Goal: Task Accomplishment & Management: Manage account settings

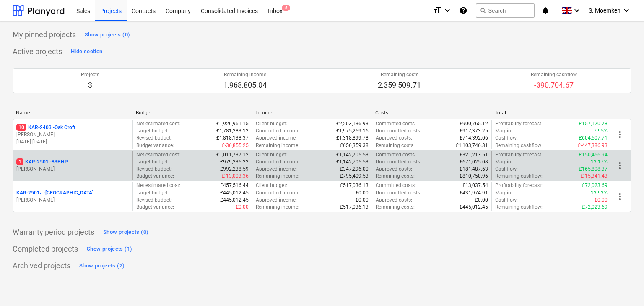
click at [90, 164] on div "1 KAR-2501 - 83BHP" at bounding box center [72, 162] width 113 height 7
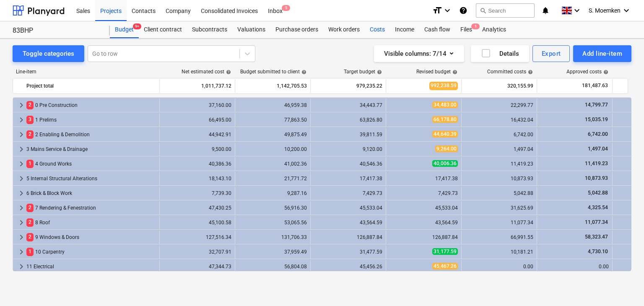
click at [383, 29] on div "Costs" at bounding box center [377, 29] width 25 height 17
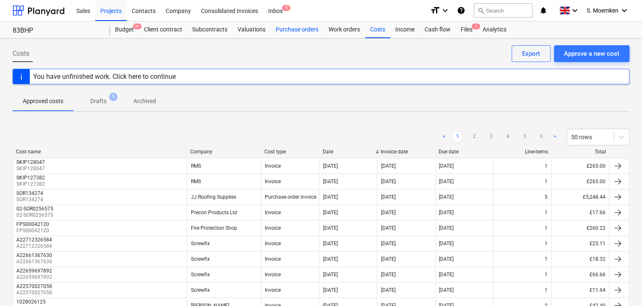
click at [297, 31] on div "Purchase orders" at bounding box center [297, 29] width 53 height 17
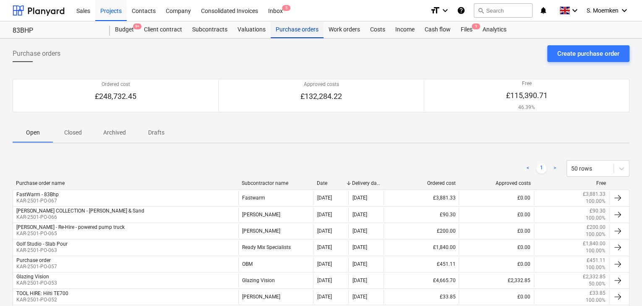
click at [286, 29] on div "Purchase orders" at bounding box center [297, 29] width 53 height 17
click at [466, 33] on div "Files 1" at bounding box center [467, 29] width 22 height 17
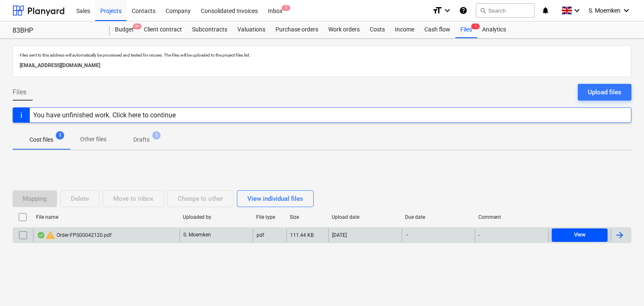
click at [571, 235] on span "View" at bounding box center [579, 235] width 49 height 10
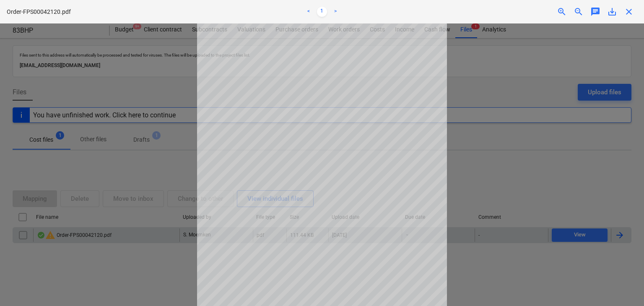
click at [627, 12] on span "close" at bounding box center [629, 12] width 10 height 10
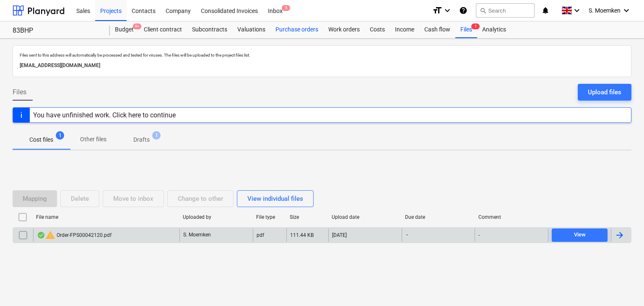
click at [294, 27] on div "Purchase orders" at bounding box center [297, 29] width 53 height 17
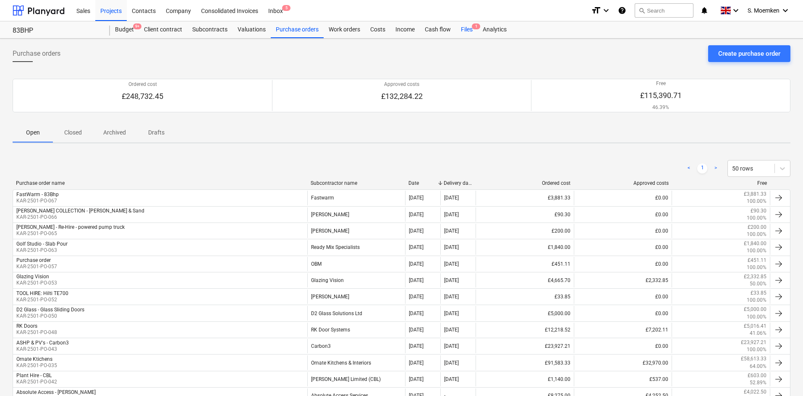
click at [467, 28] on div "Files 1" at bounding box center [467, 29] width 22 height 17
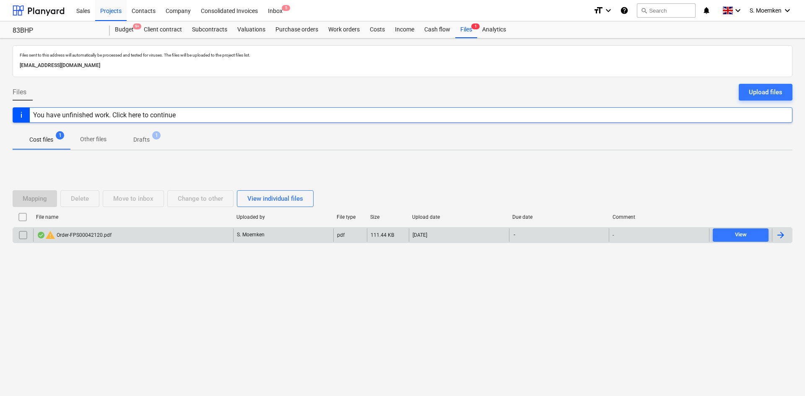
click at [109, 235] on div "warning Order-FPS00042120.pdf" at bounding box center [74, 235] width 75 height 10
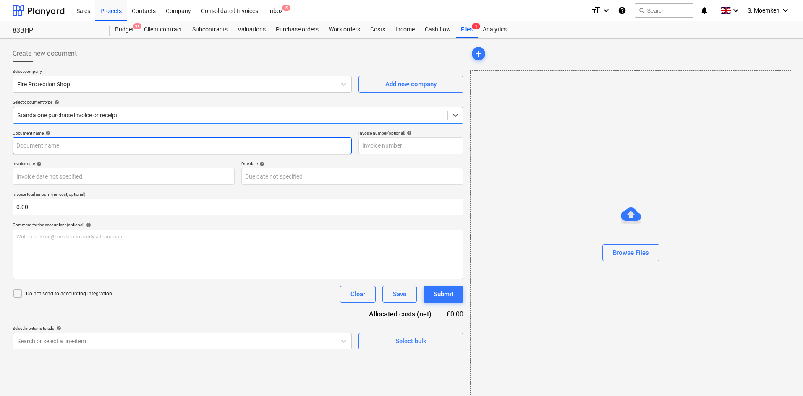
type input "2"
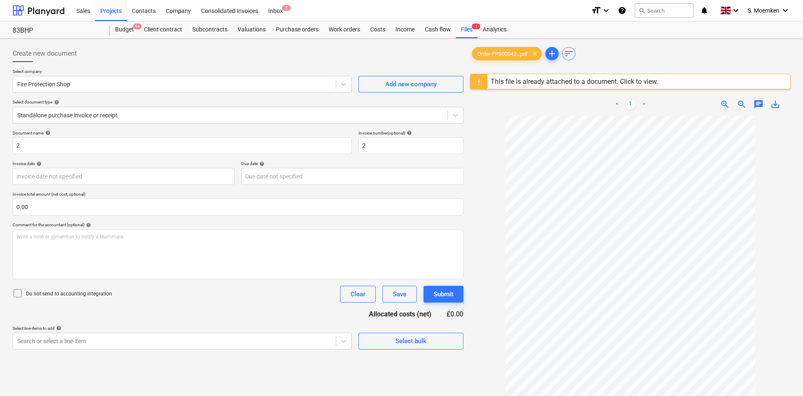
click at [644, 101] on span "zoom_in" at bounding box center [724, 104] width 10 height 10
click at [164, 31] on div "Client contract" at bounding box center [163, 29] width 48 height 17
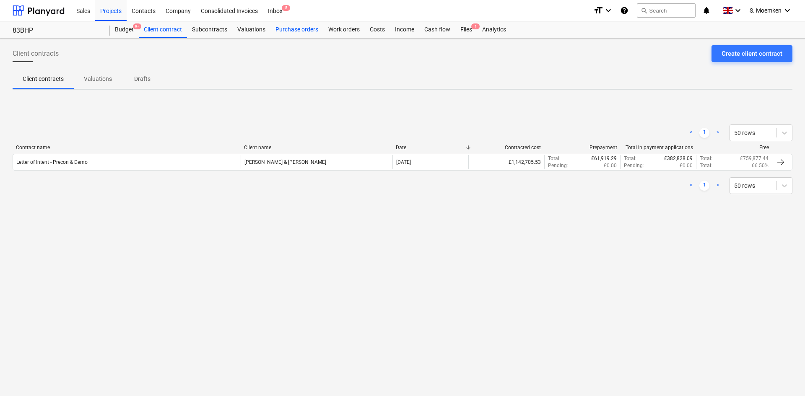
click at [292, 29] on div "Purchase orders" at bounding box center [297, 29] width 53 height 17
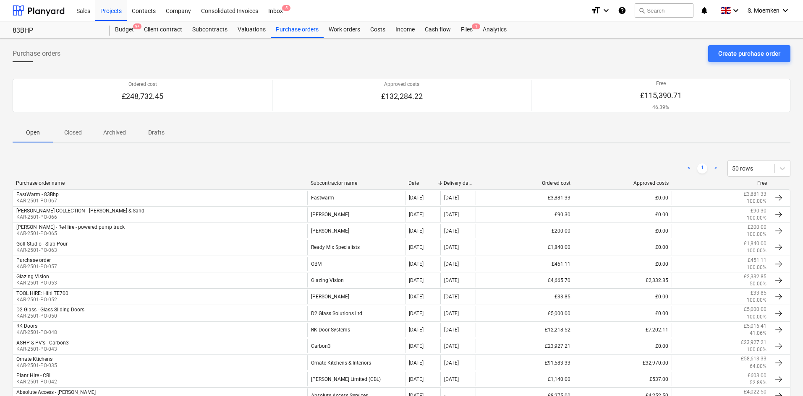
click at [70, 131] on p "Closed" at bounding box center [73, 132] width 20 height 9
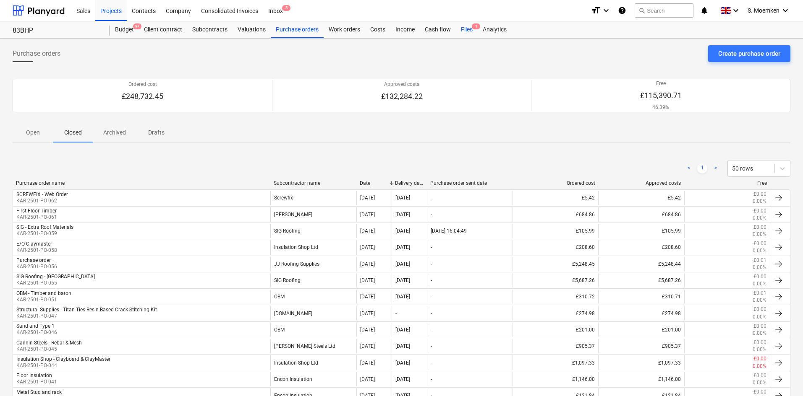
click at [466, 31] on div "Files 1" at bounding box center [467, 29] width 22 height 17
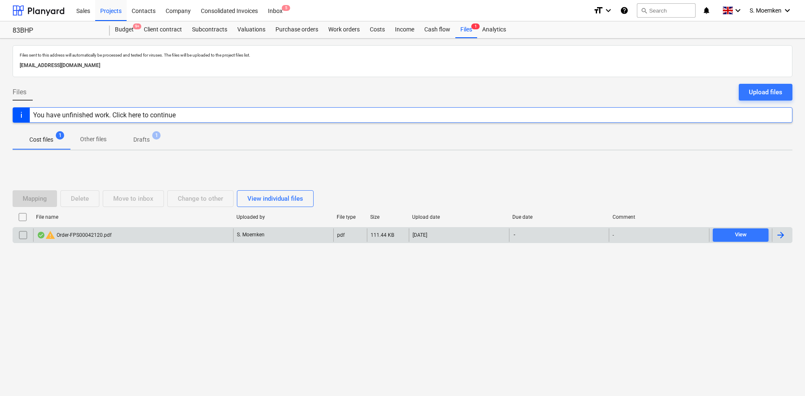
click at [102, 235] on div "warning Order-FPS00042120.pdf" at bounding box center [74, 235] width 75 height 10
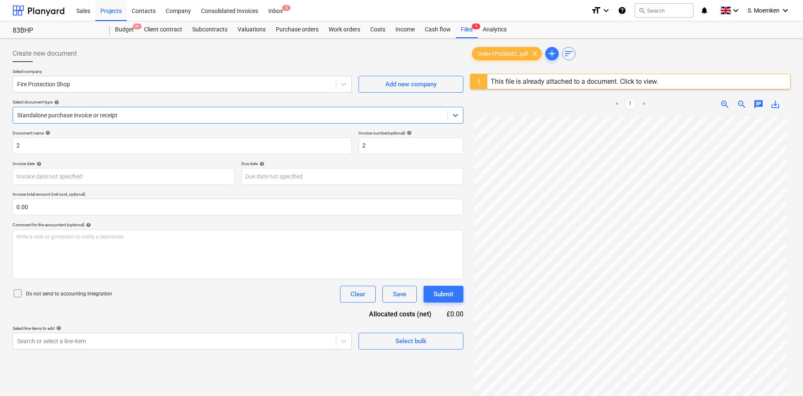
click at [579, 84] on div "This file is already attached to a document. Click to view." at bounding box center [573, 82] width 167 height 8
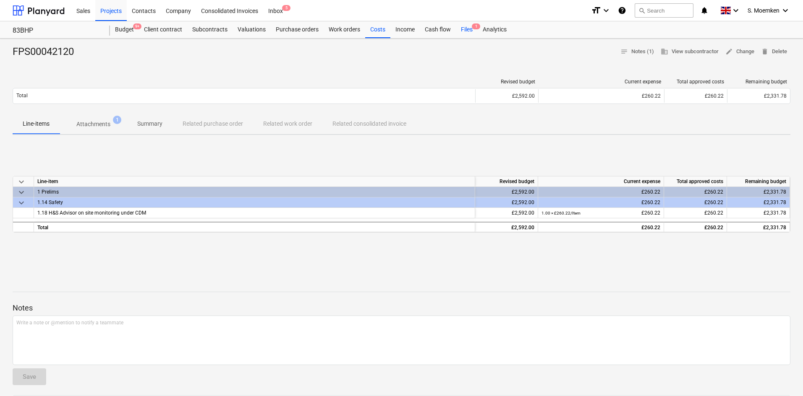
click at [466, 26] on div "Files 1" at bounding box center [467, 29] width 22 height 17
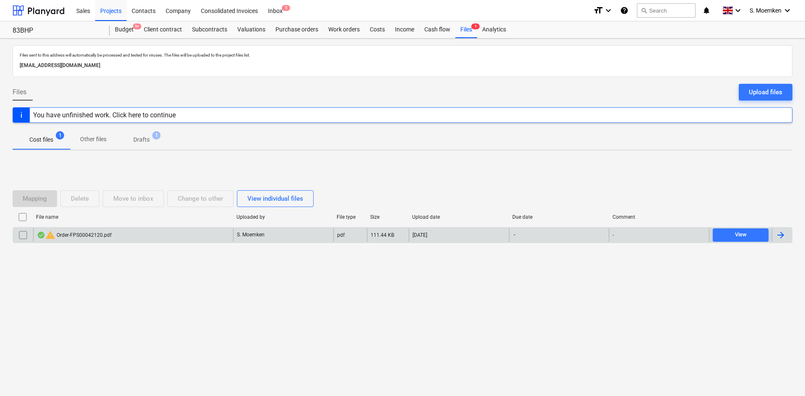
click at [309, 236] on div "S. Moemken" at bounding box center [283, 235] width 100 height 13
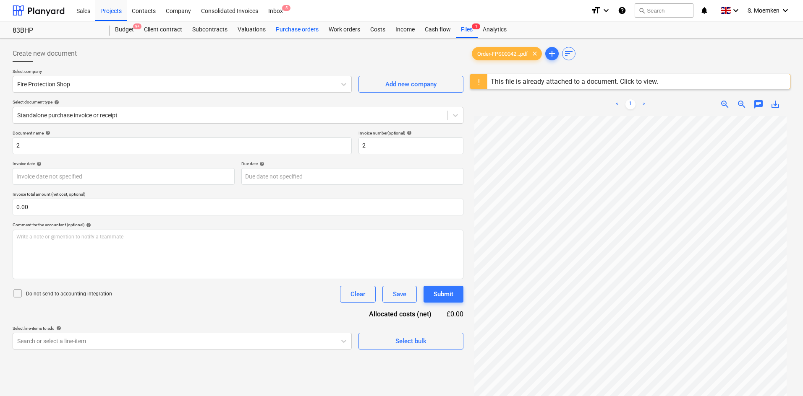
click at [287, 30] on div "Purchase orders" at bounding box center [297, 29] width 53 height 17
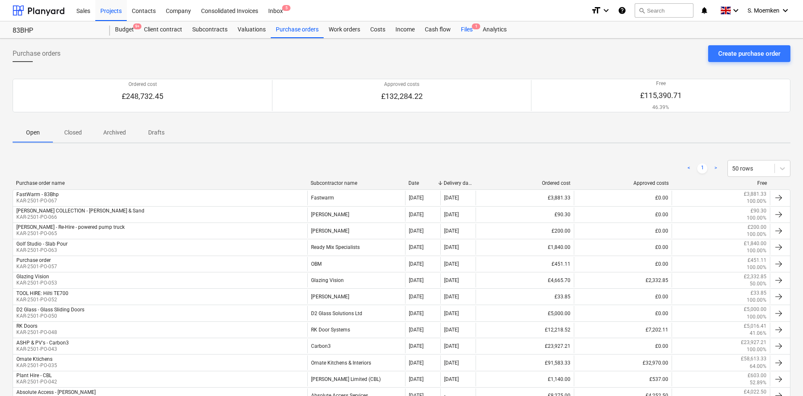
click at [463, 27] on div "Files 1" at bounding box center [467, 29] width 22 height 17
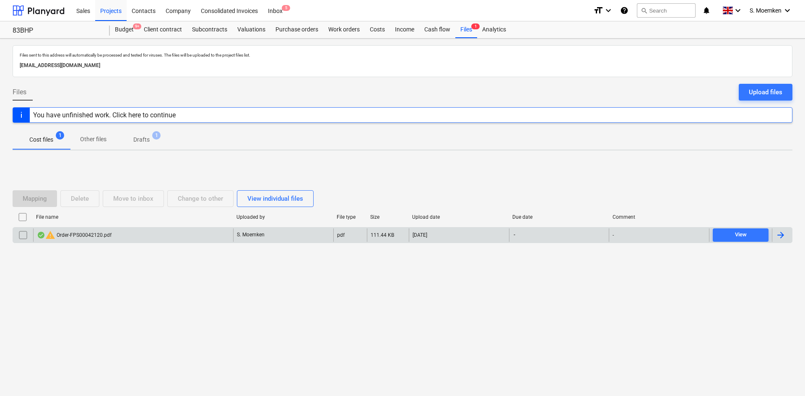
click at [23, 234] on input "checkbox" at bounding box center [22, 235] width 13 height 13
click at [86, 199] on div "Delete" at bounding box center [80, 198] width 18 height 11
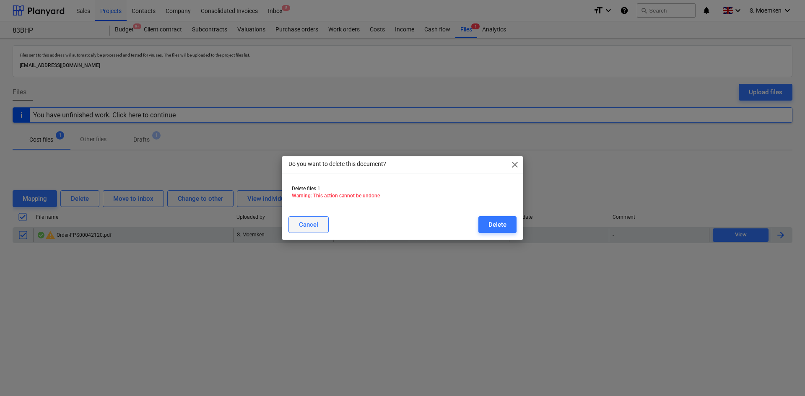
click at [315, 225] on div "Cancel" at bounding box center [308, 224] width 19 height 11
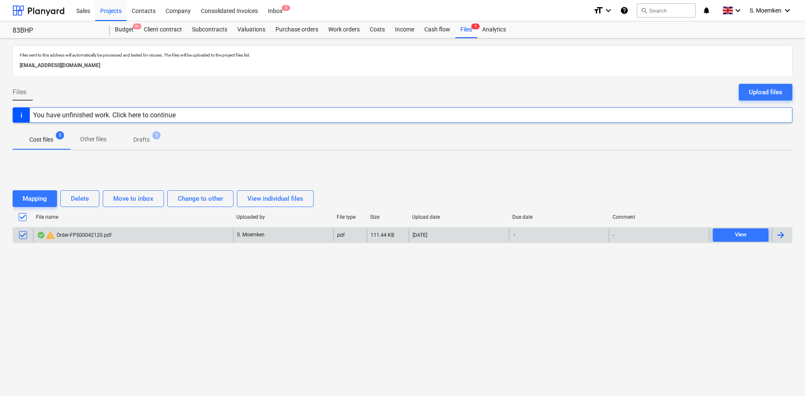
click at [23, 215] on input "checkbox" at bounding box center [22, 217] width 13 height 13
click at [386, 94] on div "Files Upload files" at bounding box center [403, 95] width 780 height 23
click at [284, 27] on div "Purchase orders" at bounding box center [297, 29] width 53 height 17
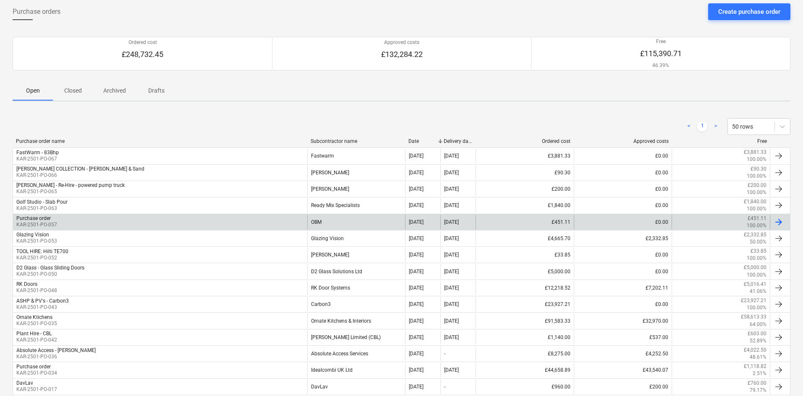
scroll to position [84, 0]
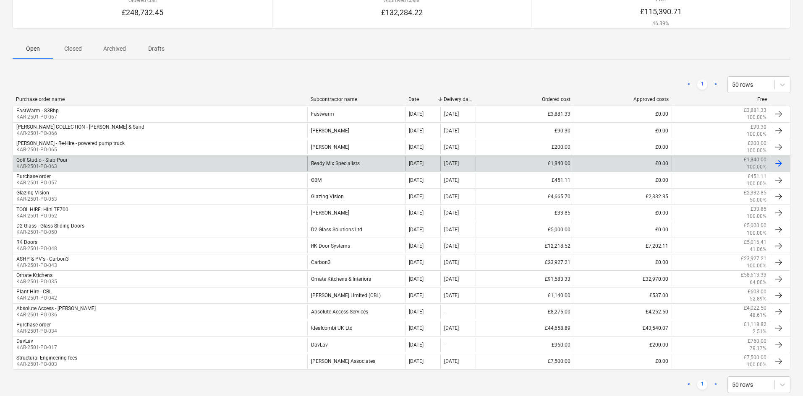
click at [76, 163] on div "Golf Studio - Slab Pour KAR-2501-PO-063" at bounding box center [160, 163] width 294 height 14
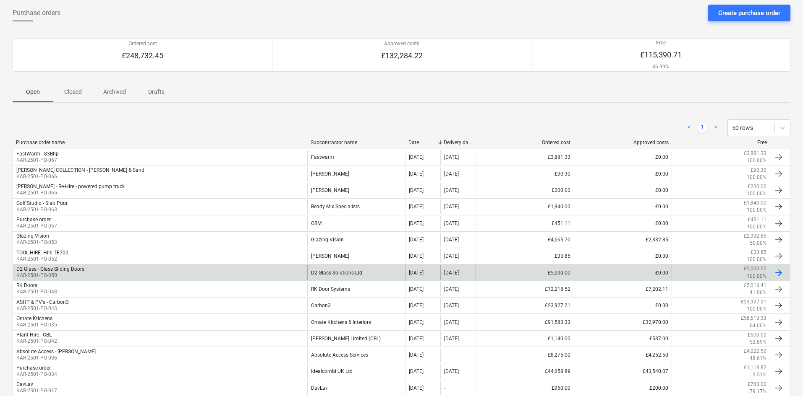
scroll to position [84, 0]
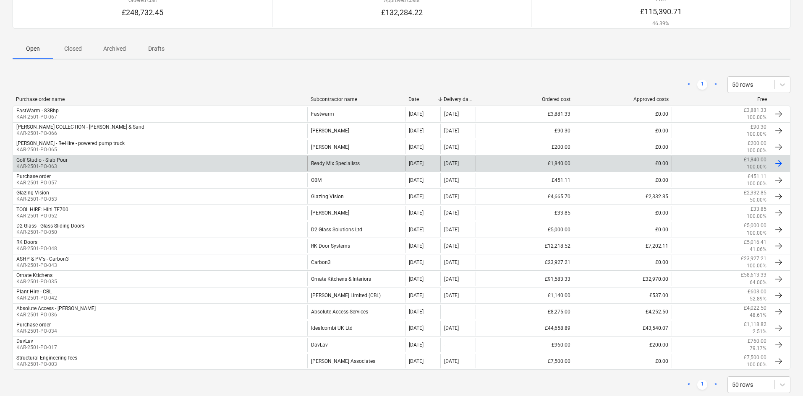
click at [68, 161] on div "Golf Studio - Slab Pour KAR-2501-PO-063" at bounding box center [160, 163] width 294 height 14
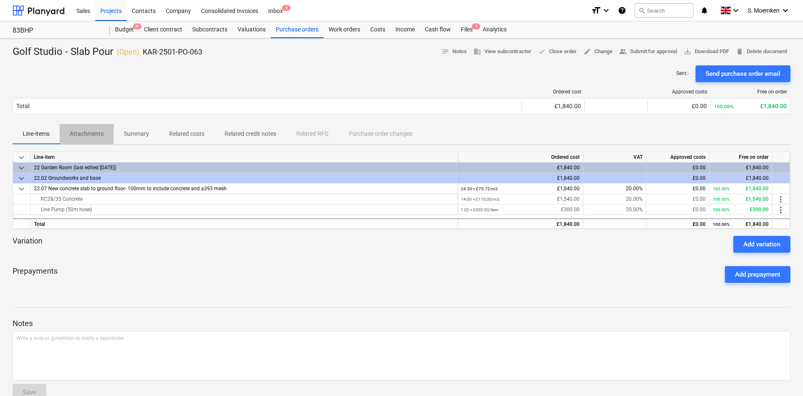
click at [89, 133] on p "Attachments" at bounding box center [87, 134] width 34 height 9
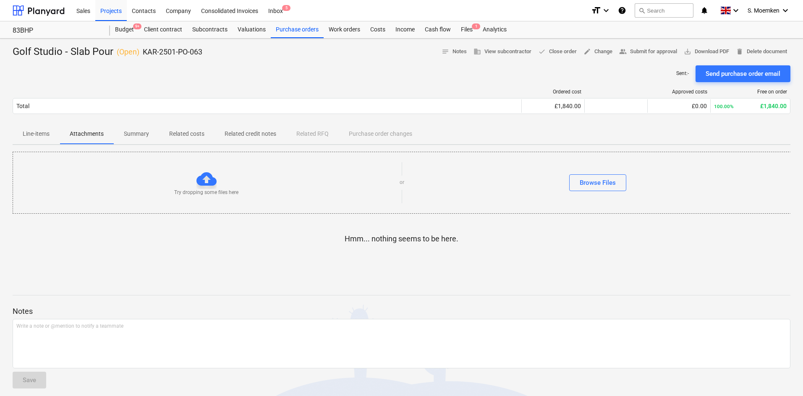
click at [131, 131] on p "Summary" at bounding box center [136, 134] width 25 height 9
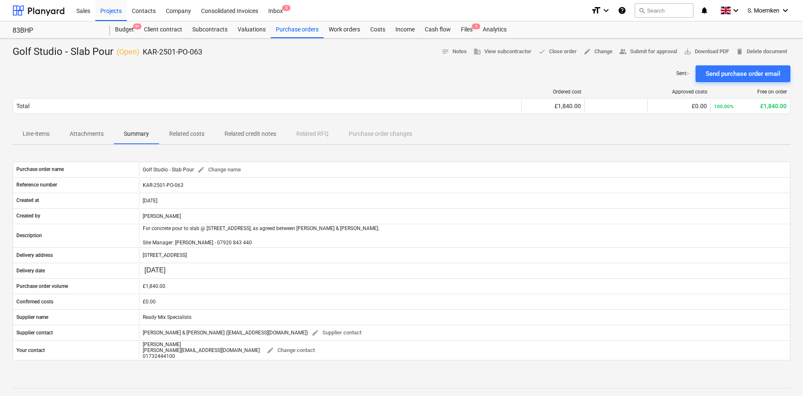
click at [185, 129] on span "Related costs" at bounding box center [186, 134] width 55 height 14
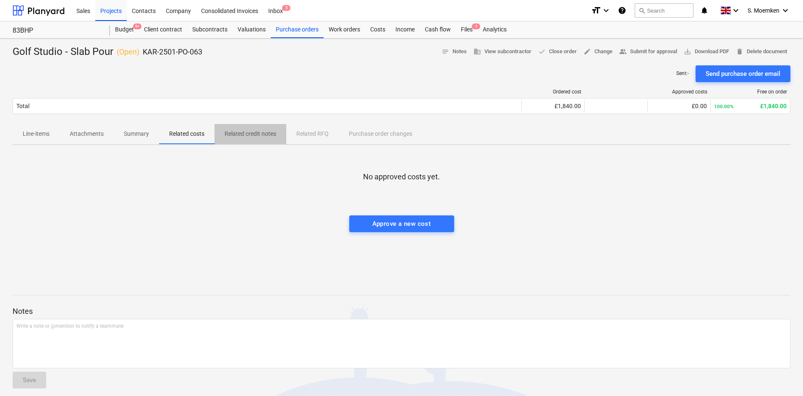
click at [251, 132] on p "Related credit notes" at bounding box center [250, 134] width 52 height 9
click at [315, 133] on div "Line-items Attachments Summary Related costs Related credit notes Related RFQ P…" at bounding box center [401, 134] width 777 height 20
click at [315, 134] on div "Line-items Attachments Summary Related costs Related credit notes Related RFQ P…" at bounding box center [401, 134] width 777 height 20
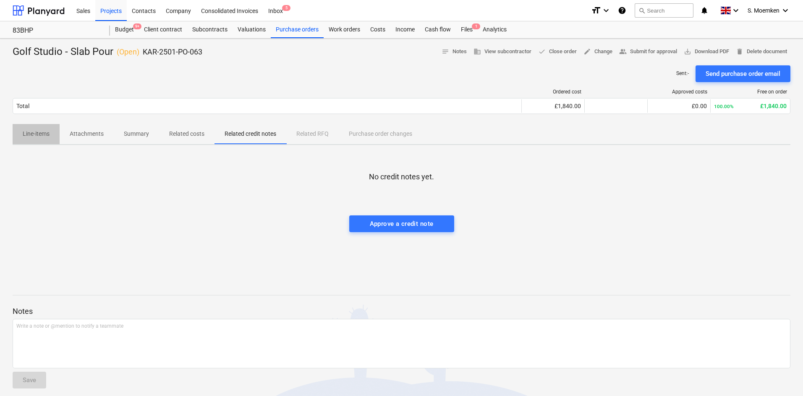
click at [29, 135] on p "Line-items" at bounding box center [36, 134] width 27 height 9
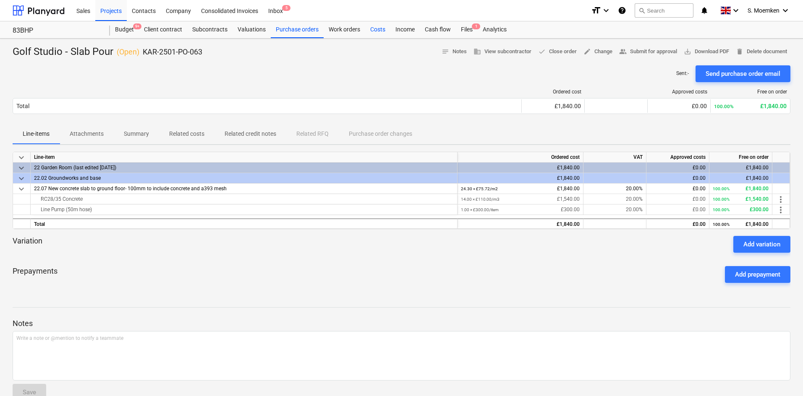
click at [373, 29] on div "Costs" at bounding box center [377, 29] width 25 height 17
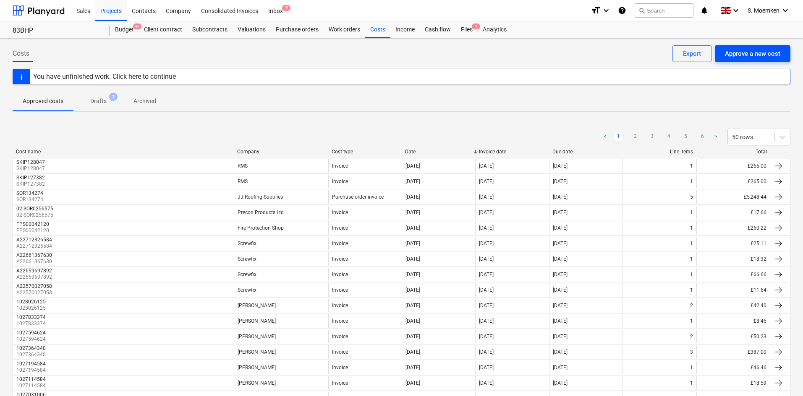
click at [644, 52] on div "Approve a new cost" at bounding box center [751, 53] width 55 height 11
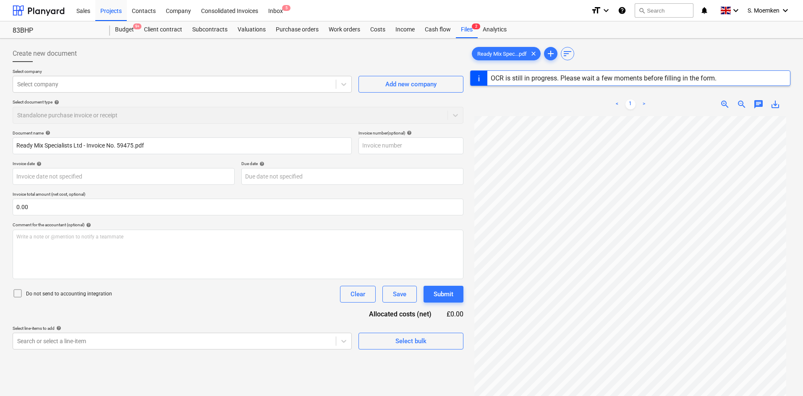
type input "59475"
type input "[DATE]"
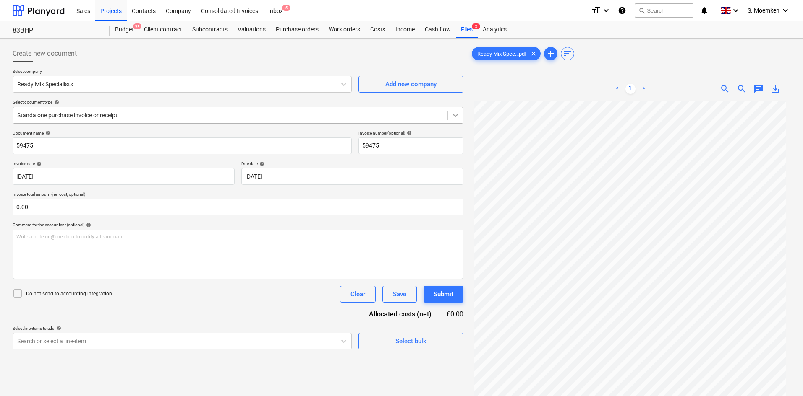
click at [453, 114] on icon at bounding box center [455, 115] width 8 height 8
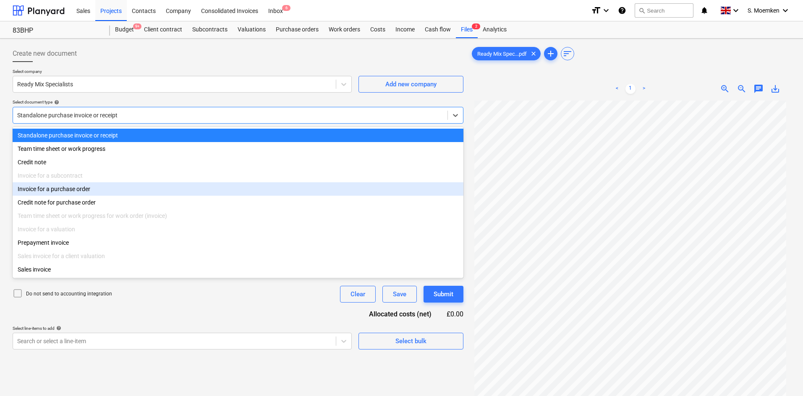
click at [88, 190] on div "Invoice for a purchase order" at bounding box center [238, 188] width 451 height 13
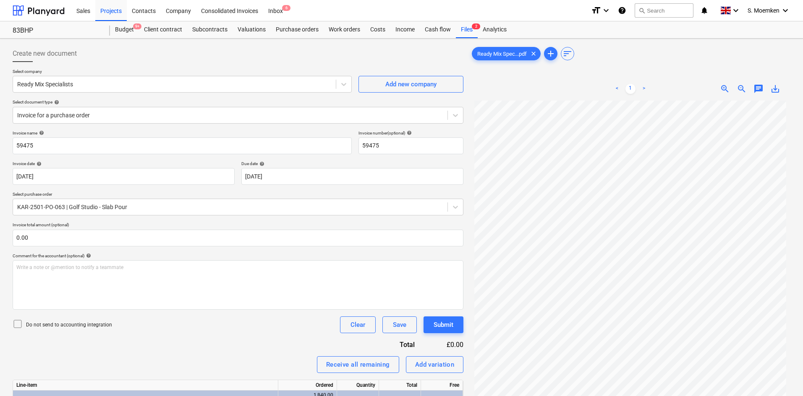
click at [307, 168] on p "Due date help" at bounding box center [352, 164] width 222 height 7
click at [301, 174] on body "Sales Projects Contacts Company Consolidated Invoices Inbox 6 format_size keybo…" at bounding box center [401, 198] width 803 height 396
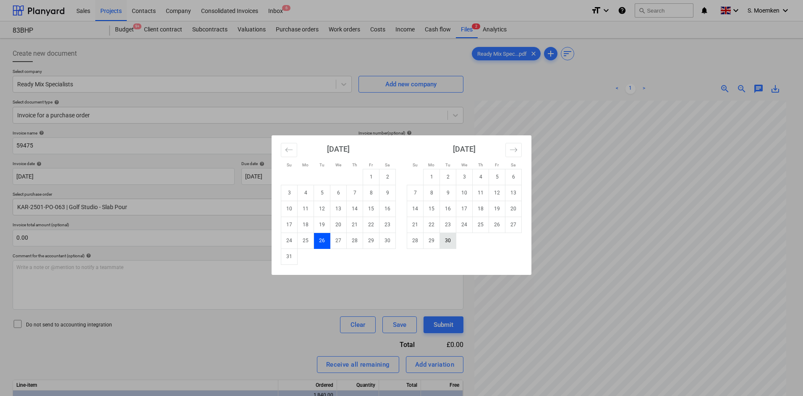
click at [453, 240] on td "30" at bounding box center [448, 241] width 16 height 16
type input "[DATE]"
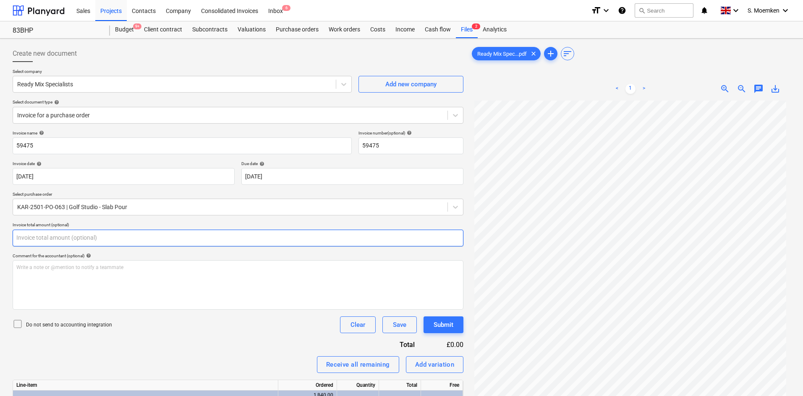
click at [102, 237] on input "text" at bounding box center [238, 238] width 451 height 17
type input "0.00"
click at [17, 306] on icon at bounding box center [18, 324] width 10 height 10
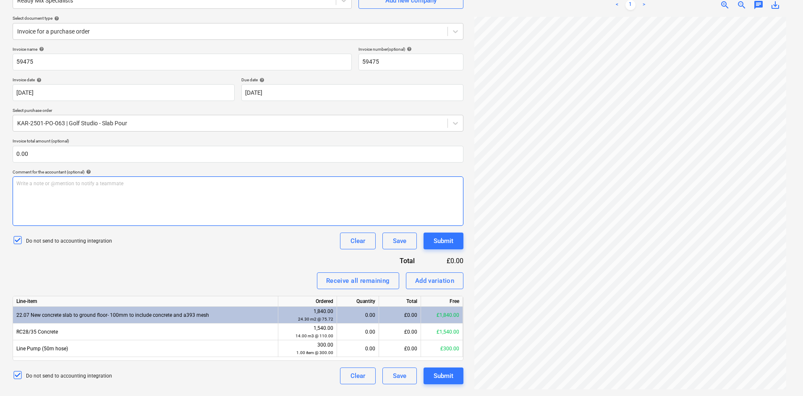
scroll to position [70, 0]
drag, startPoint x: 229, startPoint y: 240, endPoint x: 240, endPoint y: 225, distance: 18.3
click at [232, 238] on div "Do not send to accounting integration Clear Save Submit" at bounding box center [238, 241] width 451 height 17
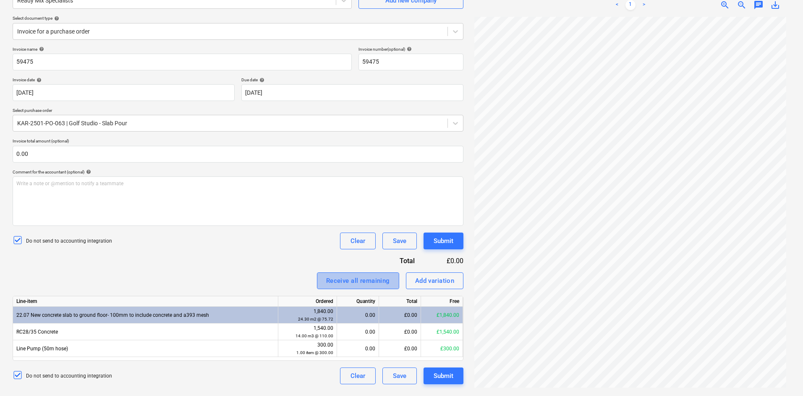
click at [375, 283] on div "Receive all remaining" at bounding box center [358, 281] width 64 height 11
click at [348, 281] on div "Receive all remaining" at bounding box center [358, 281] width 64 height 11
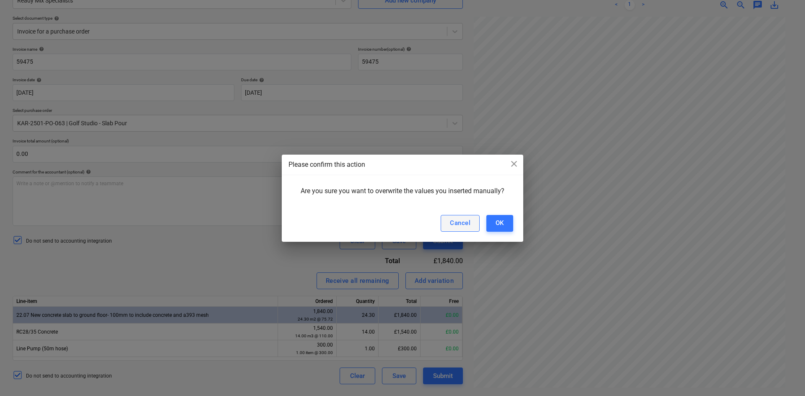
click at [471, 218] on button "Cancel" at bounding box center [460, 223] width 39 height 17
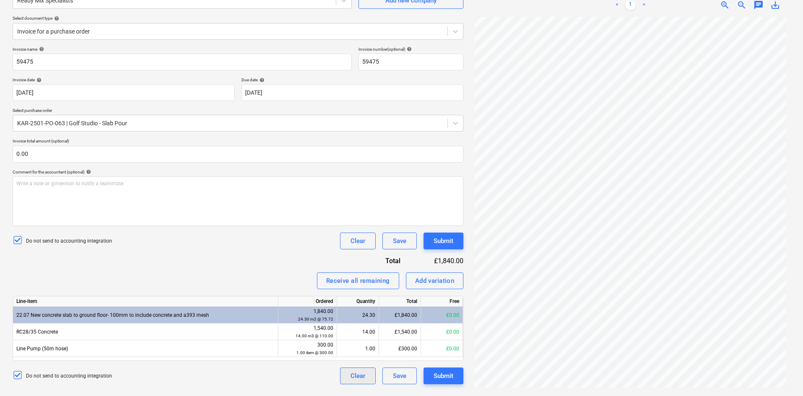
click at [355, 306] on div "Clear" at bounding box center [357, 376] width 15 height 11
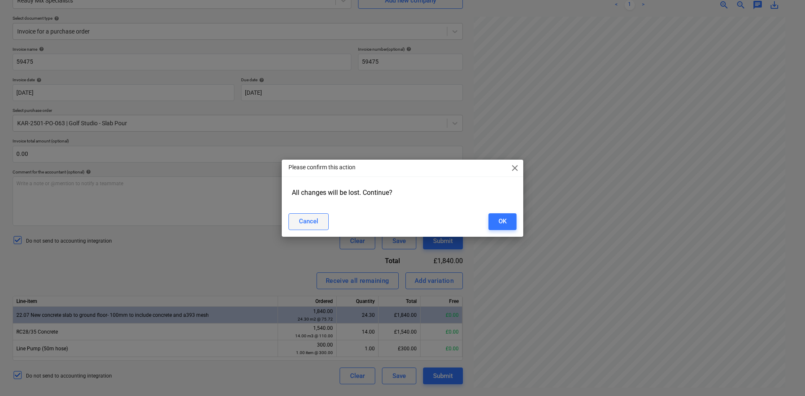
click at [305, 223] on div "Cancel" at bounding box center [308, 221] width 19 height 11
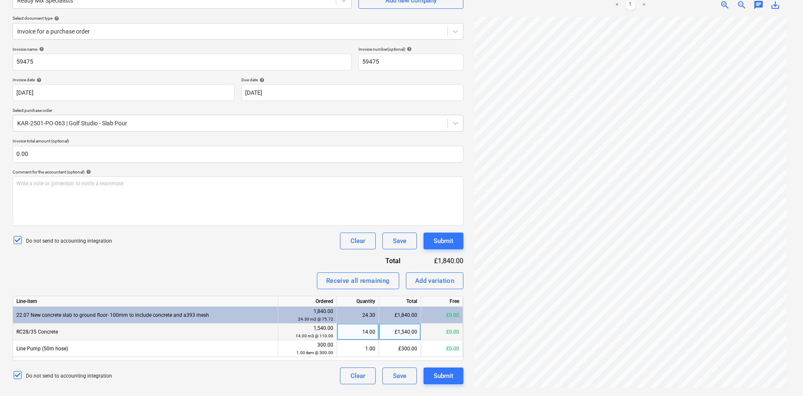
click at [356, 306] on div "14.00" at bounding box center [357, 332] width 35 height 17
type input "0"
click at [275, 238] on div "Do not send to accounting integration Clear Save Submit" at bounding box center [238, 241] width 451 height 17
click at [353, 306] on div "0.00" at bounding box center [357, 332] width 35 height 17
type input "1"
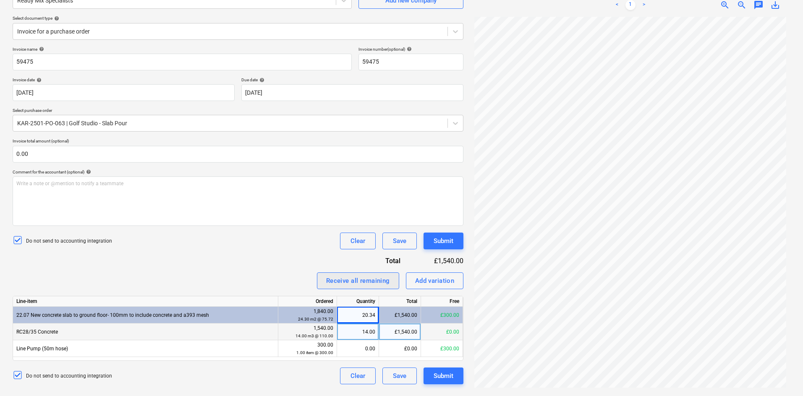
click at [347, 281] on div "Receive all remaining" at bounding box center [358, 281] width 64 height 11
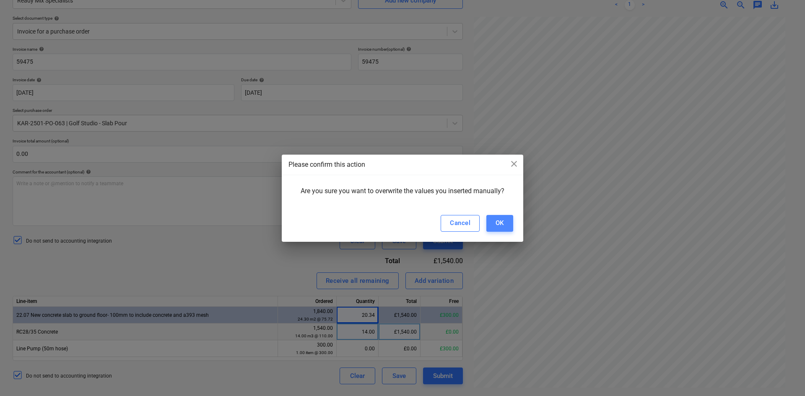
click at [499, 223] on div "OK" at bounding box center [500, 223] width 8 height 11
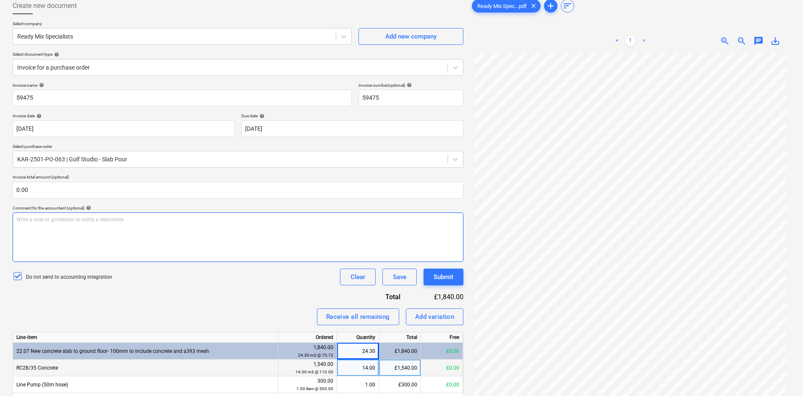
scroll to position [84, 0]
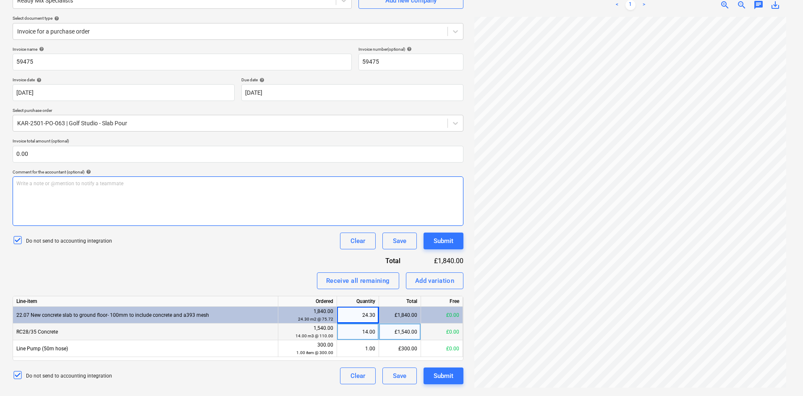
click at [279, 208] on div "Write a note or @mention to notify a teammate [PERSON_NAME]" at bounding box center [238, 202] width 451 height 50
click at [271, 244] on div "Do not send to accounting integration Clear Save Submit" at bounding box center [238, 241] width 451 height 17
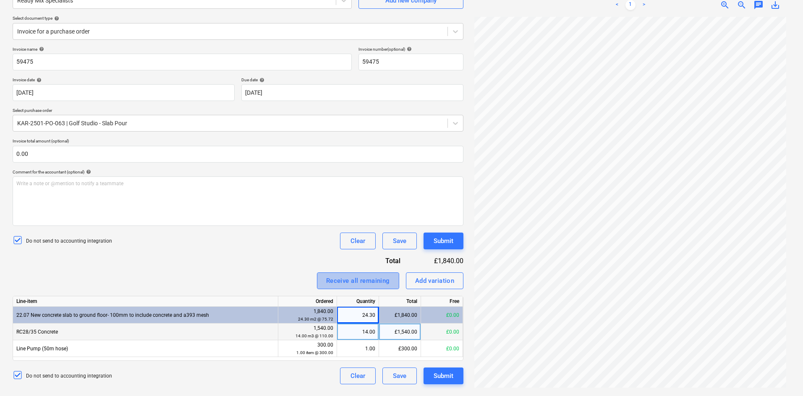
click at [362, 282] on div "Receive all remaining" at bounding box center [358, 281] width 64 height 11
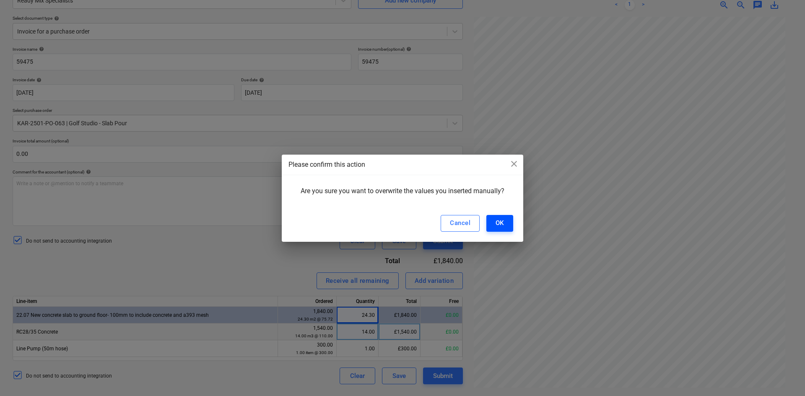
click at [504, 224] on div "OK" at bounding box center [500, 223] width 8 height 11
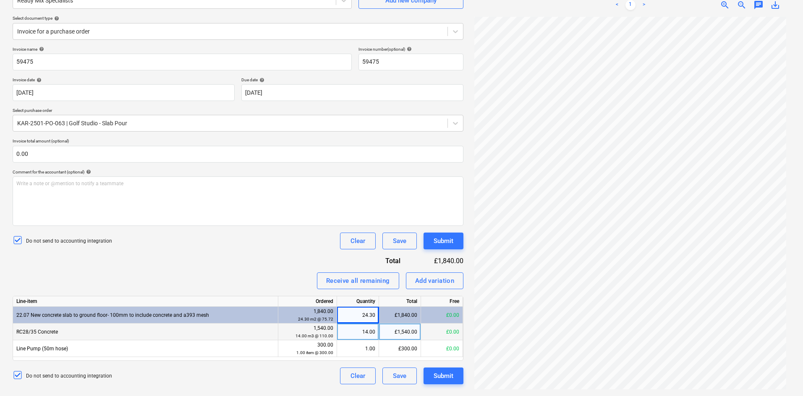
scroll to position [70, 0]
drag, startPoint x: 374, startPoint y: 315, endPoint x: 354, endPoint y: 312, distance: 20.8
click at [354, 306] on div "24.30" at bounding box center [357, 315] width 35 height 17
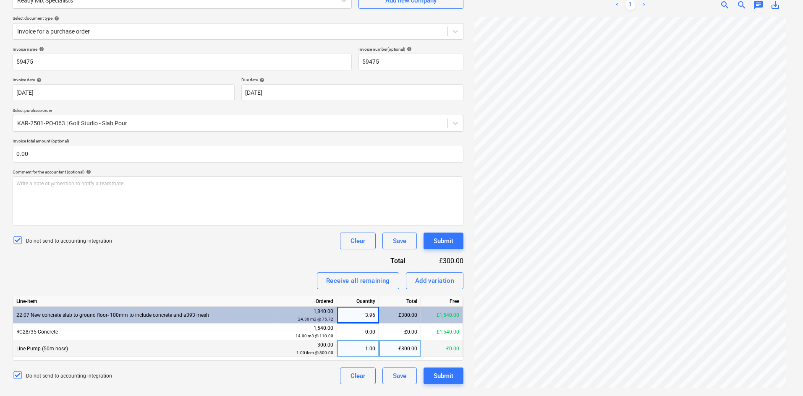
drag, startPoint x: 348, startPoint y: 338, endPoint x: 351, endPoint y: 343, distance: 6.2
click at [349, 306] on div "0.00" at bounding box center [357, 332] width 35 height 17
click at [354, 306] on div "1.00" at bounding box center [357, 349] width 35 height 17
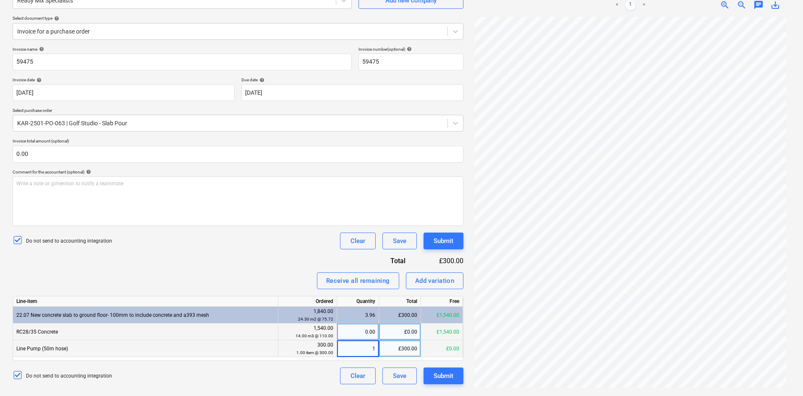
type input "0"
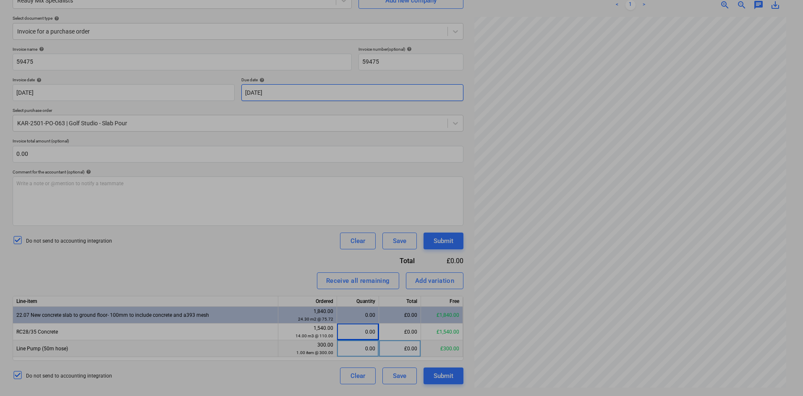
click at [383, 94] on body "Sales Projects Contacts Company Consolidated Invoices Inbox 6 format_size keybo…" at bounding box center [401, 114] width 803 height 396
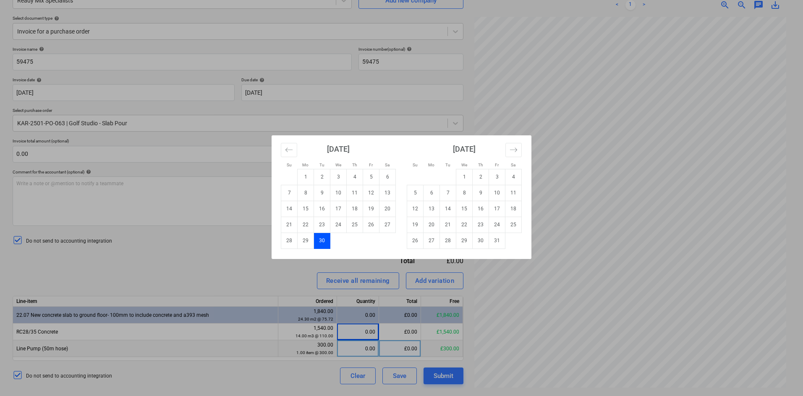
click at [320, 241] on td "30" at bounding box center [322, 241] width 16 height 16
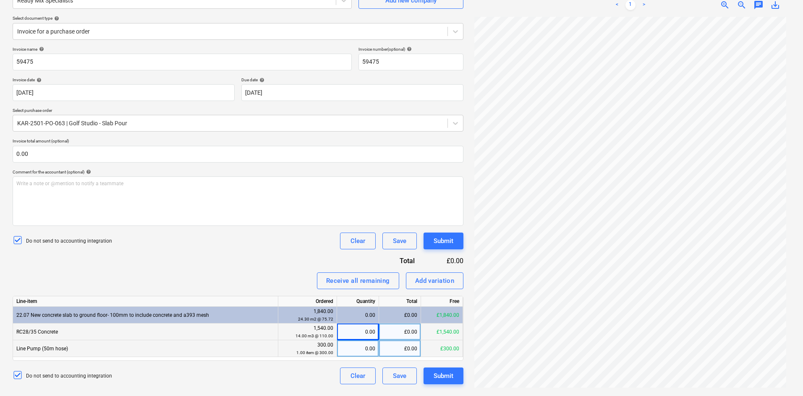
click at [367, 306] on div "0.00" at bounding box center [357, 332] width 35 height 17
type input "1"
click at [357, 284] on div "Receive all remaining" at bounding box center [358, 281] width 64 height 11
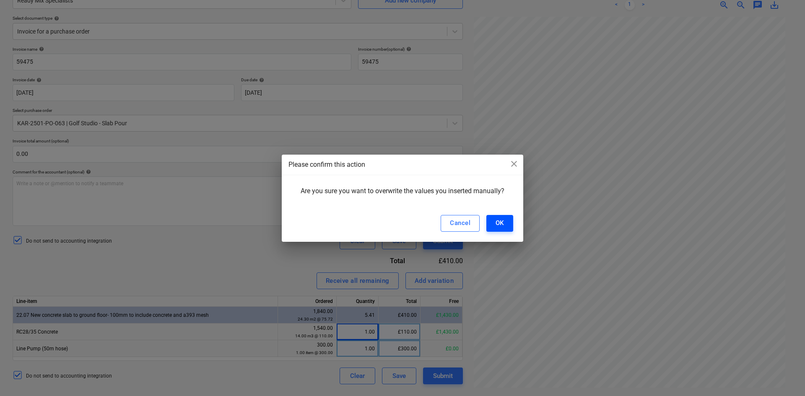
click at [500, 220] on div "OK" at bounding box center [500, 223] width 8 height 11
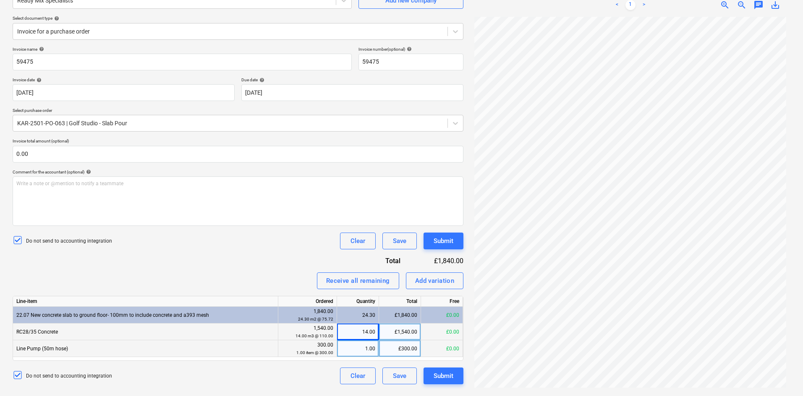
click at [281, 249] on div "Do not send to accounting integration Clear Save Submit" at bounding box center [238, 241] width 451 height 17
click at [262, 184] on p "Write a note or @mention to notify a teammate ﻿" at bounding box center [237, 183] width 443 height 7
click at [405, 306] on div "Save" at bounding box center [399, 376] width 13 height 11
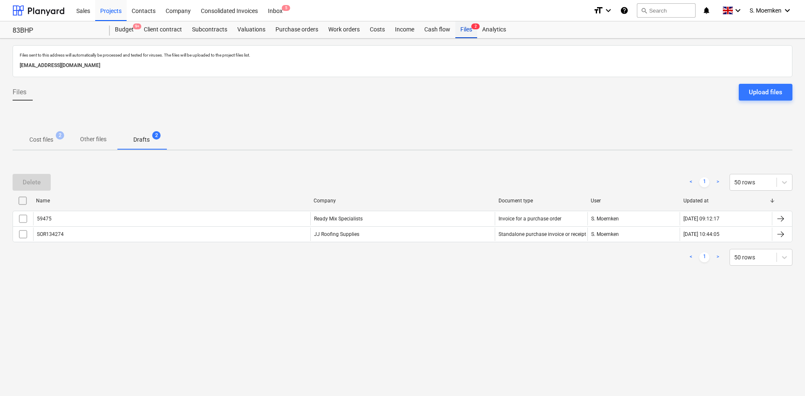
click at [471, 29] on div "Files 2" at bounding box center [467, 29] width 22 height 17
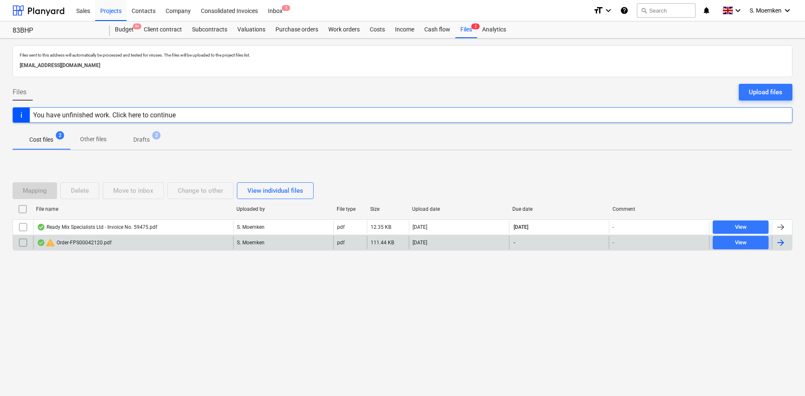
click at [150, 243] on div "warning Order-FPS00042120.pdf" at bounding box center [133, 242] width 200 height 13
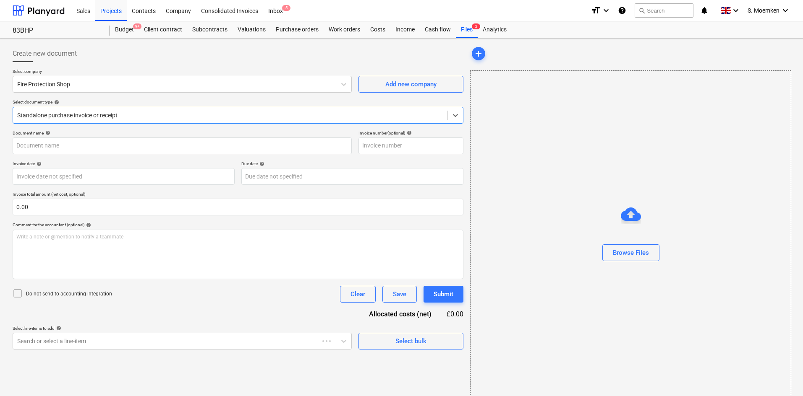
type input "2"
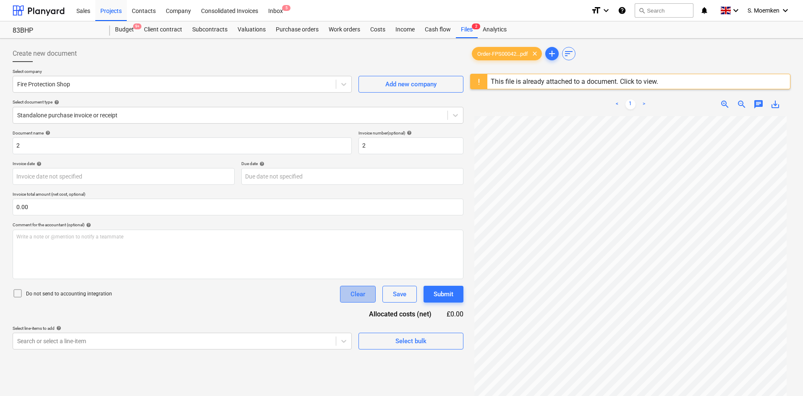
click at [359, 296] on div "Clear" at bounding box center [357, 294] width 15 height 11
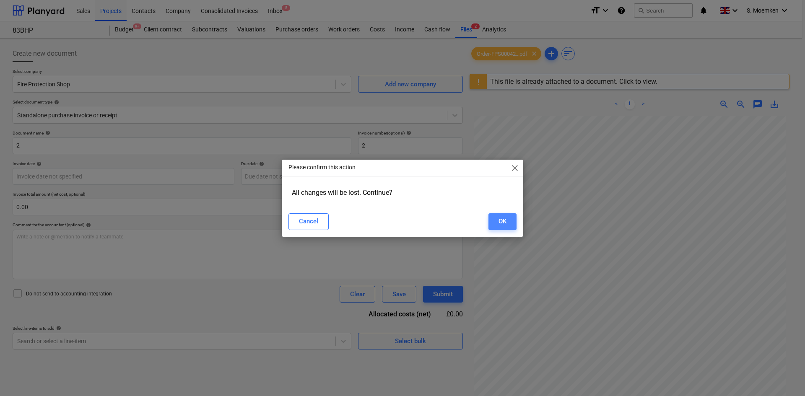
click at [498, 220] on button "OK" at bounding box center [503, 222] width 28 height 17
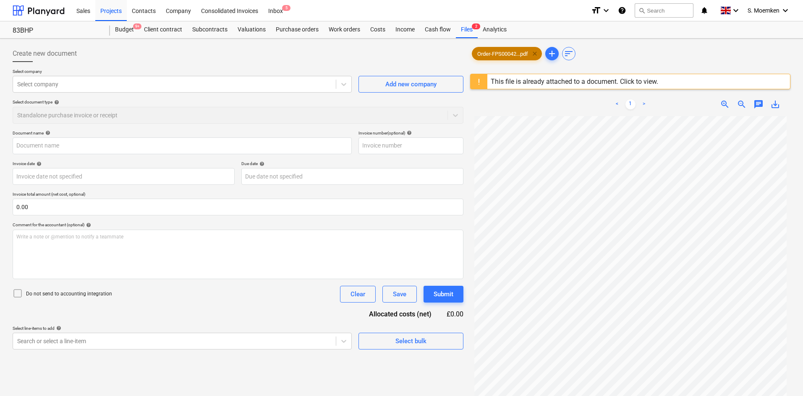
click at [534, 51] on span "clear" at bounding box center [534, 54] width 10 height 10
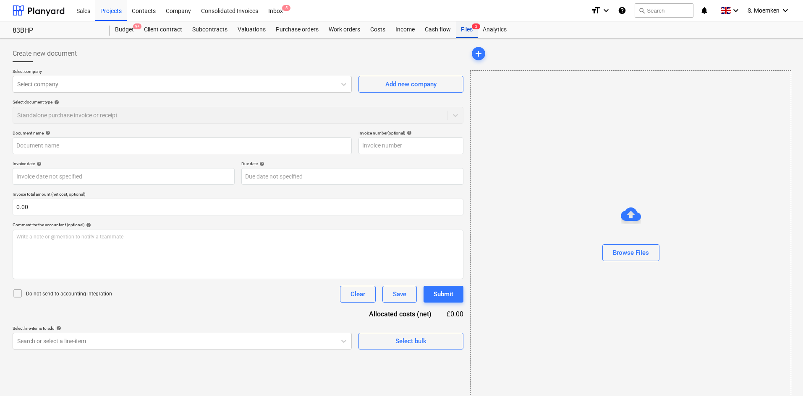
click at [461, 27] on div "Files 2" at bounding box center [467, 29] width 22 height 17
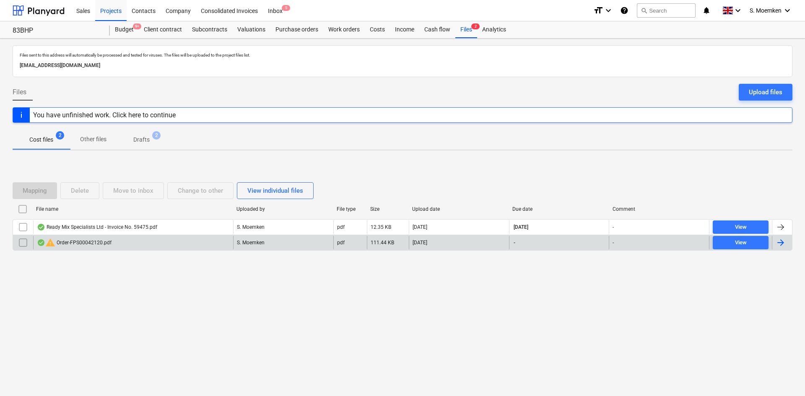
click at [27, 241] on input "checkbox" at bounding box center [22, 242] width 13 height 13
click at [90, 188] on button "Delete" at bounding box center [79, 190] width 39 height 17
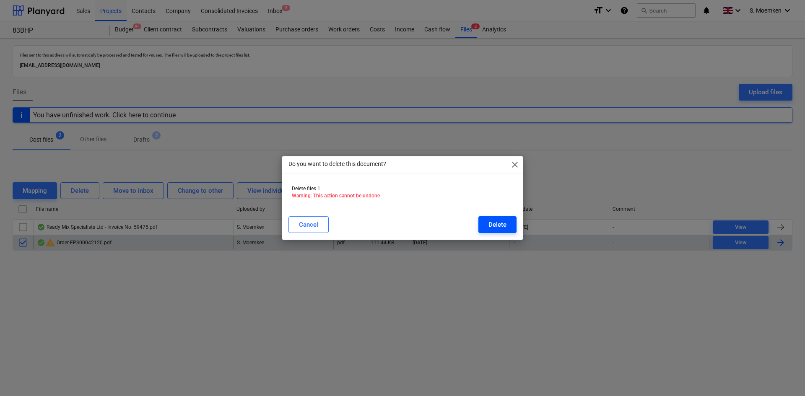
click at [501, 222] on div "Delete" at bounding box center [498, 224] width 18 height 11
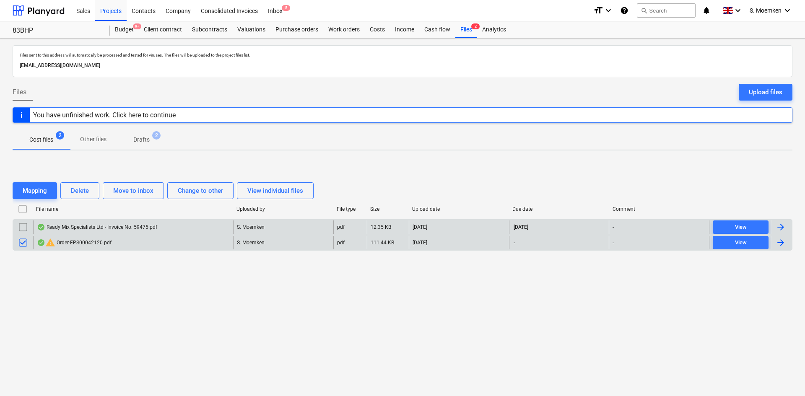
click at [161, 223] on div "Ready Mix Specialists Ltd - Invoice No. 59475.pdf" at bounding box center [133, 227] width 200 height 13
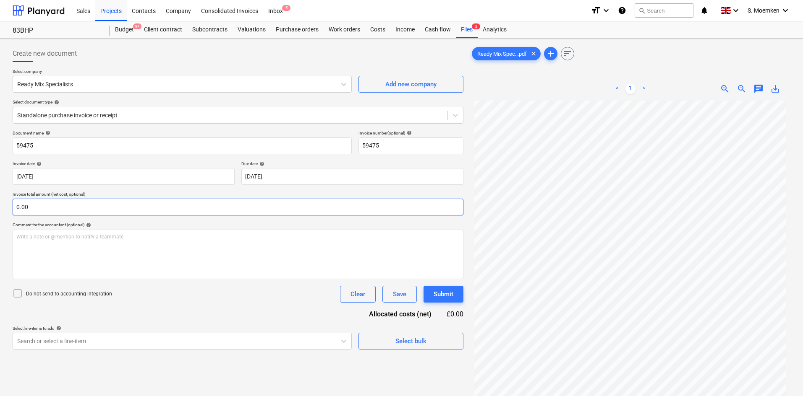
scroll to position [52, 0]
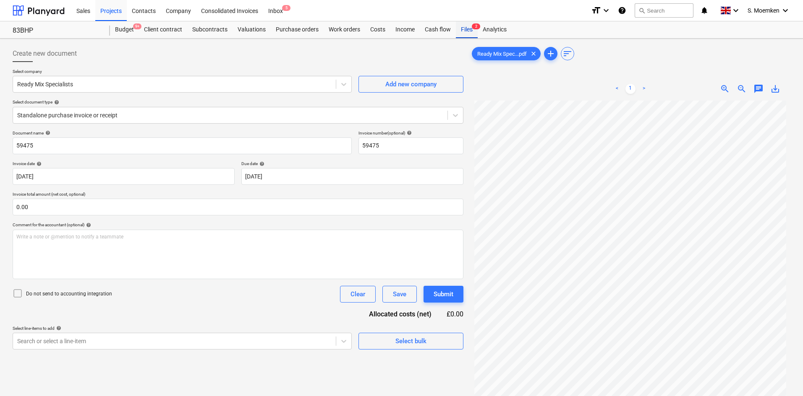
click at [466, 27] on div "Files 2" at bounding box center [467, 29] width 22 height 17
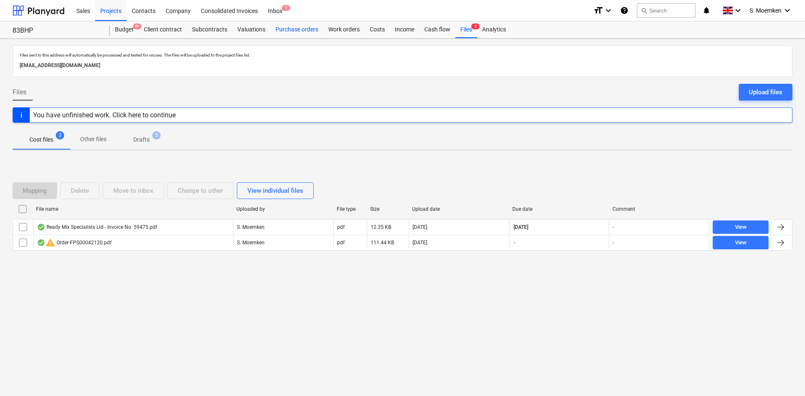
click at [296, 28] on div "Purchase orders" at bounding box center [297, 29] width 53 height 17
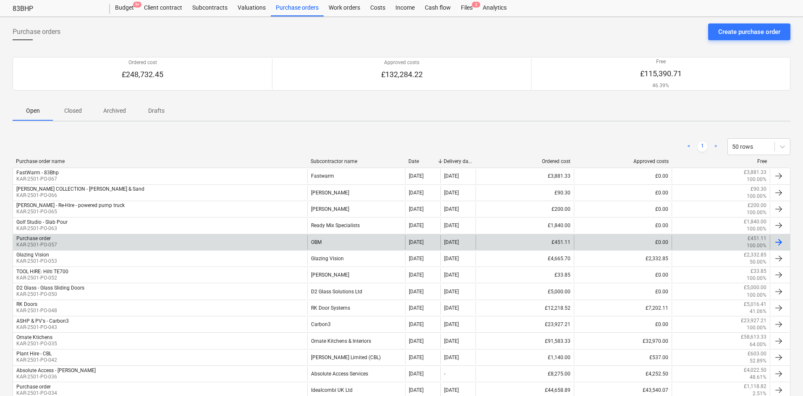
scroll to position [42, 0]
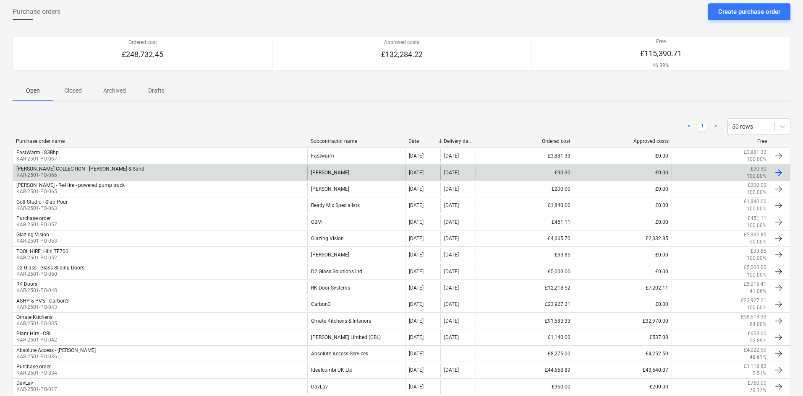
click at [78, 172] on div "TRAVIS COLLECTION - Timber & Sand" at bounding box center [80, 169] width 128 height 6
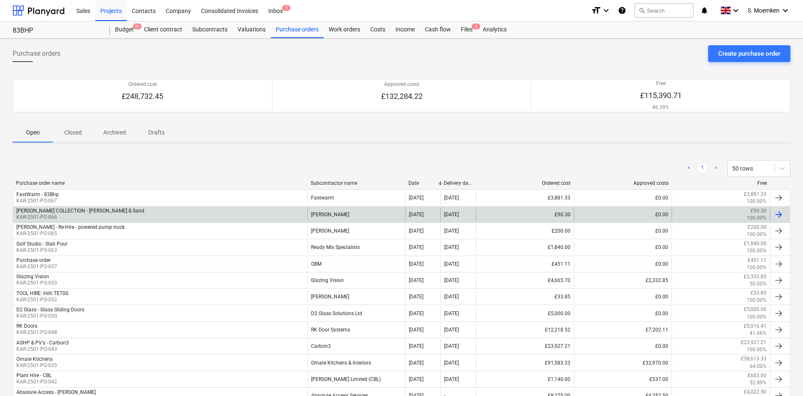
click at [80, 215] on p "KAR-2501-PO-066" at bounding box center [80, 217] width 128 height 7
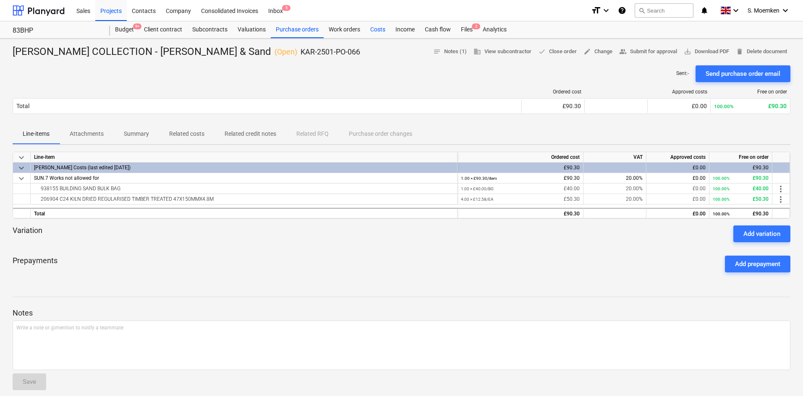
click at [375, 28] on div "Costs" at bounding box center [377, 29] width 25 height 17
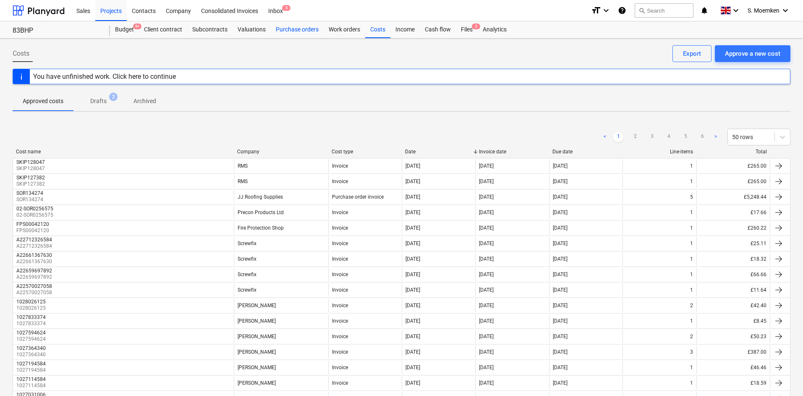
click at [297, 30] on div "Purchase orders" at bounding box center [297, 29] width 53 height 17
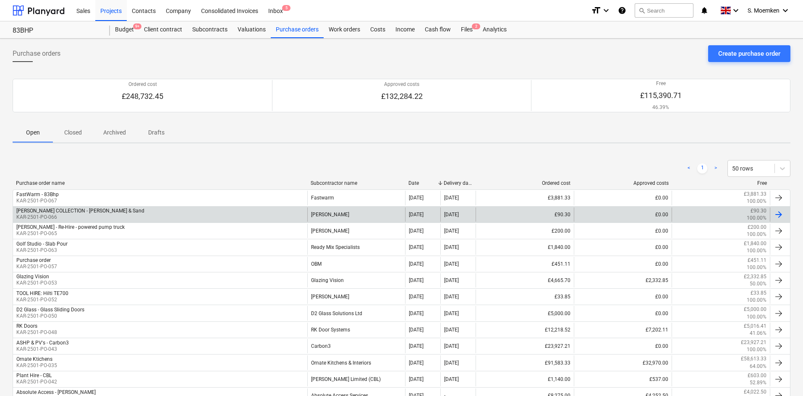
click at [74, 212] on div "TRAVIS COLLECTION - Timber & Sand" at bounding box center [80, 211] width 128 height 6
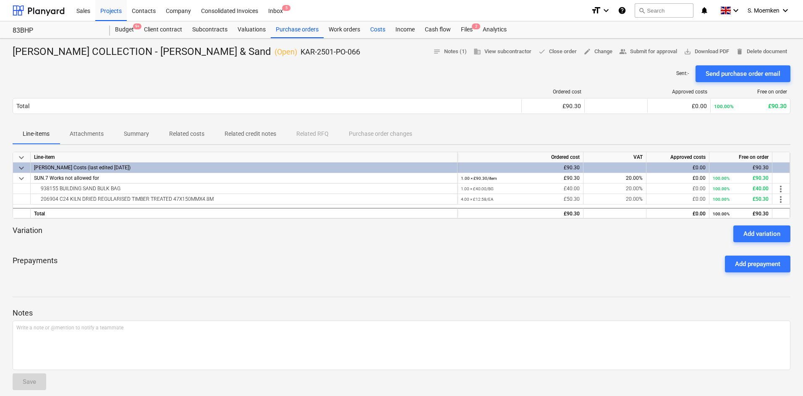
click at [370, 29] on div "Costs" at bounding box center [377, 29] width 25 height 17
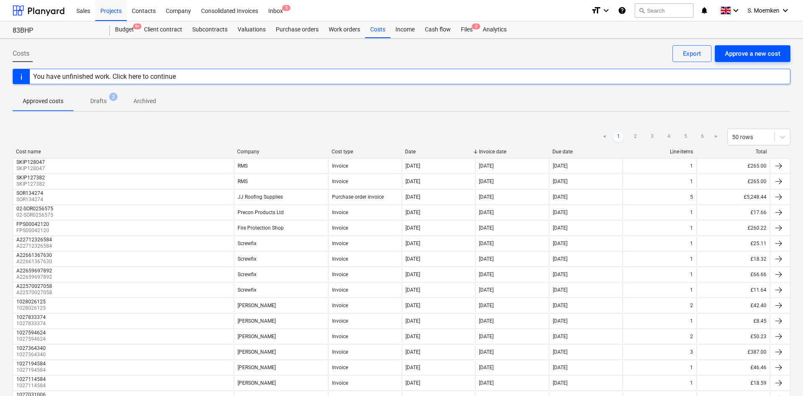
click at [644, 50] on div "Approve a new cost" at bounding box center [751, 53] width 55 height 11
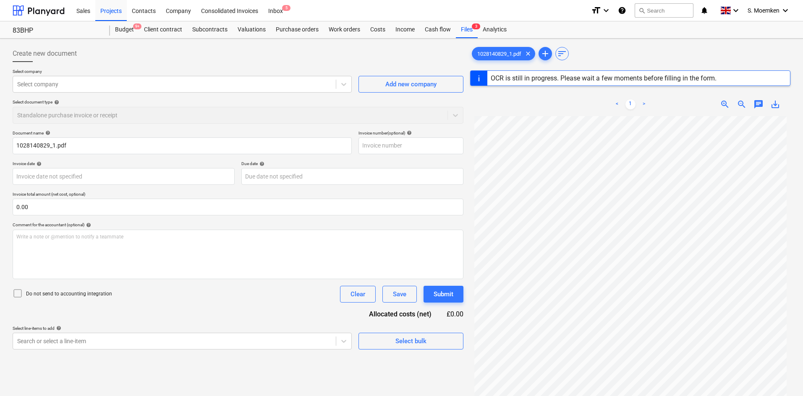
type input "1028140829"
type input "28 Aug 2025"
type input "30 Sep 2025"
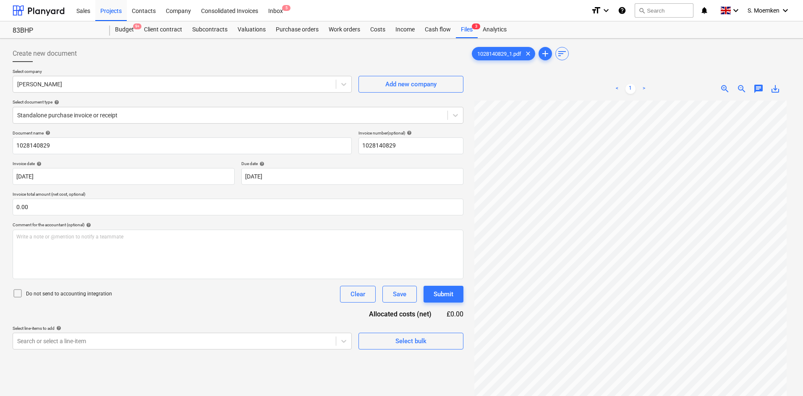
scroll to position [42, 0]
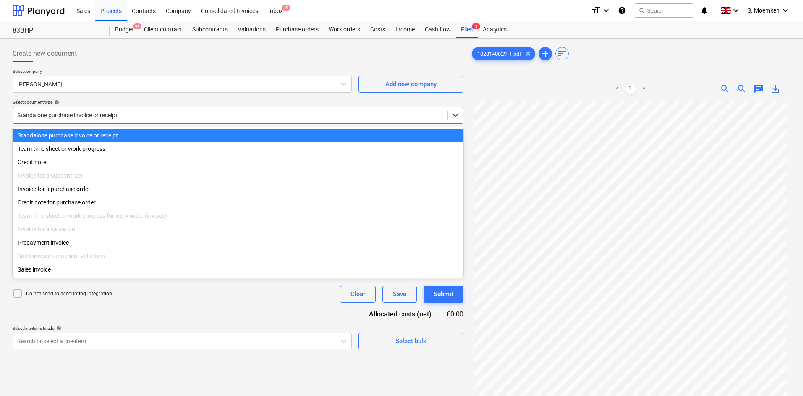
click at [456, 110] on div at bounding box center [455, 115] width 15 height 15
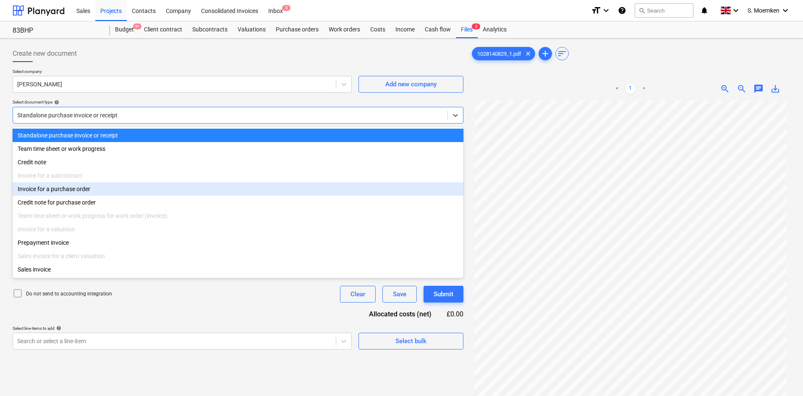
click at [68, 194] on div "Invoice for a purchase order" at bounding box center [238, 188] width 451 height 13
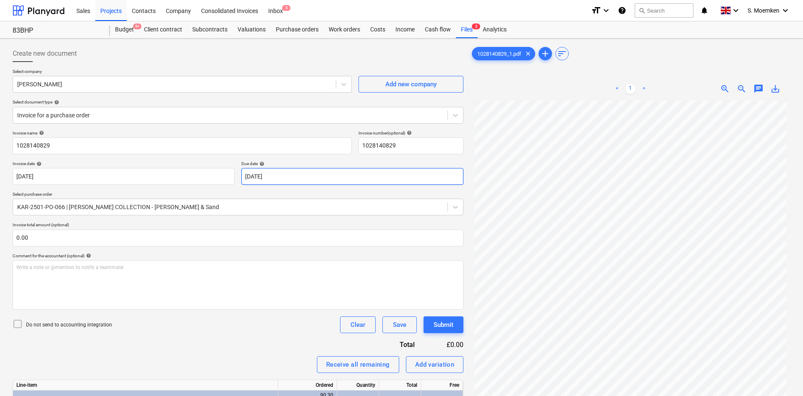
click at [328, 178] on body "Sales Projects Contacts Company Consolidated Invoices Inbox 5 format_size keybo…" at bounding box center [401, 198] width 803 height 396
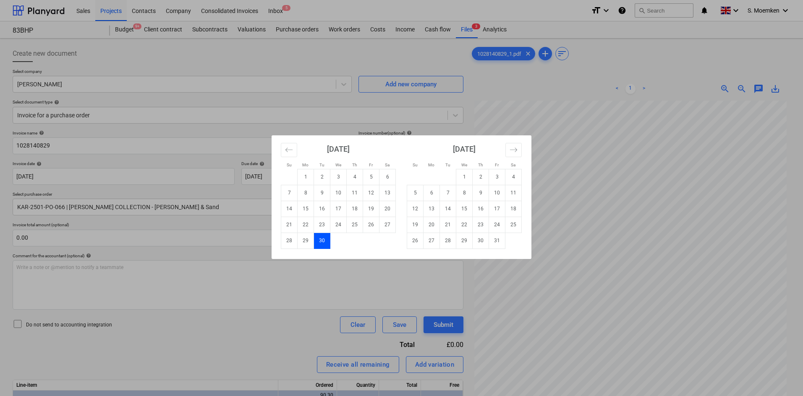
click at [208, 176] on div "Su Mo Tu We Th Fr Sa Su Mo Tu We Th Fr Sa August 2025 1 2 3 4 5 6 7 8 9 10 11 1…" at bounding box center [401, 198] width 803 height 396
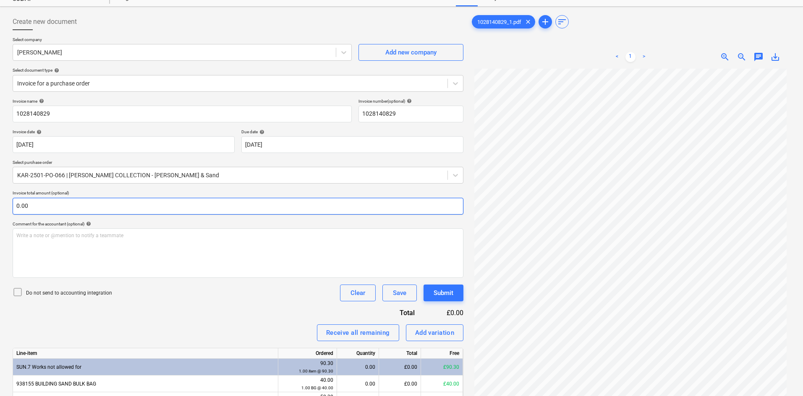
scroll to position [84, 0]
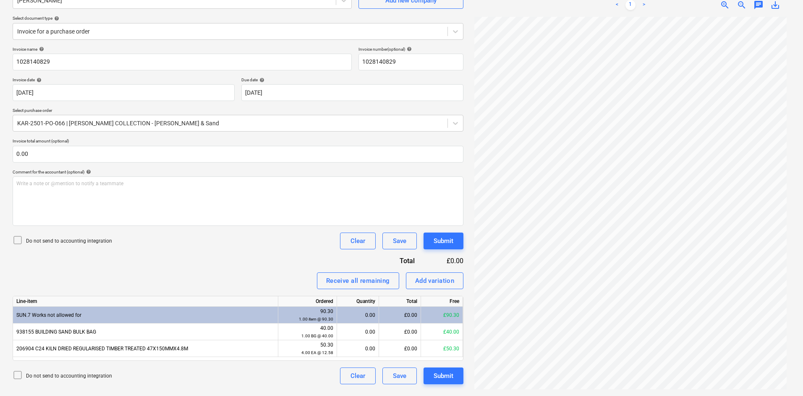
click at [18, 241] on icon at bounding box center [18, 240] width 10 height 10
click at [445, 306] on div "Submit" at bounding box center [443, 376] width 20 height 11
click at [344, 280] on div "Receive all remaining" at bounding box center [358, 281] width 64 height 11
click at [440, 306] on div "Submit" at bounding box center [443, 376] width 20 height 11
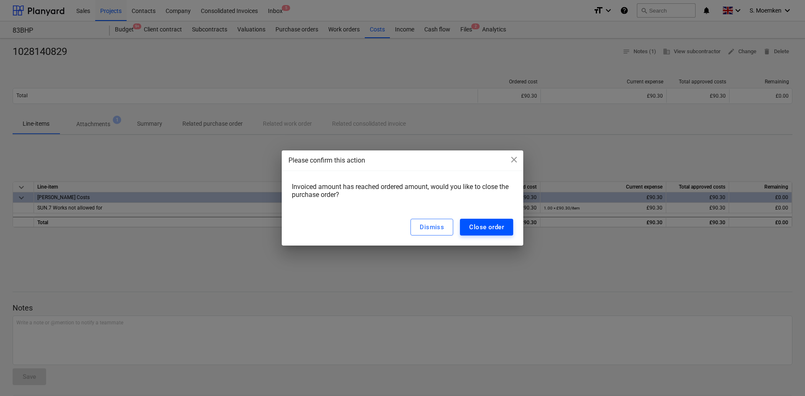
click at [490, 223] on div "Close order" at bounding box center [486, 227] width 35 height 11
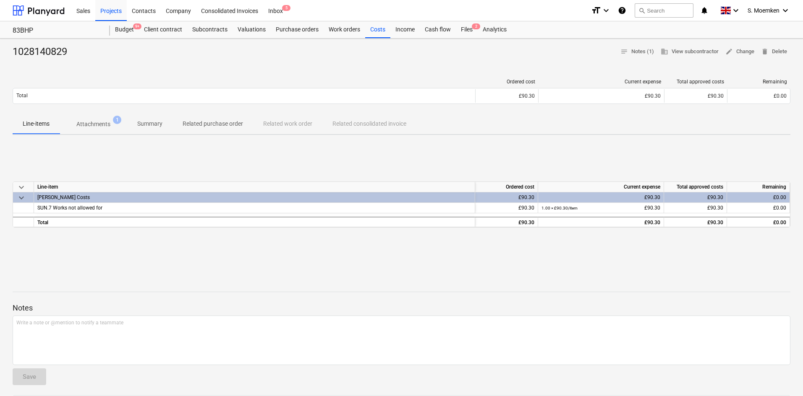
click at [97, 129] on p "Attachments" at bounding box center [93, 124] width 34 height 9
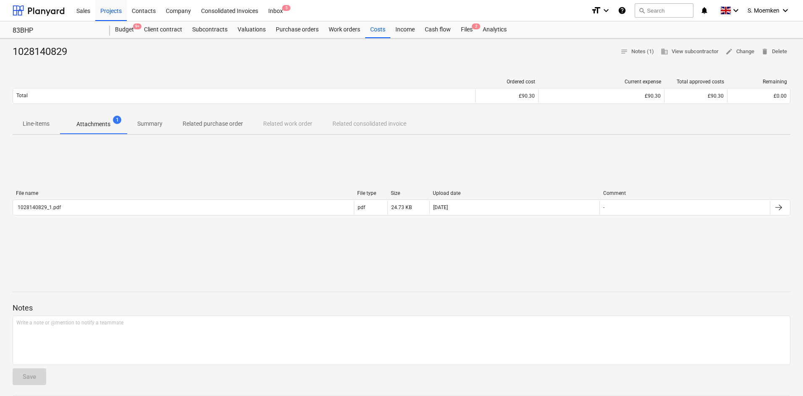
click at [140, 120] on p "Summary" at bounding box center [149, 124] width 25 height 9
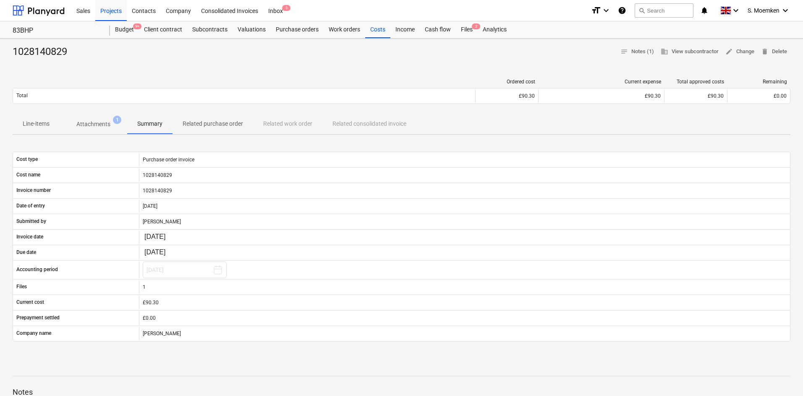
click at [33, 125] on p "Line-items" at bounding box center [36, 124] width 27 height 9
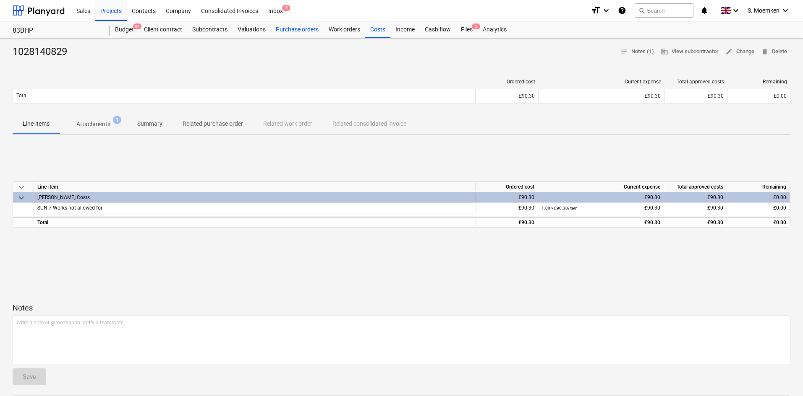
click at [280, 29] on div "Purchase orders" at bounding box center [297, 29] width 53 height 17
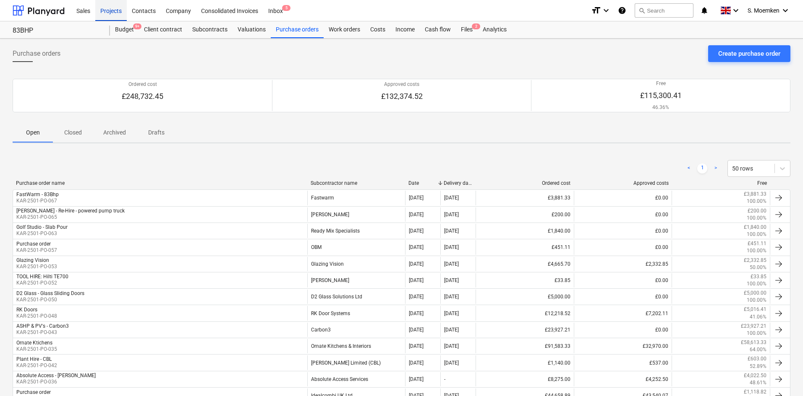
click at [113, 10] on div "Projects" at bounding box center [110, 10] width 31 height 21
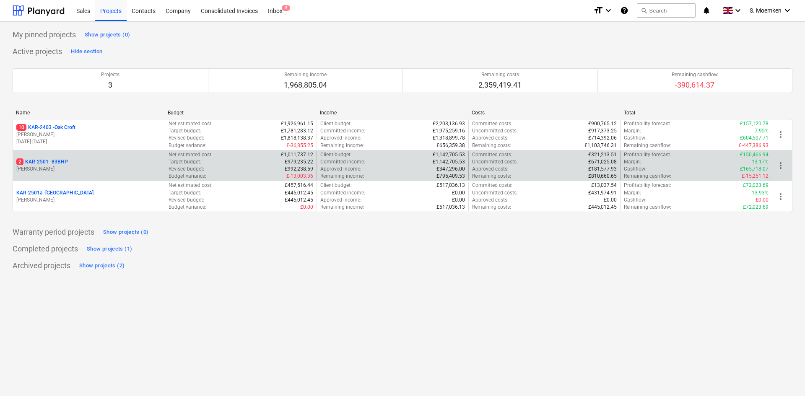
click at [67, 169] on p "G. Eastwood" at bounding box center [88, 169] width 145 height 7
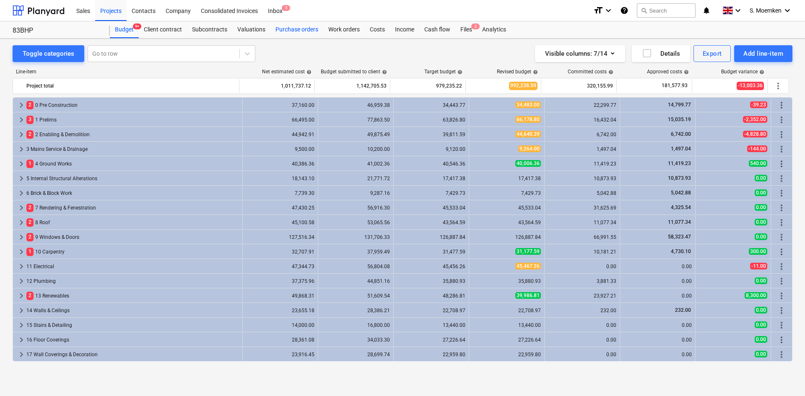
click at [298, 28] on div "Purchase orders" at bounding box center [297, 29] width 53 height 17
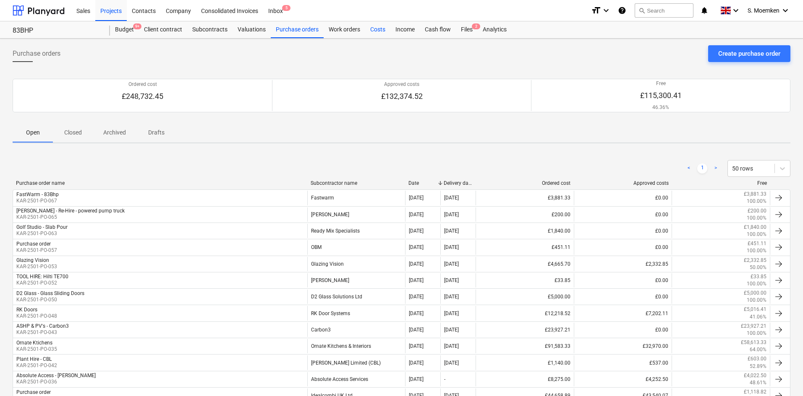
click at [376, 29] on div "Costs" at bounding box center [377, 29] width 25 height 17
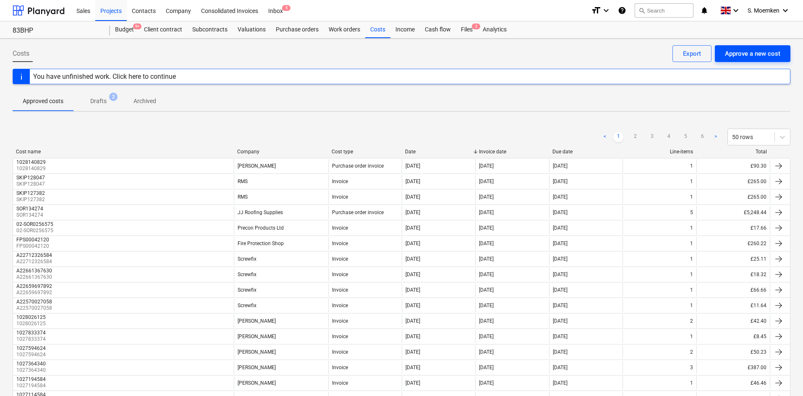
click at [644, 50] on div "Approve a new cost" at bounding box center [751, 53] width 55 height 11
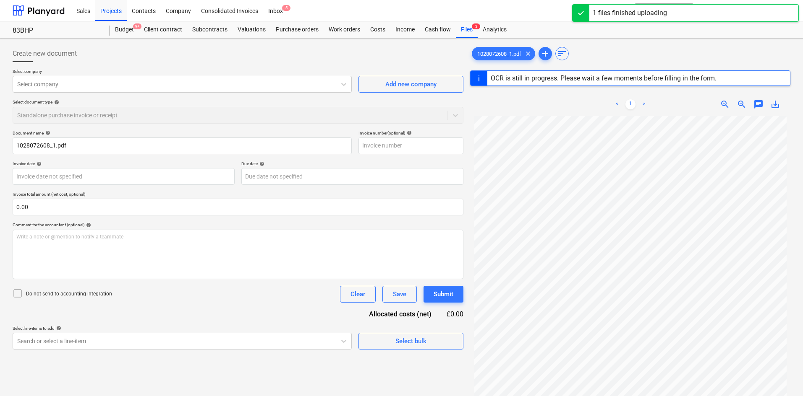
type input "1028072608"
type input "27 Aug 2025"
type input "30 Sep 2025"
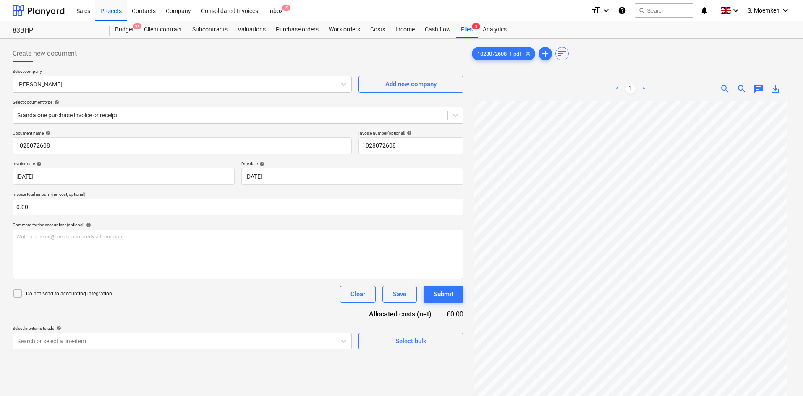
click at [17, 294] on icon at bounding box center [18, 294] width 10 height 10
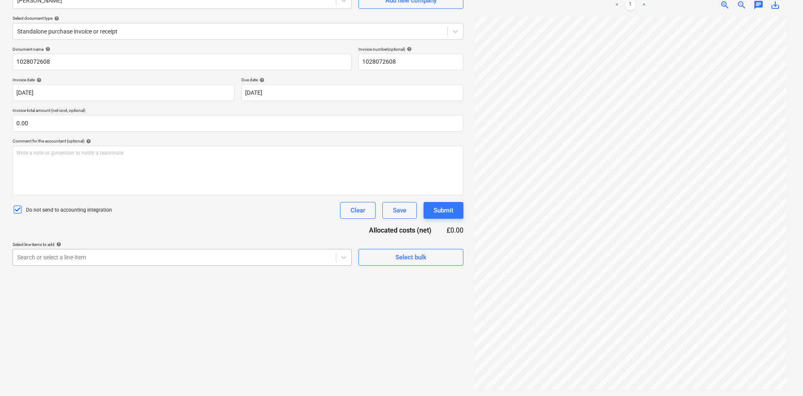
scroll to position [84, 0]
click at [240, 258] on div at bounding box center [174, 257] width 314 height 8
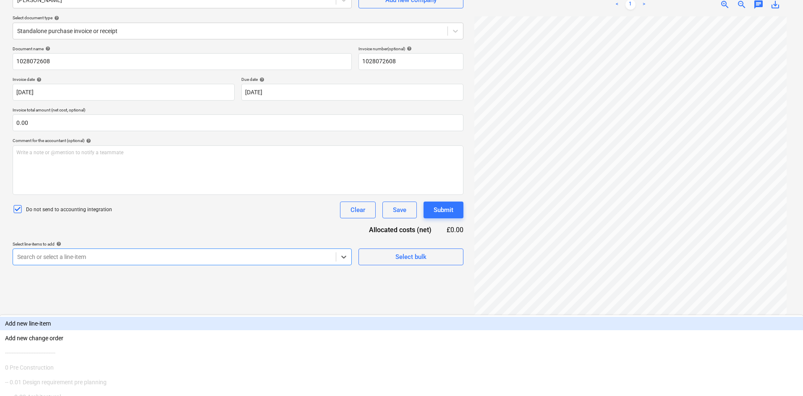
click at [246, 222] on div "Document name help 1028072608 Invoice number (optional) help 1028072608 Invoice…" at bounding box center [238, 155] width 451 height 219
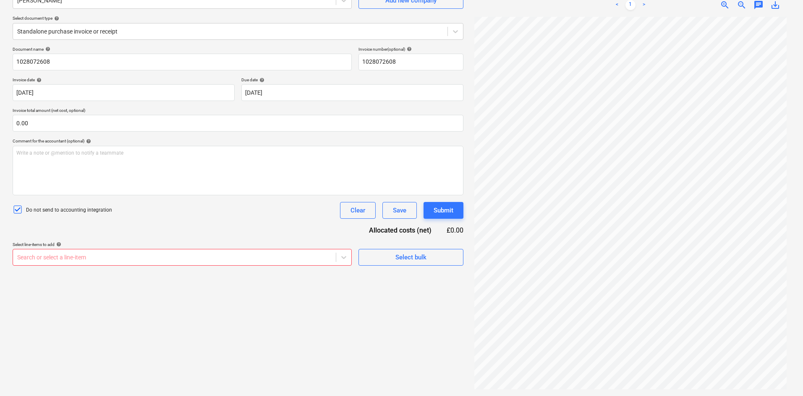
click at [251, 258] on div at bounding box center [174, 257] width 314 height 8
click at [83, 255] on div at bounding box center [174, 257] width 314 height 8
click at [139, 256] on div at bounding box center [174, 257] width 314 height 8
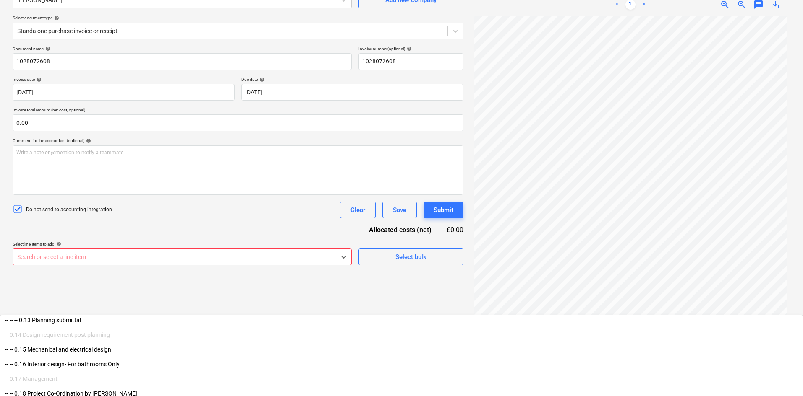
scroll to position [210, 0]
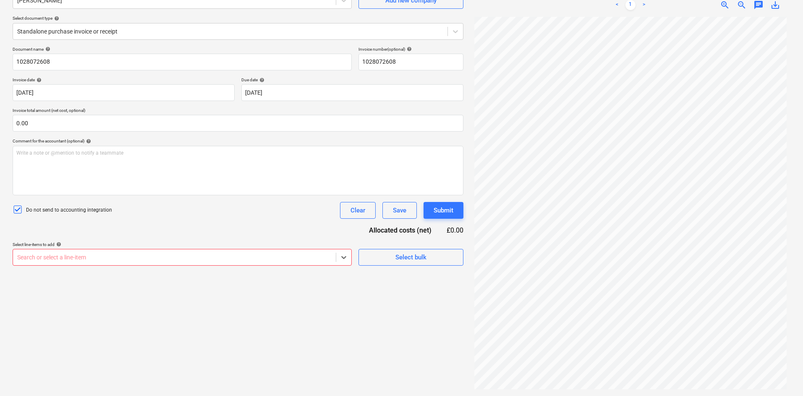
click at [68, 255] on div at bounding box center [174, 257] width 314 height 8
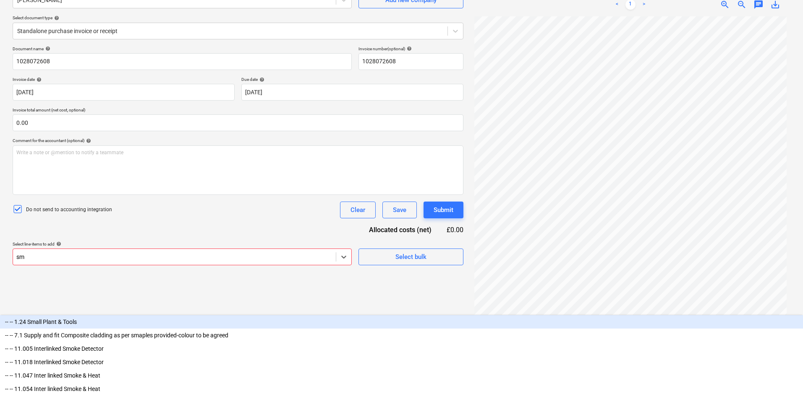
scroll to position [84, 0]
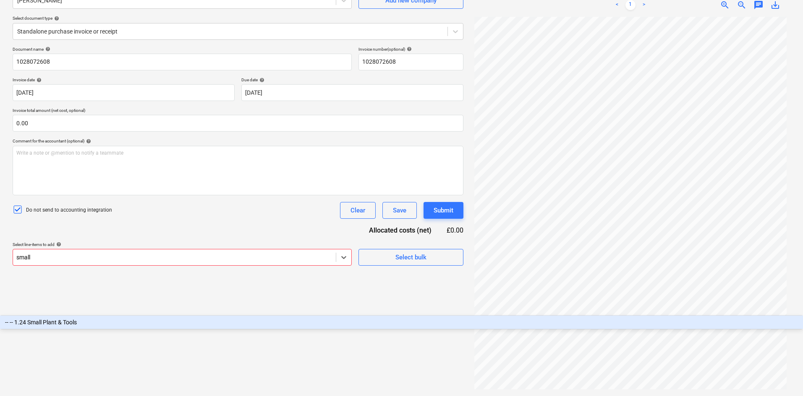
type input "small"
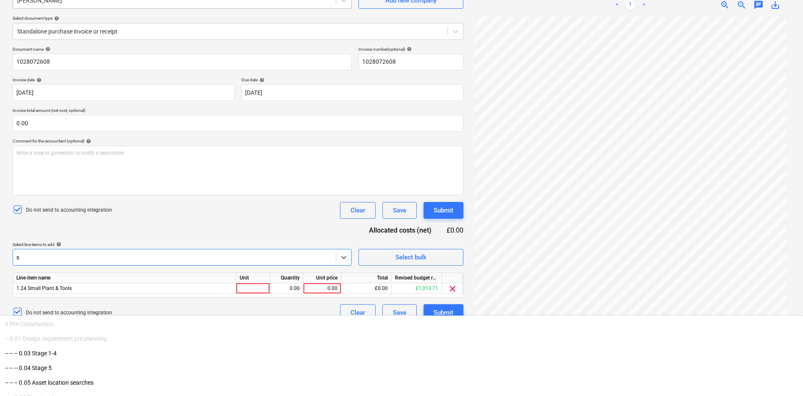
type input "s"
type input "2.55"
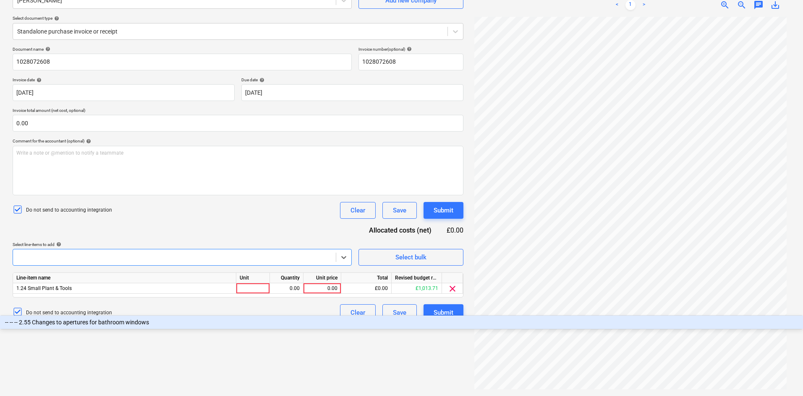
scroll to position [84, 0]
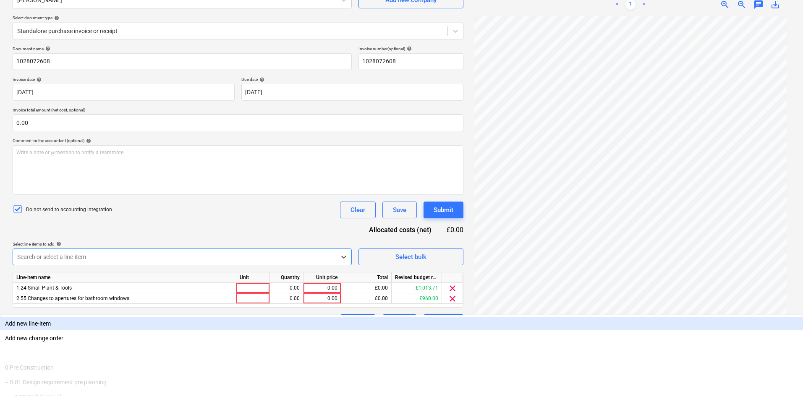
click at [239, 206] on div "Do not send to accounting integration Clear Save Submit" at bounding box center [238, 210] width 451 height 17
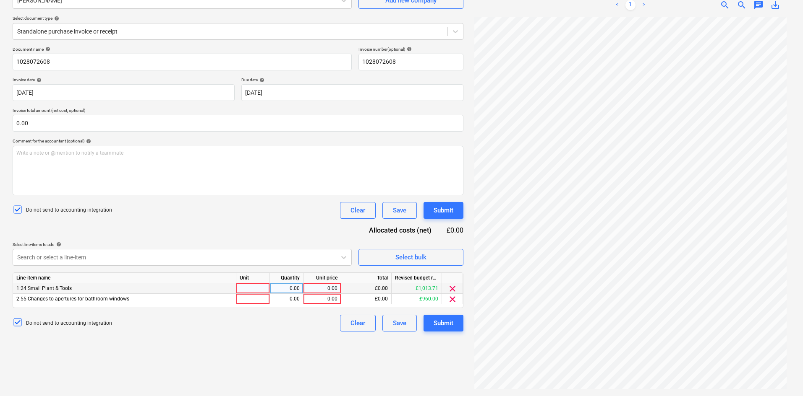
click at [254, 287] on div at bounding box center [253, 289] width 34 height 10
type input "Item"
click at [298, 288] on div "0.00" at bounding box center [286, 289] width 26 height 10
type input "1"
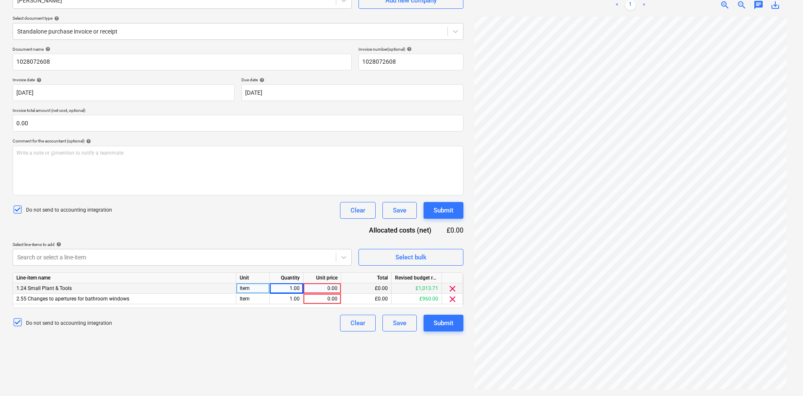
click at [328, 287] on div "0.00" at bounding box center [322, 289] width 31 height 10
type input "8.47"
type input "25.61"
click at [445, 306] on div "Submit" at bounding box center [443, 323] width 20 height 11
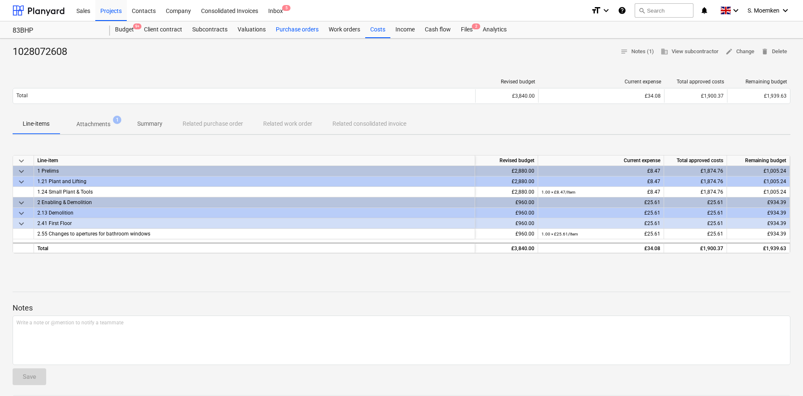
click at [301, 29] on div "Purchase orders" at bounding box center [297, 29] width 53 height 17
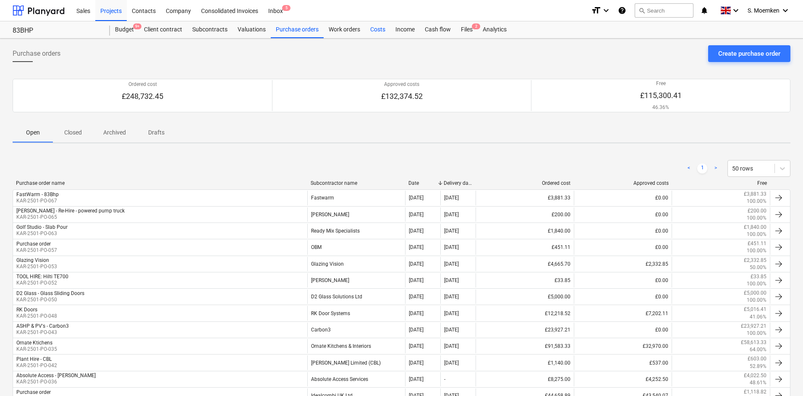
click at [378, 30] on div "Costs" at bounding box center [377, 29] width 25 height 17
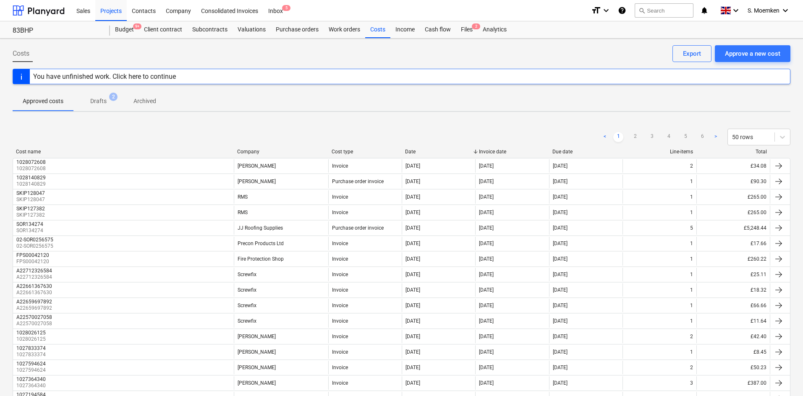
click at [254, 151] on div "Company" at bounding box center [281, 152] width 88 height 6
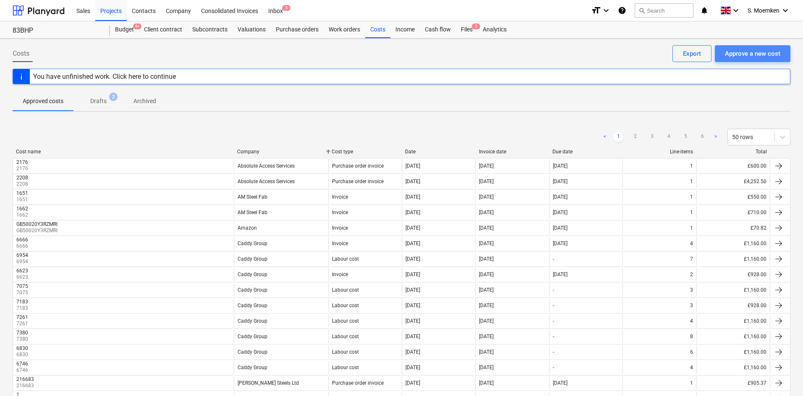
click at [644, 52] on div "Approve a new cost" at bounding box center [751, 53] width 55 height 11
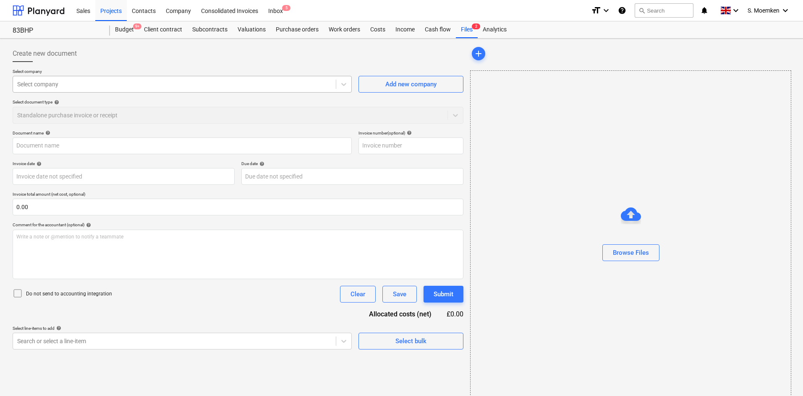
click at [122, 91] on div "Select company" at bounding box center [182, 84] width 339 height 17
type input "cadd"
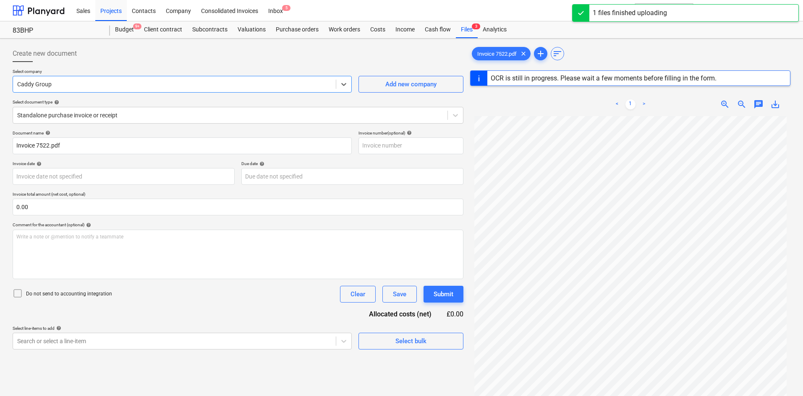
type input "7522"
type input "27 Aug 2025"
type input "10 Sep 2025"
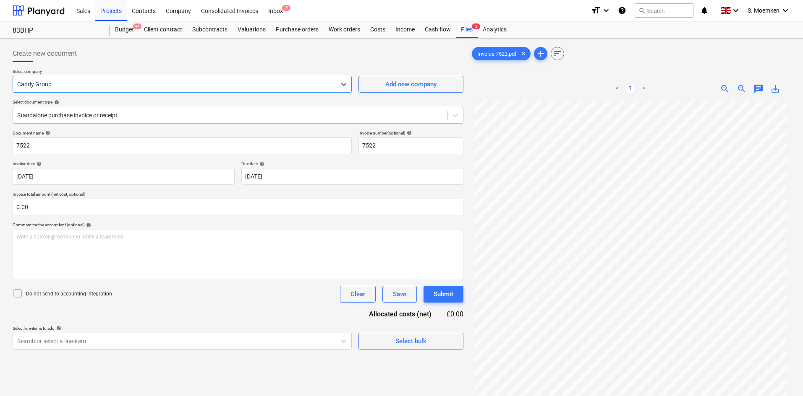
click at [207, 112] on div at bounding box center [230, 115] width 426 height 8
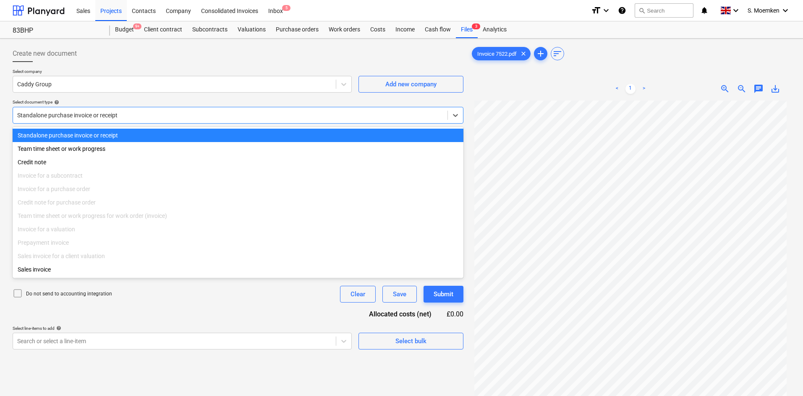
click at [204, 113] on div at bounding box center [230, 115] width 426 height 8
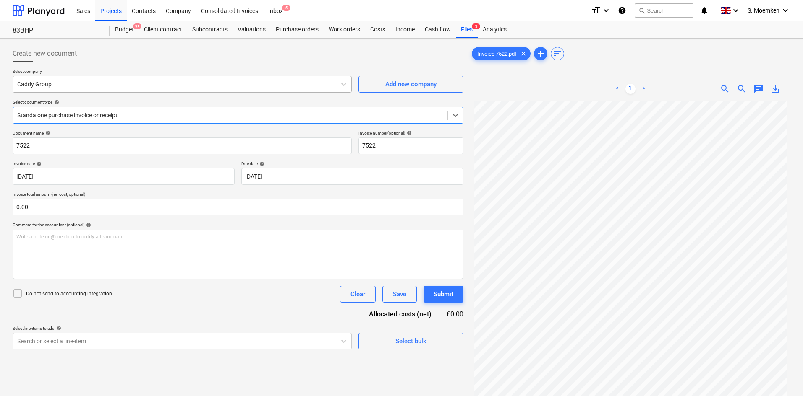
click at [186, 84] on div at bounding box center [174, 84] width 314 height 8
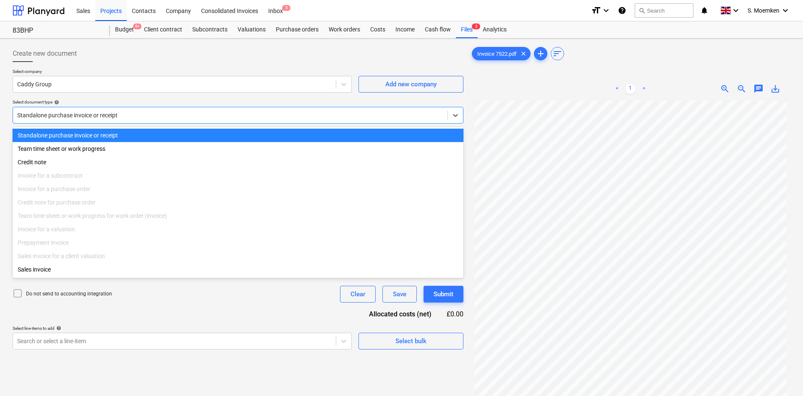
click at [138, 115] on div at bounding box center [230, 115] width 426 height 8
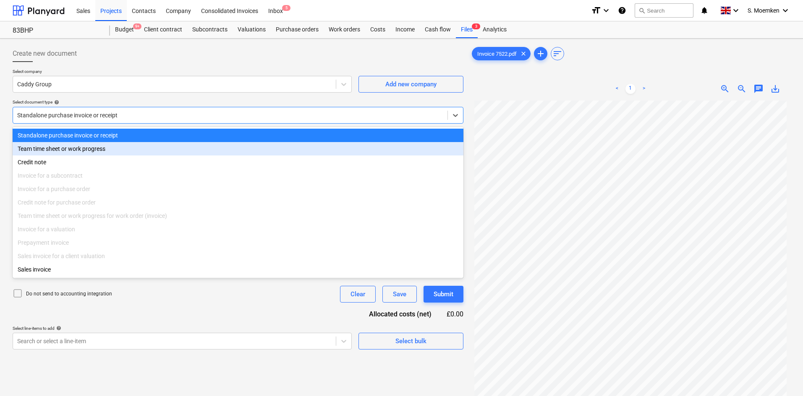
click at [91, 150] on div "Team time sheet or work progress" at bounding box center [238, 148] width 451 height 13
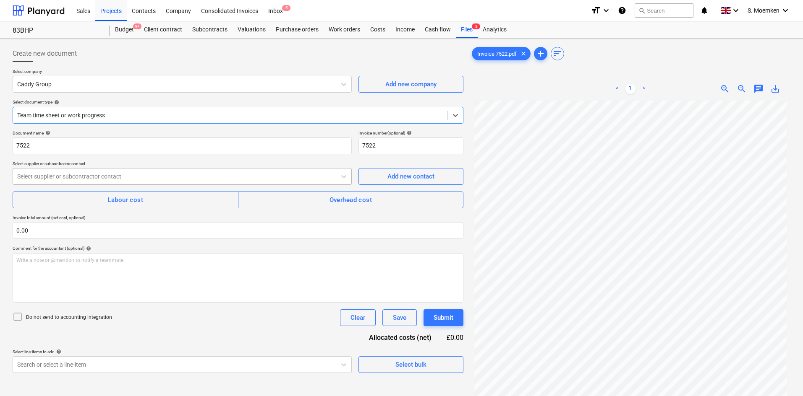
click at [128, 175] on div at bounding box center [174, 176] width 314 height 8
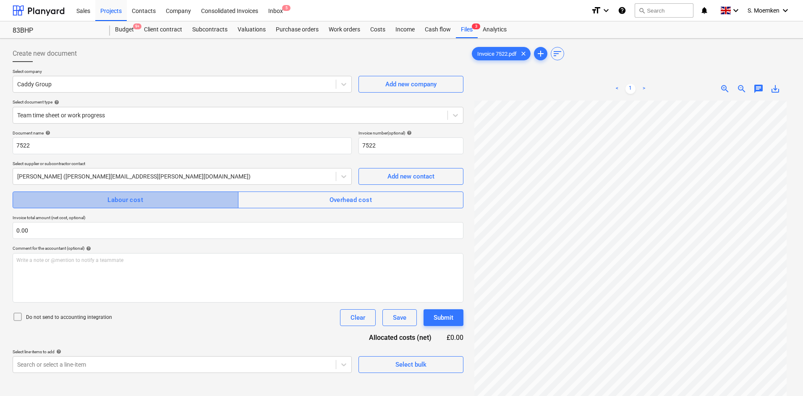
click at [149, 201] on span "Labour cost" at bounding box center [125, 200] width 207 height 11
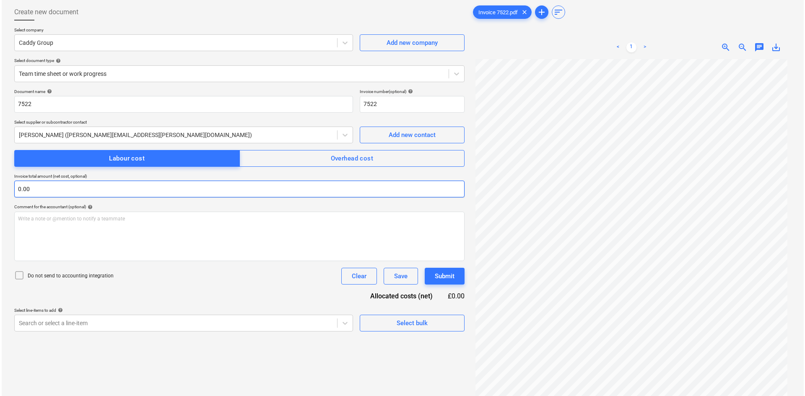
scroll to position [84, 0]
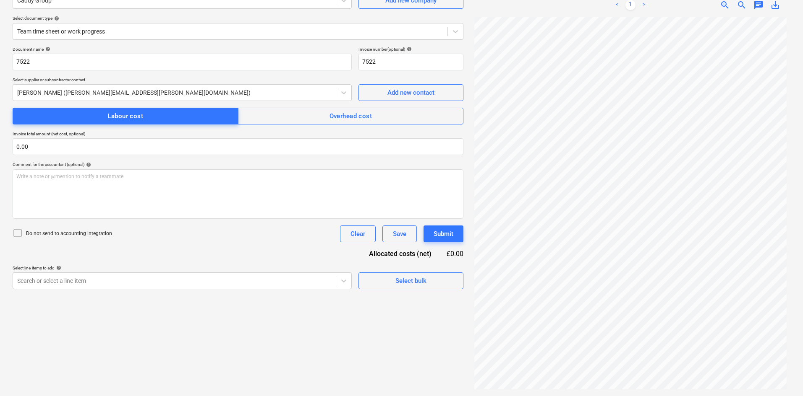
click at [17, 234] on icon at bounding box center [18, 233] width 10 height 10
click at [404, 289] on button "Select bulk" at bounding box center [410, 281] width 105 height 17
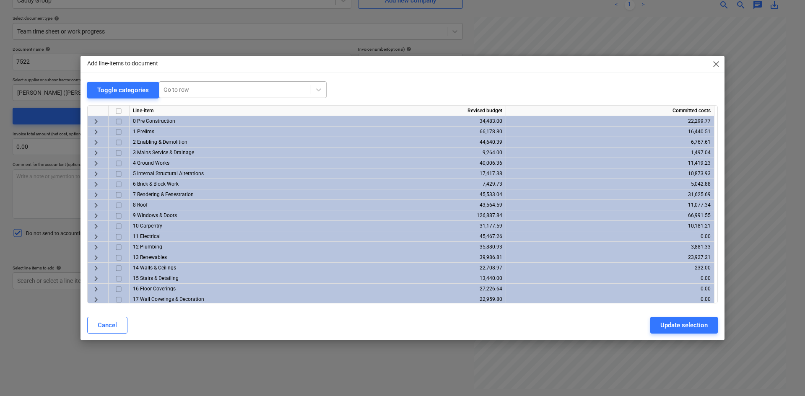
click at [197, 90] on div at bounding box center [235, 90] width 143 height 8
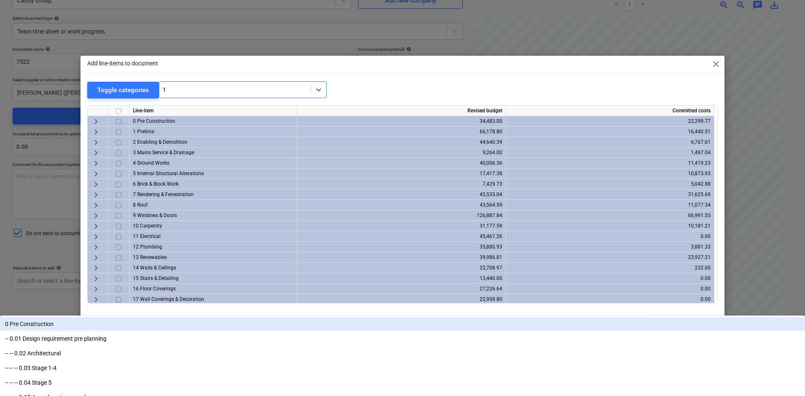
type input "10"
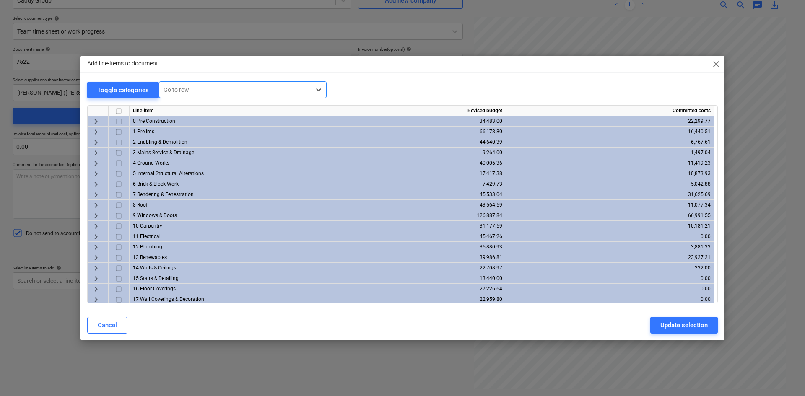
click at [216, 89] on div at bounding box center [235, 90] width 143 height 8
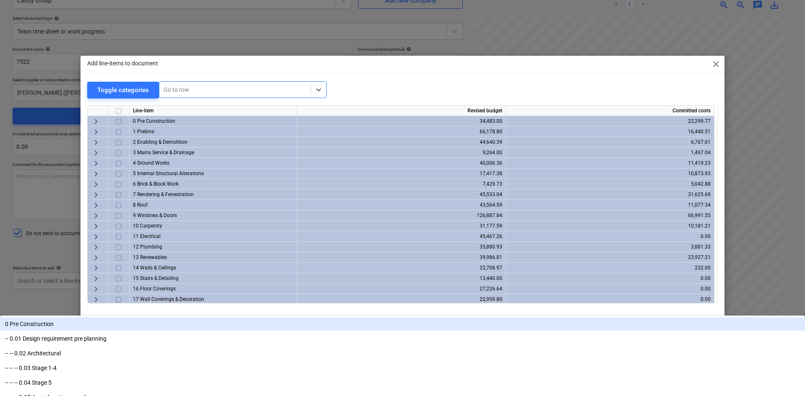
click at [215, 89] on div at bounding box center [235, 90] width 143 height 8
type input "10.28"
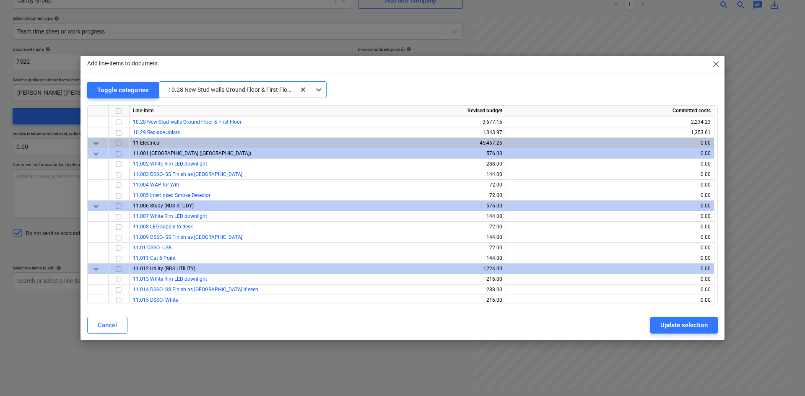
scroll to position [3041, 0]
click at [118, 121] on input "checkbox" at bounding box center [119, 122] width 10 height 10
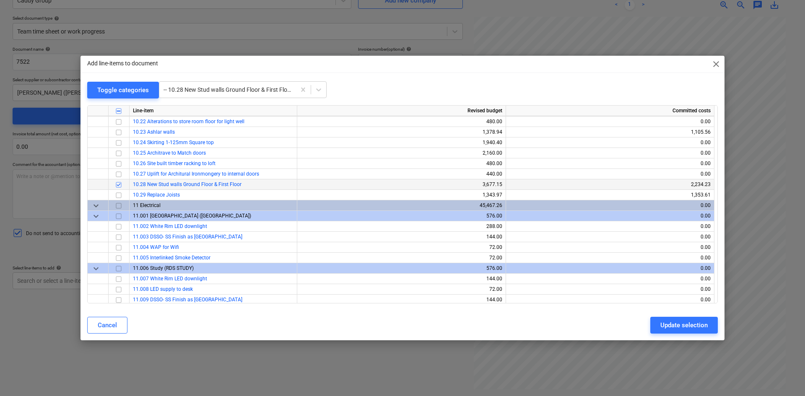
scroll to position [2958, 0]
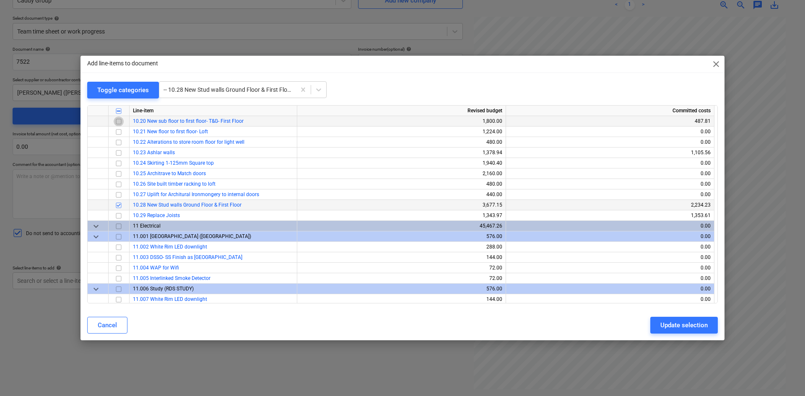
click at [118, 121] on input "checkbox" at bounding box center [119, 122] width 10 height 10
click at [118, 215] on input "checkbox" at bounding box center [119, 216] width 10 height 10
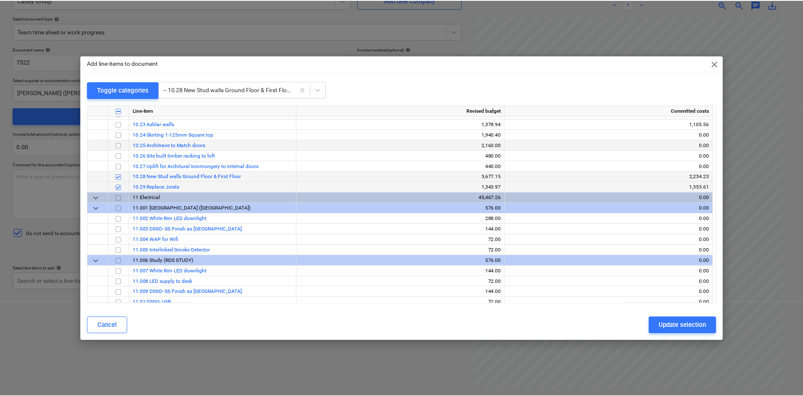
scroll to position [2999, 0]
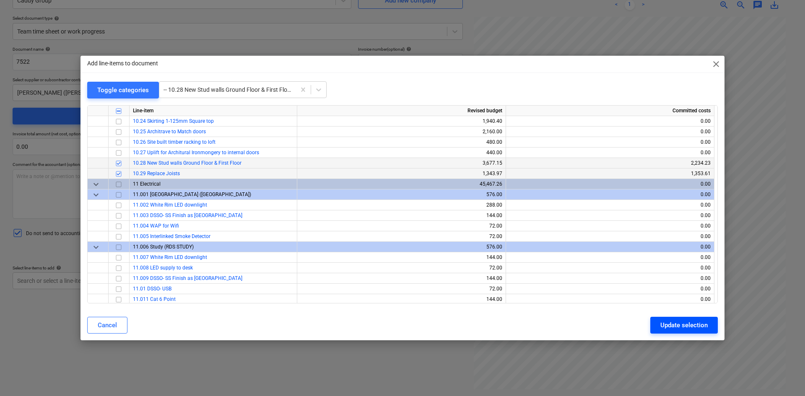
click at [644, 306] on div "Update selection" at bounding box center [684, 325] width 47 height 11
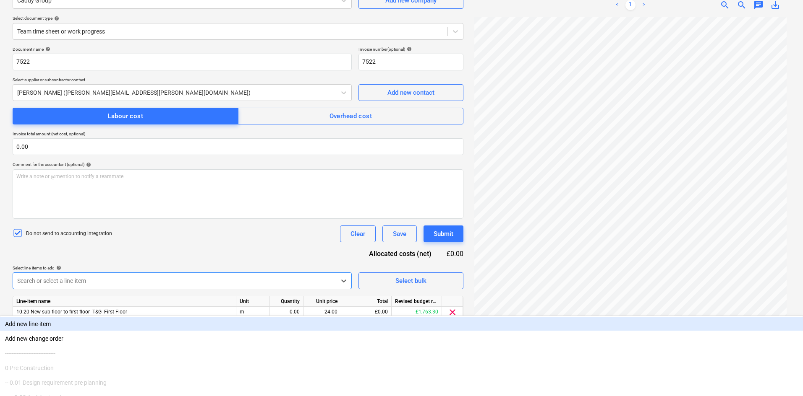
click at [86, 284] on body "Sales Projects Contacts Company Consolidated Invoices Inbox 5 format_size keybo…" at bounding box center [401, 114] width 803 height 396
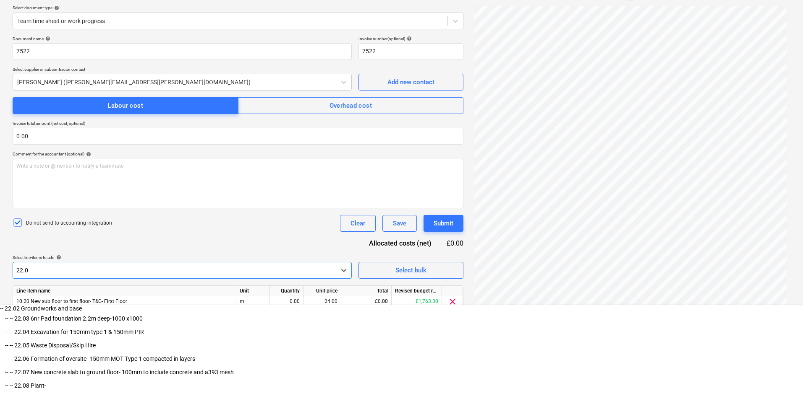
type input "22.07"
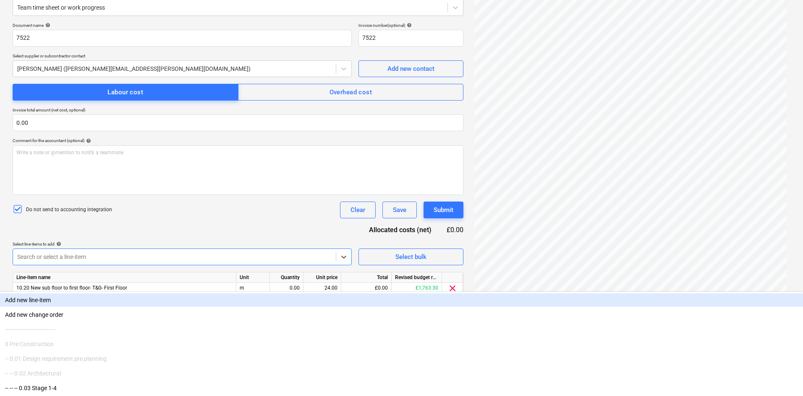
click at [169, 230] on div "Document name help 7522 Invoice number (optional) help 7522 Select supplier or …" at bounding box center [238, 188] width 451 height 330
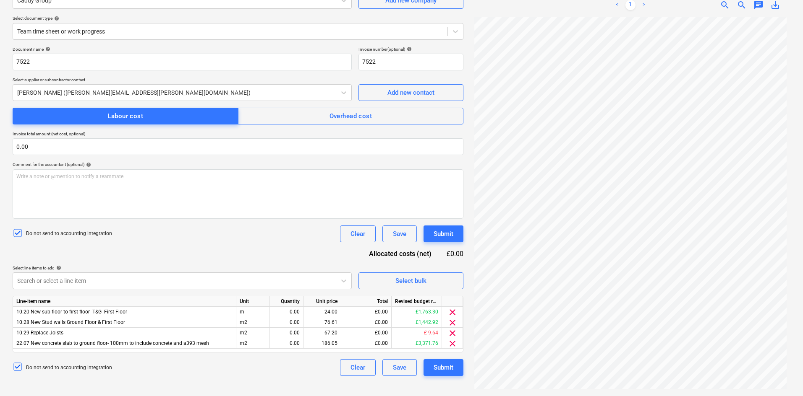
scroll to position [84, 0]
click at [71, 276] on body "Sales Projects Contacts Company Consolidated Invoices Inbox 5 format_size keybo…" at bounding box center [401, 114] width 803 height 396
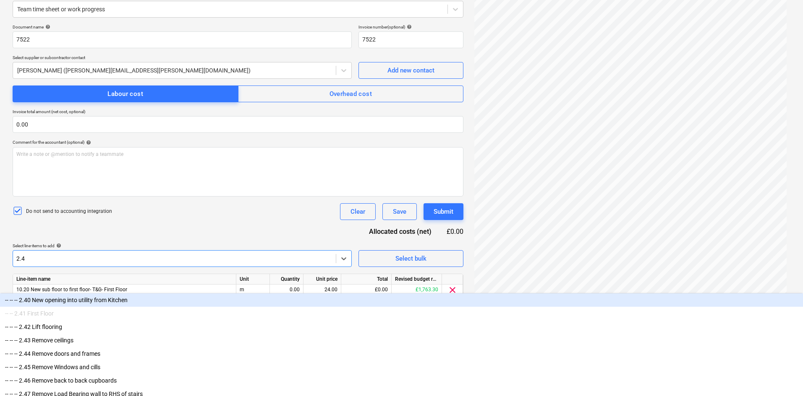
type input "2.42"
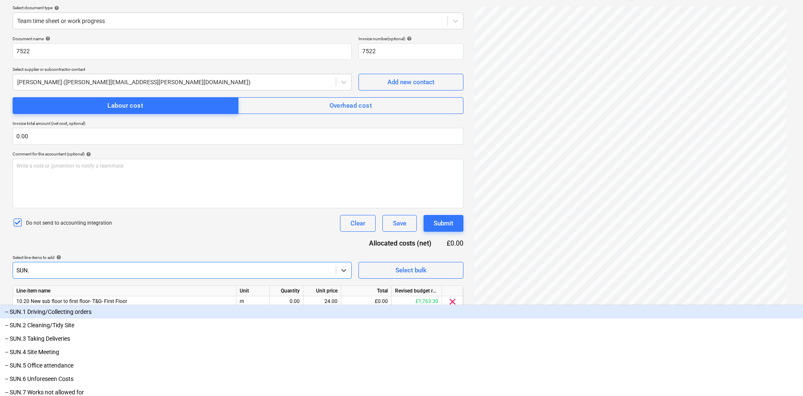
type input "SUN.2"
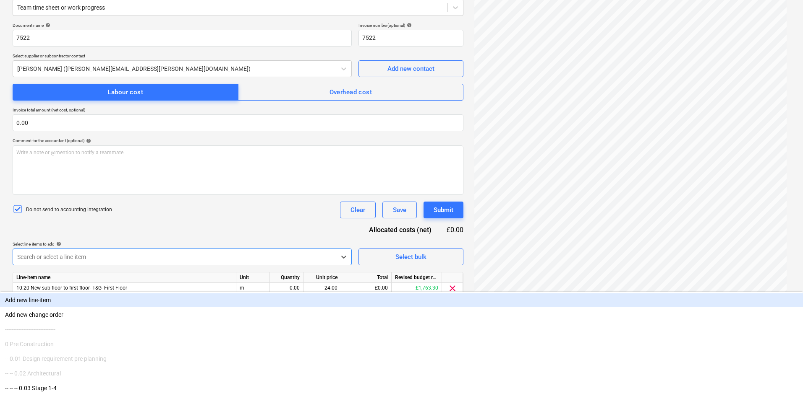
scroll to position [91, 0]
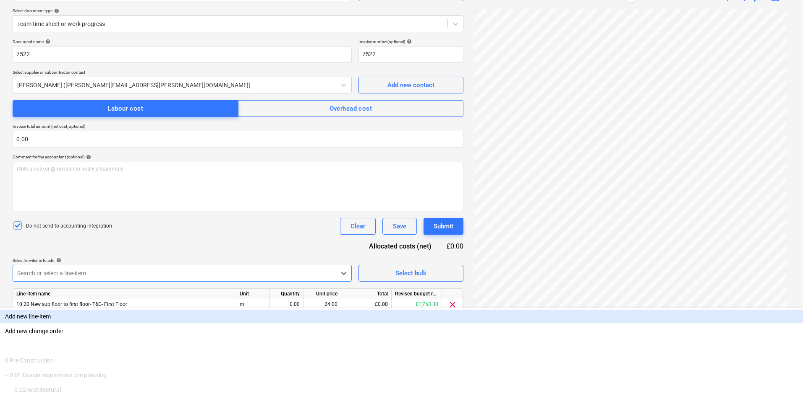
click at [173, 219] on div "Document name help 7522 Invoice number (optional) help 7522 Select supplier or …" at bounding box center [238, 214] width 451 height 351
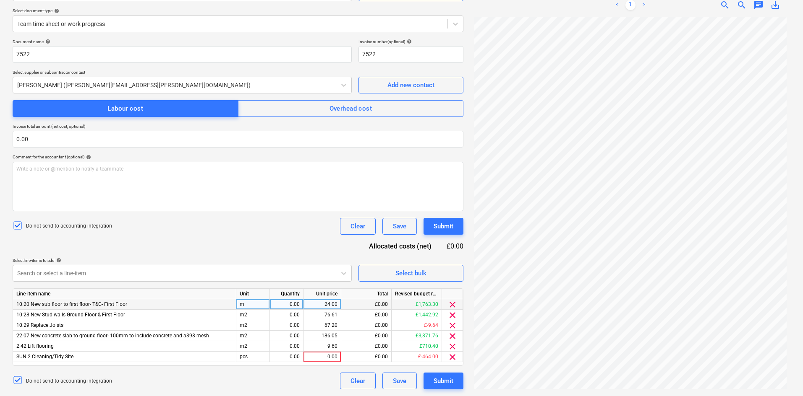
click at [245, 306] on div "m" at bounding box center [253, 305] width 34 height 10
type input "Hou"
click at [256, 306] on div "Hou" at bounding box center [253, 305] width 34 height 10
type input "HRS"
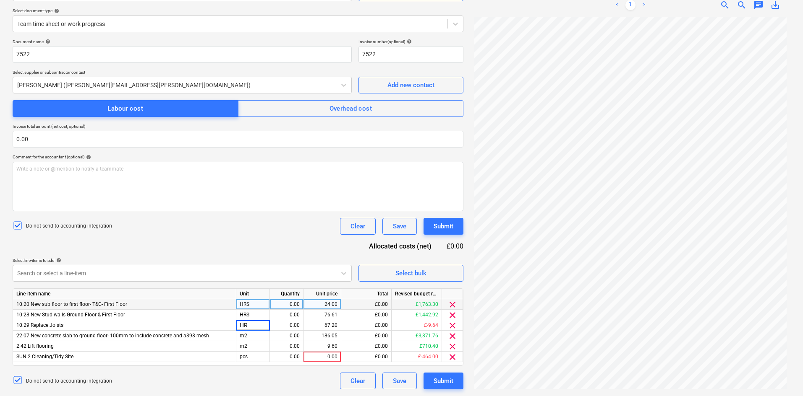
type input "HRS"
click at [259, 229] on div "Do not send to accounting integration Clear Save Submit" at bounding box center [238, 226] width 451 height 17
click at [253, 306] on div "m2" at bounding box center [253, 346] width 34 height 10
type input "HRS"
click at [328, 303] on div "24.00" at bounding box center [322, 305] width 31 height 10
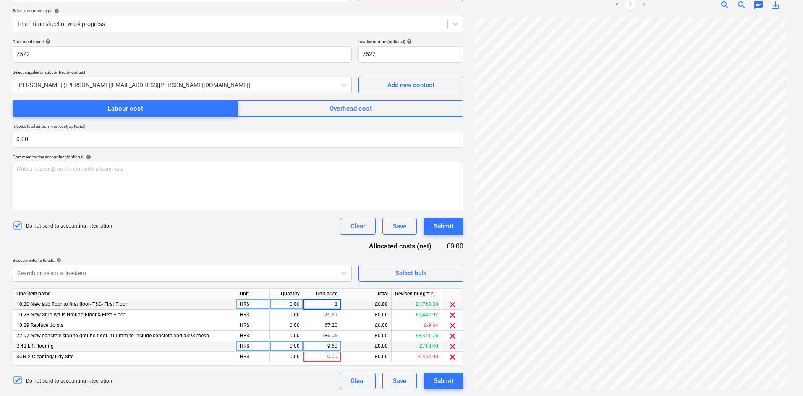
type input "29"
click at [294, 249] on div "Document name help 7522 Invoice number (optional) help 7522 Select supplier or …" at bounding box center [238, 214] width 451 height 351
click at [294, 306] on div "0.00" at bounding box center [286, 315] width 26 height 10
click at [294, 304] on div "4.00" at bounding box center [286, 305] width 26 height 10
type input "21"
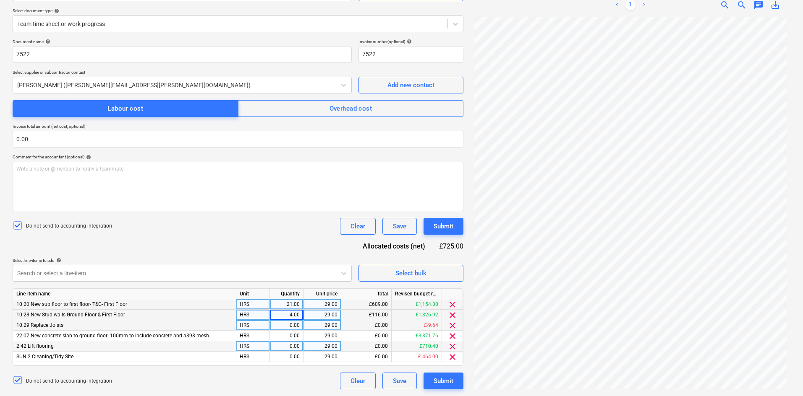
click at [292, 306] on div "0.00" at bounding box center [286, 326] width 26 height 10
type input "2"
click at [287, 306] on div "0.00" at bounding box center [286, 336] width 26 height 10
type input "8"
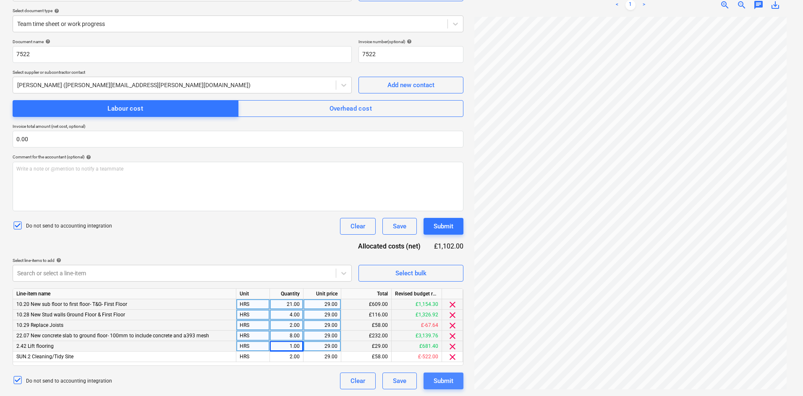
click at [443, 306] on div "Submit" at bounding box center [443, 381] width 20 height 11
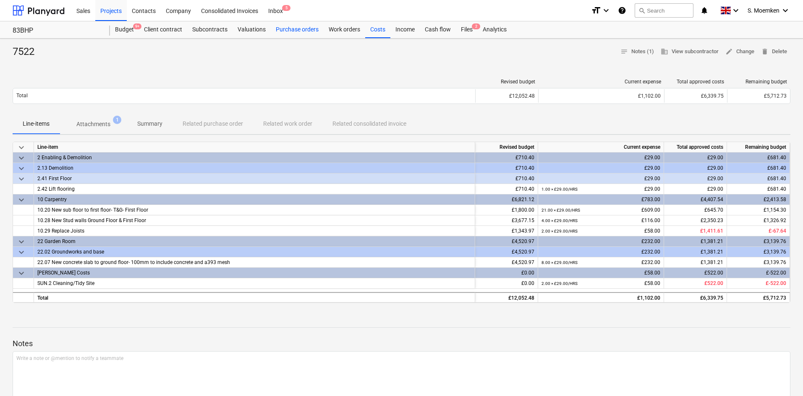
click at [299, 27] on div "Purchase orders" at bounding box center [297, 29] width 53 height 17
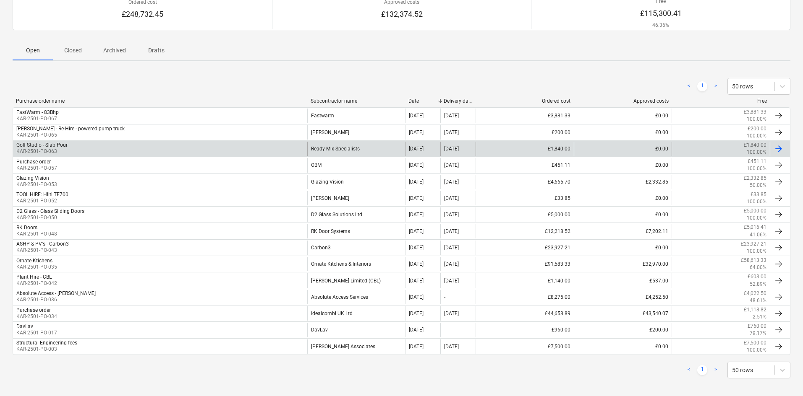
scroll to position [84, 0]
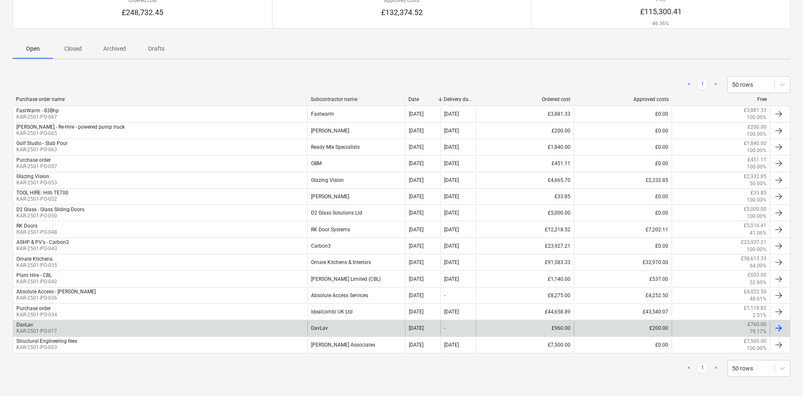
click at [71, 306] on div "DavLav KAR-2501-PO-017" at bounding box center [160, 328] width 294 height 14
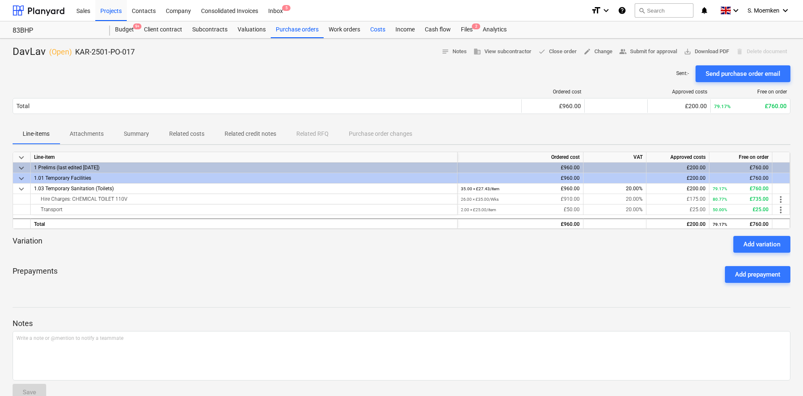
click at [379, 30] on div "Costs" at bounding box center [377, 29] width 25 height 17
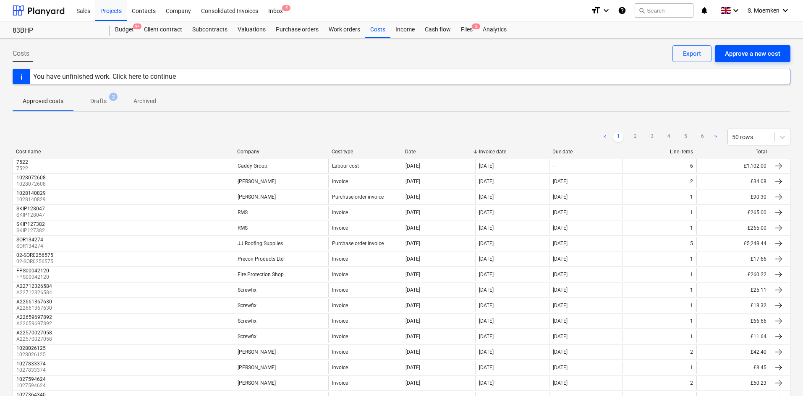
click at [644, 60] on button "Approve a new cost" at bounding box center [752, 53] width 76 height 17
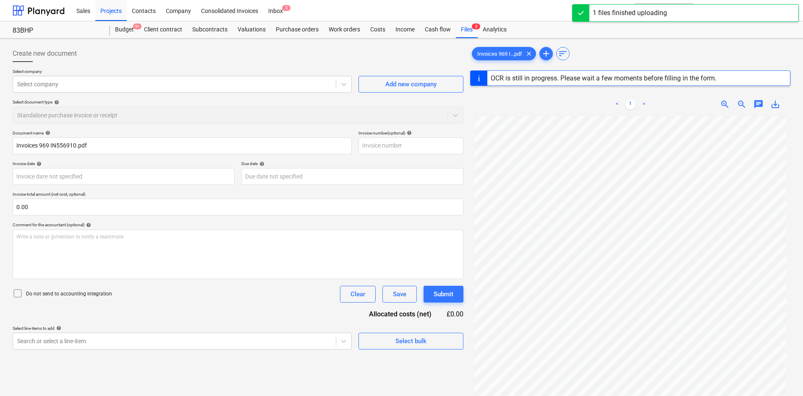
type input "IN556910"
type input "01 Aug 2025"
type input "29 Aug 2025"
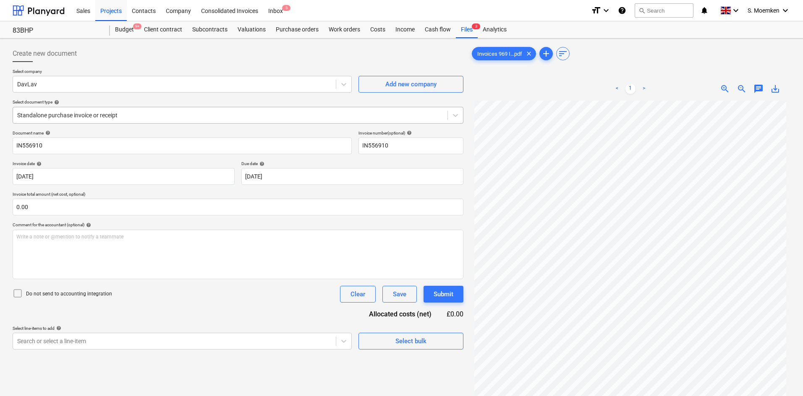
click at [184, 113] on div at bounding box center [230, 115] width 426 height 8
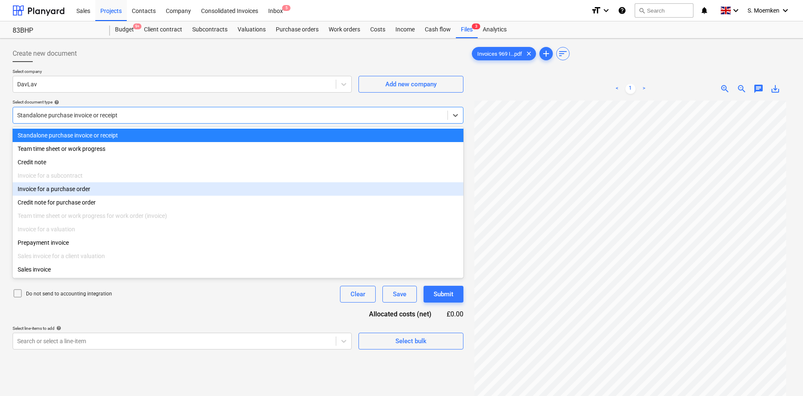
click at [85, 191] on div "Invoice for a purchase order" at bounding box center [238, 188] width 451 height 13
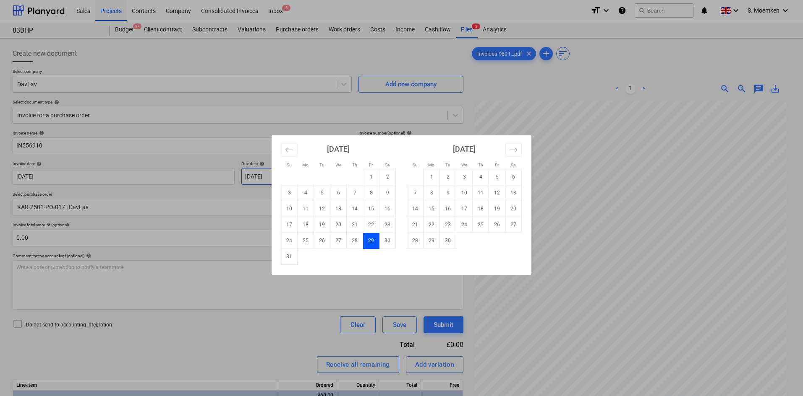
click at [354, 169] on body "Sales Projects Contacts Company Consolidated Invoices Inbox 5 format_size keybo…" at bounding box center [401, 198] width 803 height 396
click at [447, 242] on td "30" at bounding box center [448, 241] width 16 height 16
type input "30 Sep 2025"
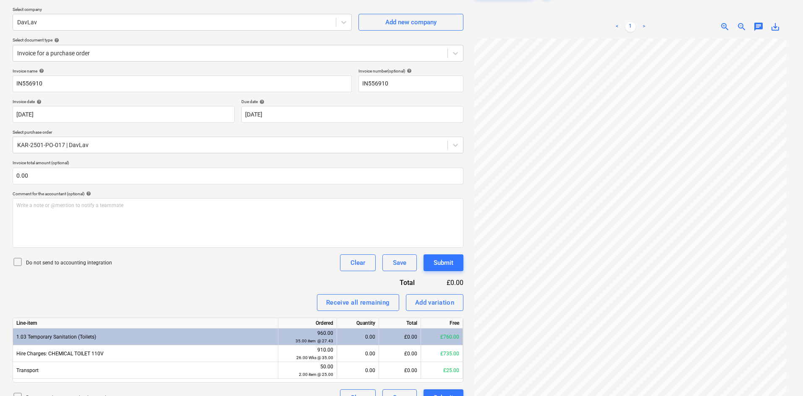
scroll to position [42, 0]
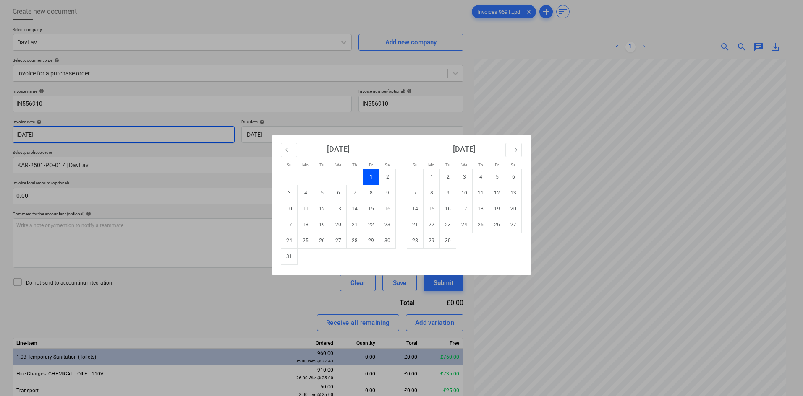
click at [155, 132] on body "Sales Projects Contacts Company Consolidated Invoices Inbox 5 format_size keybo…" at bounding box center [401, 156] width 803 height 396
click at [368, 240] on td "29" at bounding box center [371, 241] width 16 height 16
type input "29 Aug 2025"
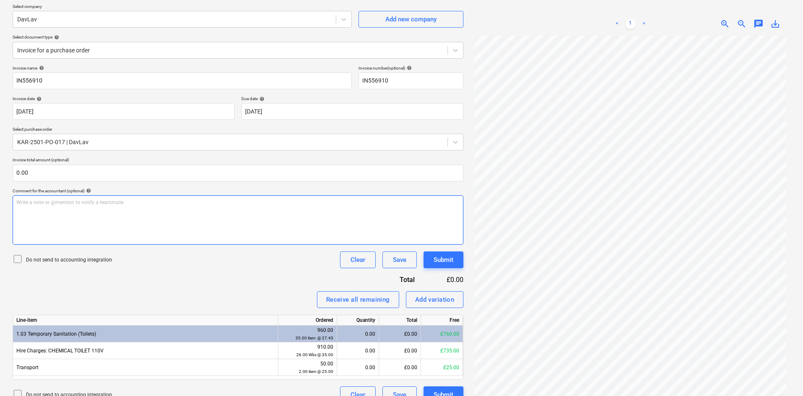
scroll to position [84, 0]
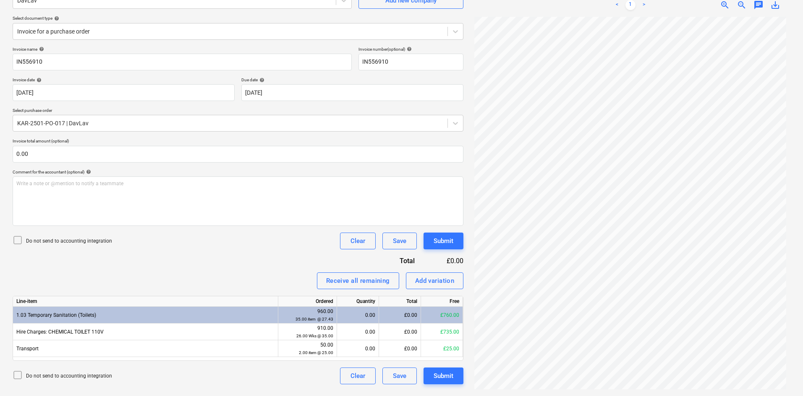
click at [15, 240] on icon at bounding box center [18, 240] width 10 height 10
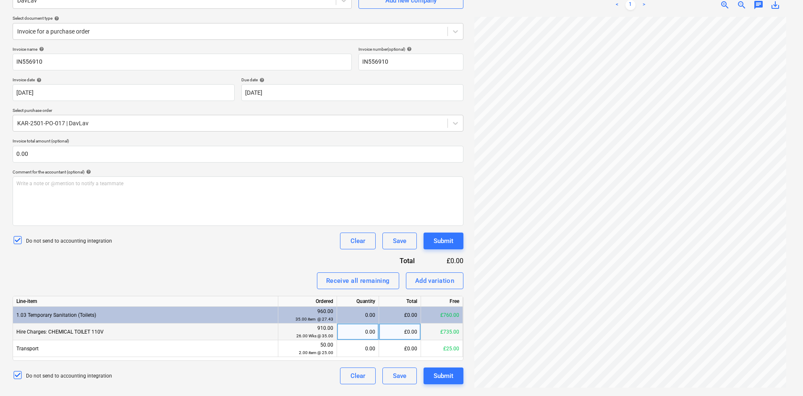
click at [364, 306] on div "0.00" at bounding box center [357, 332] width 35 height 17
type input "4"
type input "4.3"
type input "4.26"
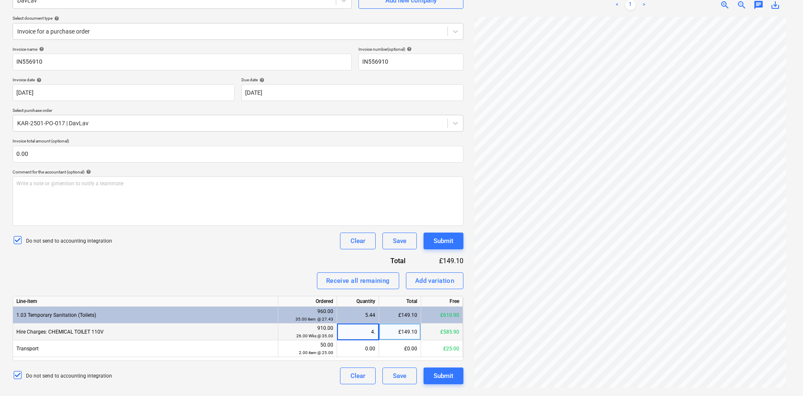
type input "4.6"
type input "4.5"
type input "4.4"
type input "4.5"
type input "4.45"
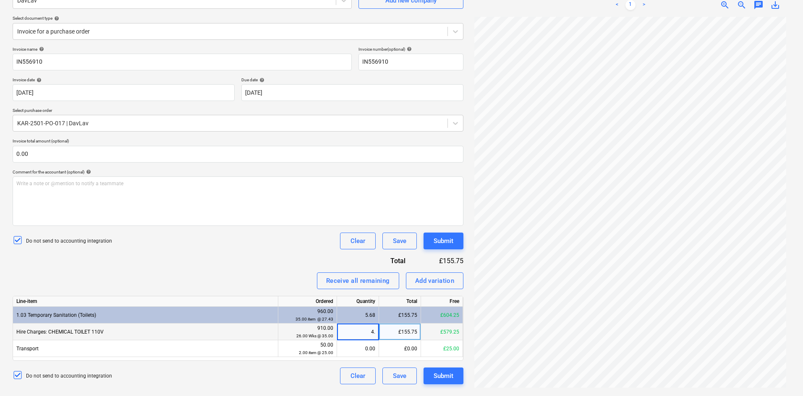
type input "4.4"
type input "4.44"
type input "4.41"
type input "4.22"
type input "4.43"
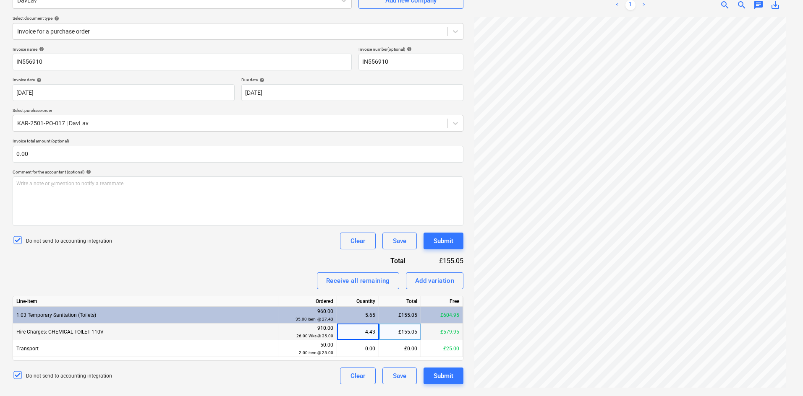
click at [371, 306] on div "4.43" at bounding box center [357, 332] width 35 height 17
click at [374, 306] on input "4.43" at bounding box center [358, 332] width 42 height 16
click at [373, 306] on input "4.43" at bounding box center [358, 332] width 42 height 16
type input "4.425"
click at [374, 306] on div "4.43" at bounding box center [357, 332] width 35 height 17
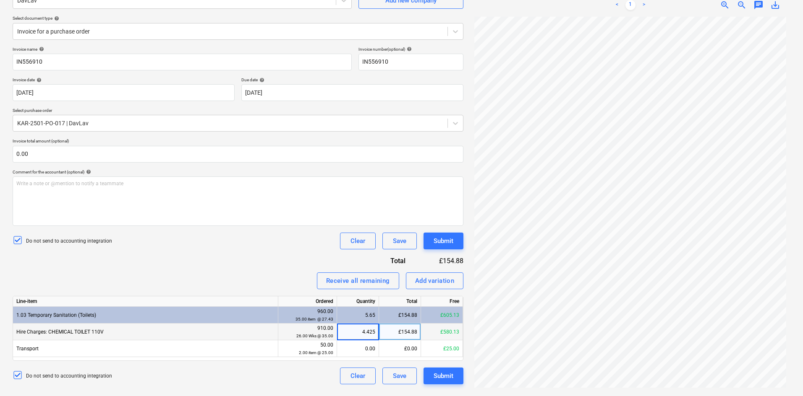
click at [375, 306] on input "4.425" at bounding box center [358, 332] width 42 height 16
type input "4.426"
type input "4.436"
click at [373, 306] on div "4.44" at bounding box center [357, 332] width 35 height 17
click at [374, 306] on input "4.436" at bounding box center [358, 332] width 42 height 16
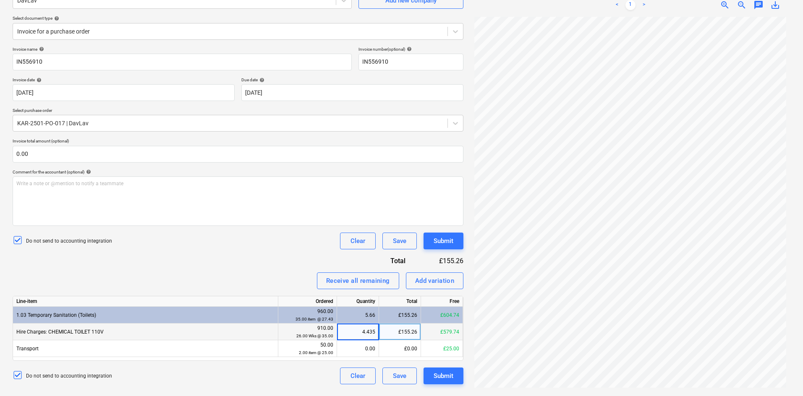
type input "4.4355"
click at [354, 306] on div "4.44" at bounding box center [357, 332] width 35 height 17
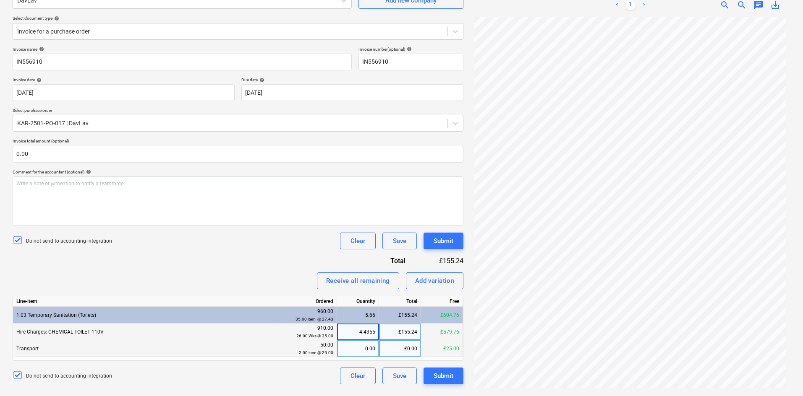
click at [357, 306] on div "0.00" at bounding box center [357, 349] width 35 height 17
click at [357, 306] on div "4.44" at bounding box center [357, 332] width 35 height 17
click at [373, 306] on input "4.4355" at bounding box center [358, 332] width 42 height 16
type input "4.4354"
click at [355, 306] on div "4.44" at bounding box center [357, 332] width 35 height 17
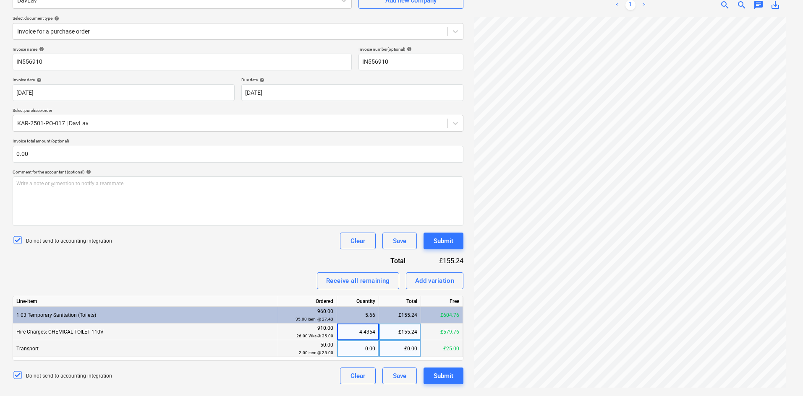
click at [373, 306] on input "4.4354" at bounding box center [358, 332] width 42 height 16
type input "4.4344"
click at [365, 306] on div "5.66" at bounding box center [357, 315] width 35 height 17
click at [362, 306] on div "4.43" at bounding box center [357, 332] width 35 height 17
click at [370, 306] on input "4.4344" at bounding box center [358, 332] width 42 height 16
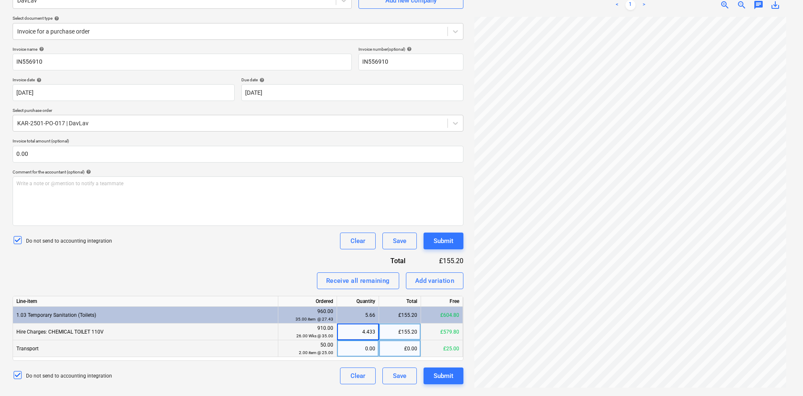
type input "4.4333"
click at [355, 306] on div "5.66" at bounding box center [357, 315] width 35 height 17
click at [357, 306] on div "4.43" at bounding box center [357, 332] width 35 height 17
click at [369, 306] on input "4.4333" at bounding box center [358, 332] width 42 height 16
type input "4.425"
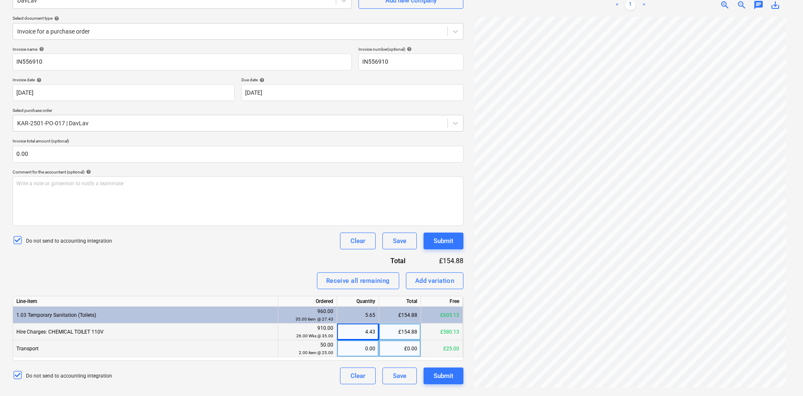
click at [361, 306] on div "4.43" at bounding box center [357, 332] width 35 height 17
click at [371, 306] on input "4.425" at bounding box center [358, 332] width 42 height 16
type input "4.432"
click at [345, 306] on div "4.43" at bounding box center [357, 332] width 35 height 17
click at [375, 306] on input "4.432" at bounding box center [358, 332] width 42 height 16
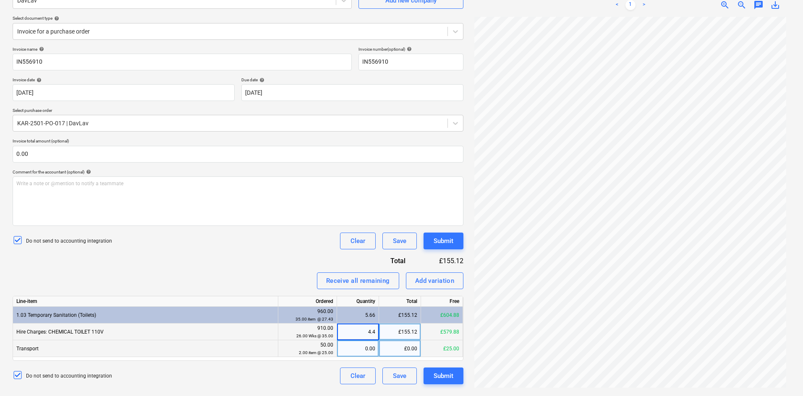
type input "4.43"
click at [375, 306] on div "4.43" at bounding box center [358, 332] width 42 height 17
click at [375, 306] on input "4.43" at bounding box center [358, 332] width 42 height 16
type input "4.432"
click at [370, 306] on div "4.43" at bounding box center [357, 332] width 35 height 17
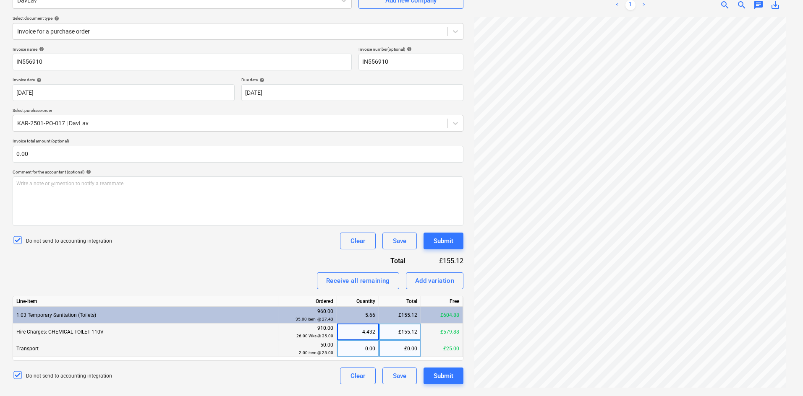
click at [375, 306] on input "4.432" at bounding box center [358, 332] width 42 height 16
type input "4.43"
click at [365, 306] on div "5.65" at bounding box center [357, 315] width 35 height 17
click at [357, 306] on div "4.43" at bounding box center [357, 332] width 35 height 17
click at [374, 306] on input "4.43" at bounding box center [358, 332] width 42 height 16
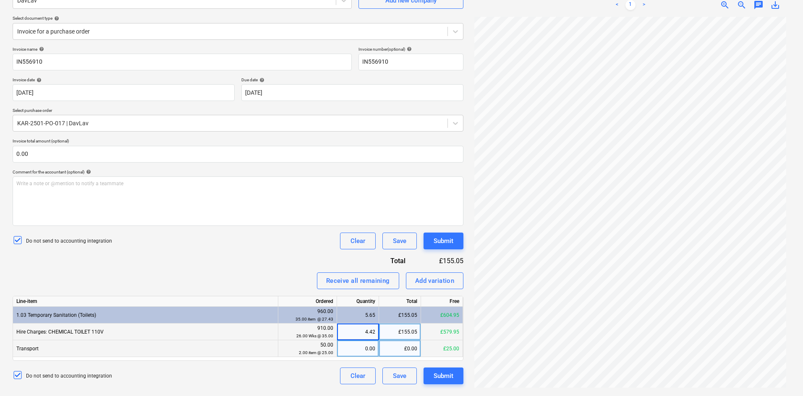
type input "4.425"
click at [368, 306] on div "5.65" at bounding box center [357, 315] width 35 height 17
click at [374, 306] on div "4.43" at bounding box center [357, 332] width 35 height 17
click at [375, 306] on input "4.425" at bounding box center [358, 332] width 42 height 16
type input "4.427"
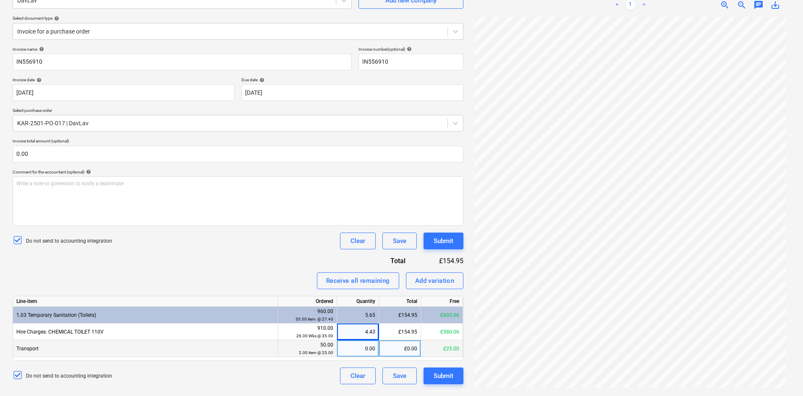
click at [357, 306] on div "5.65" at bounding box center [357, 315] width 35 height 17
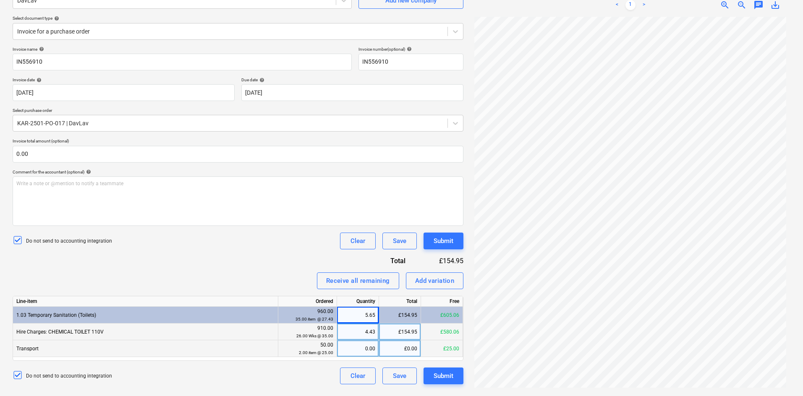
click at [363, 306] on div "4.43" at bounding box center [357, 332] width 35 height 17
click at [372, 306] on input "4.427" at bounding box center [358, 332] width 42 height 16
click at [373, 306] on input "4.427" at bounding box center [358, 332] width 42 height 16
type input "4.428"
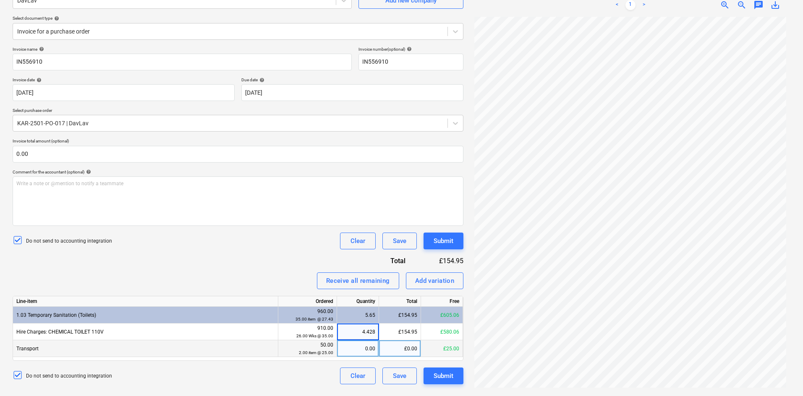
click at [360, 306] on div "5.65" at bounding box center [357, 315] width 35 height 17
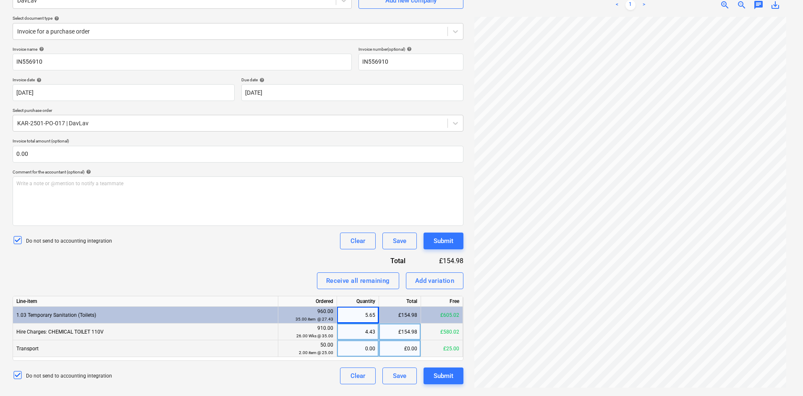
click at [362, 306] on div "4.43" at bounding box center [357, 332] width 35 height 17
click at [374, 306] on input "4.428" at bounding box center [358, 332] width 42 height 16
type input "4.429"
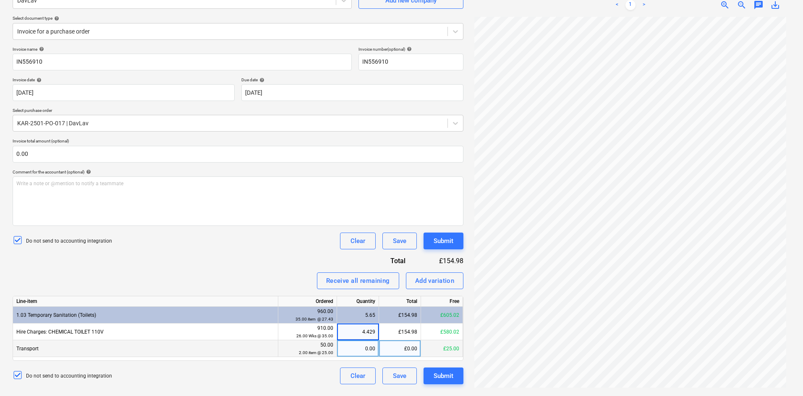
click at [359, 306] on div "5.65" at bounding box center [357, 315] width 35 height 17
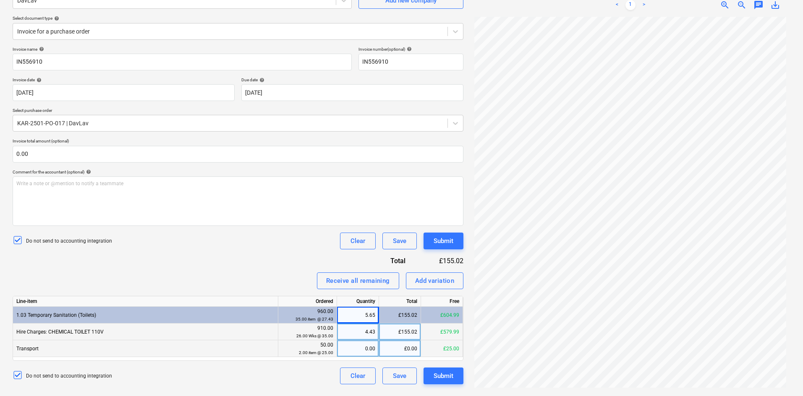
click at [361, 306] on div "4.43" at bounding box center [357, 332] width 35 height 17
click at [357, 306] on div "5.65" at bounding box center [357, 315] width 35 height 17
click at [372, 306] on div "4.43" at bounding box center [357, 332] width 35 height 17
click at [375, 306] on input "4.429" at bounding box center [358, 332] width 42 height 16
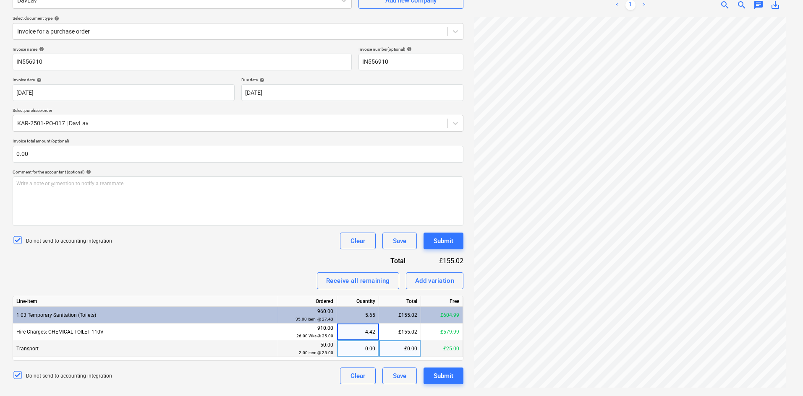
type input "4.425"
click at [354, 306] on div "5.65" at bounding box center [357, 315] width 35 height 17
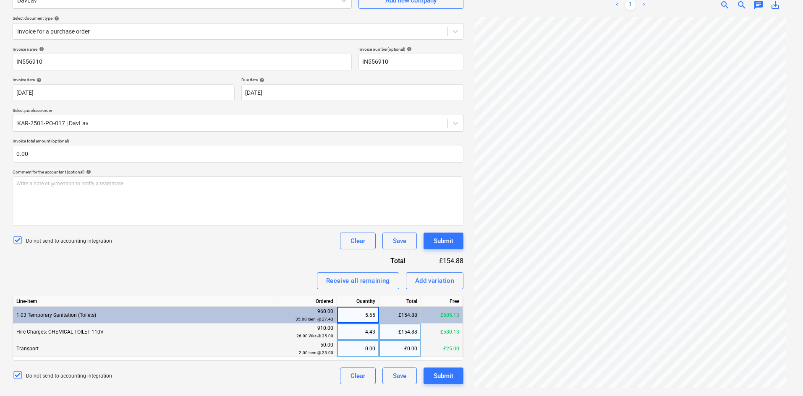
click at [355, 306] on div "4.43" at bounding box center [357, 332] width 35 height 17
click at [375, 306] on input "4.425" at bounding box center [358, 332] width 42 height 16
type input "4.429"
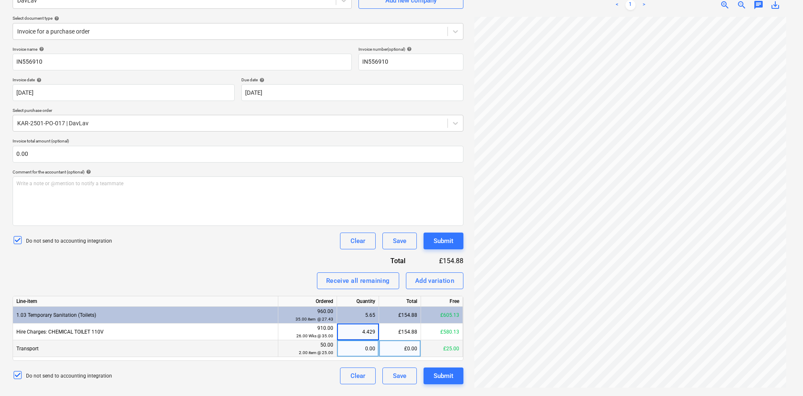
click at [361, 306] on div "5.65" at bounding box center [357, 315] width 35 height 17
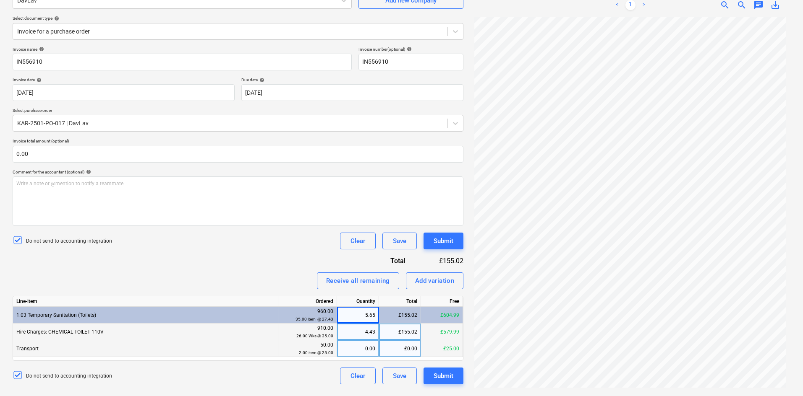
click at [358, 306] on div "4.43" at bounding box center [357, 332] width 35 height 17
click at [361, 306] on input "4.429" at bounding box center [358, 332] width 42 height 16
click at [375, 306] on input "4.429" at bounding box center [358, 332] width 42 height 16
type input "4.4285"
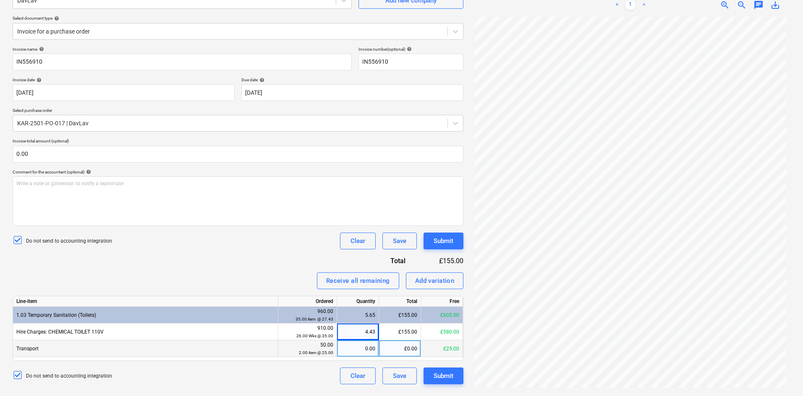
click at [356, 306] on div "5.65" at bounding box center [357, 315] width 35 height 17
click at [386, 306] on div "£155.00" at bounding box center [400, 315] width 42 height 17
click at [440, 306] on div "Submit" at bounding box center [443, 376] width 20 height 11
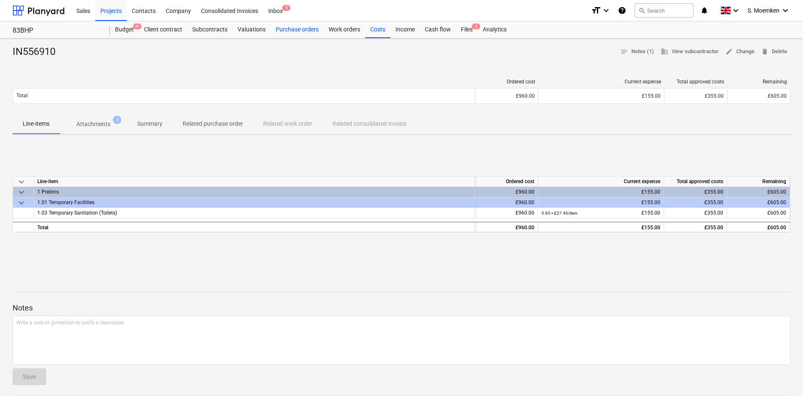
click at [292, 29] on div "Purchase orders" at bounding box center [297, 29] width 53 height 17
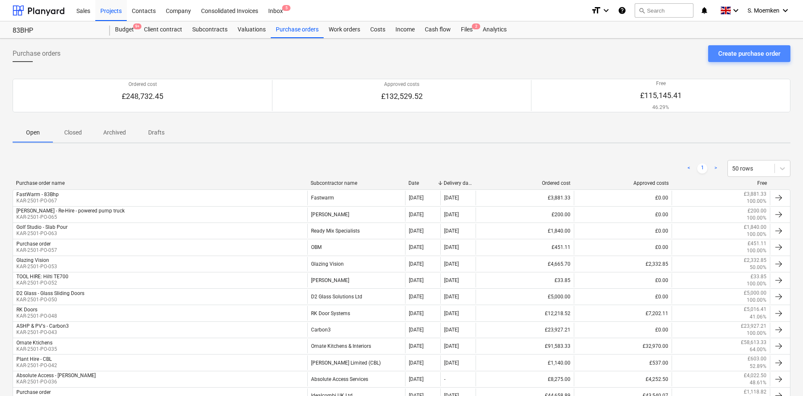
click at [644, 52] on div "Create purchase order" at bounding box center [749, 53] width 62 height 11
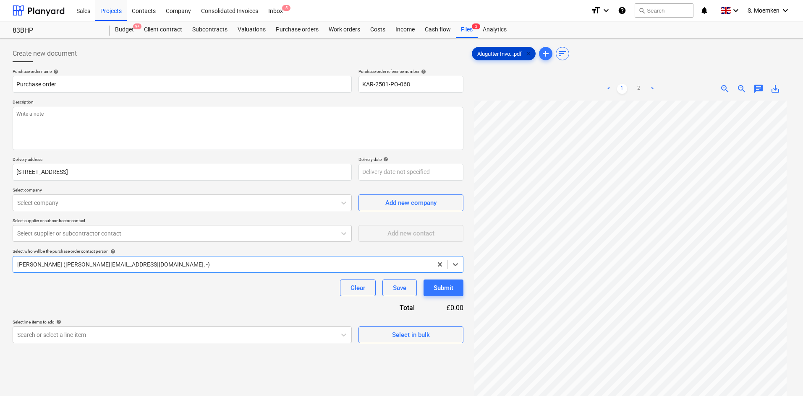
click at [531, 53] on span "clear" at bounding box center [528, 54] width 10 height 10
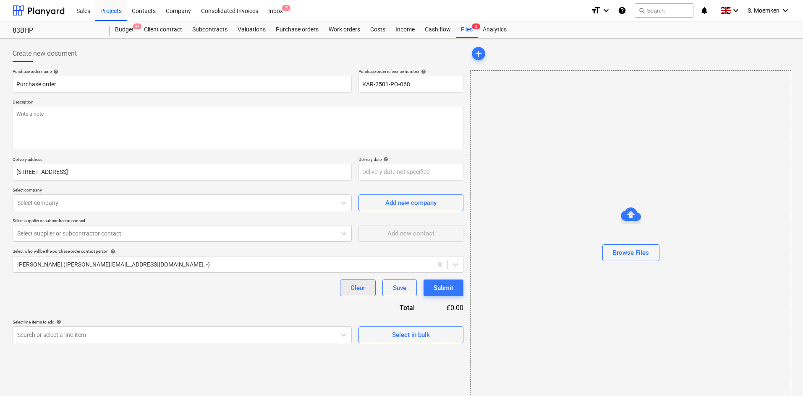
click at [361, 289] on div "Clear" at bounding box center [357, 288] width 15 height 11
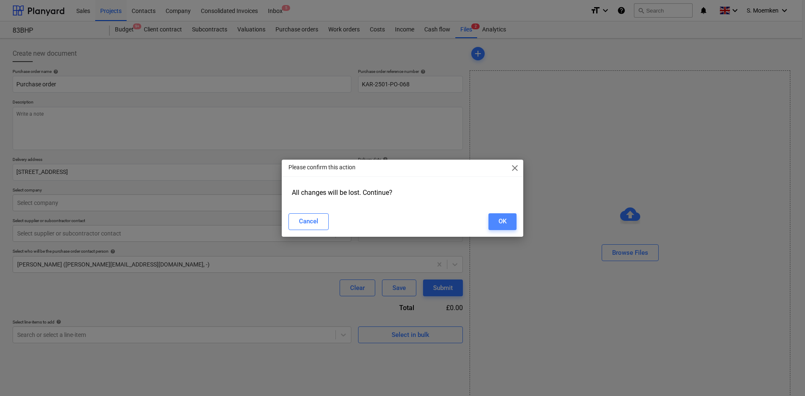
click at [508, 222] on button "OK" at bounding box center [503, 222] width 28 height 17
type input "KAR-2501-PO-068"
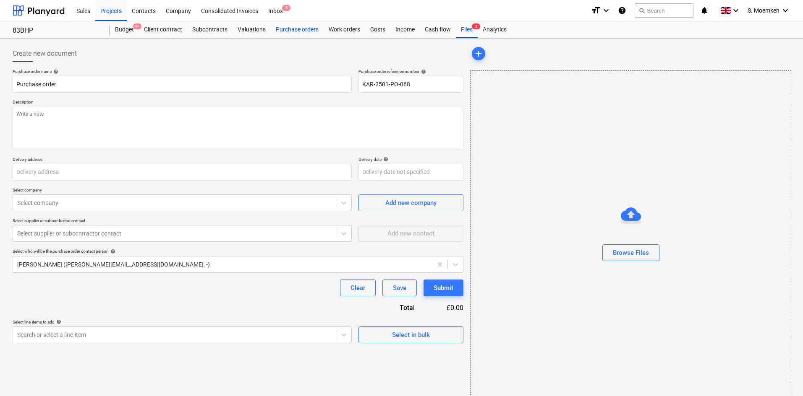
click at [297, 33] on div "Purchase orders" at bounding box center [297, 29] width 53 height 17
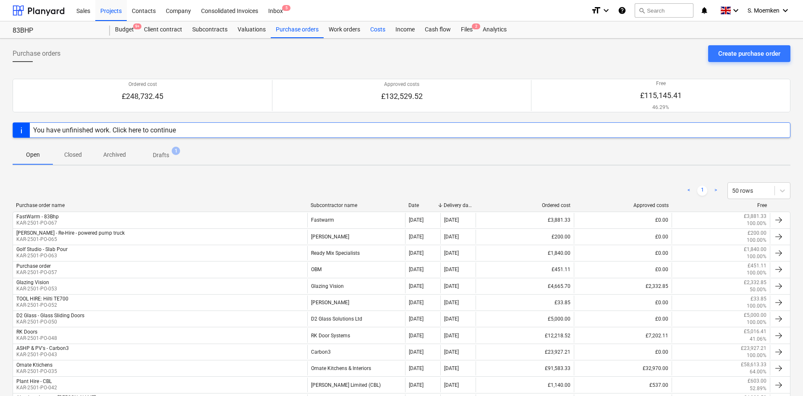
click at [372, 28] on div "Costs" at bounding box center [377, 29] width 25 height 17
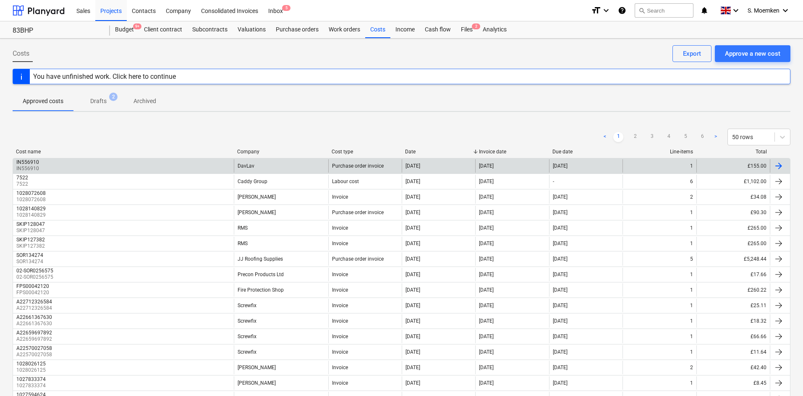
click at [185, 164] on div "IN556910 IN556910" at bounding box center [123, 165] width 221 height 13
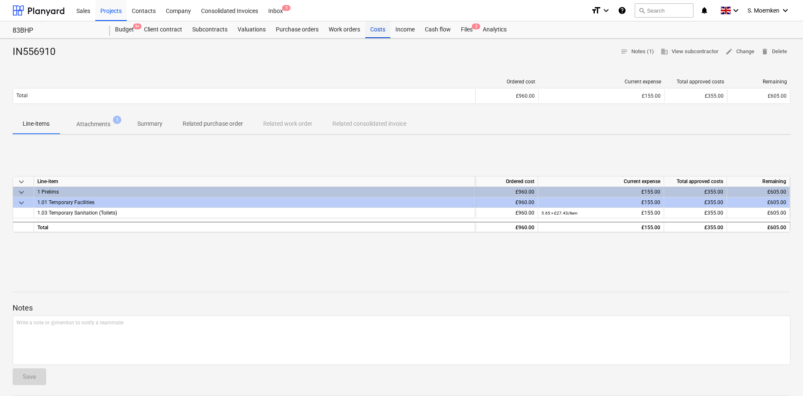
click at [379, 29] on div "Costs" at bounding box center [377, 29] width 25 height 17
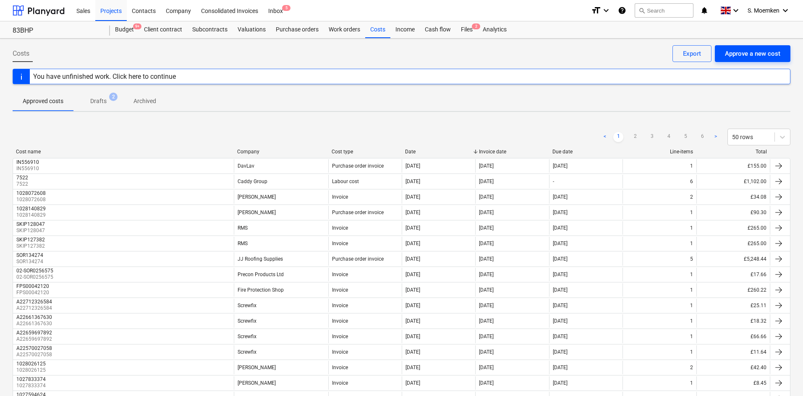
click at [644, 46] on button "Approve a new cost" at bounding box center [752, 53] width 76 height 17
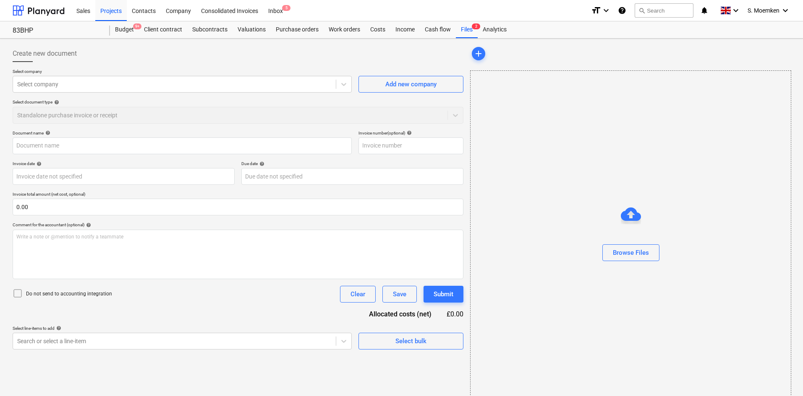
type input "Alugutter Invoice 5470.pdf"
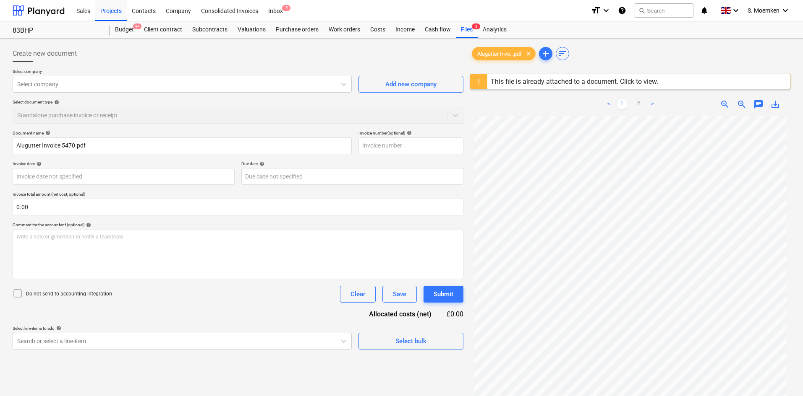
click at [603, 84] on div "This file is already attached to a document. Click to view." at bounding box center [573, 82] width 167 height 8
click at [499, 83] on div "This file is already attached to a document. Click to view." at bounding box center [573, 82] width 167 height 8
click at [542, 82] on div "This file is already attached to a document. Click to view." at bounding box center [573, 82] width 167 height 8
click at [606, 81] on div "This file is already attached to a document. Click to view." at bounding box center [573, 82] width 167 height 8
click at [637, 78] on div "This file is already attached to a document. Click to view." at bounding box center [573, 82] width 167 height 8
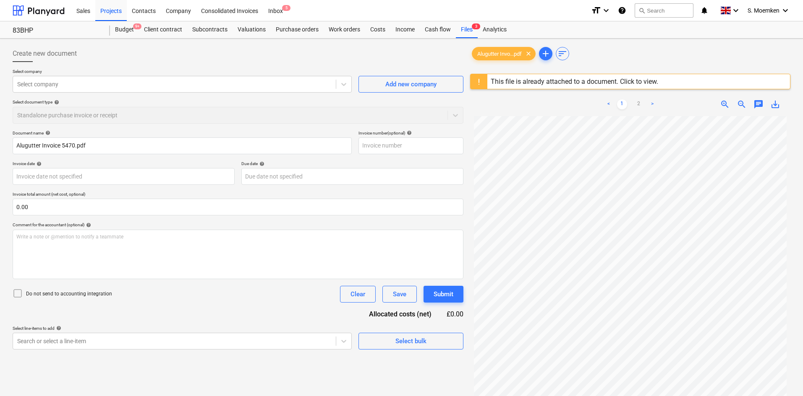
click at [644, 81] on div "This file is already attached to a document. Click to view." at bounding box center [573, 82] width 167 height 8
click at [636, 56] on div "Alugutter Invo...pdf clear add sort" at bounding box center [630, 53] width 320 height 17
click at [552, 90] on div at bounding box center [630, 90] width 320 height 3
click at [544, 83] on div "This file is already attached to a document. Click to view." at bounding box center [573, 82] width 167 height 8
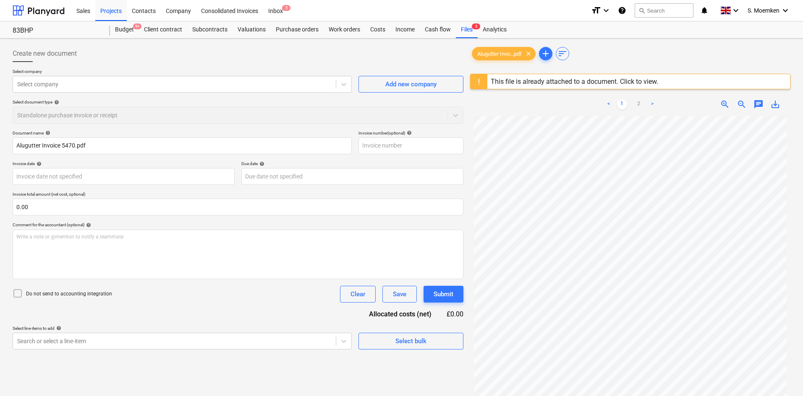
click at [517, 79] on div "This file is already attached to a document. Click to view." at bounding box center [573, 82] width 167 height 8
click at [644, 50] on div "Alugutter Invo...pdf clear add sort" at bounding box center [630, 53] width 320 height 17
click at [644, 101] on link ">" at bounding box center [652, 104] width 10 height 10
click at [620, 102] on link "1" at bounding box center [622, 104] width 10 height 10
click at [514, 80] on div "This file is already attached to a document. Click to view." at bounding box center [573, 82] width 167 height 8
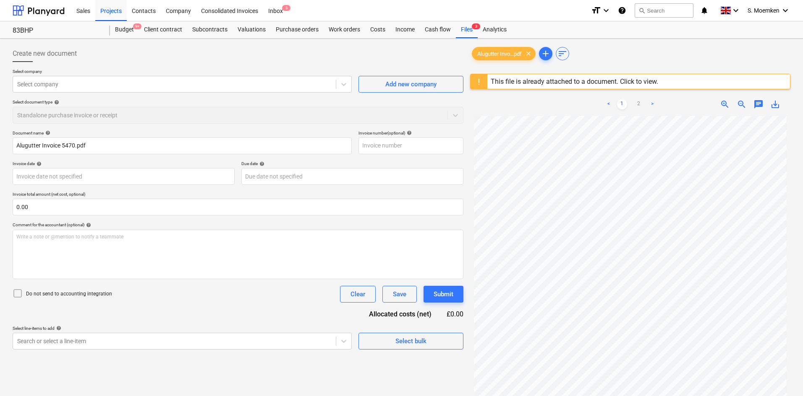
click at [475, 81] on div at bounding box center [478, 81] width 17 height 15
click at [513, 81] on div "This file is already attached to a document. Click to view." at bounding box center [573, 82] width 167 height 8
click at [593, 82] on div "This file is already attached to a document. Click to view." at bounding box center [573, 82] width 167 height 8
click at [600, 78] on div "This file is already attached to a document. Click to view." at bounding box center [573, 82] width 167 height 8
click at [292, 81] on div at bounding box center [174, 84] width 314 height 8
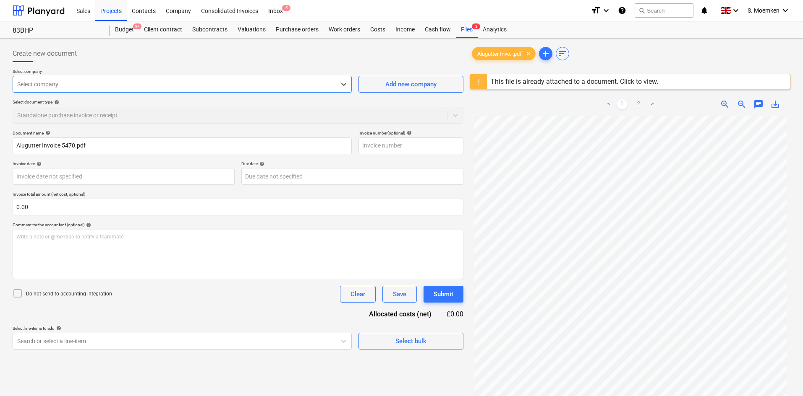
scroll to position [126, 0]
click at [35, 29] on div "83BHP" at bounding box center [56, 30] width 87 height 9
click at [31, 29] on div "83BHP" at bounding box center [56, 30] width 87 height 9
click at [26, 29] on div "83BHP" at bounding box center [56, 30] width 87 height 9
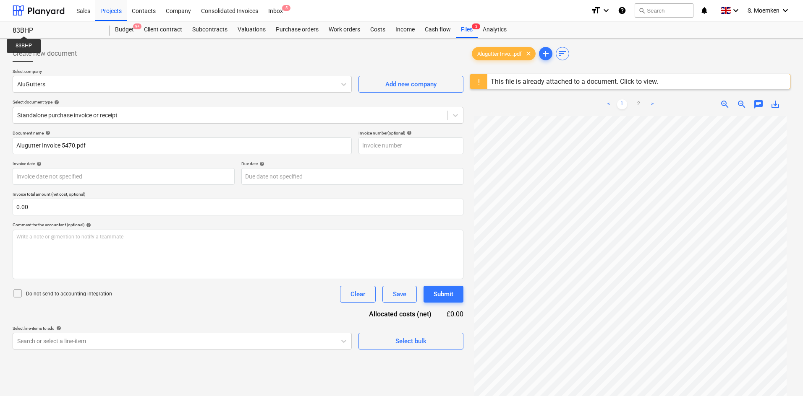
drag, startPoint x: 24, startPoint y: 29, endPoint x: 29, endPoint y: 27, distance: 5.7
click at [23, 29] on div "83BHP" at bounding box center [56, 30] width 87 height 9
click at [30, 32] on div "83BHP" at bounding box center [56, 30] width 87 height 9
click at [531, 52] on span "clear" at bounding box center [528, 54] width 10 height 10
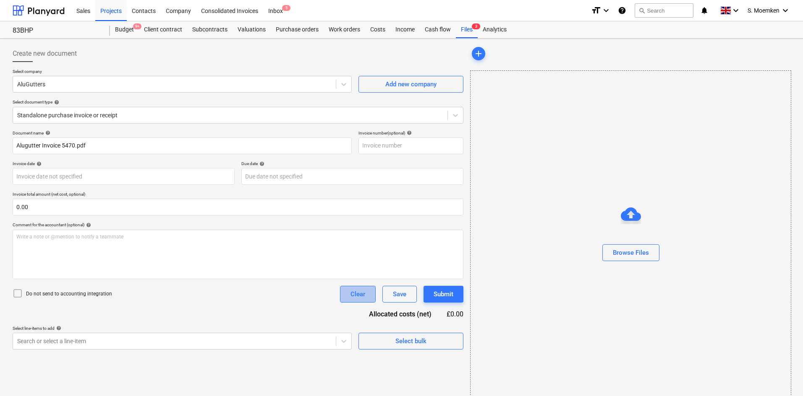
click at [353, 294] on div "Clear" at bounding box center [357, 294] width 15 height 11
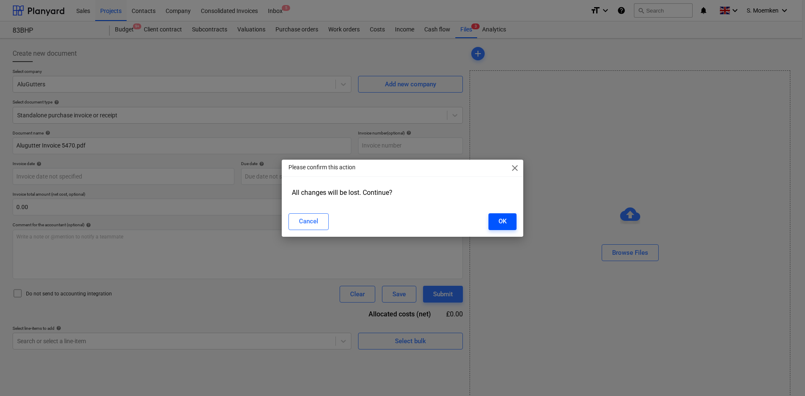
click at [508, 227] on button "OK" at bounding box center [503, 222] width 28 height 17
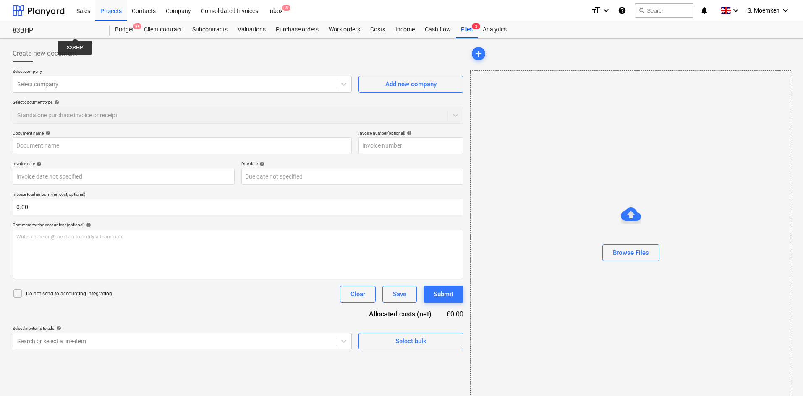
click at [75, 31] on div "83BHP" at bounding box center [56, 30] width 87 height 9
drag, startPoint x: 42, startPoint y: 27, endPoint x: 37, endPoint y: 29, distance: 5.3
click at [41, 27] on div "83BHP" at bounding box center [56, 30] width 87 height 9
click at [24, 31] on div "83BHP" at bounding box center [56, 30] width 87 height 9
click at [114, 11] on div "Projects" at bounding box center [110, 10] width 31 height 21
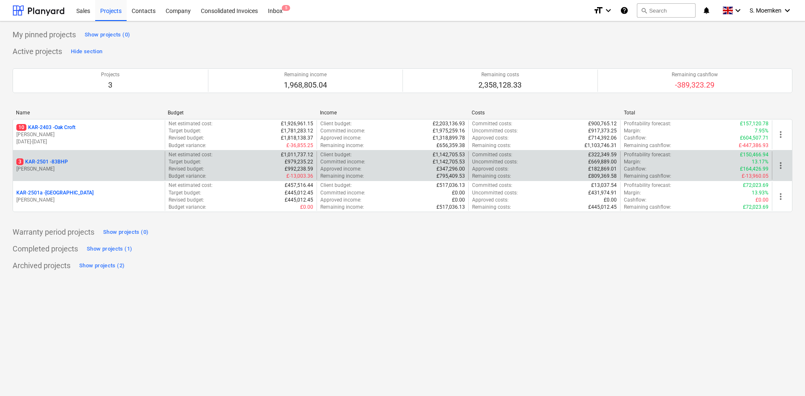
click at [70, 172] on p "G. Eastwood" at bounding box center [88, 169] width 145 height 7
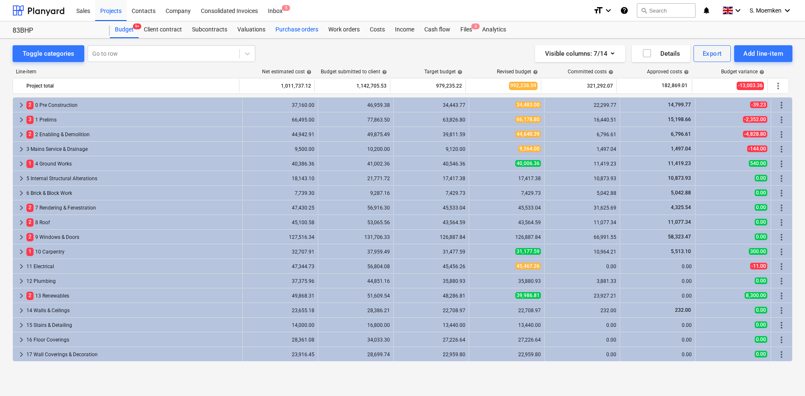
click at [298, 30] on div "Purchase orders" at bounding box center [297, 29] width 53 height 17
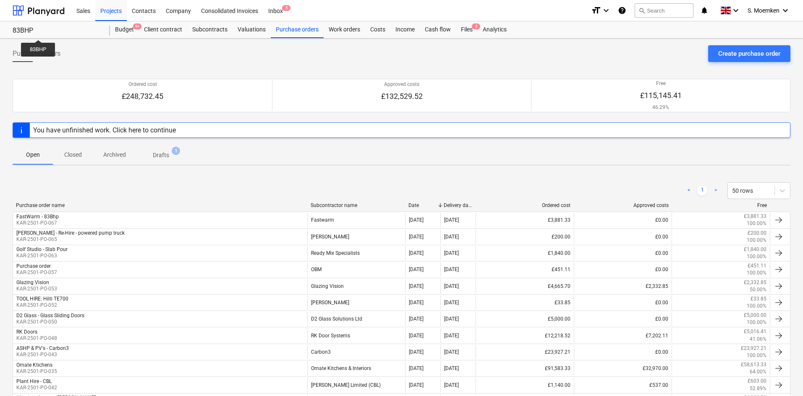
click at [44, 31] on div "83BHP" at bounding box center [56, 30] width 87 height 9
click at [29, 29] on div "83BHP" at bounding box center [56, 30] width 87 height 9
click at [105, 11] on div "Projects" at bounding box center [110, 10] width 31 height 21
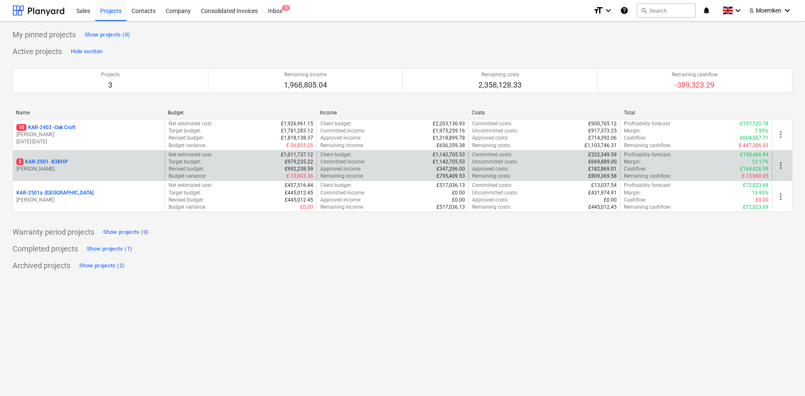
click at [79, 164] on div "3 KAR-2501 - 83BHP" at bounding box center [88, 162] width 145 height 7
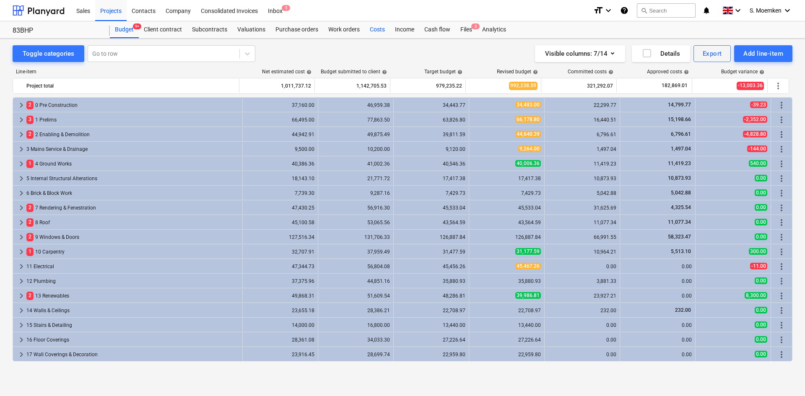
click at [375, 29] on div "Costs" at bounding box center [377, 29] width 25 height 17
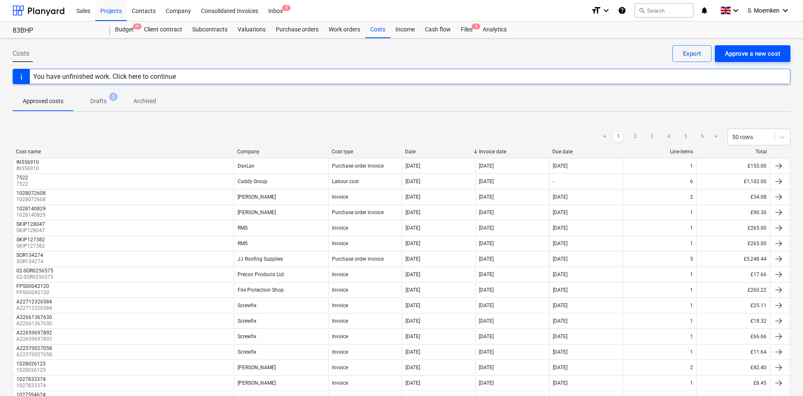
click at [644, 55] on div "Approve a new cost" at bounding box center [751, 53] width 55 height 11
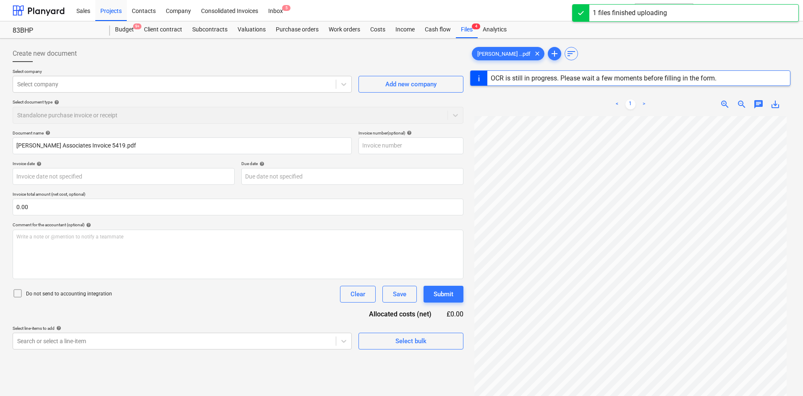
type input "5419"
type input "27 Mar 2025"
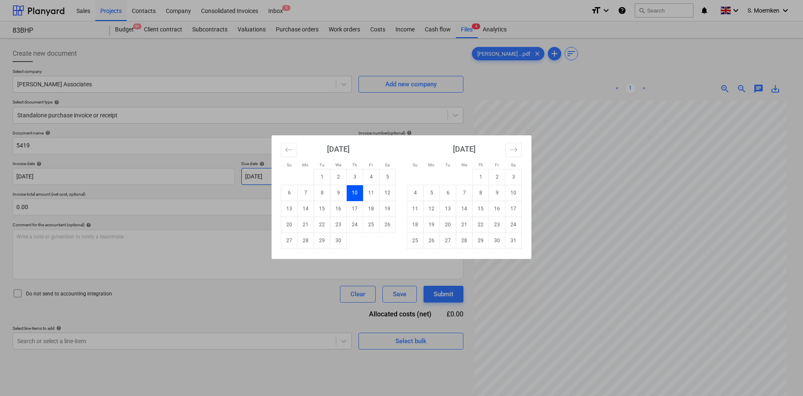
click at [307, 174] on body "Sales Projects Contacts Company Consolidated Invoices Inbox 5 format_size keybo…" at bounding box center [401, 198] width 803 height 396
click at [513, 146] on icon "Move forward to switch to the next month." at bounding box center [513, 150] width 8 height 8
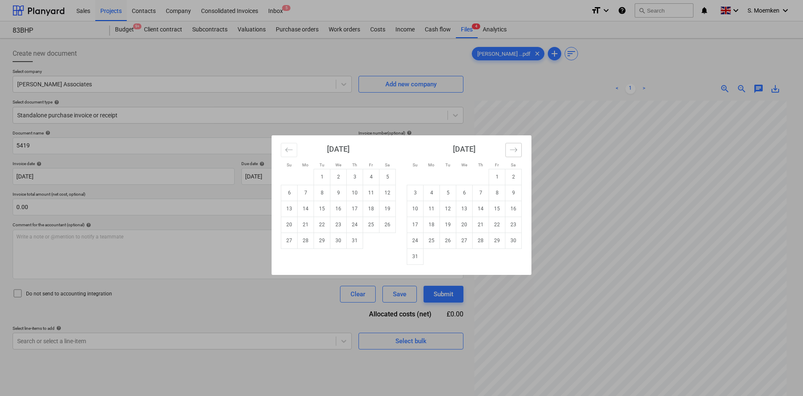
click at [513, 146] on icon "Move forward to switch to the next month." at bounding box center [513, 150] width 8 height 8
click at [450, 237] on td "30" at bounding box center [448, 241] width 16 height 16
type input "30 Sep 2025"
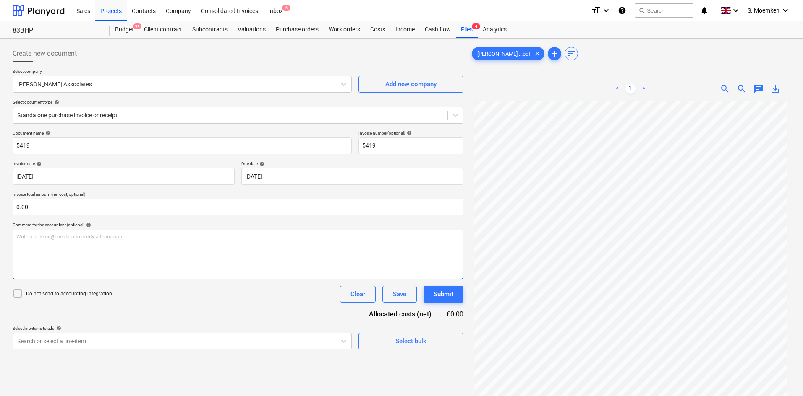
scroll to position [84, 0]
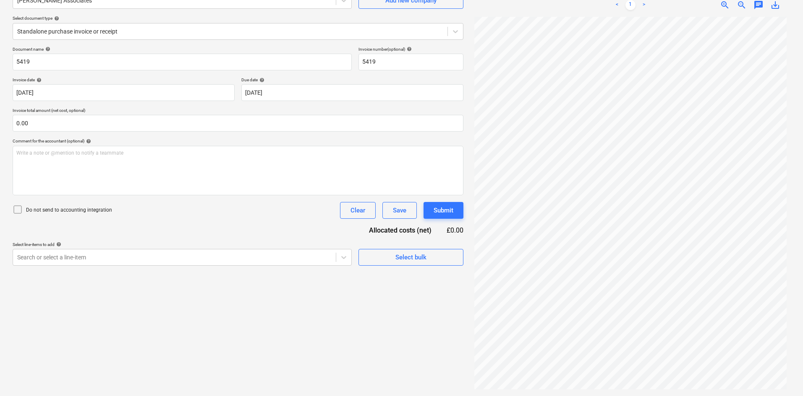
click at [15, 209] on icon at bounding box center [18, 210] width 10 height 10
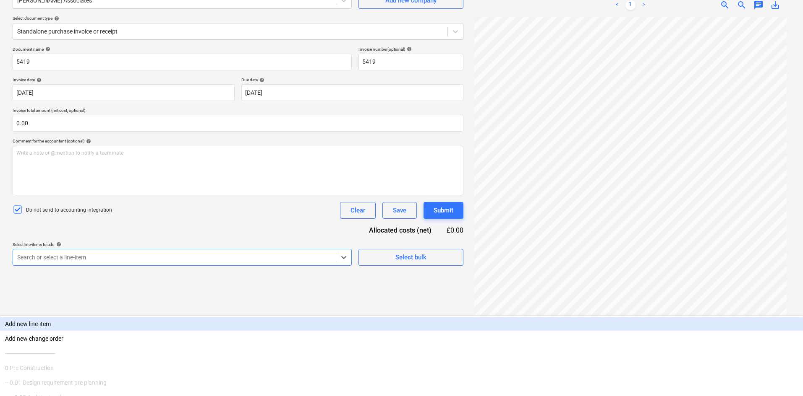
click at [156, 251] on div "Search or select a line-item" at bounding box center [182, 257] width 339 height 17
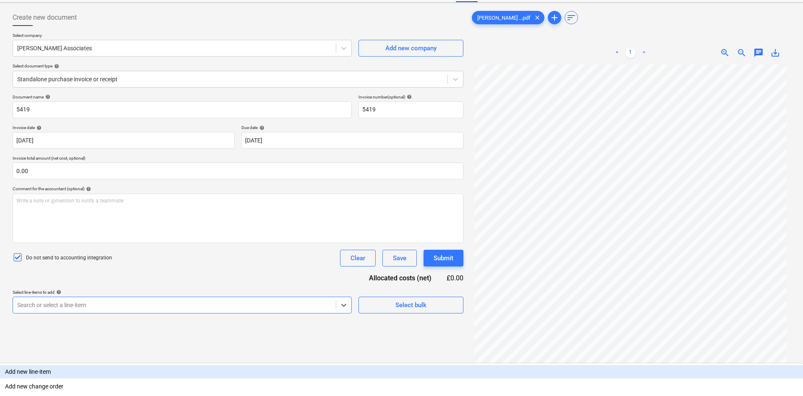
scroll to position [0, 0]
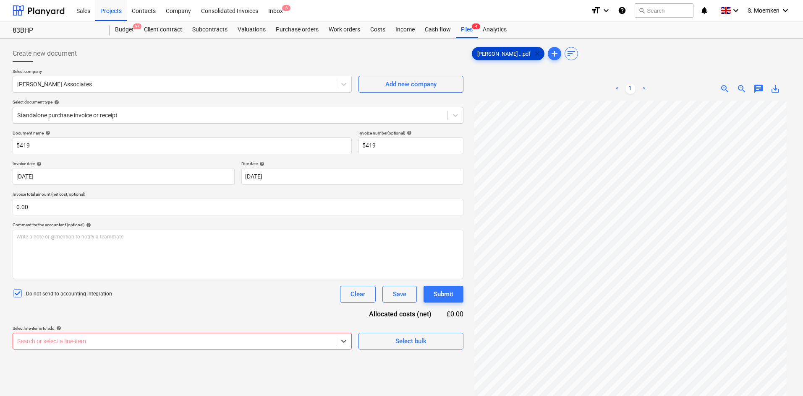
click at [532, 53] on span "clear" at bounding box center [537, 54] width 10 height 10
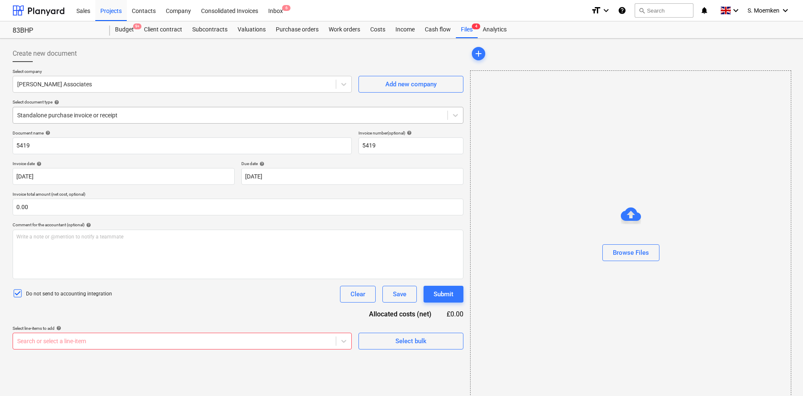
click at [304, 116] on div at bounding box center [230, 115] width 426 height 8
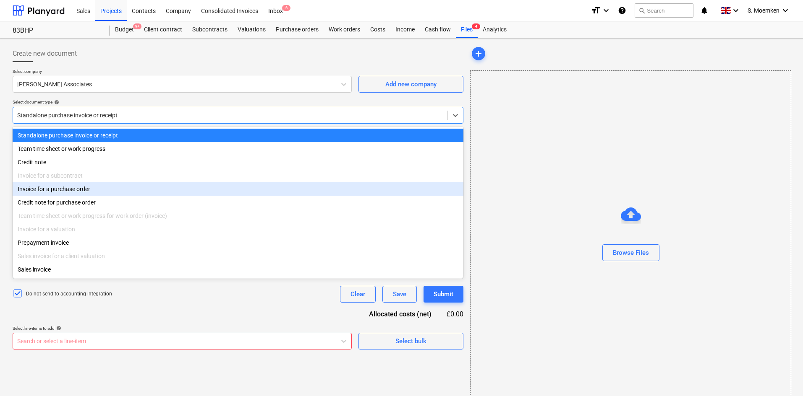
click at [101, 193] on div "Invoice for a purchase order" at bounding box center [238, 188] width 451 height 13
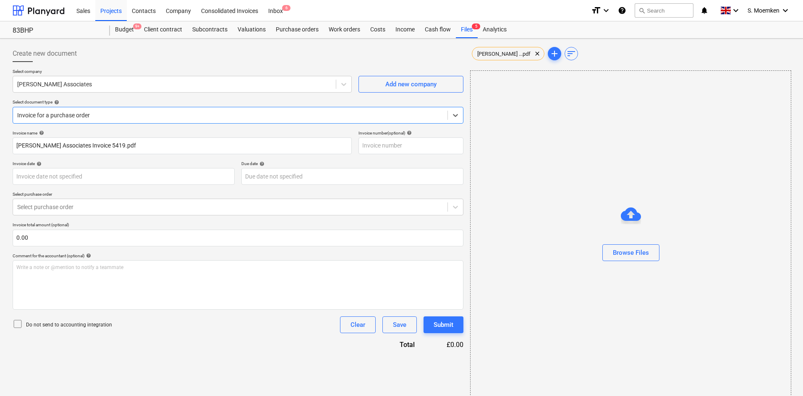
type input "5419"
type input "27 Mar 2025"
click at [592, 124] on div "Browse Files" at bounding box center [630, 235] width 321 height 331
click at [498, 51] on span "Paul Molineux ...pdf" at bounding box center [503, 54] width 63 height 6
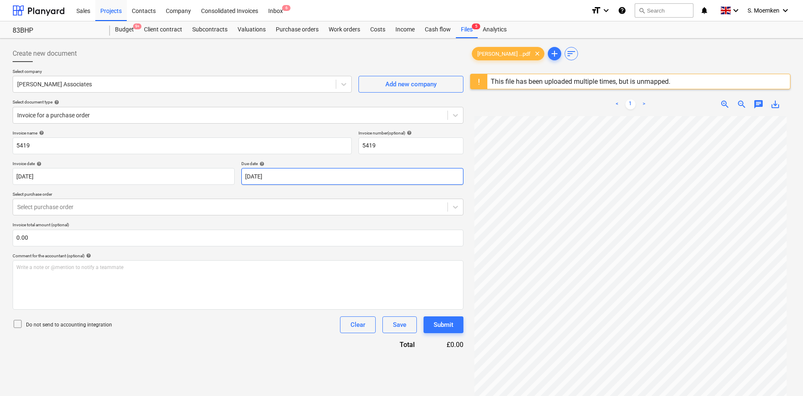
click at [296, 172] on body "Sales Projects Contacts Company Consolidated Invoices Inbox 6 format_size keybo…" at bounding box center [401, 198] width 803 height 396
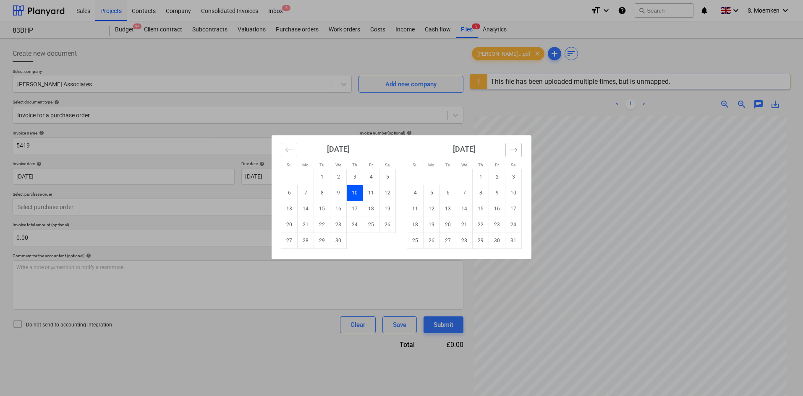
drag, startPoint x: 518, startPoint y: 147, endPoint x: 513, endPoint y: 148, distance: 4.6
click at [518, 147] on button "Move forward to switch to the next month." at bounding box center [513, 150] width 16 height 14
click at [513, 148] on icon "Move forward to switch to the next month." at bounding box center [513, 150] width 8 height 8
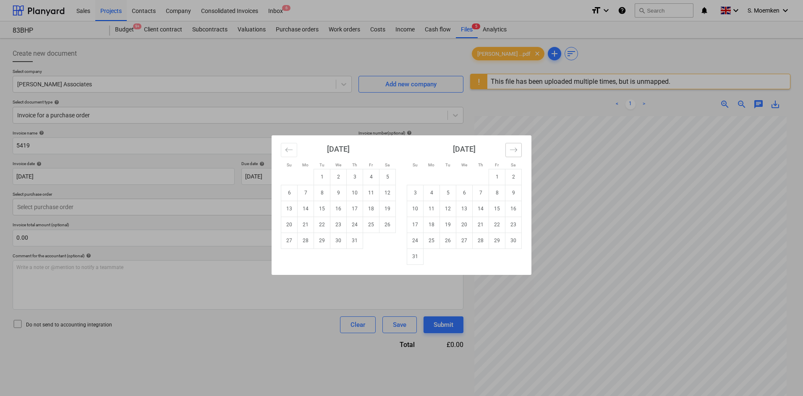
click at [513, 148] on icon "Move forward to switch to the next month." at bounding box center [513, 150] width 8 height 8
click at [446, 242] on td "30" at bounding box center [448, 241] width 16 height 16
type input "30 Sep 2025"
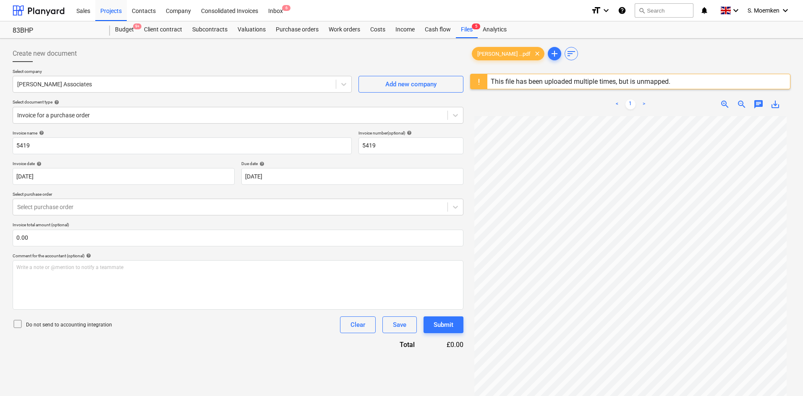
scroll to position [17, 0]
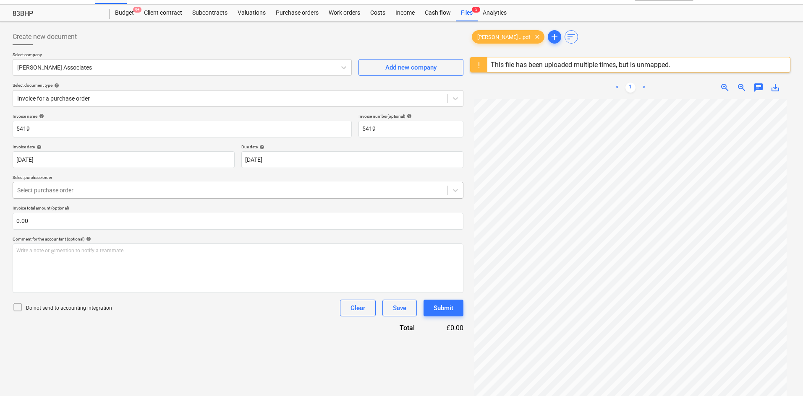
click at [198, 193] on div at bounding box center [230, 190] width 426 height 8
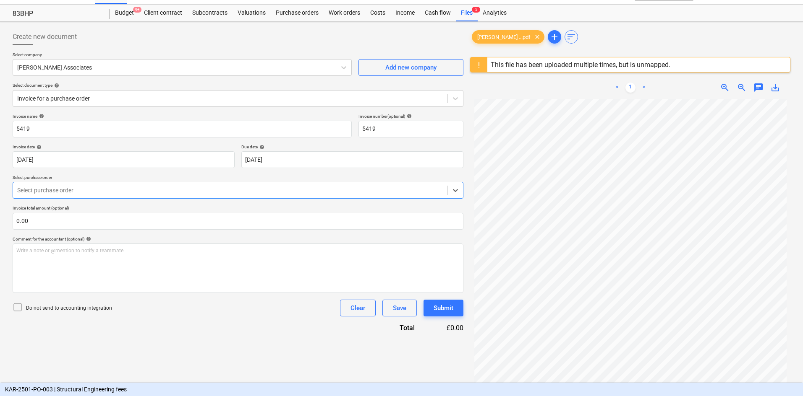
click at [153, 306] on div "KAR-2501-PO-003 | Structural Engineering fees" at bounding box center [401, 389] width 803 height 13
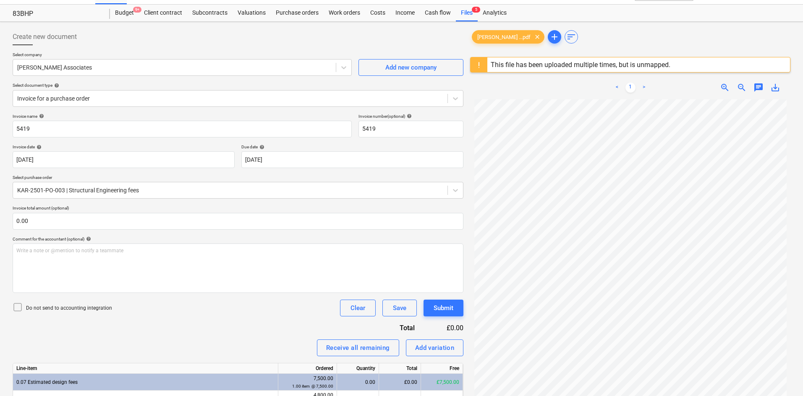
click at [17, 306] on icon at bounding box center [18, 307] width 10 height 10
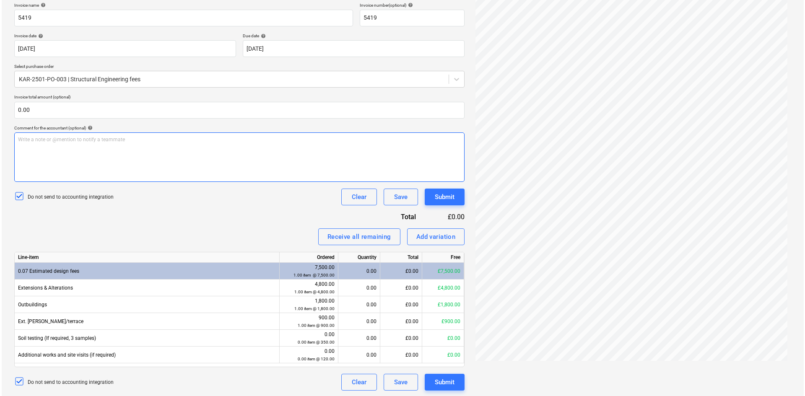
scroll to position [129, 0]
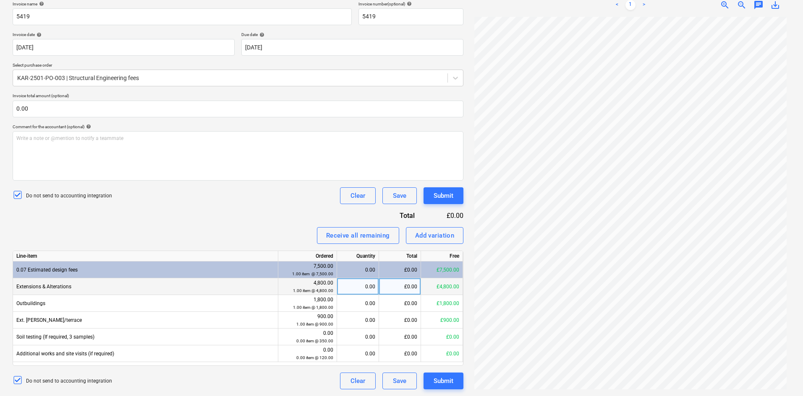
click at [396, 287] on div "£0.00" at bounding box center [400, 287] width 42 height 17
type input "2400"
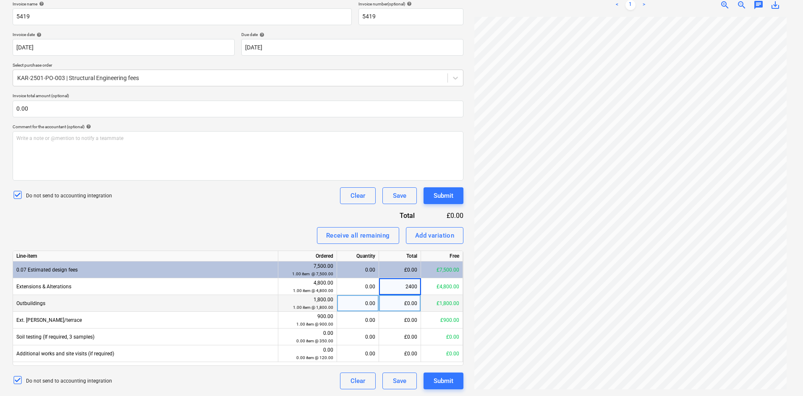
click at [399, 304] on div "£0.00" at bounding box center [400, 303] width 42 height 17
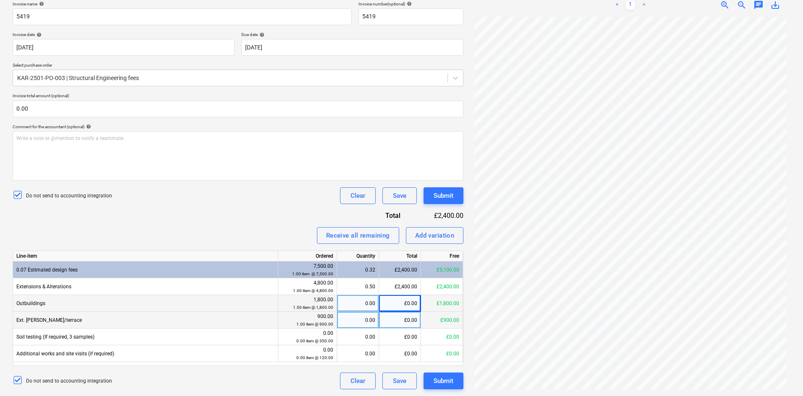
click at [393, 306] on div "£0.00" at bounding box center [400, 320] width 42 height 17
click at [367, 303] on div "0.00" at bounding box center [357, 303] width 35 height 17
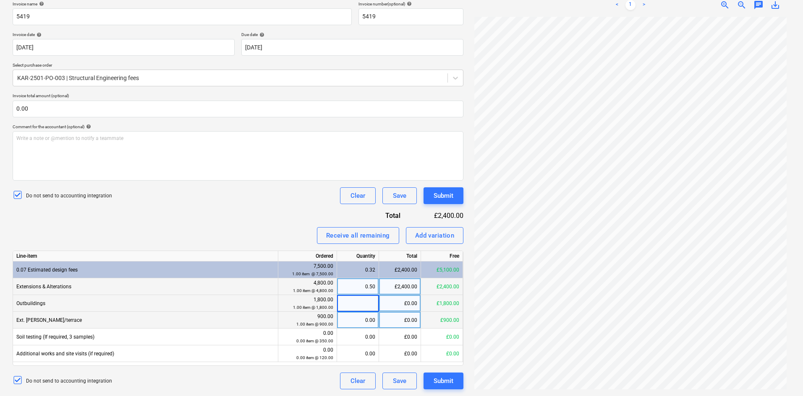
click at [368, 287] on div "0.50" at bounding box center [357, 287] width 35 height 17
click at [358, 306] on div "0.00" at bounding box center [357, 337] width 35 height 17
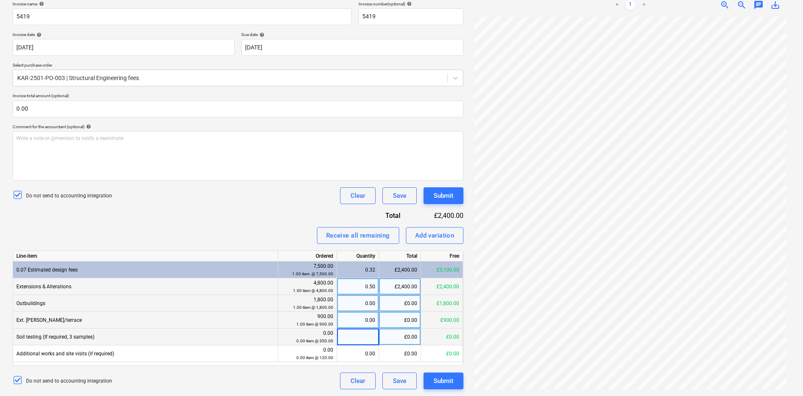
click at [251, 196] on div "Do not send to accounting integration Clear Save Submit" at bounding box center [238, 196] width 451 height 17
click at [438, 306] on div "Submit" at bounding box center [443, 381] width 20 height 11
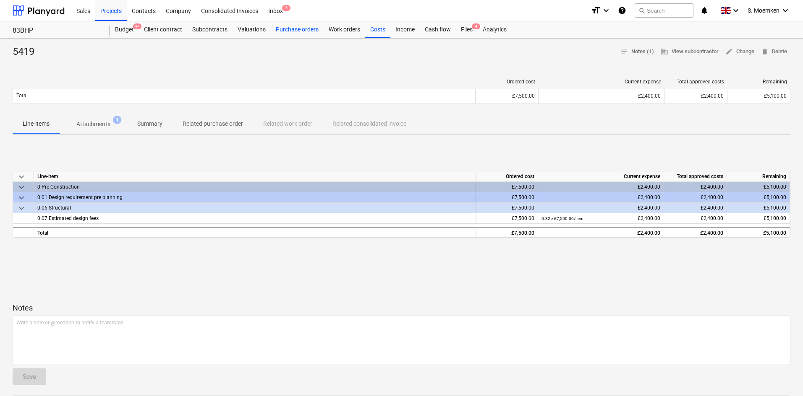
click at [281, 29] on div "Purchase orders" at bounding box center [297, 29] width 53 height 17
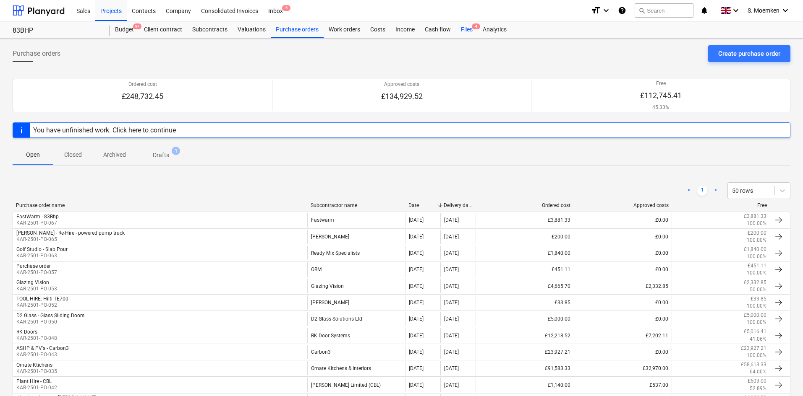
click at [466, 28] on div "Files 4" at bounding box center [467, 29] width 22 height 17
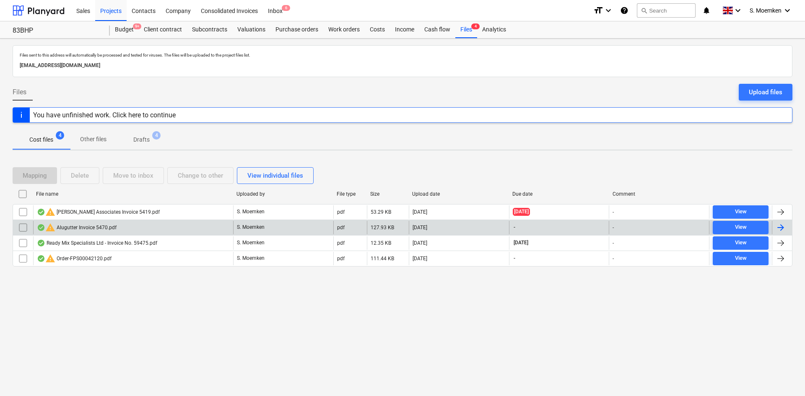
click at [92, 229] on div "warning Alugutter Invoice 5470.pdf" at bounding box center [77, 228] width 80 height 10
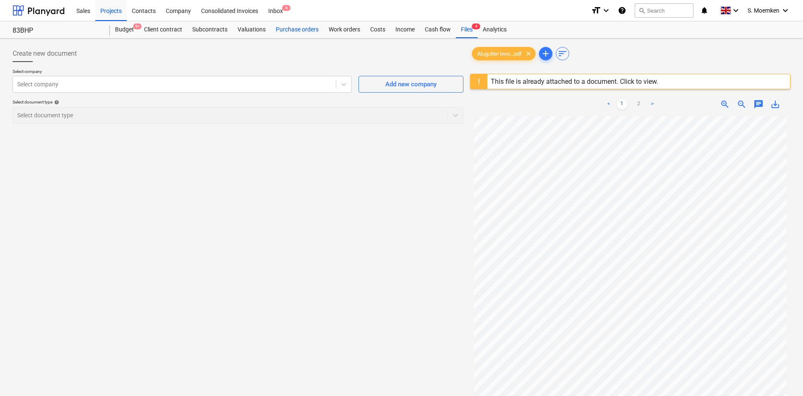
click at [297, 27] on div "Purchase orders" at bounding box center [297, 29] width 53 height 17
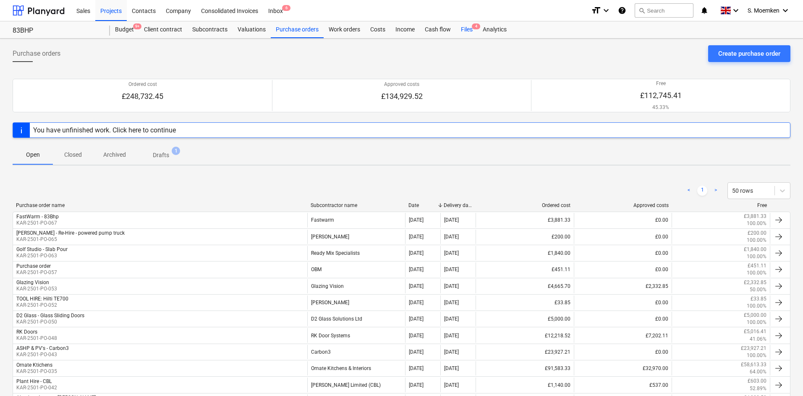
click at [466, 28] on div "Files 4" at bounding box center [467, 29] width 22 height 17
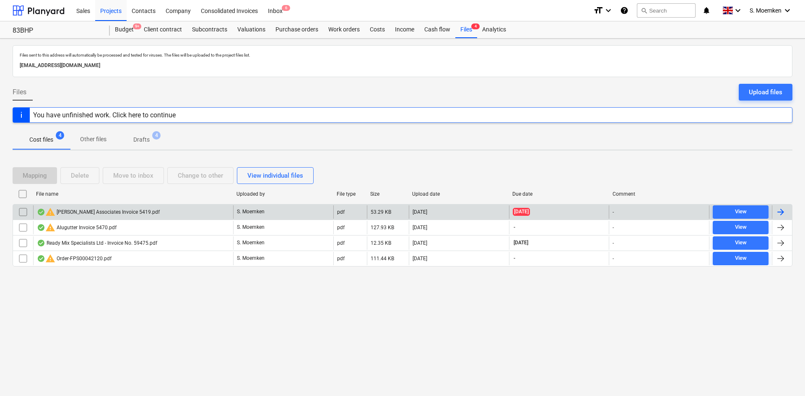
click at [111, 206] on div "warning Paul Molineux Associates Invoice 5419.pdf" at bounding box center [133, 212] width 200 height 13
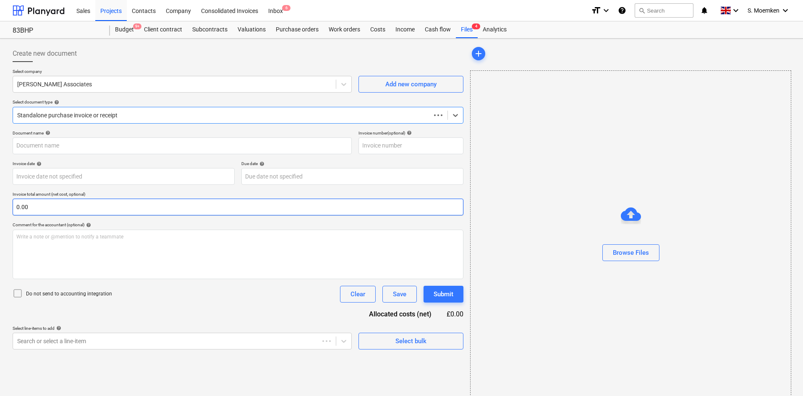
type input "5419"
type input "27 Mar 2025"
type input "10 Apr 2025"
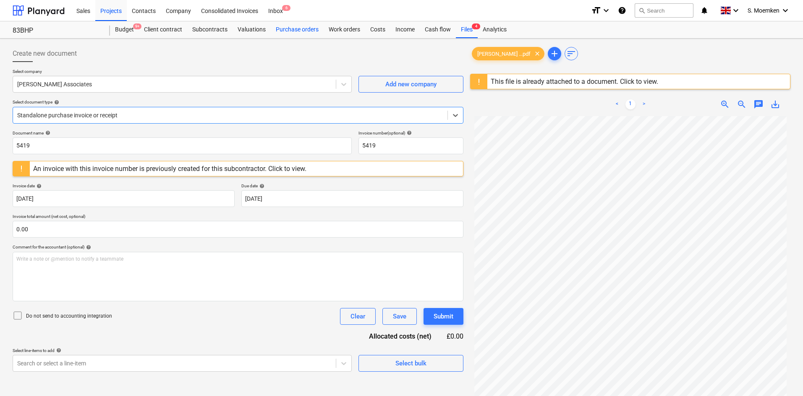
click at [289, 30] on div "Purchase orders" at bounding box center [297, 29] width 53 height 17
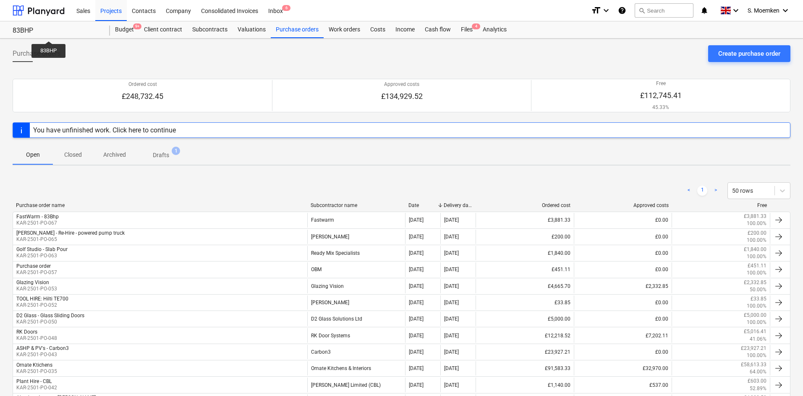
click at [49, 34] on div "83BHP" at bounding box center [56, 30] width 87 height 9
click at [41, 26] on div "83BHP 83BHP" at bounding box center [61, 29] width 97 height 17
click at [108, 9] on div "Projects" at bounding box center [110, 10] width 31 height 21
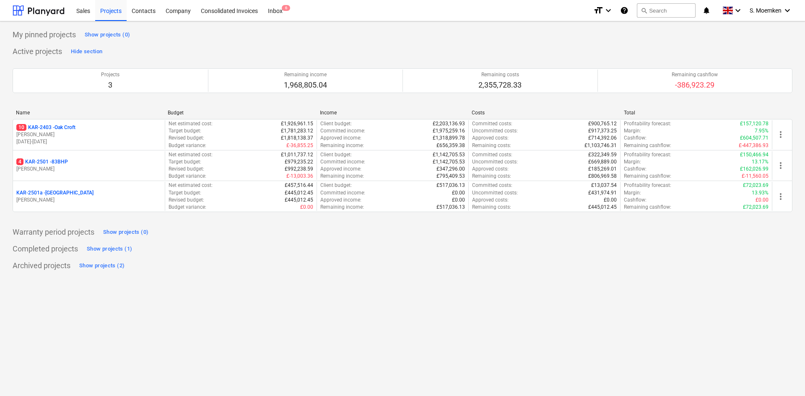
click at [94, 127] on div "10 KAR-2403 - Oak Croft" at bounding box center [88, 127] width 145 height 7
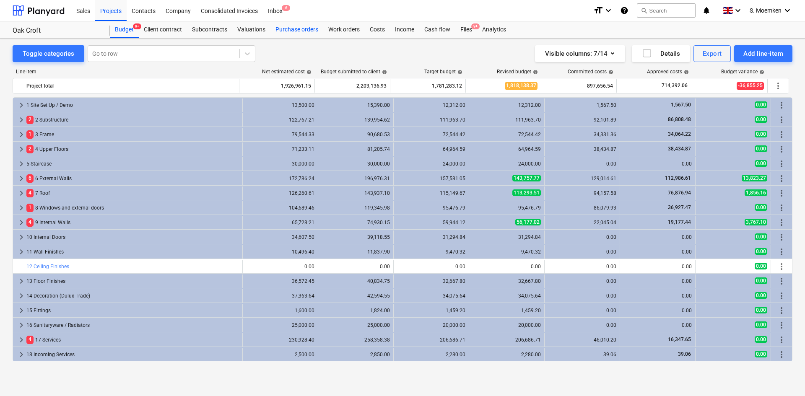
click at [295, 33] on div "Purchase orders" at bounding box center [297, 29] width 53 height 17
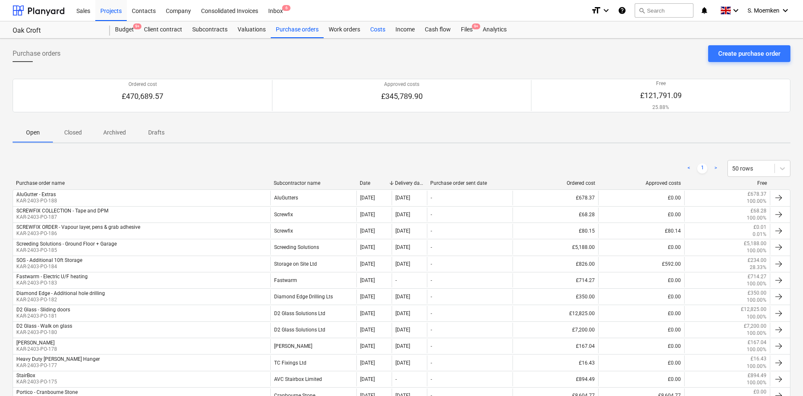
click at [377, 26] on div "Costs" at bounding box center [377, 29] width 25 height 17
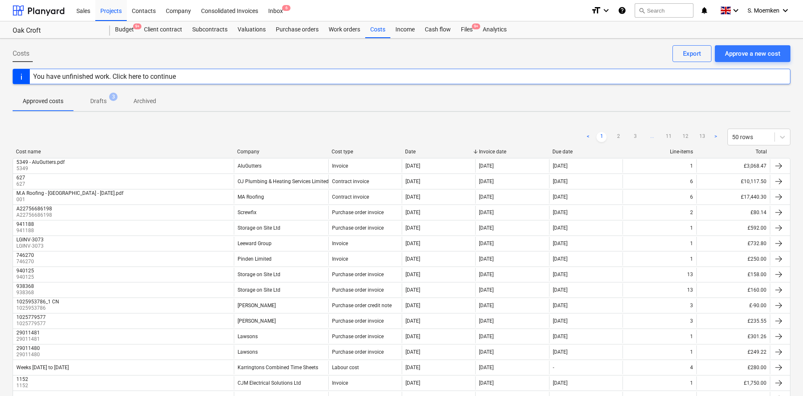
click at [99, 102] on p "Drafts" at bounding box center [98, 101] width 16 height 9
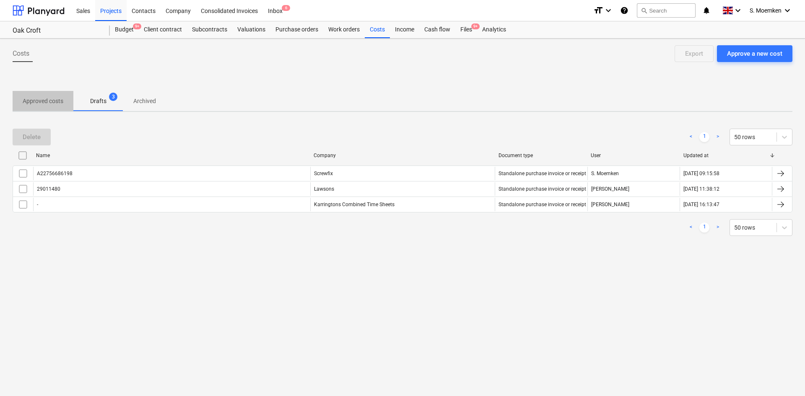
click at [40, 99] on p "Approved costs" at bounding box center [43, 101] width 41 height 9
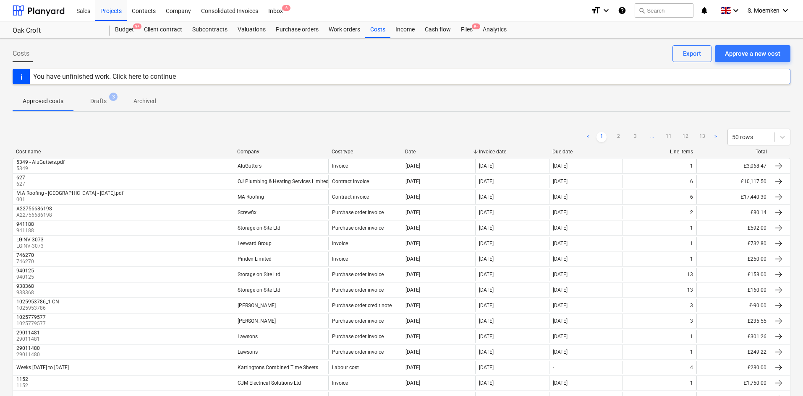
click at [192, 75] on div "You have unfinished work. Click here to continue" at bounding box center [401, 77] width 777 height 16
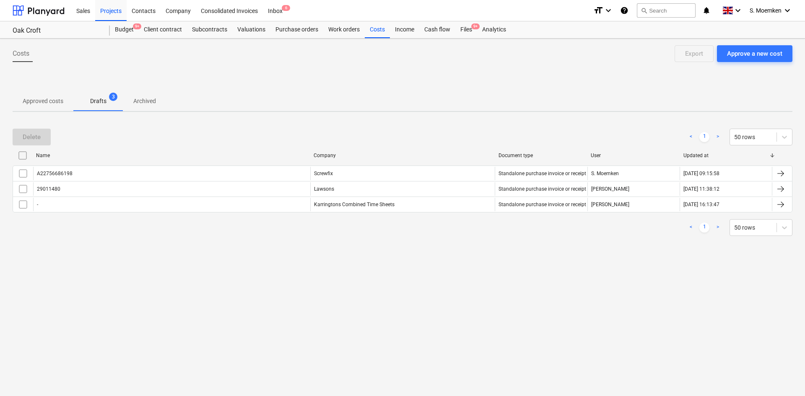
click at [52, 104] on p "Approved costs" at bounding box center [43, 101] width 41 height 9
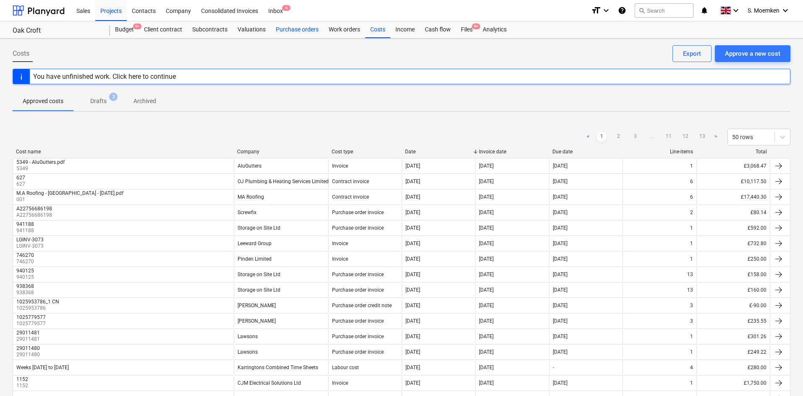
click at [291, 29] on div "Purchase orders" at bounding box center [297, 29] width 53 height 17
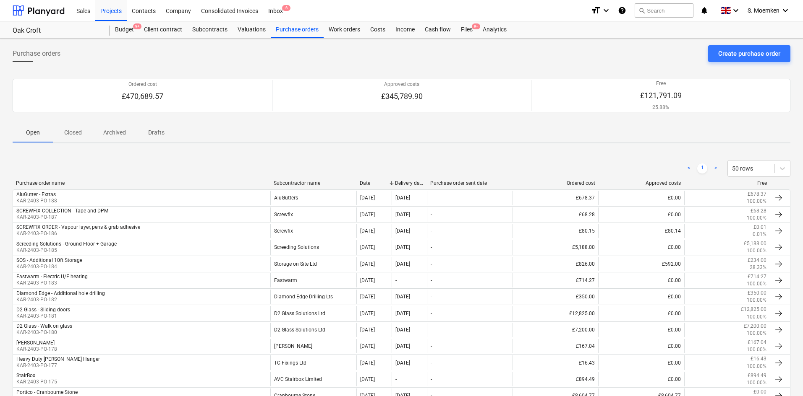
click at [300, 178] on div "< 1 > 50 rows" at bounding box center [401, 168] width 777 height 23
click at [307, 183] on div "Subcontractor name" at bounding box center [313, 183] width 79 height 6
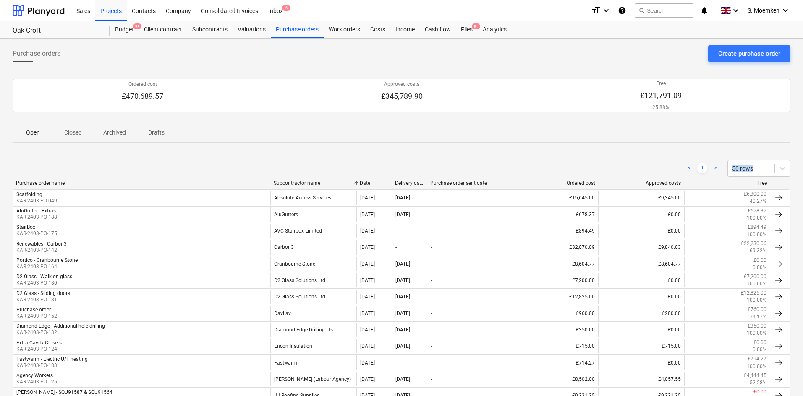
click at [305, 184] on div "Subcontractor name" at bounding box center [313, 183] width 79 height 6
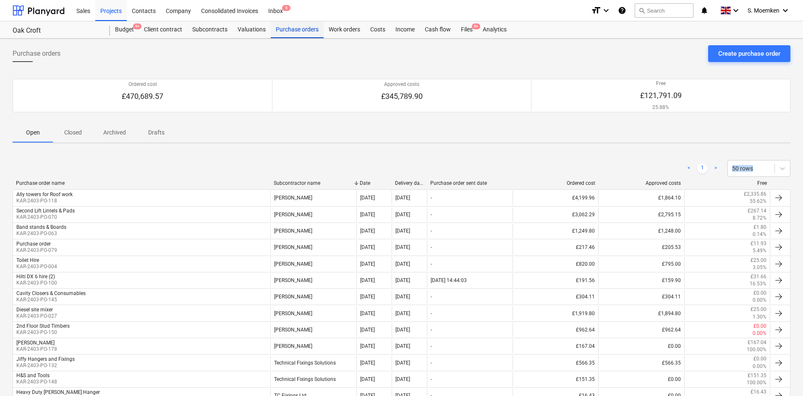
click at [294, 29] on div "Purchase orders" at bounding box center [297, 29] width 53 height 17
click at [302, 183] on div "Subcontractor name" at bounding box center [313, 183] width 79 height 6
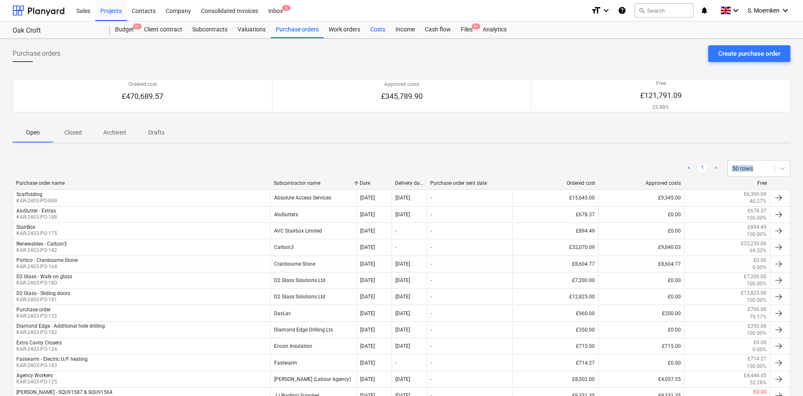
click at [375, 29] on div "Costs" at bounding box center [377, 29] width 25 height 17
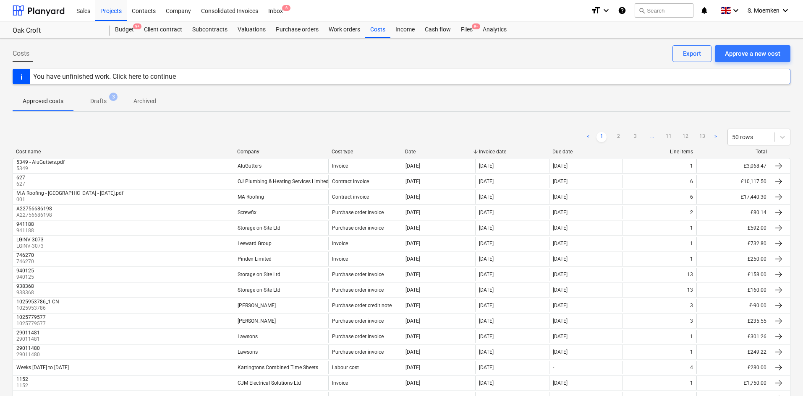
click at [258, 149] on div "< 1 2 3 ... 11 12 13 > 50 rows" at bounding box center [401, 136] width 777 height 23
click at [248, 152] on div "Company" at bounding box center [281, 152] width 88 height 6
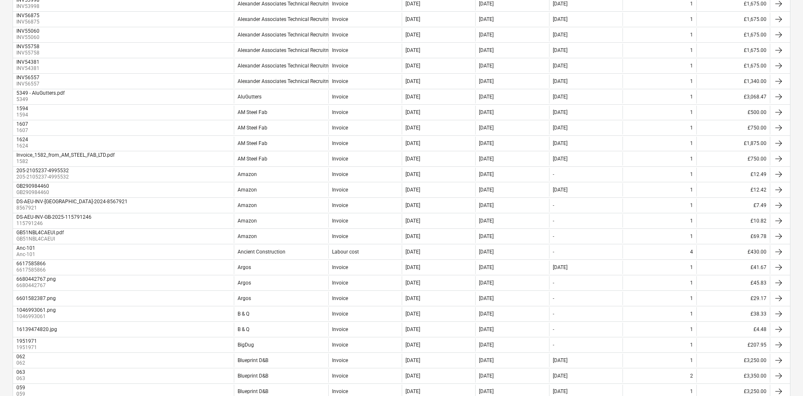
scroll to position [585, 0]
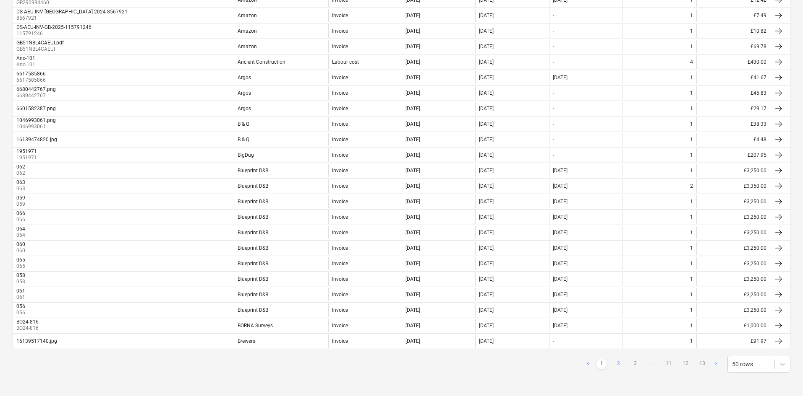
click at [615, 306] on link "2" at bounding box center [618, 365] width 10 height 10
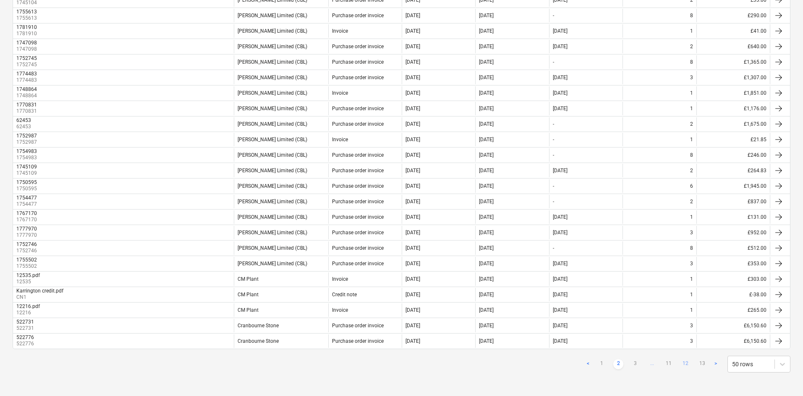
click at [644, 306] on link "12" at bounding box center [685, 365] width 10 height 10
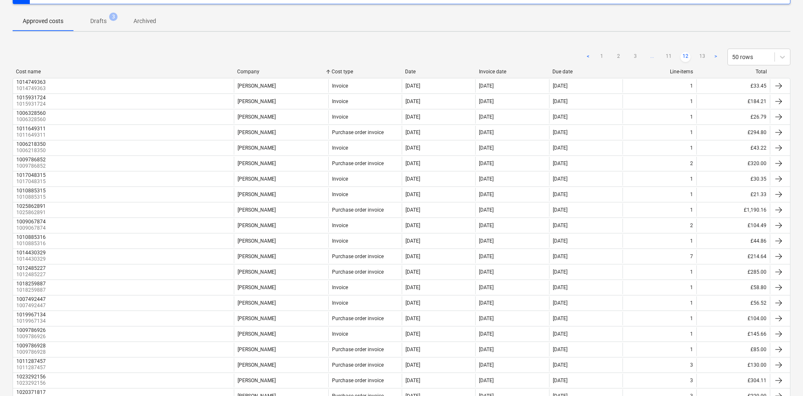
scroll to position [40, 0]
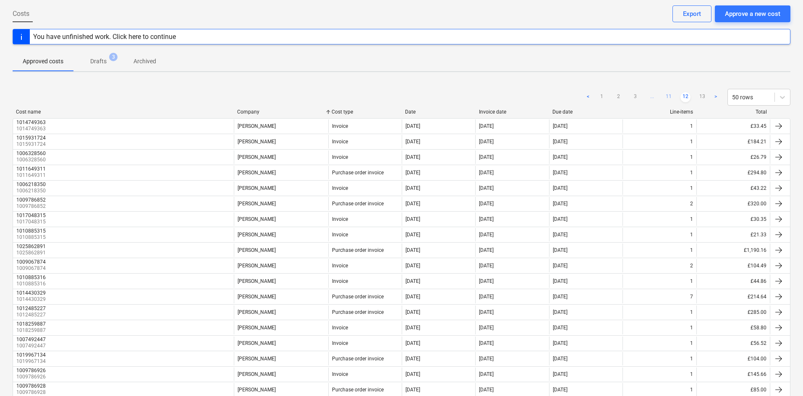
click at [644, 94] on link "11" at bounding box center [668, 97] width 10 height 10
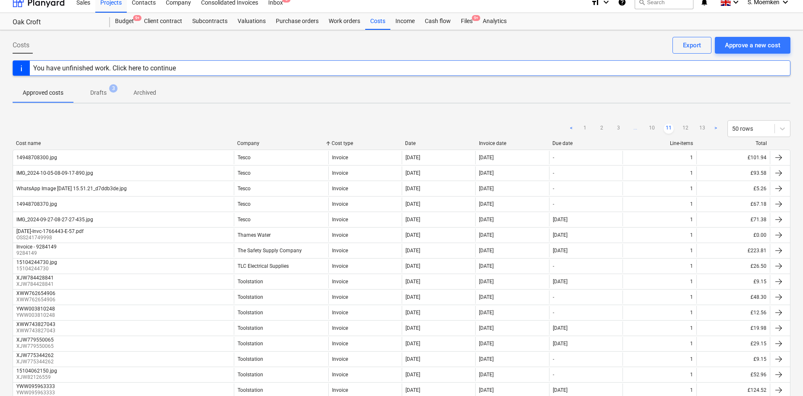
scroll to position [0, 0]
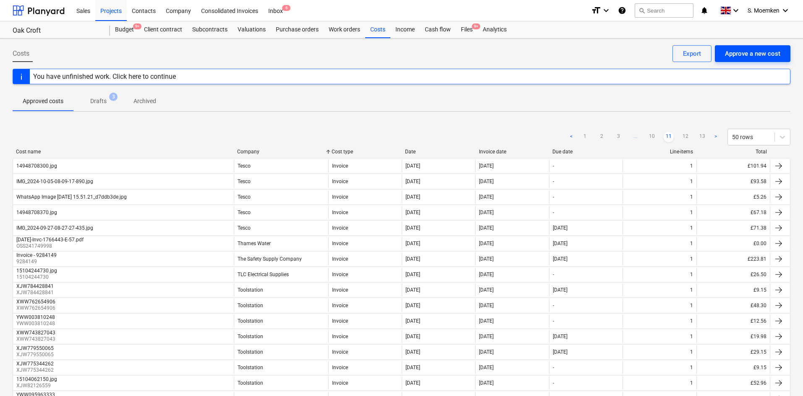
click at [644, 52] on div "Approve a new cost" at bounding box center [751, 53] width 55 height 11
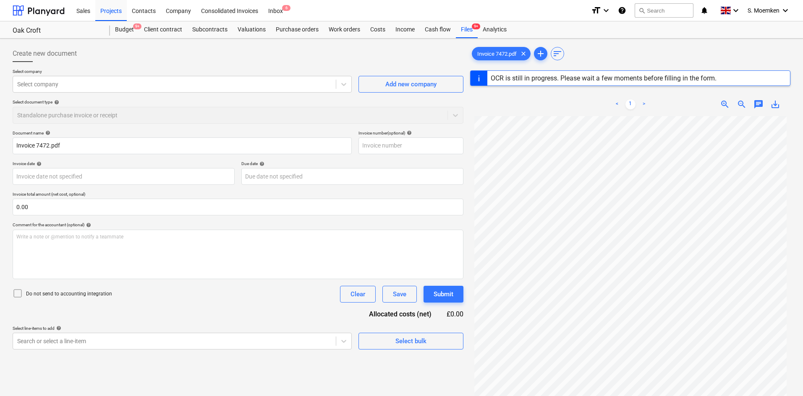
type input "7472"
type input "26 Aug 2025"
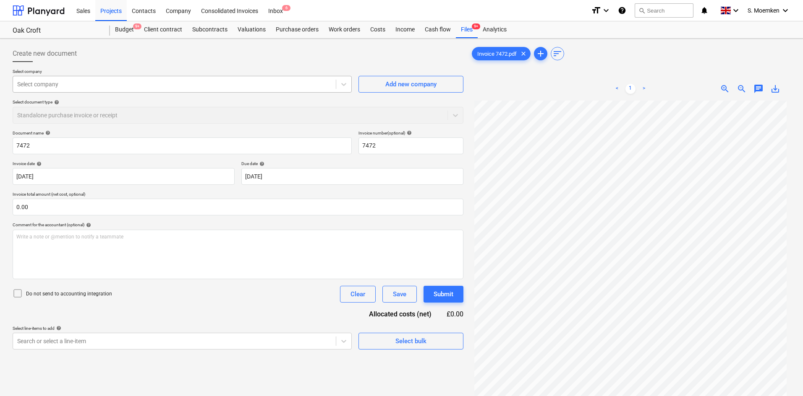
click at [206, 84] on div at bounding box center [174, 84] width 314 height 8
type input "cad"
click at [369, 170] on body "Sales Projects Contacts Company Consolidated Invoices Inbox 6 format_size keybo…" at bounding box center [401, 198] width 803 height 396
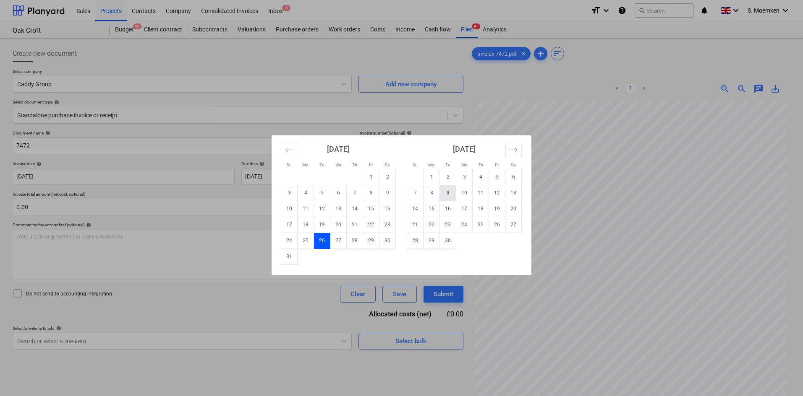
click at [448, 196] on td "9" at bounding box center [448, 193] width 16 height 16
type input "09 Sep 2025"
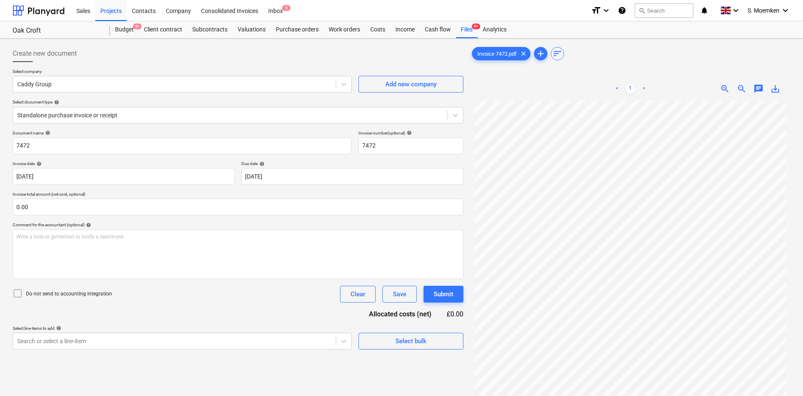
click at [17, 294] on icon at bounding box center [18, 294] width 10 height 10
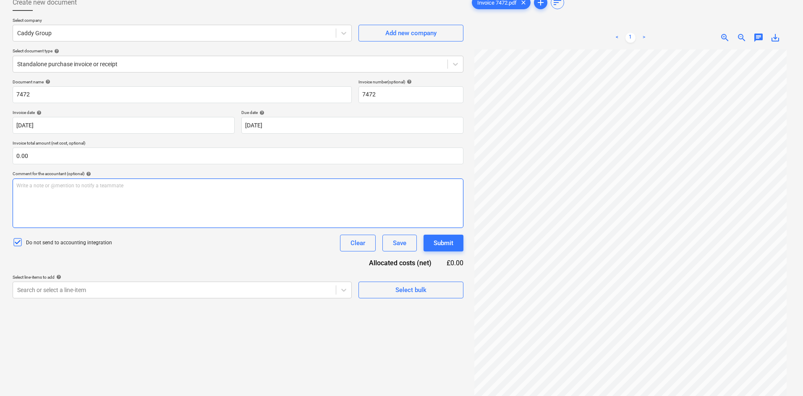
scroll to position [84, 0]
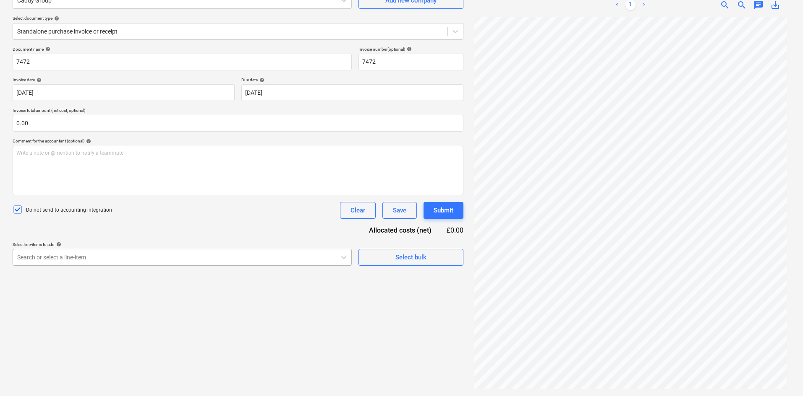
click at [197, 261] on div at bounding box center [174, 257] width 314 height 8
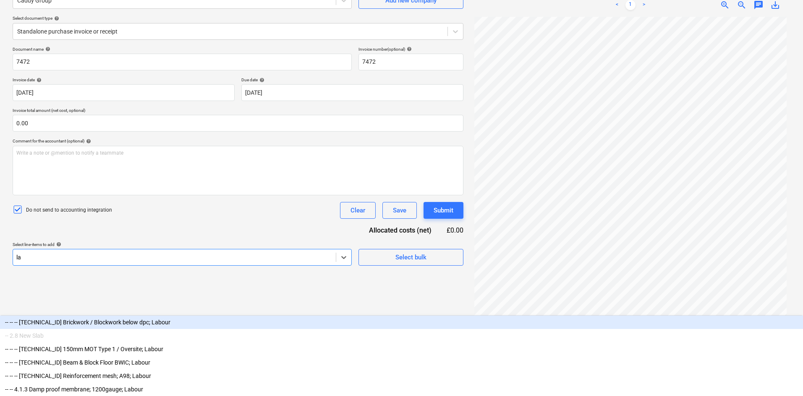
scroll to position [84, 0]
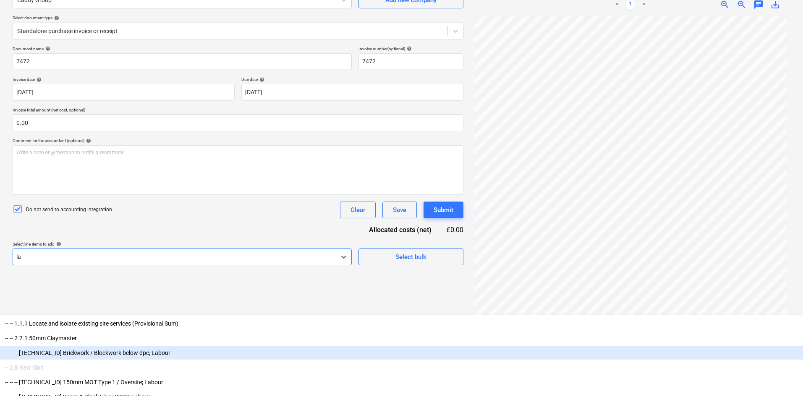
type input "l"
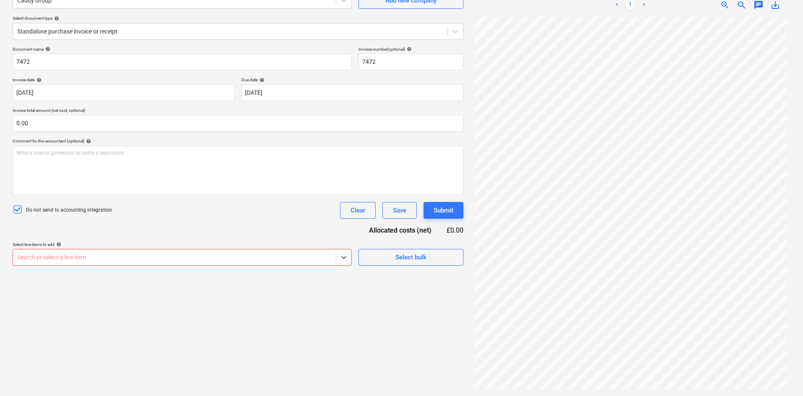
scroll to position [84, 0]
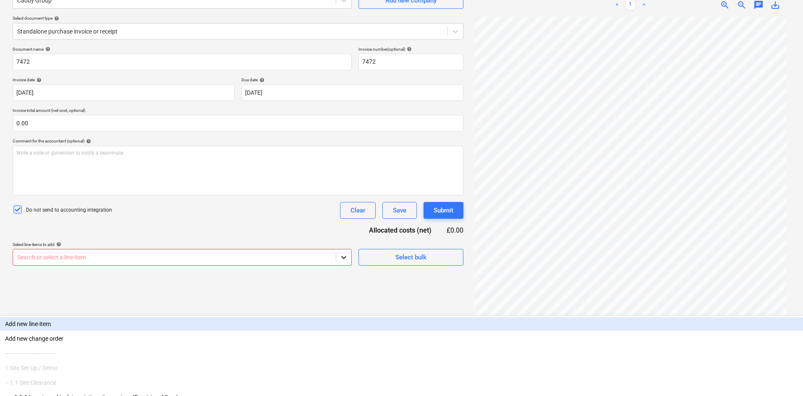
click at [343, 258] on icon at bounding box center [343, 257] width 5 height 3
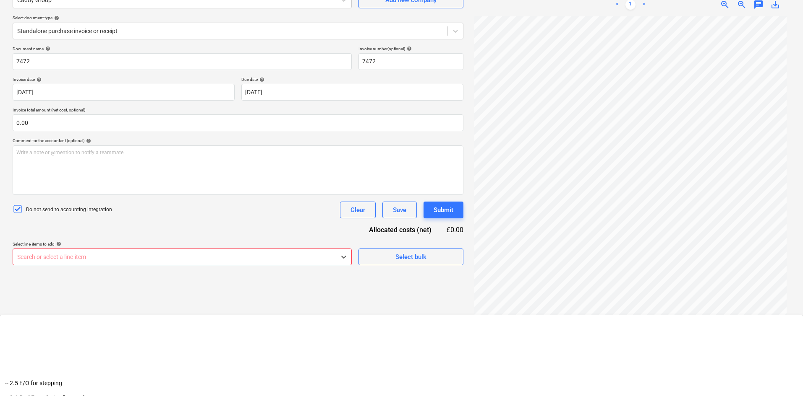
scroll to position [0, 0]
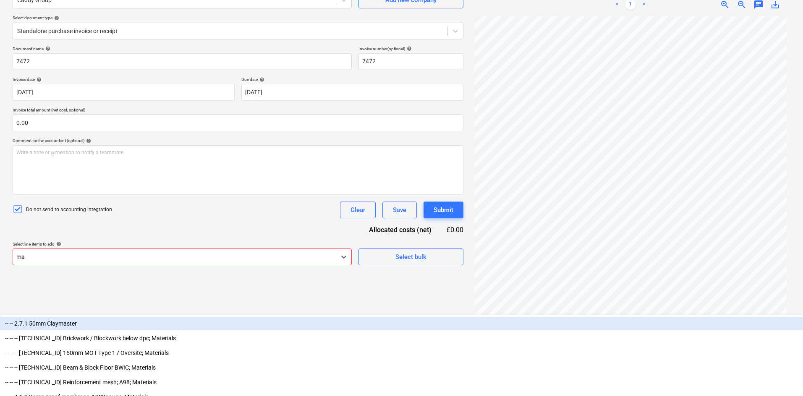
type input "man"
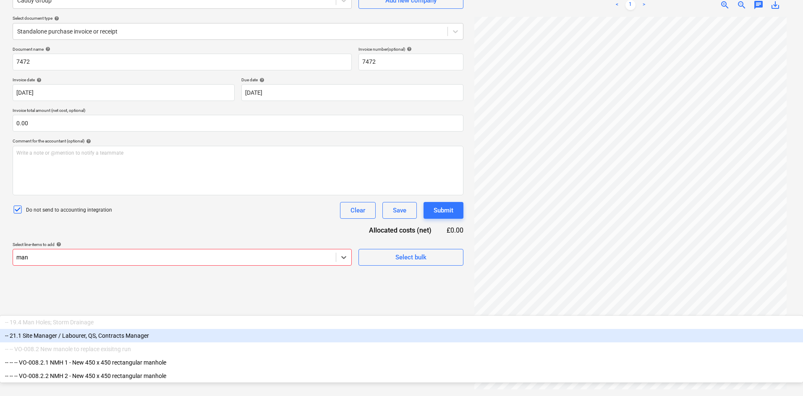
click at [128, 306] on div "-- 21.1 Site Manager / Labourer, QS, Contracts Manager" at bounding box center [401, 335] width 803 height 13
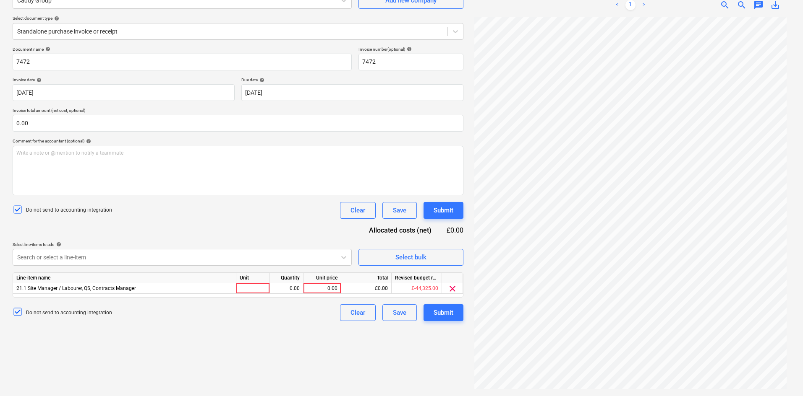
click at [195, 230] on div "Document name help 7472 Invoice number (optional) help 7472 Invoice date help 2…" at bounding box center [238, 184] width 451 height 275
click at [261, 288] on div at bounding box center [253, 289] width 34 height 10
type input "Item"
type input "740.00"
click at [451, 306] on div "Submit" at bounding box center [443, 312] width 20 height 11
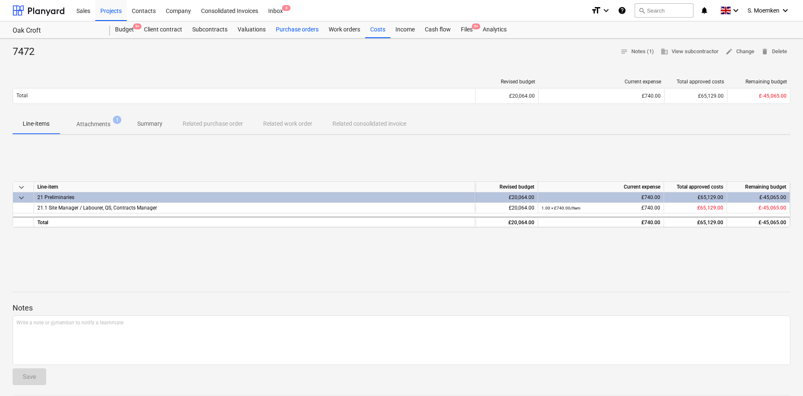
click at [316, 31] on div "Purchase orders" at bounding box center [297, 29] width 53 height 17
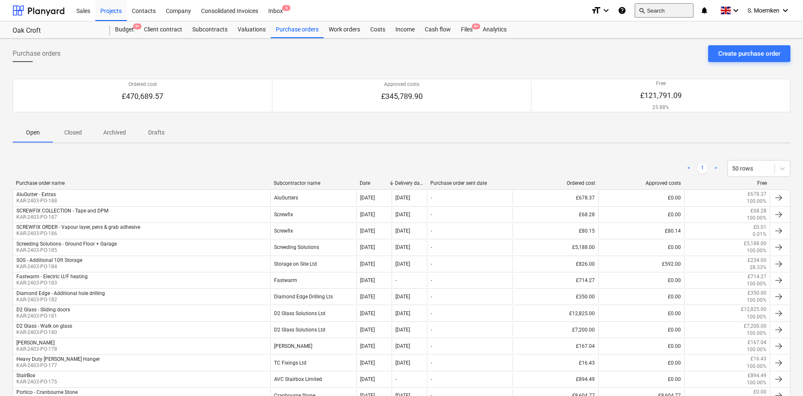
click at [644, 10] on button "search Search" at bounding box center [663, 10] width 59 height 14
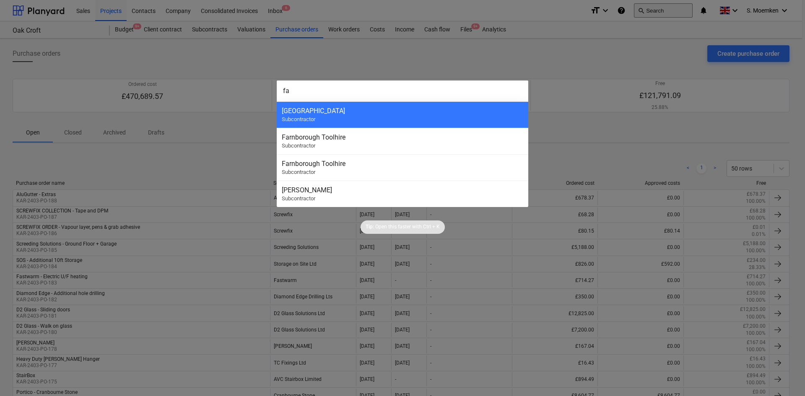
type input "f"
type input "d"
click at [175, 45] on div at bounding box center [402, 198] width 805 height 396
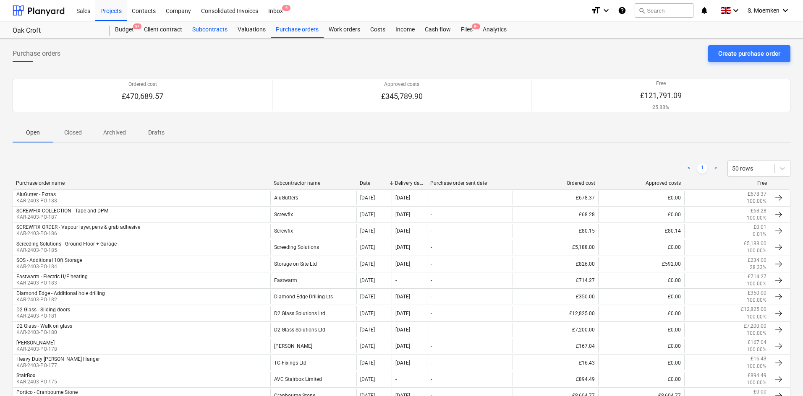
click at [206, 28] on div "Subcontracts" at bounding box center [209, 29] width 45 height 17
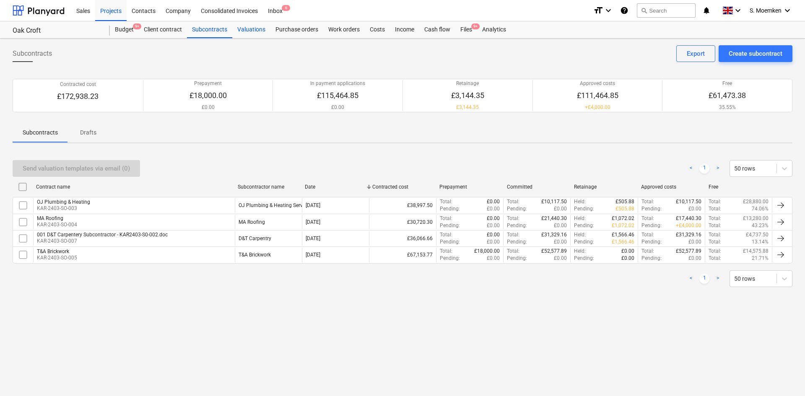
click at [257, 32] on div "Valuations" at bounding box center [251, 29] width 38 height 17
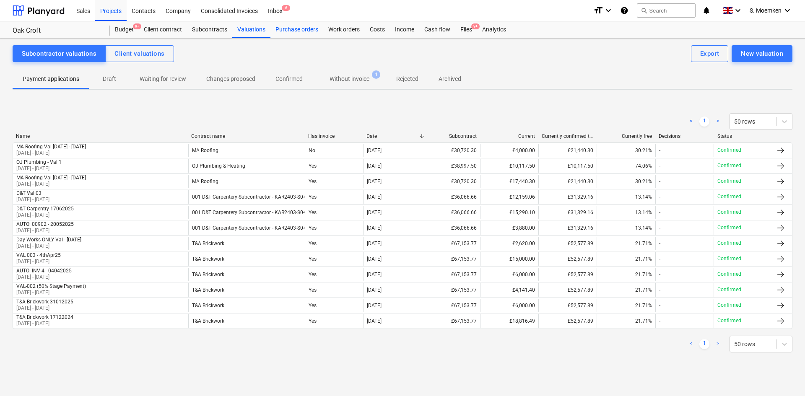
click at [297, 30] on div "Purchase orders" at bounding box center [297, 29] width 53 height 17
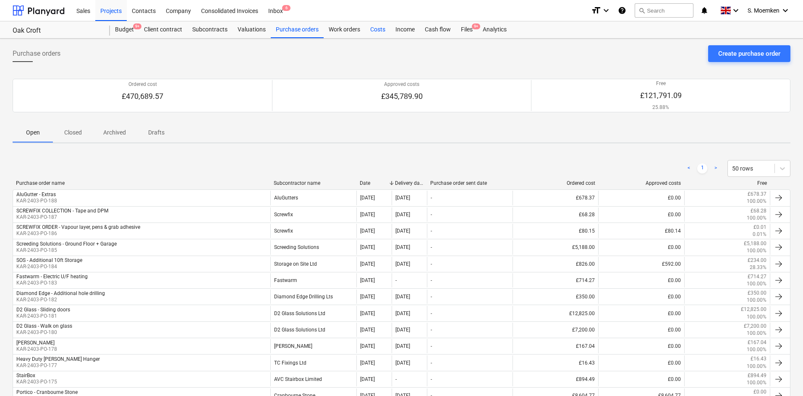
click at [382, 30] on div "Costs" at bounding box center [377, 29] width 25 height 17
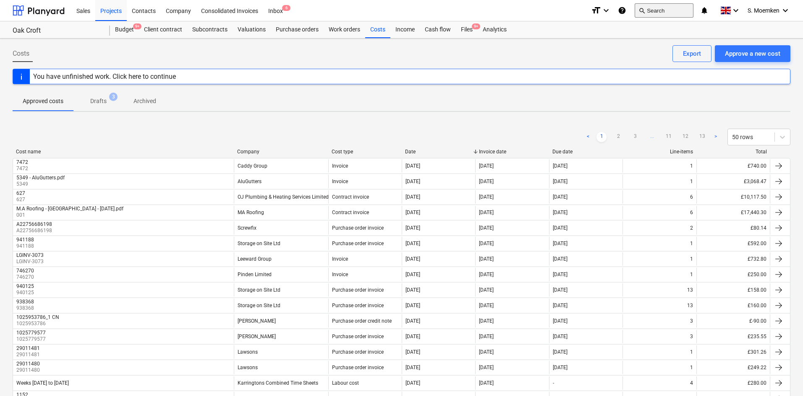
click at [644, 10] on button "search Search" at bounding box center [663, 10] width 59 height 14
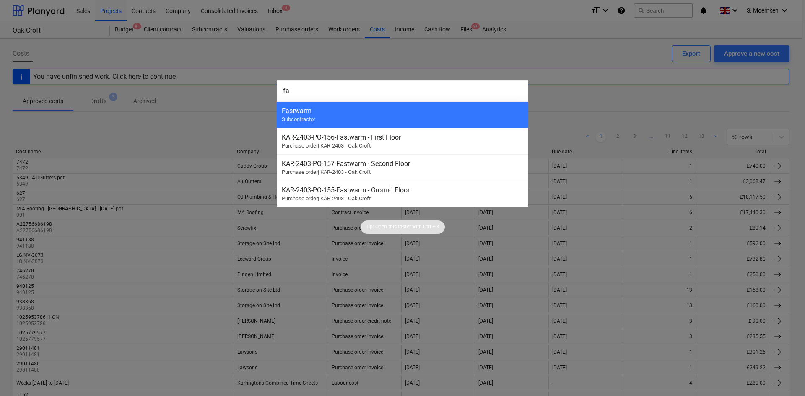
type input "f"
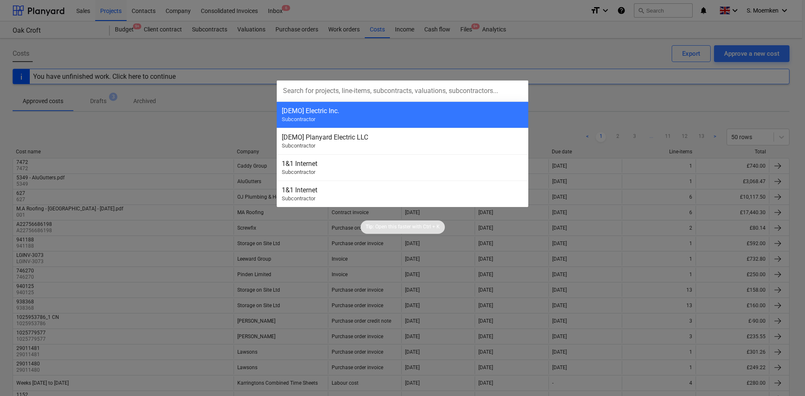
click at [629, 47] on div at bounding box center [402, 198] width 805 height 396
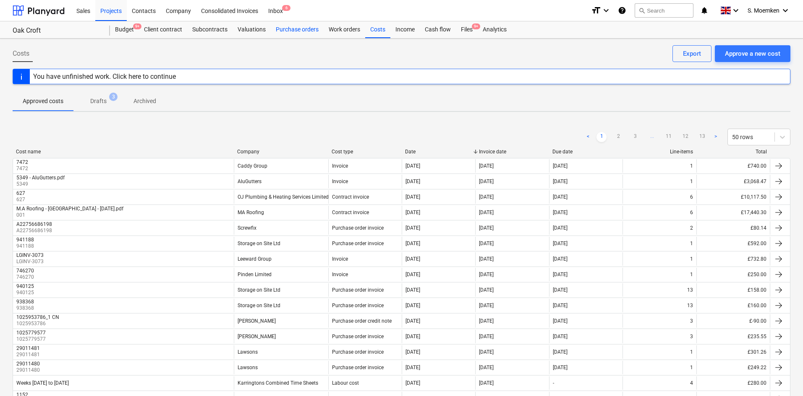
click at [279, 25] on div "Purchase orders" at bounding box center [297, 29] width 53 height 17
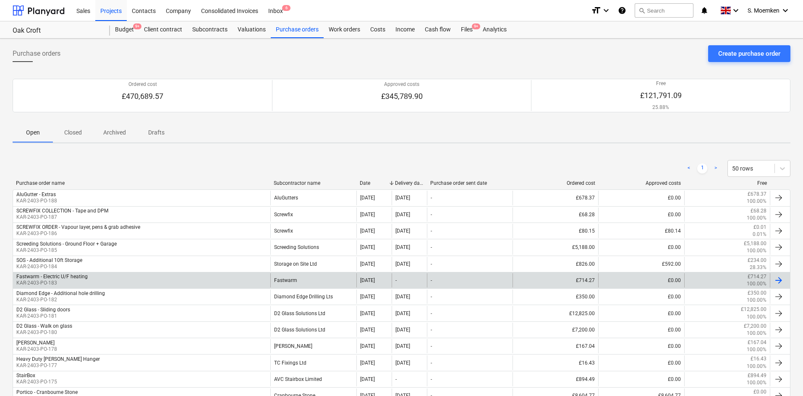
click at [203, 279] on div "Fastwarm - Electric U/F heating KAR-2403-PO-183" at bounding box center [141, 281] width 257 height 14
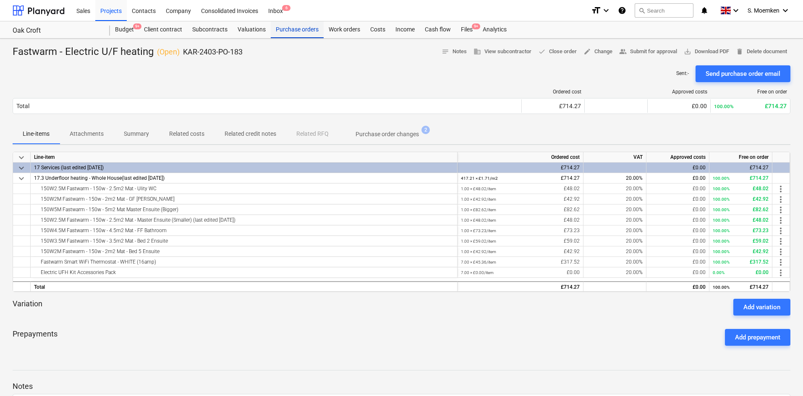
click at [289, 26] on div "Purchase orders" at bounding box center [297, 29] width 53 height 17
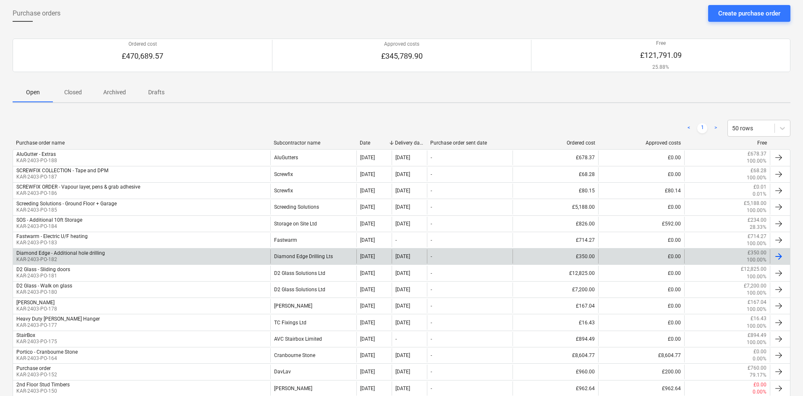
scroll to position [42, 0]
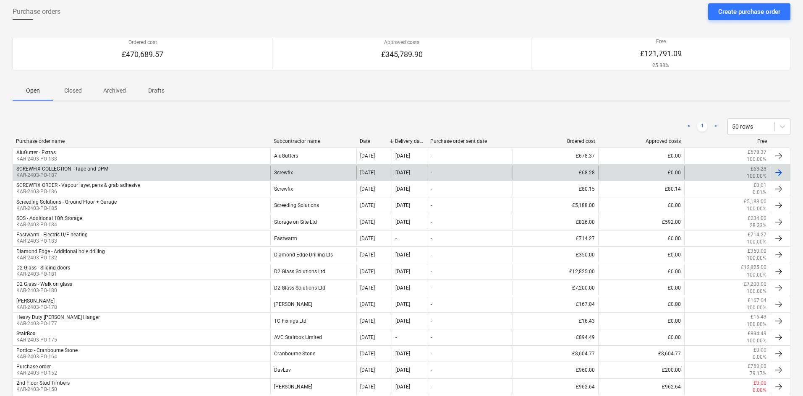
click at [58, 170] on div "SCREWFIX COLLECTION - Tape and DPM" at bounding box center [62, 169] width 92 height 6
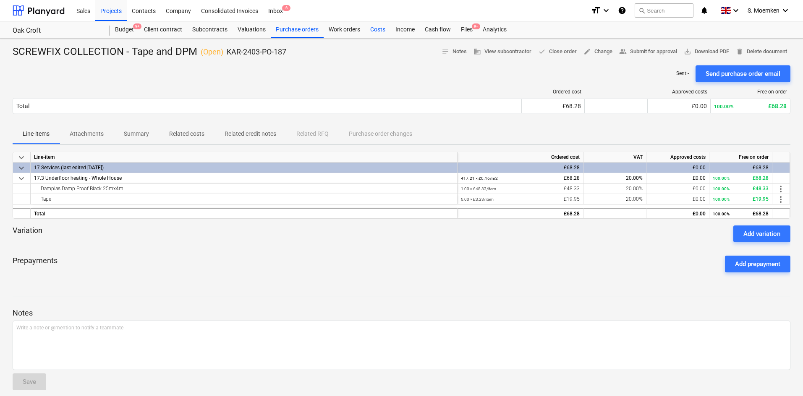
click at [373, 28] on div "Costs" at bounding box center [377, 29] width 25 height 17
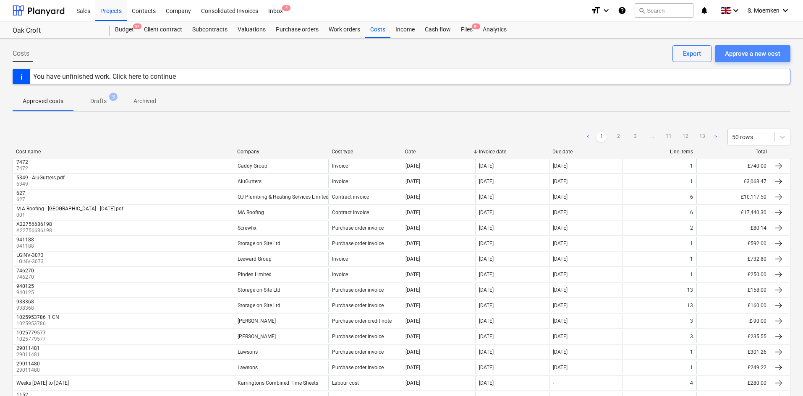
click at [644, 53] on div "Approve a new cost" at bounding box center [751, 53] width 55 height 11
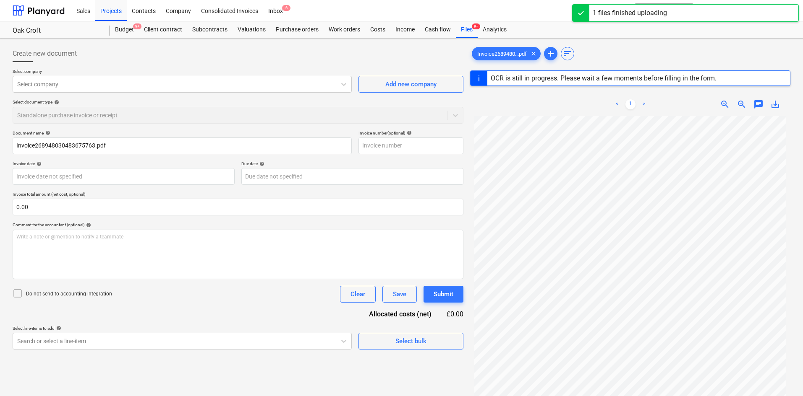
type input "A22820071855"
type input "28 Aug 2025"
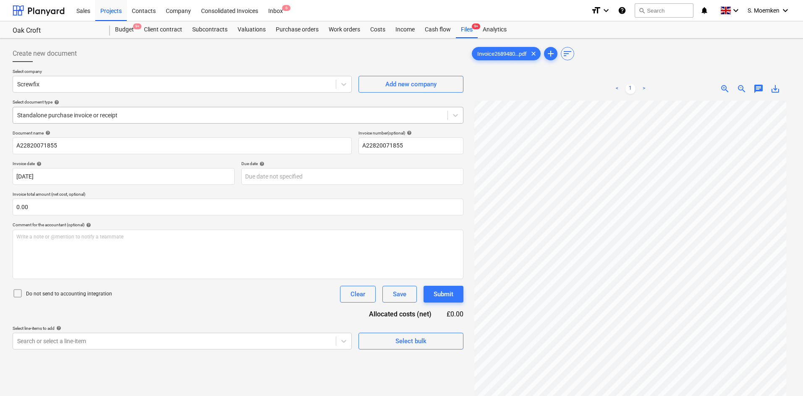
click at [237, 115] on div at bounding box center [230, 115] width 426 height 8
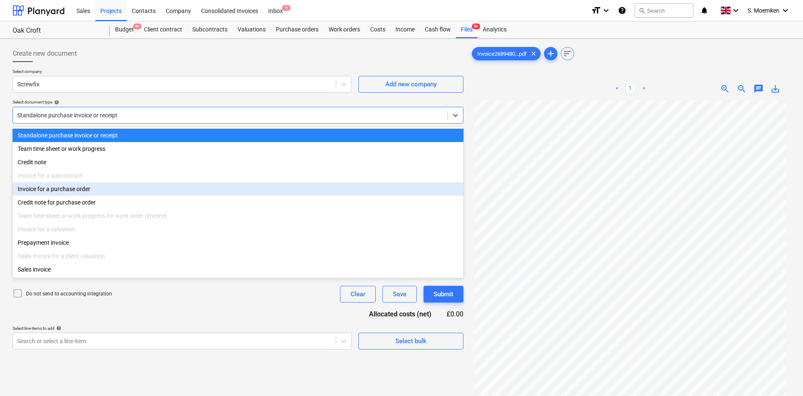
click at [77, 189] on div "Invoice for a purchase order" at bounding box center [238, 188] width 451 height 13
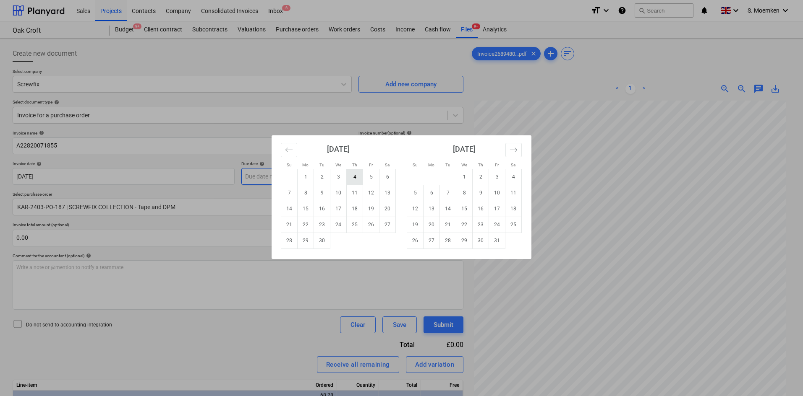
drag, startPoint x: 345, startPoint y: 182, endPoint x: 352, endPoint y: 183, distance: 7.6
click at [351, 183] on body "Sales Projects Contacts Company Consolidated Invoices Inbox 6 format_size keybo…" at bounding box center [401, 198] width 803 height 396
drag, startPoint x: 284, startPoint y: 153, endPoint x: 294, endPoint y: 153, distance: 9.2
click at [285, 153] on button "Move backward to switch to the previous month." at bounding box center [289, 150] width 16 height 14
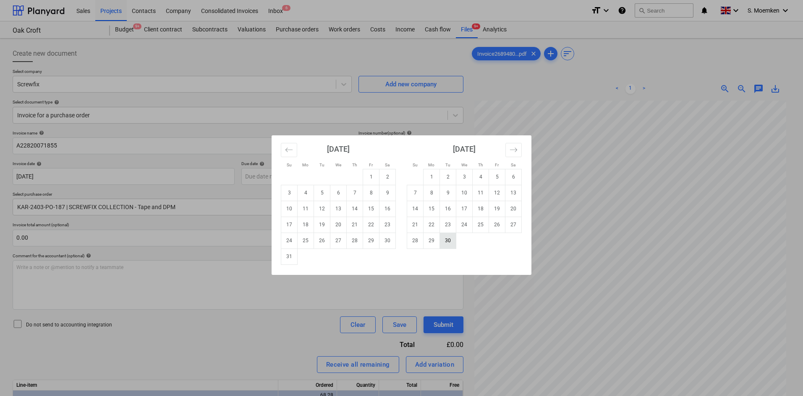
click at [442, 240] on td "30" at bounding box center [448, 241] width 16 height 16
type input "30 Sep 2025"
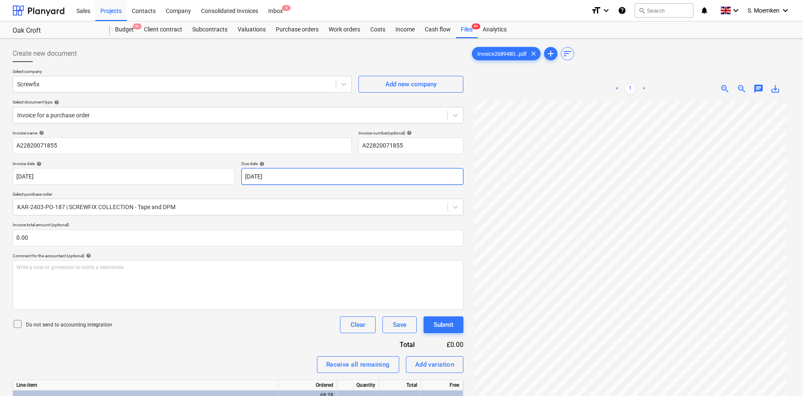
click at [302, 174] on body "Sales Projects Contacts Company Consolidated Invoices Inbox 6 format_size keybo…" at bounding box center [401, 198] width 803 height 396
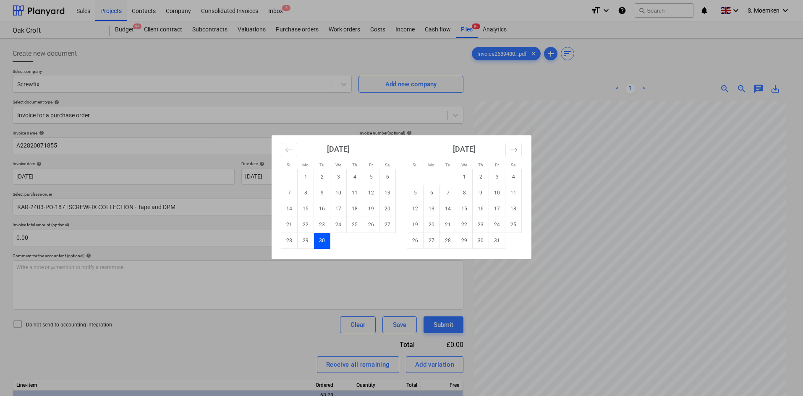
click at [203, 129] on div "Su Mo Tu We Th Fr Sa Su Mo Tu We Th Fr Sa August 2025 1 2 3 4 5 6 7 8 9 10 11 1…" at bounding box center [401, 198] width 803 height 396
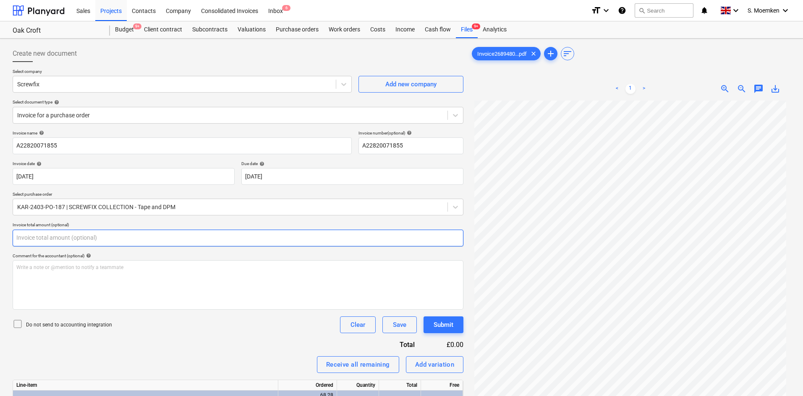
click at [181, 240] on input "text" at bounding box center [238, 238] width 451 height 17
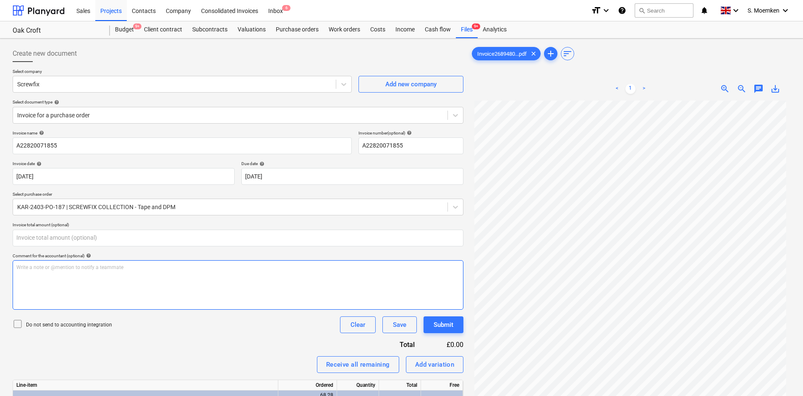
type input "0.00"
click at [180, 276] on div "Write a note or @mention to notify a teammate ﻿" at bounding box center [238, 286] width 451 height 50
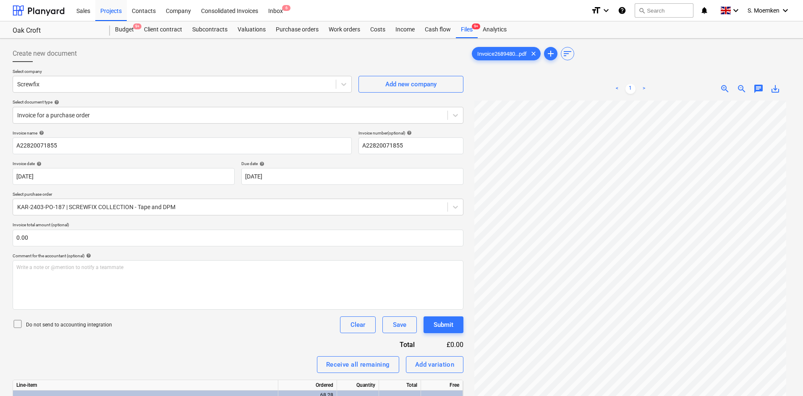
click at [16, 306] on icon at bounding box center [18, 324] width 10 height 10
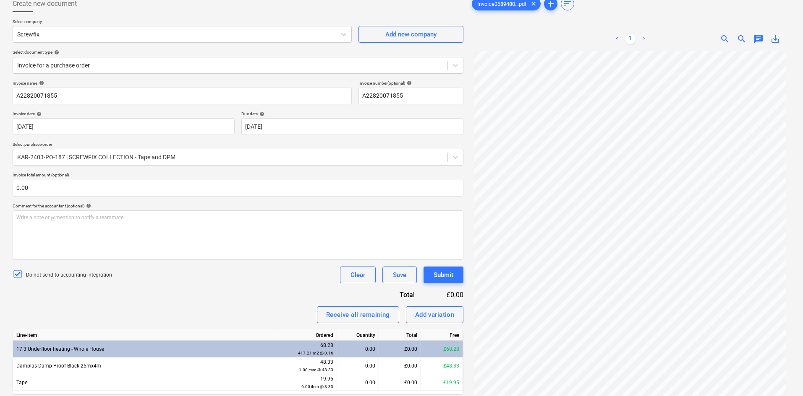
scroll to position [84, 0]
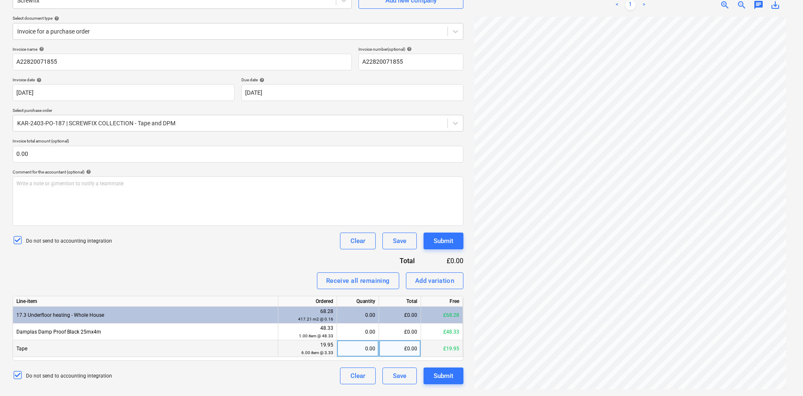
click at [360, 306] on div "0.00" at bounding box center [357, 349] width 35 height 17
type input "6"
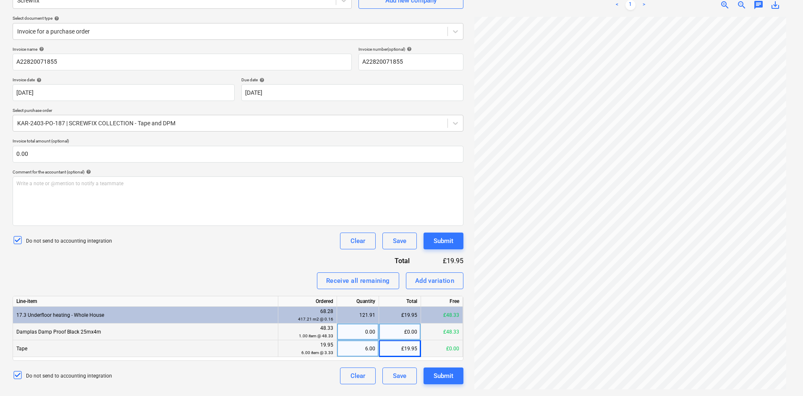
click at [362, 306] on div "0.00" at bounding box center [357, 332] width 35 height 17
type input "5"
type input "57.99"
click at [349, 306] on div "6.00" at bounding box center [357, 349] width 35 height 17
click at [345, 306] on div "1.00" at bounding box center [357, 332] width 35 height 17
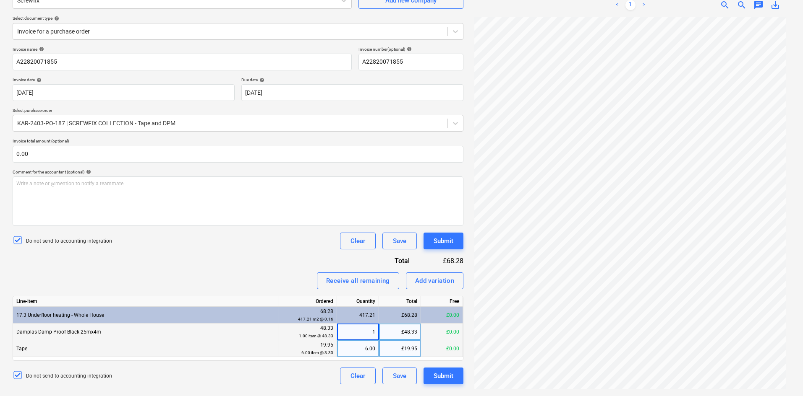
click at [347, 306] on div "417.21" at bounding box center [357, 315] width 35 height 17
click at [393, 306] on div "£68.28" at bounding box center [400, 315] width 42 height 17
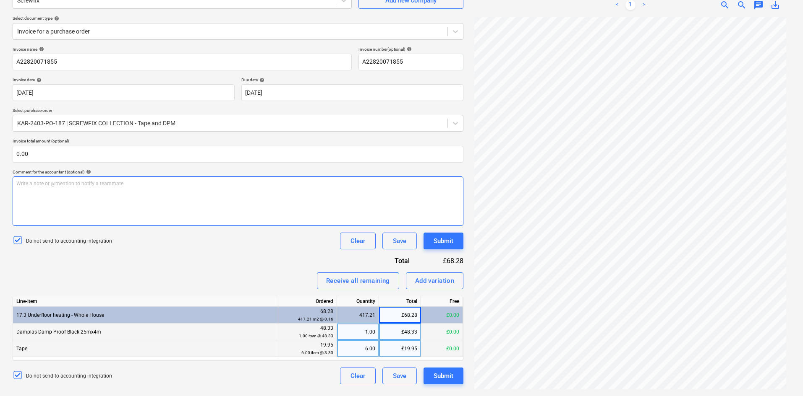
click at [275, 195] on div "Write a note or @mention to notify a teammate ﻿" at bounding box center [238, 202] width 451 height 50
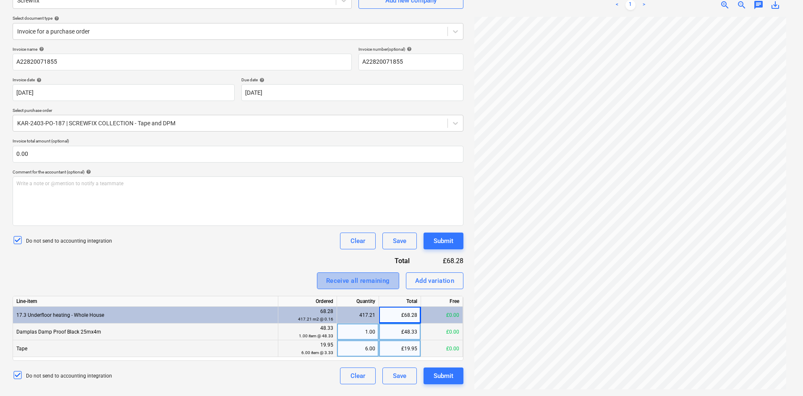
click at [355, 277] on div "Receive all remaining" at bounding box center [358, 281] width 64 height 11
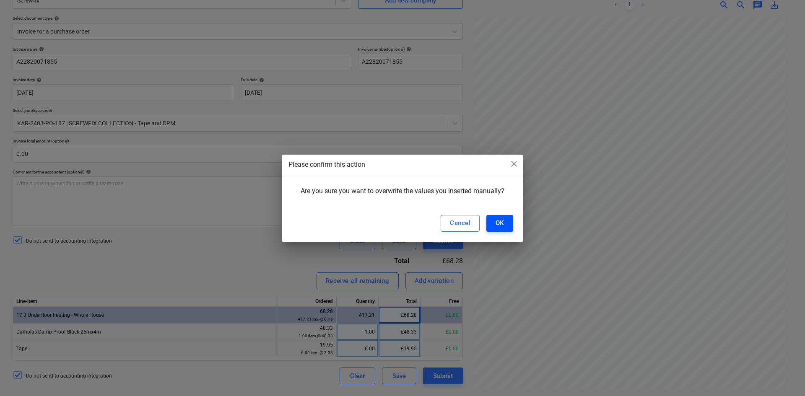
click at [499, 225] on div "OK" at bounding box center [500, 223] width 8 height 11
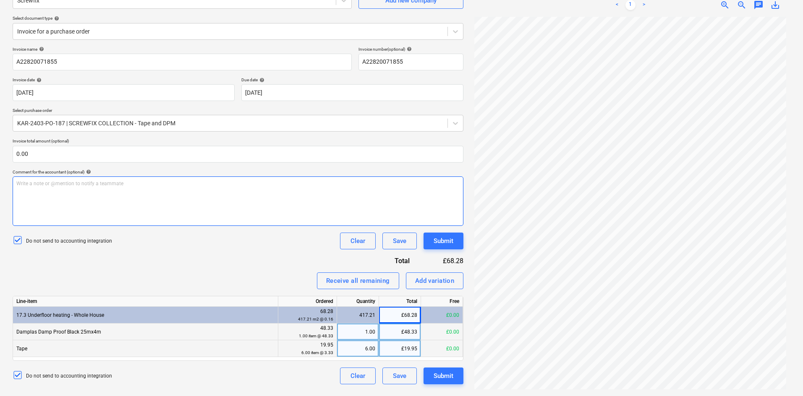
click at [325, 193] on div "Write a note or @mention to notify a teammate ﻿" at bounding box center [238, 202] width 451 height 50
click at [408, 306] on div "£48.33" at bounding box center [400, 332] width 42 height 17
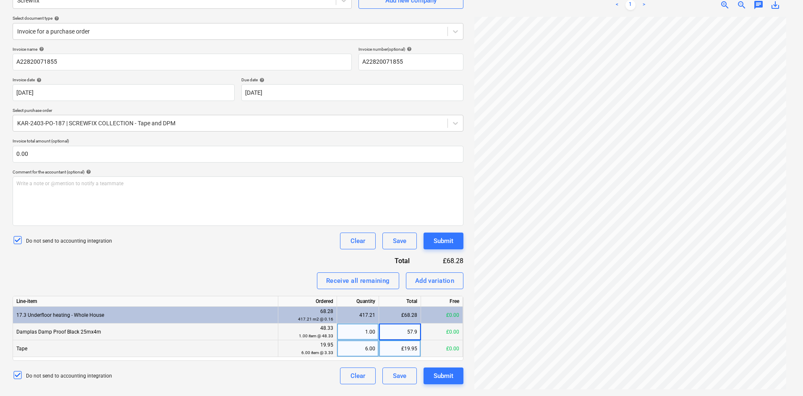
type input "57.99"
type input "23.94"
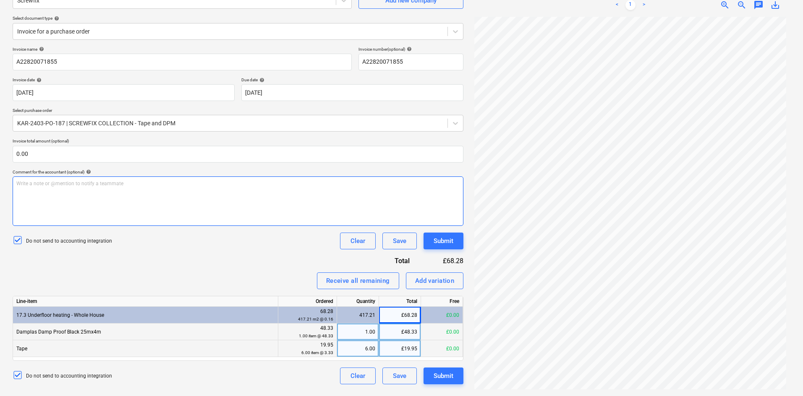
scroll to position [0, 0]
click at [644, 3] on span "zoom_in" at bounding box center [724, 5] width 10 height 10
click at [644, 2] on span "zoom_in" at bounding box center [724, 5] width 10 height 10
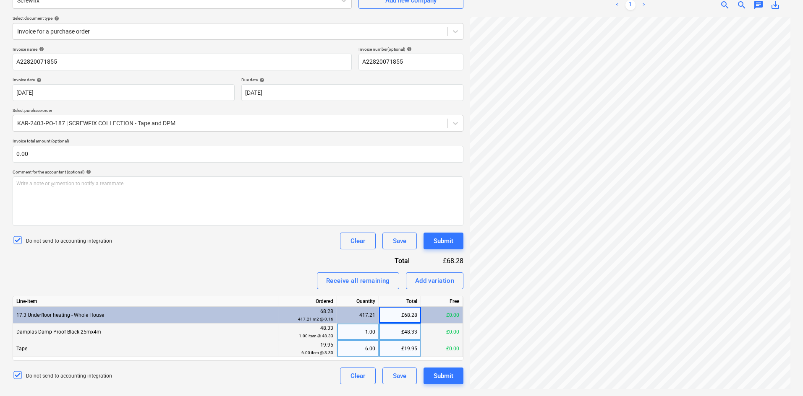
click at [404, 306] on div "£48.33" at bounding box center [400, 332] width 42 height 17
click at [388, 306] on div "£19.95" at bounding box center [400, 349] width 42 height 17
click at [407, 306] on div "£48.33" at bounding box center [400, 332] width 42 height 17
click at [415, 306] on input "48.325" at bounding box center [400, 332] width 42 height 16
type input "48.35"
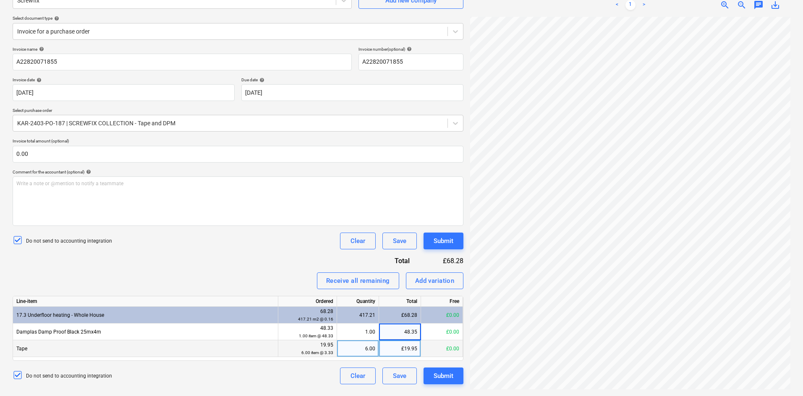
click at [399, 306] on div "£68.28" at bounding box center [400, 315] width 42 height 17
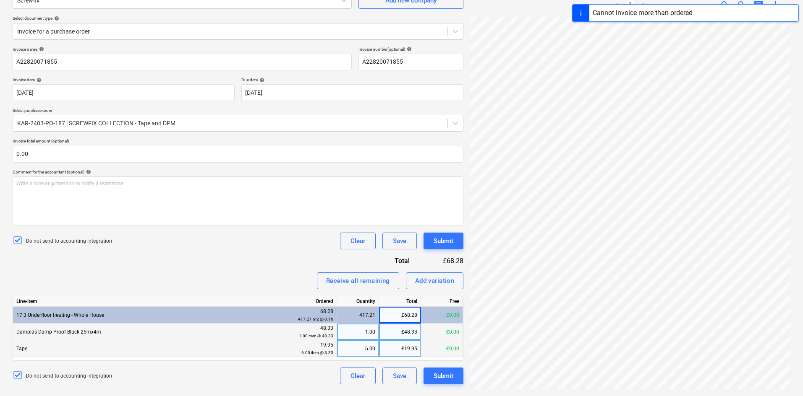
click at [404, 306] on div "£48.33" at bounding box center [400, 332] width 42 height 17
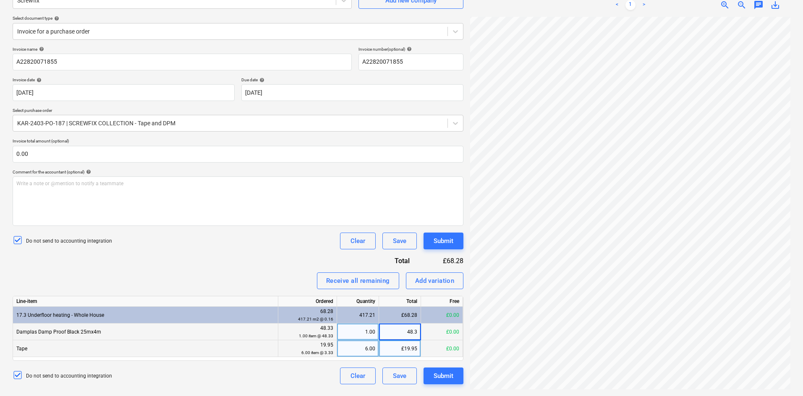
type input "48.32"
click at [445, 306] on div "Submit" at bounding box center [443, 376] width 20 height 11
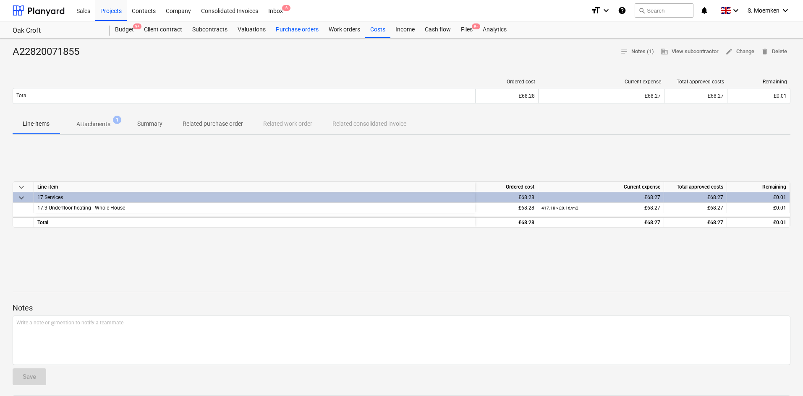
click at [282, 27] on div "Purchase orders" at bounding box center [297, 29] width 53 height 17
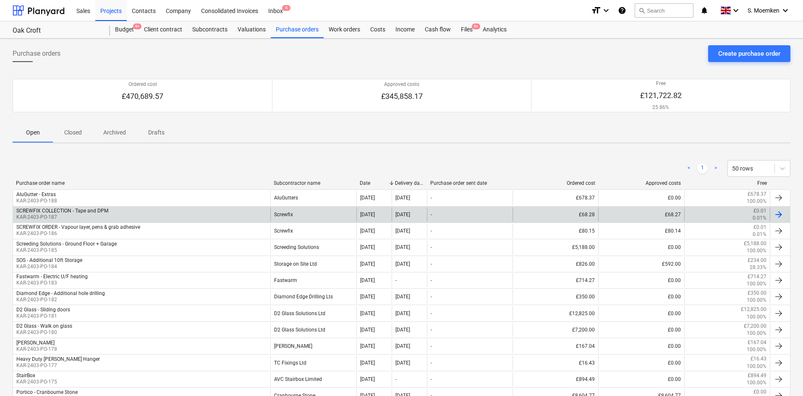
click at [79, 213] on div "SCREWFIX COLLECTION - Tape and DPM" at bounding box center [62, 211] width 92 height 6
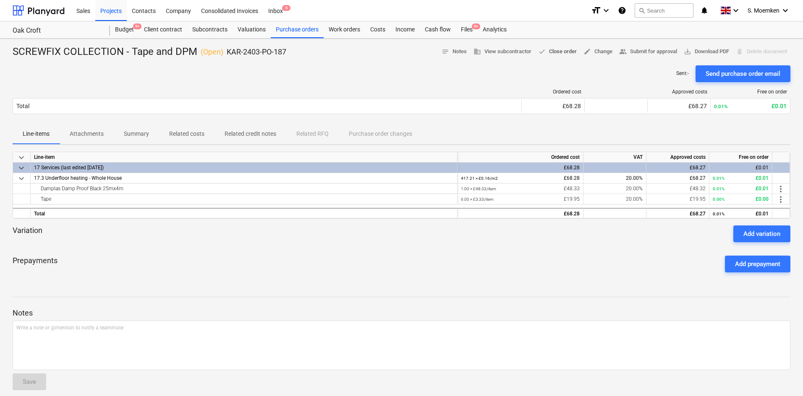
click at [559, 53] on span "done Close order" at bounding box center [557, 52] width 39 height 10
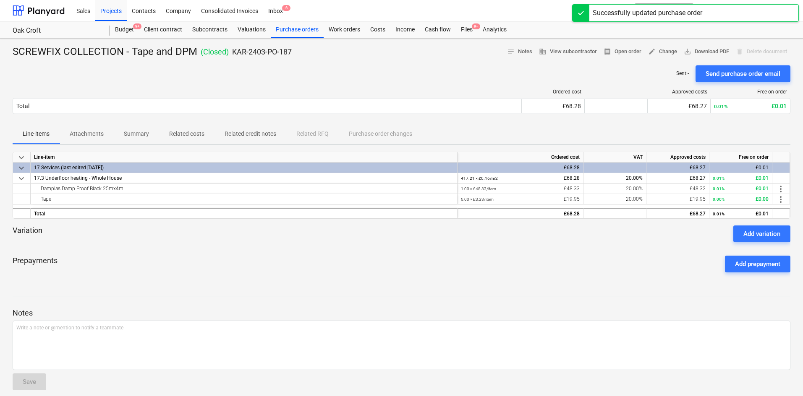
click at [342, 70] on div "Sent : - Send purchase order email" at bounding box center [401, 73] width 777 height 17
click at [376, 30] on div "Costs" at bounding box center [377, 29] width 25 height 17
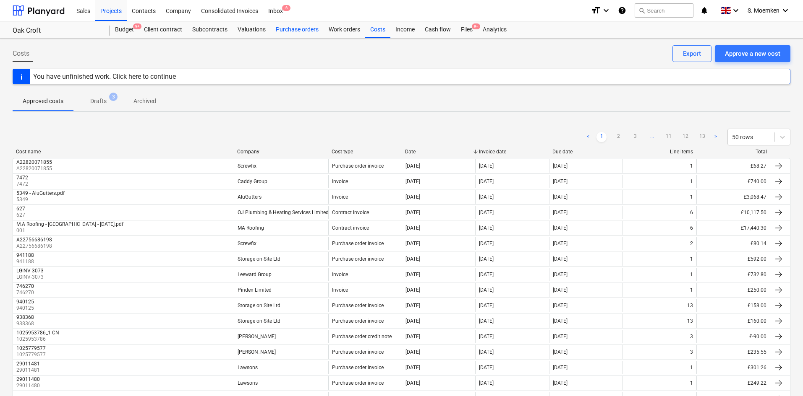
click at [301, 29] on div "Purchase orders" at bounding box center [297, 29] width 53 height 17
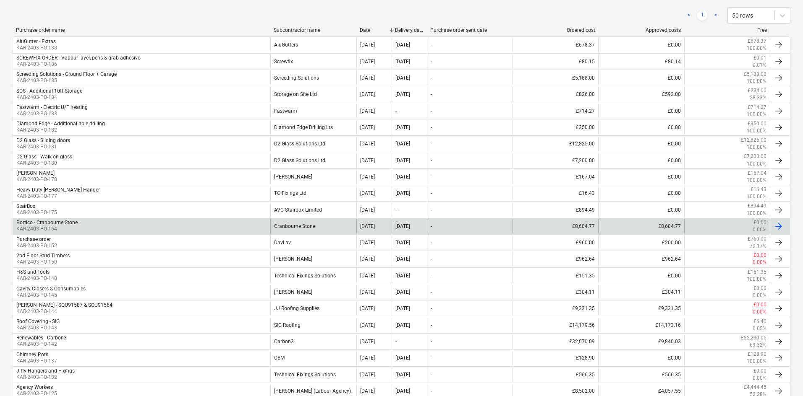
scroll to position [168, 0]
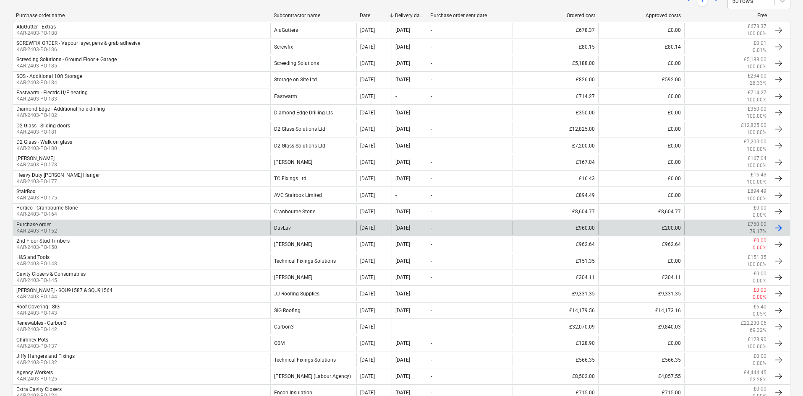
click at [41, 229] on p "KAR-2403-PO-152" at bounding box center [36, 231] width 41 height 7
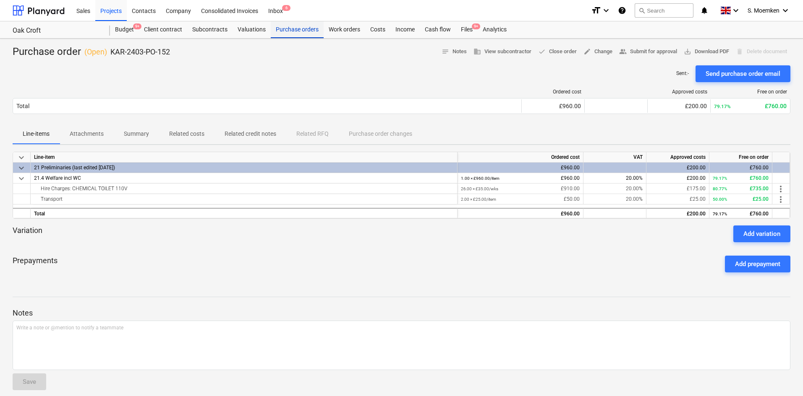
click at [299, 30] on div "Purchase orders" at bounding box center [297, 29] width 53 height 17
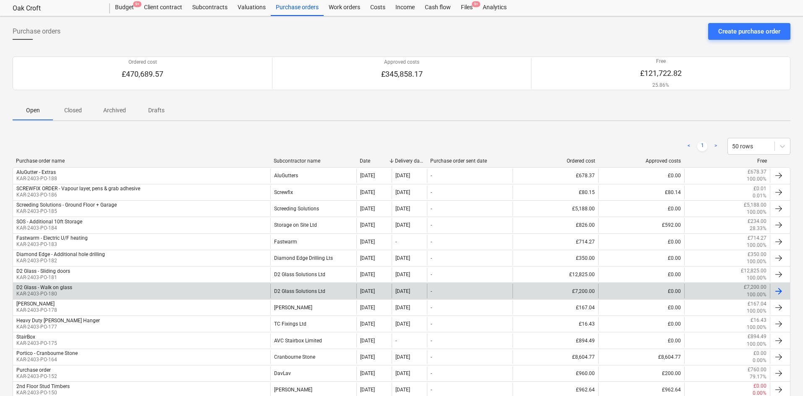
scroll to position [42, 0]
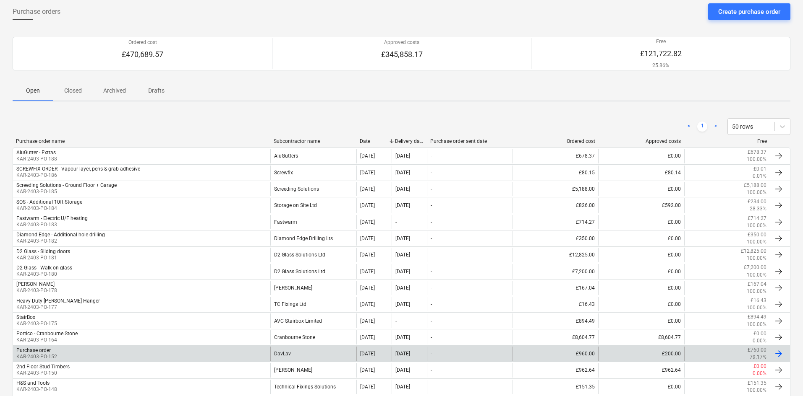
click at [644, 306] on div at bounding box center [778, 354] width 10 height 10
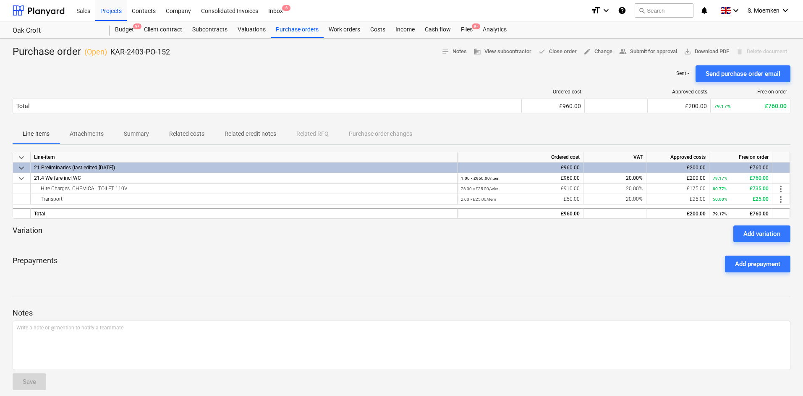
click at [48, 50] on div "Purchase order ( Open ) KAR-2403-PO-152" at bounding box center [91, 51] width 157 height 13
drag, startPoint x: 59, startPoint y: 56, endPoint x: 73, endPoint y: 55, distance: 13.9
click at [64, 56] on div "Purchase order ( Open ) KAR-2403-PO-152" at bounding box center [91, 51] width 157 height 13
drag, startPoint x: 72, startPoint y: 50, endPoint x: 21, endPoint y: 51, distance: 51.2
click at [21, 51] on div "Purchase order ( Open ) KAR-2403-PO-152" at bounding box center [91, 51] width 157 height 13
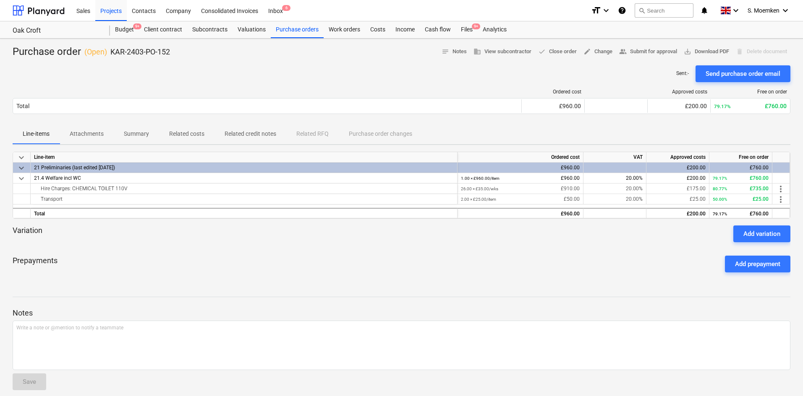
click at [250, 65] on div at bounding box center [401, 62] width 777 height 7
click at [594, 52] on span "edit Change" at bounding box center [597, 52] width 29 height 10
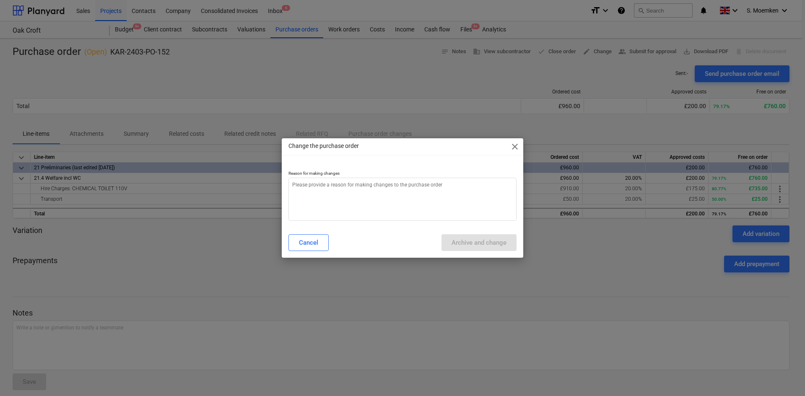
click at [513, 145] on span "close" at bounding box center [515, 147] width 10 height 10
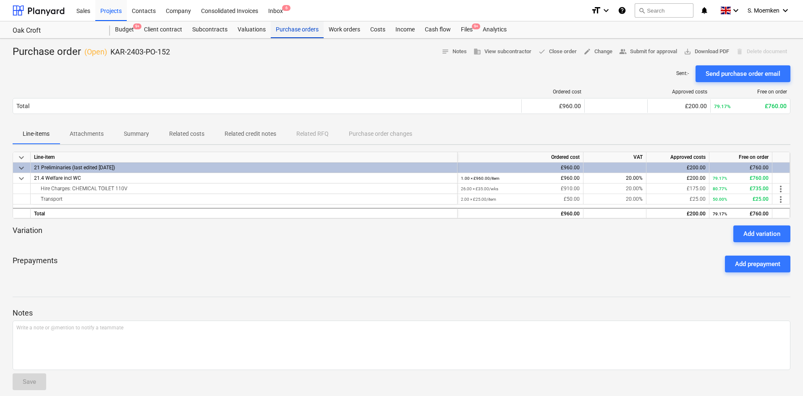
click at [287, 36] on div "Purchase orders" at bounding box center [297, 29] width 53 height 17
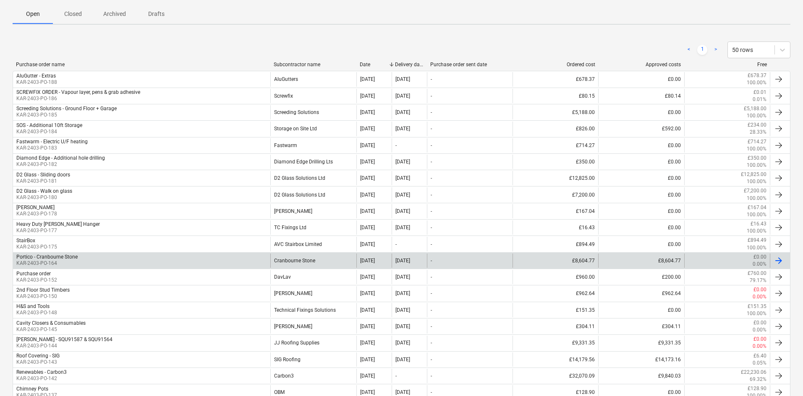
scroll to position [121, 0]
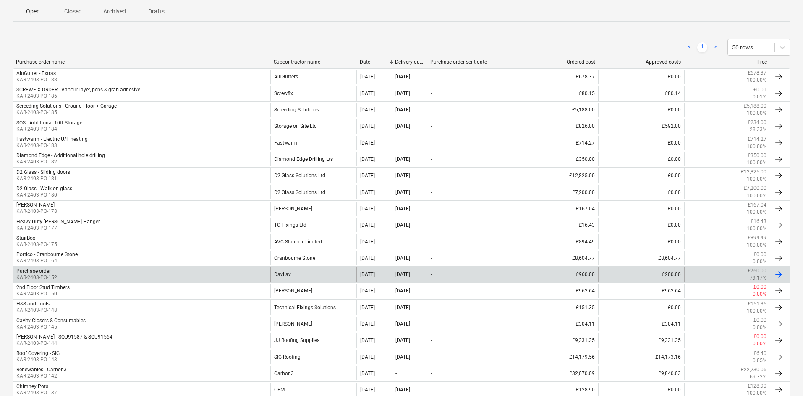
click at [68, 275] on div "Purchase order KAR-2403-PO-152" at bounding box center [141, 275] width 257 height 14
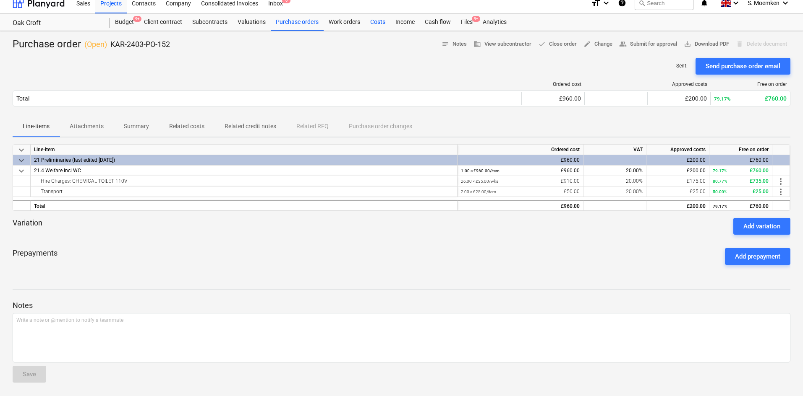
click at [380, 18] on div "Costs" at bounding box center [377, 22] width 25 height 17
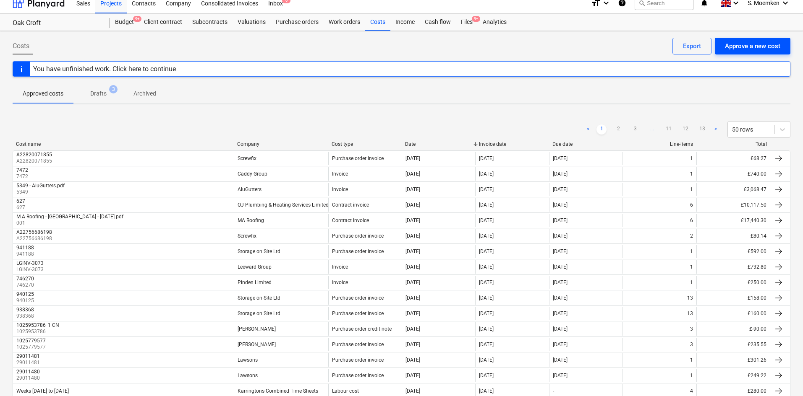
click at [644, 46] on div "Approve a new cost" at bounding box center [751, 46] width 55 height 11
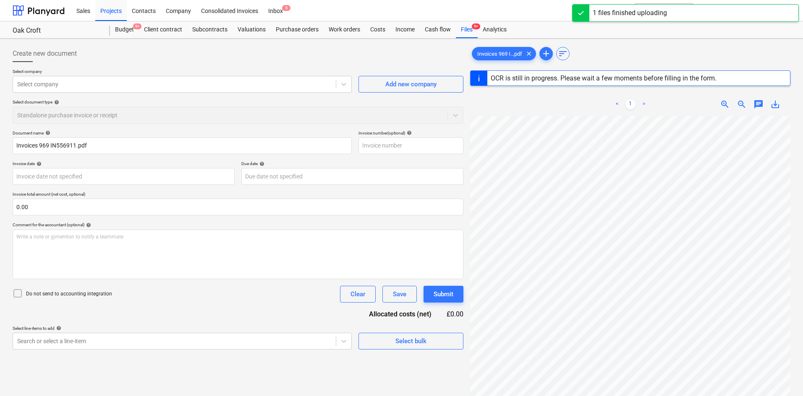
type input "IN556911"
type input "01 Aug 2025"
type input "29 Aug 2025"
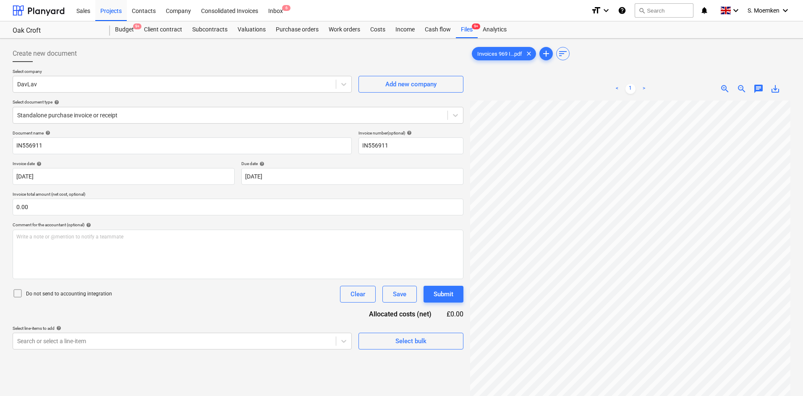
click at [644, 84] on span "zoom_out" at bounding box center [741, 89] width 10 height 10
click at [339, 115] on div at bounding box center [230, 115] width 426 height 8
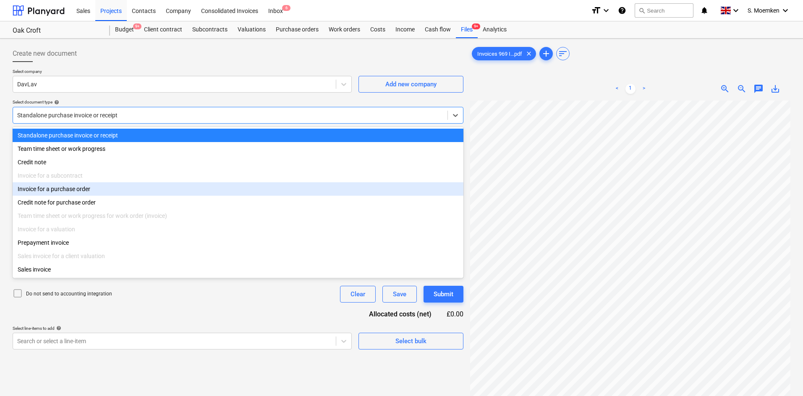
click at [96, 190] on div "Invoice for a purchase order" at bounding box center [238, 188] width 451 height 13
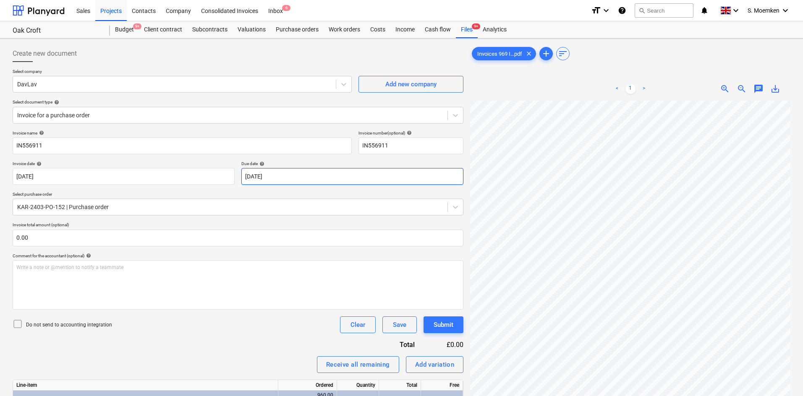
scroll to position [16, 59]
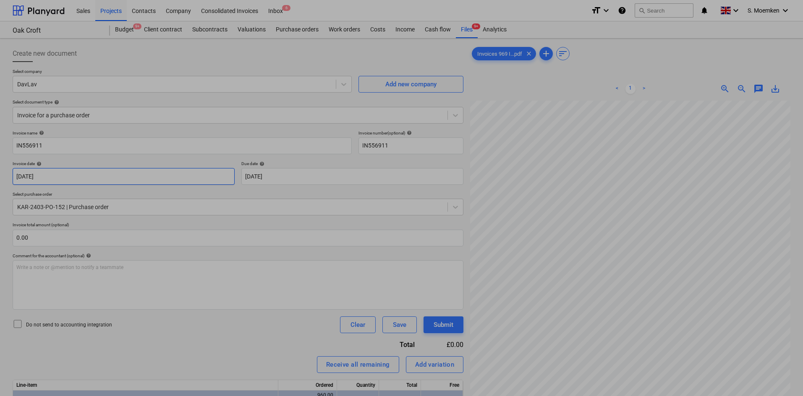
click at [102, 175] on body "Sales Projects Contacts Company Consolidated Invoices Inbox 6 format_size keybo…" at bounding box center [401, 198] width 803 height 396
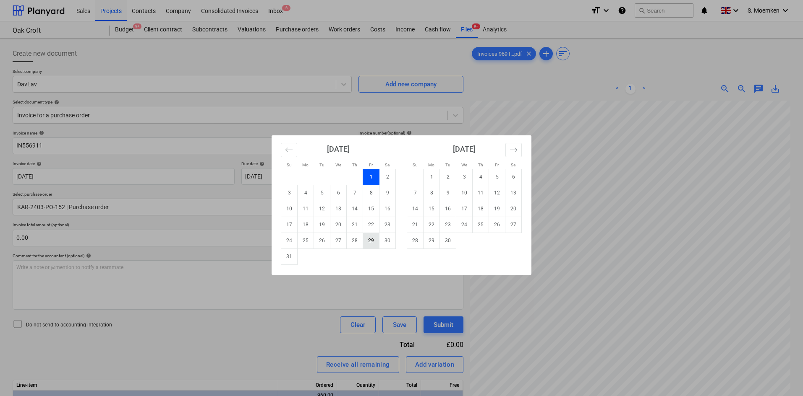
click at [367, 236] on td "29" at bounding box center [371, 241] width 16 height 16
type input "29 Aug 2025"
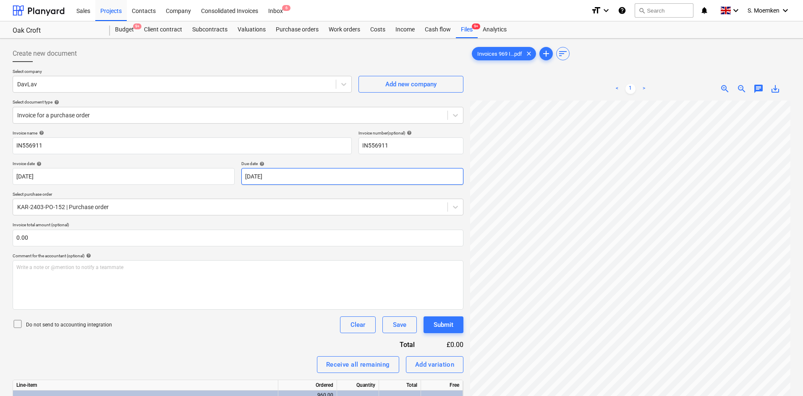
click at [365, 177] on body "Sales Projects Contacts Company Consolidated Invoices Inbox 6 format_size keybo…" at bounding box center [401, 198] width 803 height 396
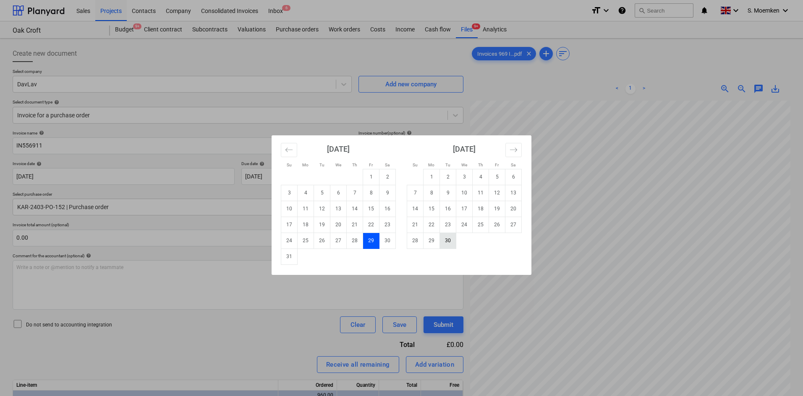
click at [446, 242] on td "30" at bounding box center [448, 241] width 16 height 16
type input "30 Sep 2025"
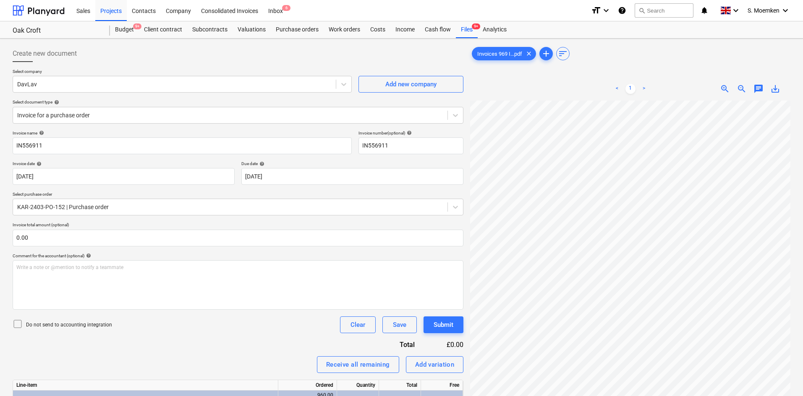
click at [15, 306] on icon at bounding box center [18, 324] width 10 height 10
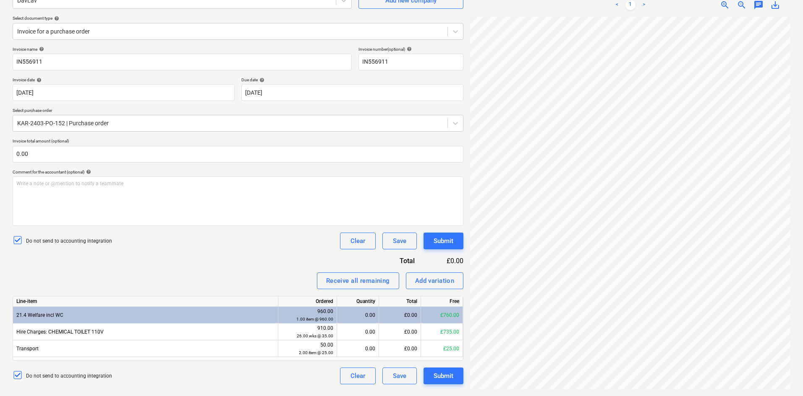
scroll to position [29, 18]
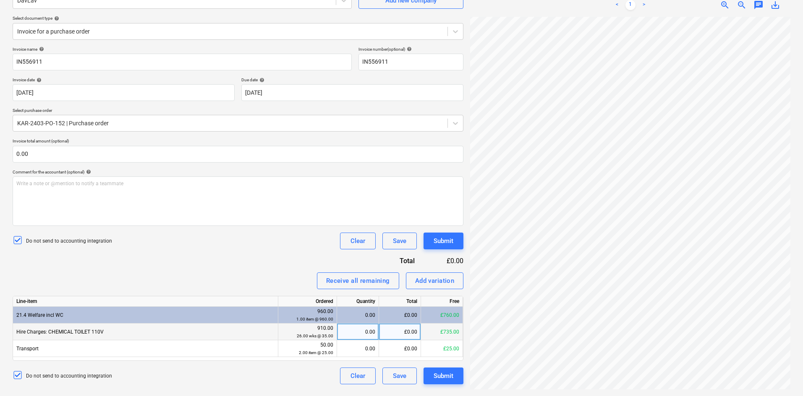
click at [344, 306] on div "0.00" at bounding box center [357, 332] width 35 height 17
type input "4.26"
drag, startPoint x: 420, startPoint y: 327, endPoint x: 404, endPoint y: 329, distance: 16.0
click at [0, 0] on div "Hire Charges: CHEMICAL TOILET 110V 910.00 26.00 wks @ 35.00 £149.10 £585.90" at bounding box center [0, 0] width 0 height 0
click at [401, 306] on div "£149.10" at bounding box center [400, 332] width 42 height 17
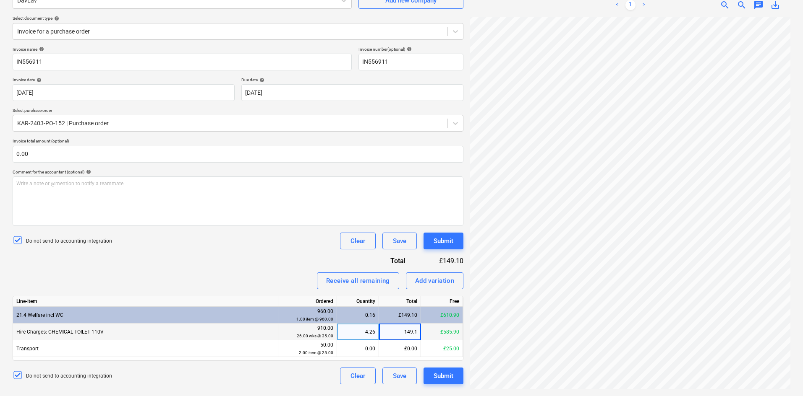
click at [367, 306] on div "4.26" at bounding box center [357, 332] width 35 height 17
type input "1"
click at [402, 306] on div "£149.10" at bounding box center [400, 332] width 42 height 17
click at [408, 306] on div "£35.00" at bounding box center [400, 332] width 42 height 17
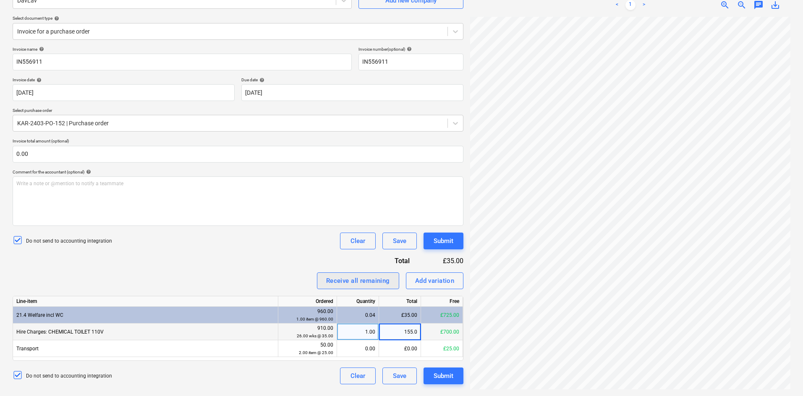
type input "155.00"
click at [439, 306] on div "Submit" at bounding box center [443, 376] width 20 height 11
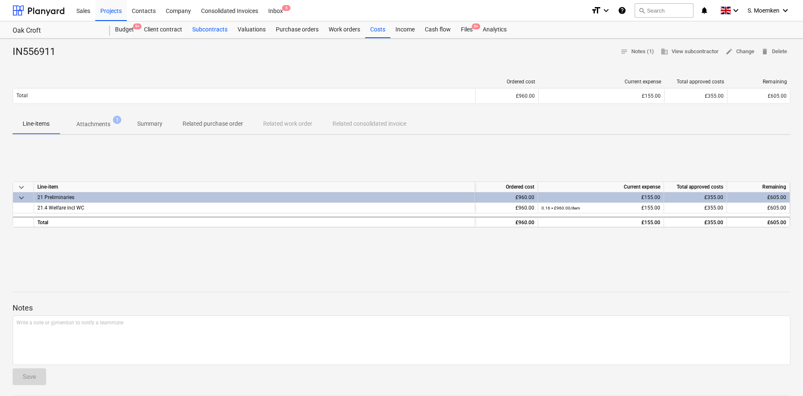
click at [206, 27] on div "Subcontracts" at bounding box center [209, 29] width 45 height 17
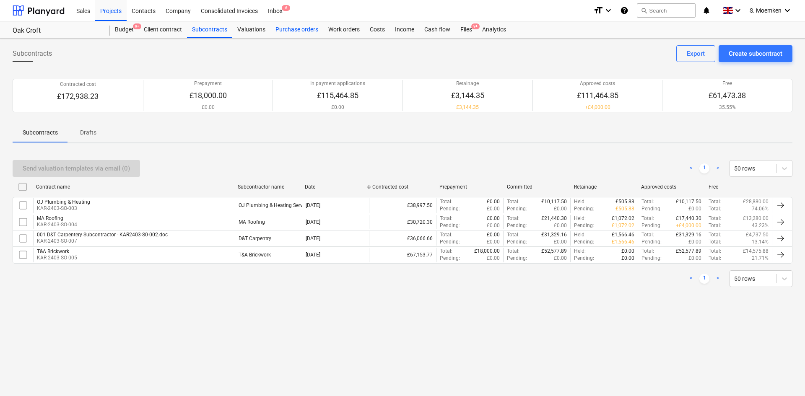
click at [287, 28] on div "Purchase orders" at bounding box center [297, 29] width 53 height 17
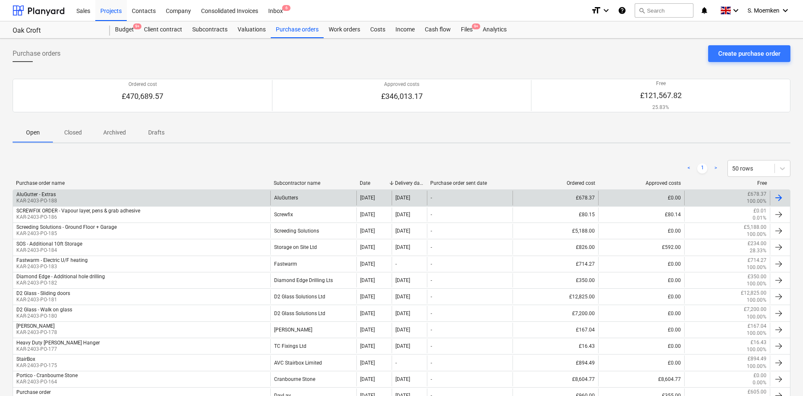
click at [224, 196] on div "AluGutter - Extras KAR-2403-PO-188" at bounding box center [141, 198] width 257 height 14
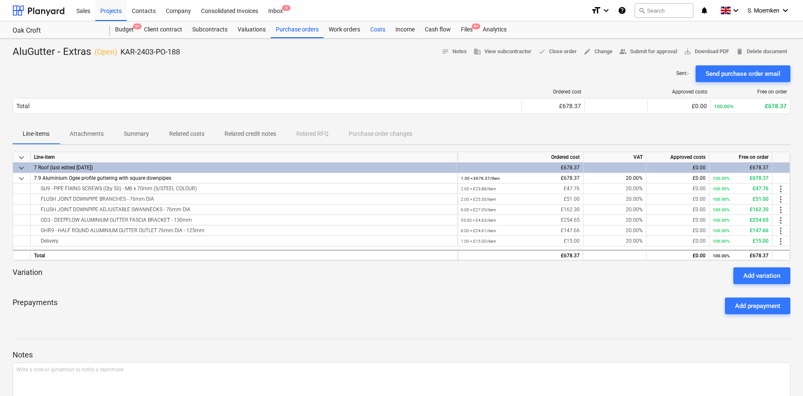
click at [372, 34] on div "Costs" at bounding box center [377, 29] width 25 height 17
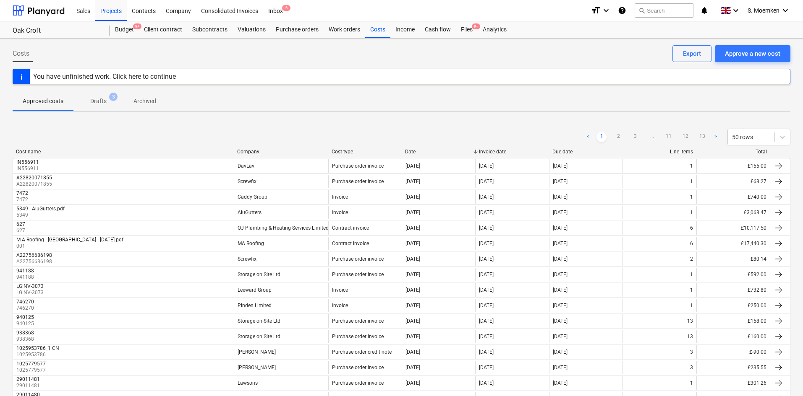
click at [245, 152] on div "Company" at bounding box center [281, 152] width 88 height 6
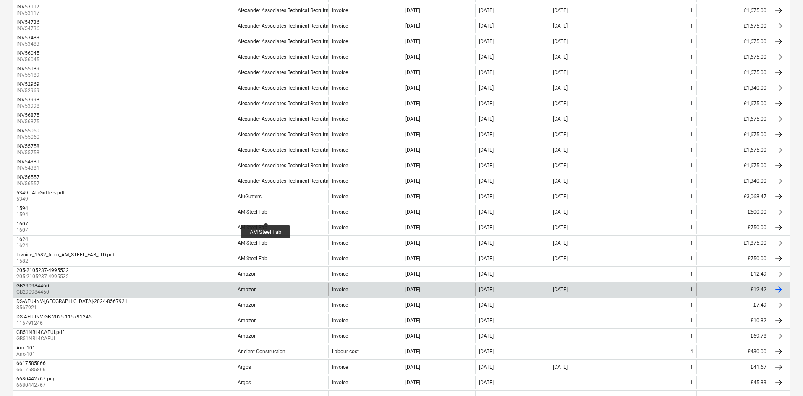
scroll to position [294, 0]
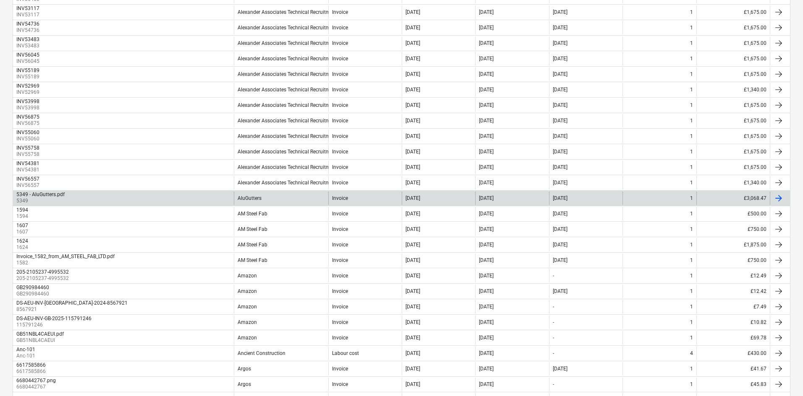
click at [232, 200] on div "5349 - AluGutters.pdf 5349" at bounding box center [123, 198] width 221 height 13
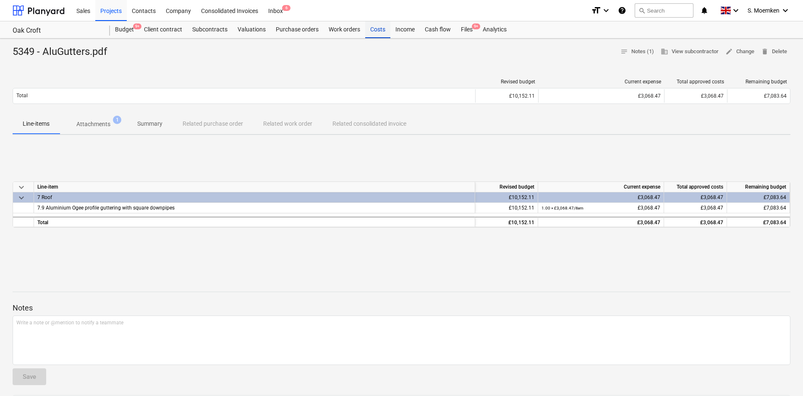
click at [373, 27] on div "Costs" at bounding box center [377, 29] width 25 height 17
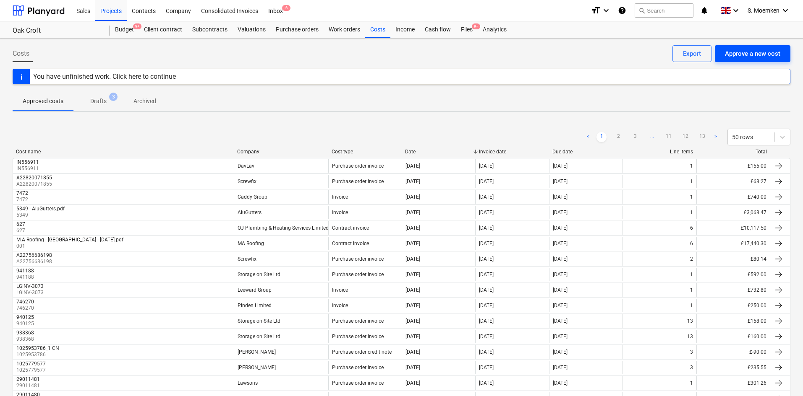
click at [644, 52] on div "Approve a new cost" at bounding box center [751, 53] width 55 height 11
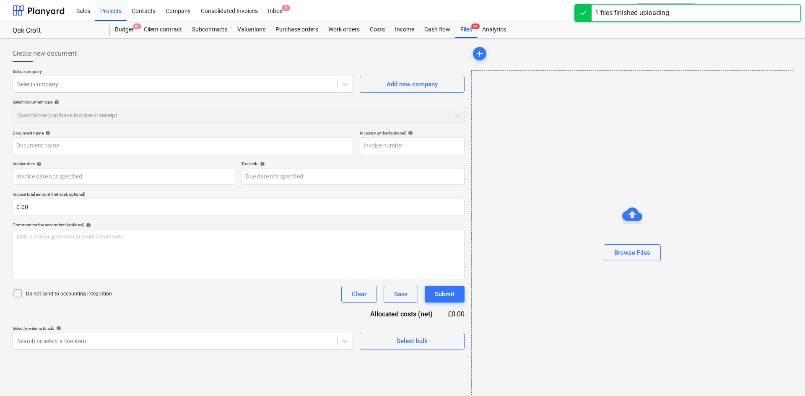
type input "Alugutter Invoice 5470.pdf"
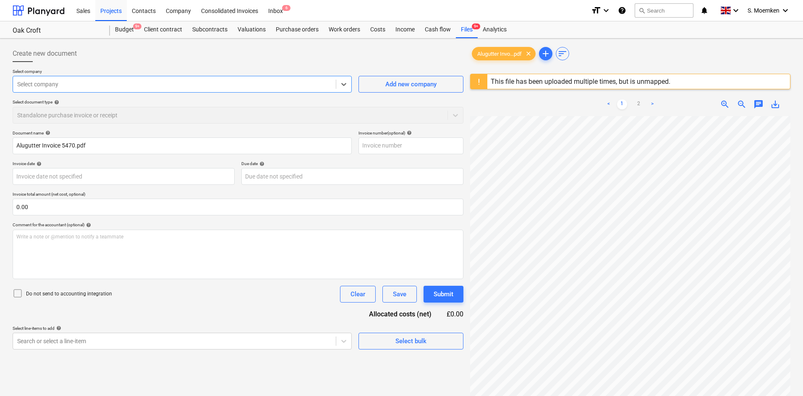
click at [273, 85] on div at bounding box center [174, 84] width 314 height 8
type input "A"
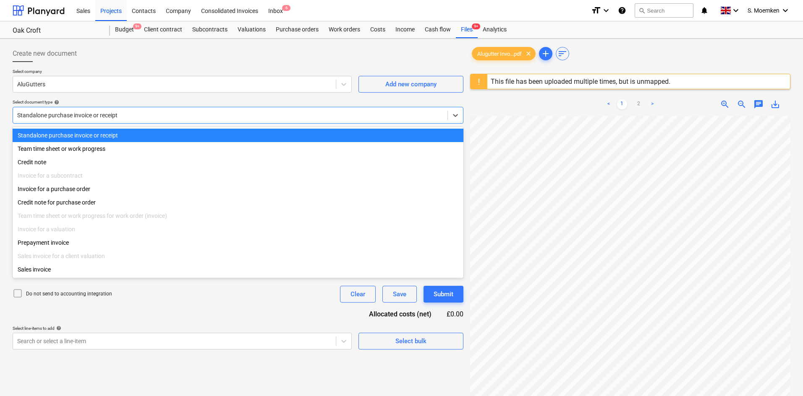
click at [188, 115] on div at bounding box center [230, 115] width 426 height 8
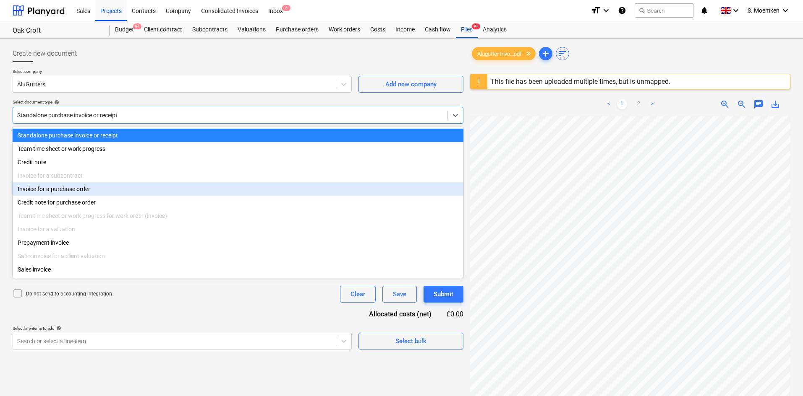
click at [68, 190] on div "Invoice for a purchase order" at bounding box center [238, 188] width 451 height 13
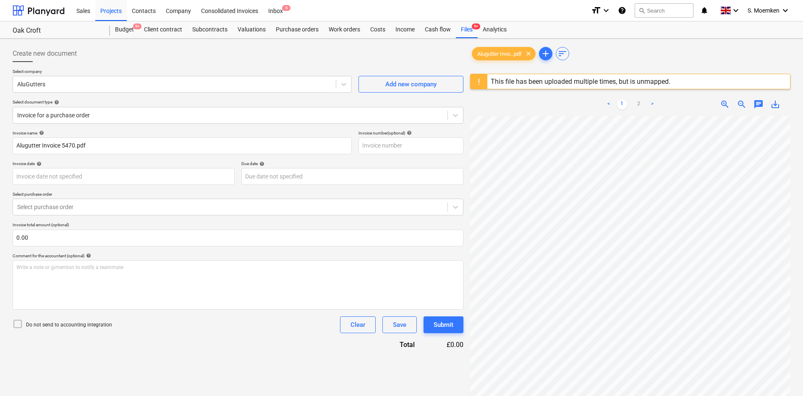
scroll to position [0, 60]
click at [207, 112] on div at bounding box center [230, 115] width 426 height 8
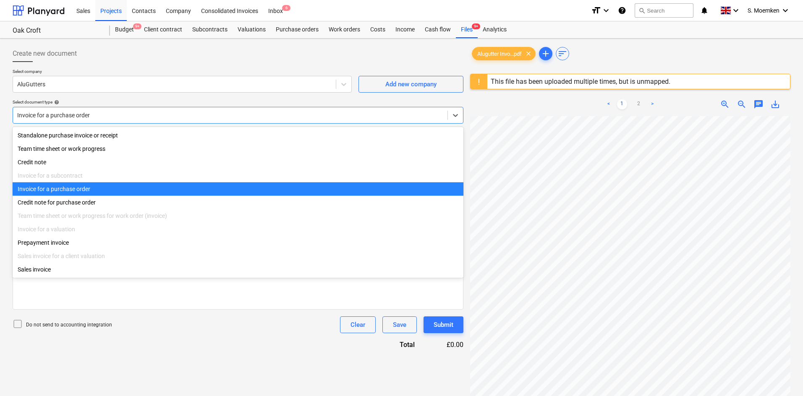
click at [73, 191] on div "Invoice for a purchase order" at bounding box center [238, 188] width 451 height 13
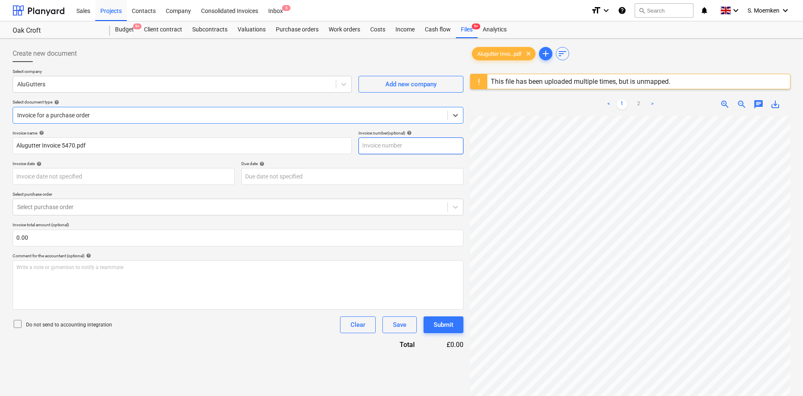
click at [412, 148] on input "text" at bounding box center [410, 146] width 105 height 17
type input "5470"
click at [62, 177] on body "Sales Projects Contacts Company Consolidated Invoices Inbox 6 format_size keybo…" at bounding box center [401, 198] width 803 height 396
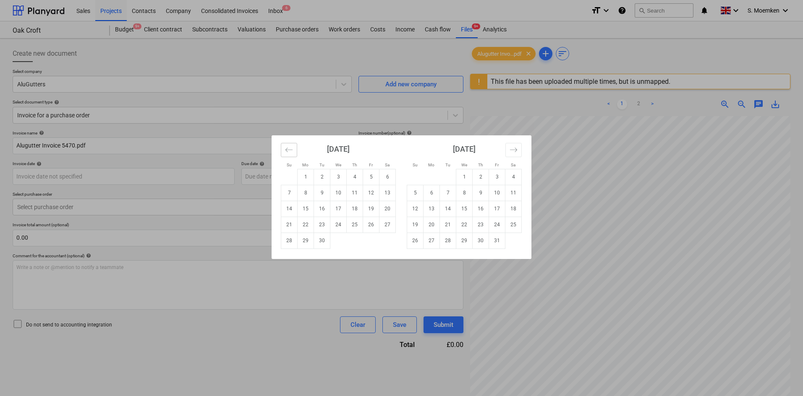
click at [288, 147] on icon "Move backward to switch to the previous month." at bounding box center [289, 150] width 8 height 8
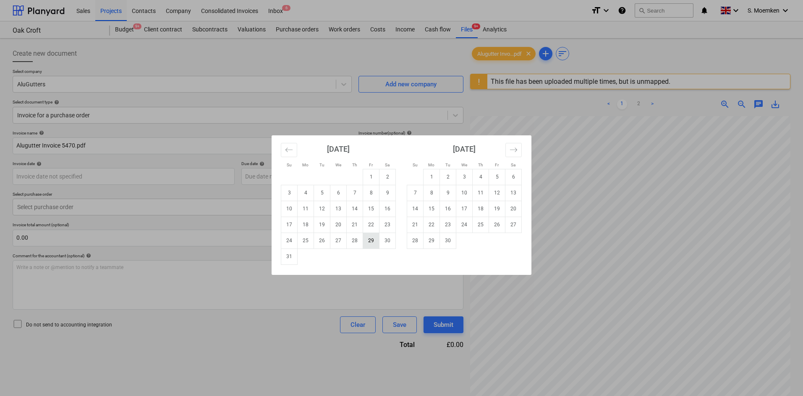
click at [366, 242] on td "29" at bounding box center [371, 241] width 16 height 16
type input "29 Aug 2025"
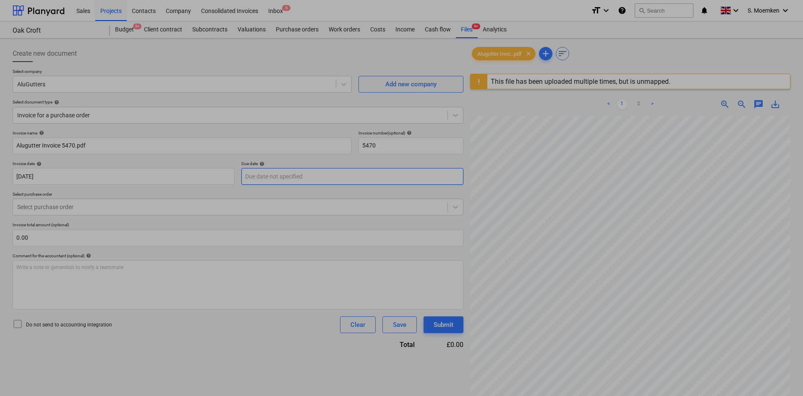
click at [339, 175] on body "Sales Projects Contacts Company Consolidated Invoices Inbox 6 format_size keybo…" at bounding box center [401, 198] width 803 height 396
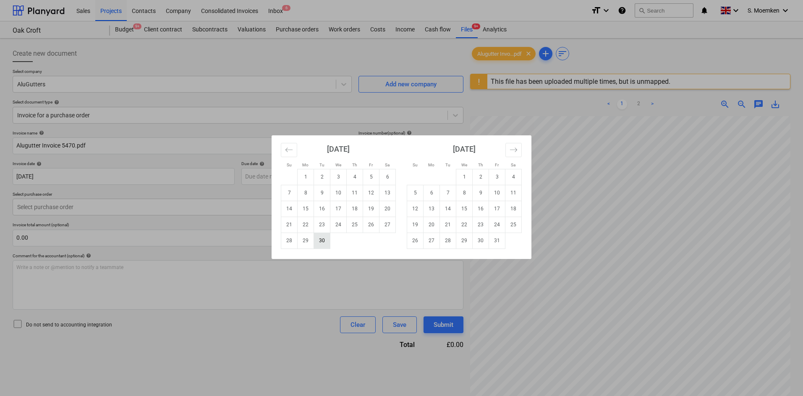
click at [323, 240] on td "30" at bounding box center [322, 241] width 16 height 16
type input "30 Sep 2025"
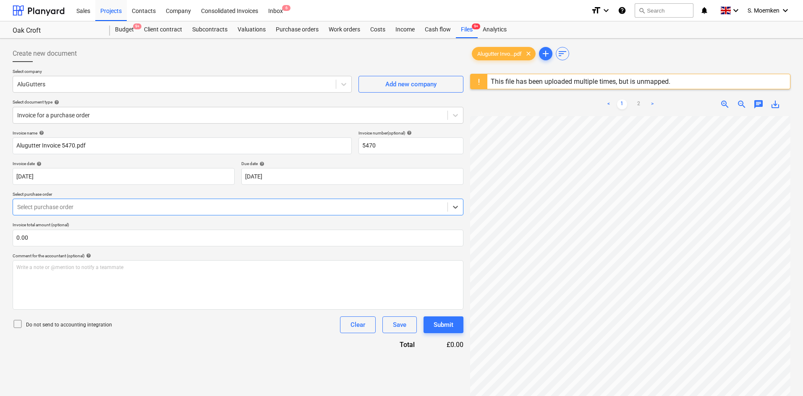
click at [151, 208] on div at bounding box center [230, 207] width 426 height 8
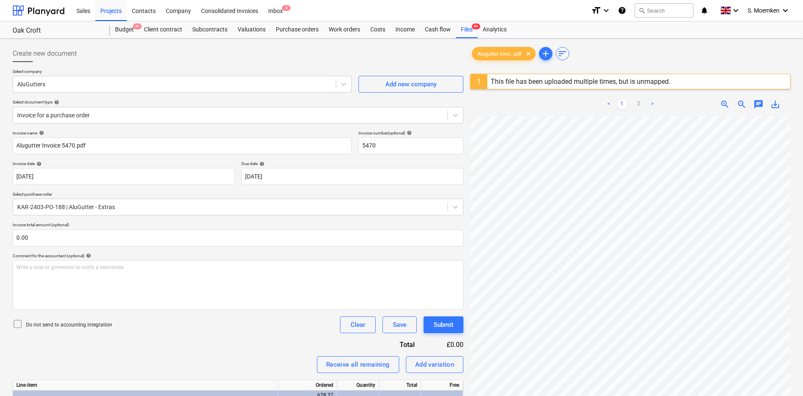
click at [18, 306] on icon at bounding box center [18, 324] width 10 height 10
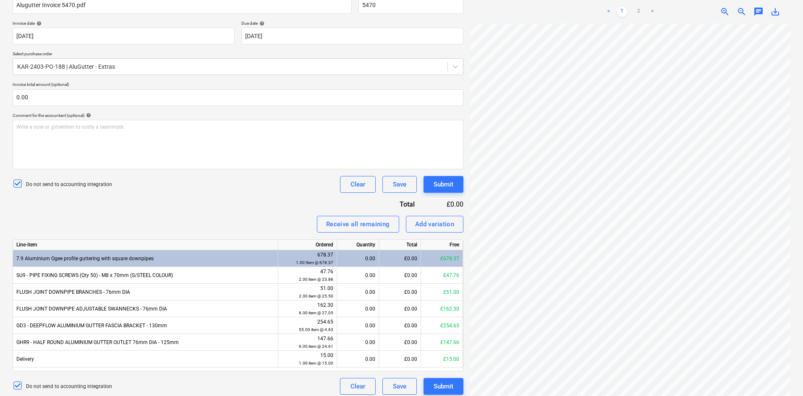
scroll to position [146, 0]
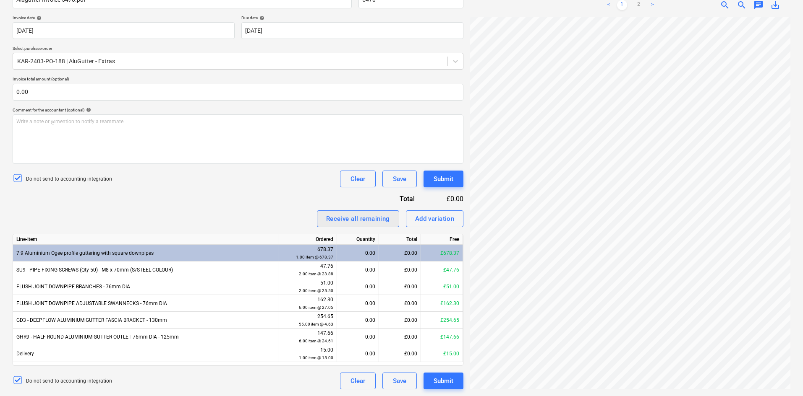
click at [365, 219] on div "Receive all remaining" at bounding box center [358, 219] width 64 height 11
click at [362, 216] on div "Receive all remaining" at bounding box center [358, 219] width 64 height 11
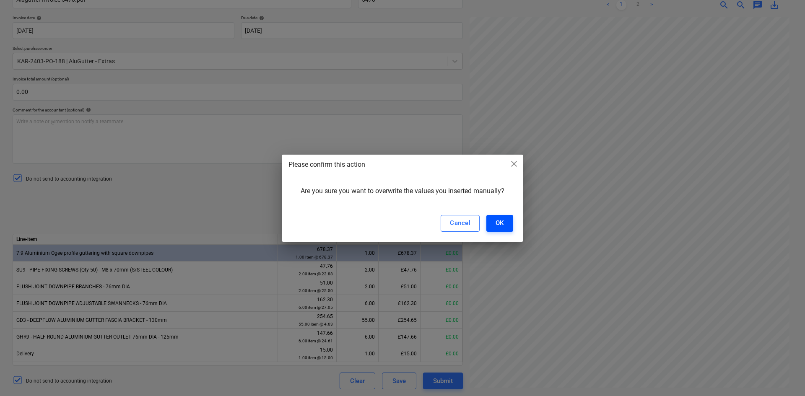
click at [496, 220] on div "OK" at bounding box center [500, 223] width 8 height 11
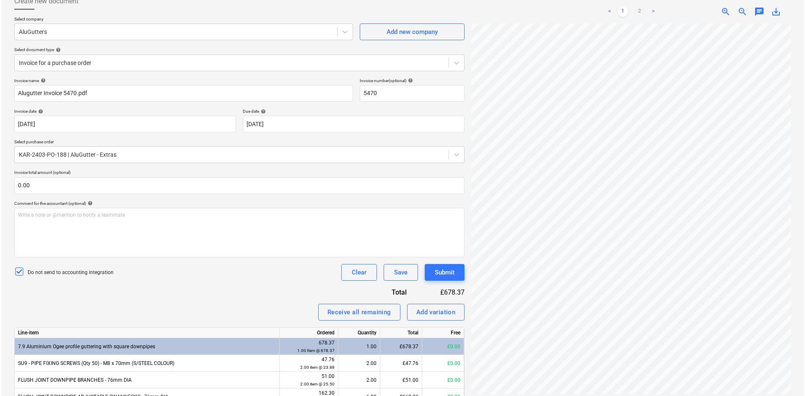
scroll to position [146, 0]
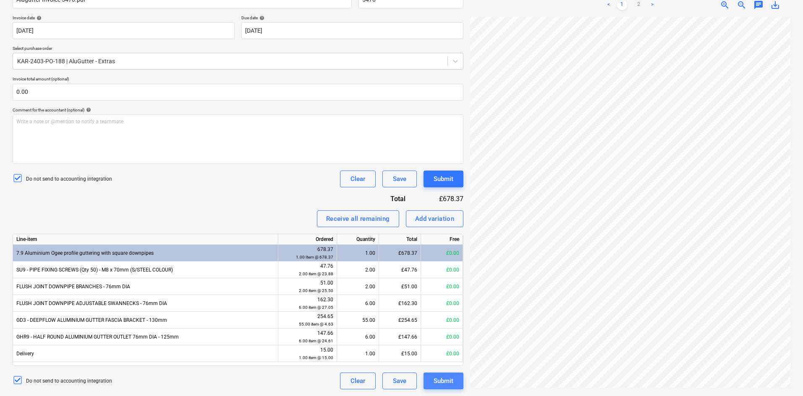
click at [442, 306] on div "Submit" at bounding box center [443, 381] width 20 height 11
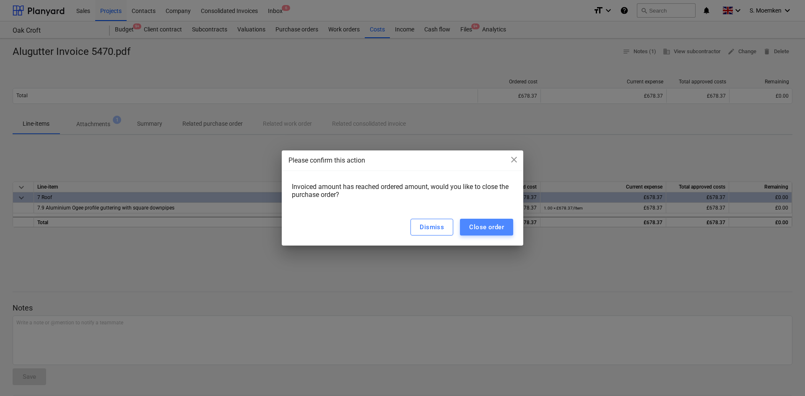
click at [476, 227] on div "Close order" at bounding box center [486, 227] width 35 height 11
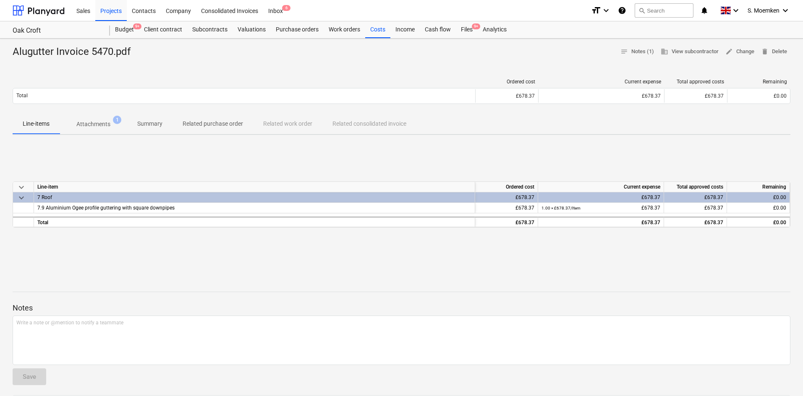
click at [219, 74] on div "Ordered cost Current expense Total approved costs Remaining Total £678.37 £678.…" at bounding box center [401, 93] width 777 height 42
click at [298, 29] on div "Purchase orders" at bounding box center [297, 29] width 53 height 17
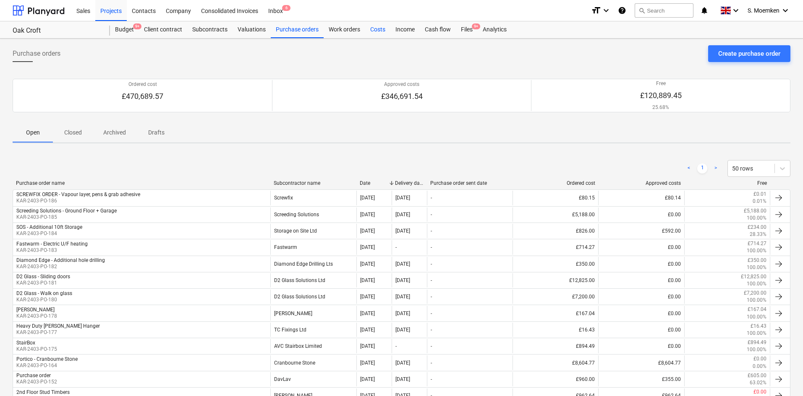
click at [380, 29] on div "Costs" at bounding box center [377, 29] width 25 height 17
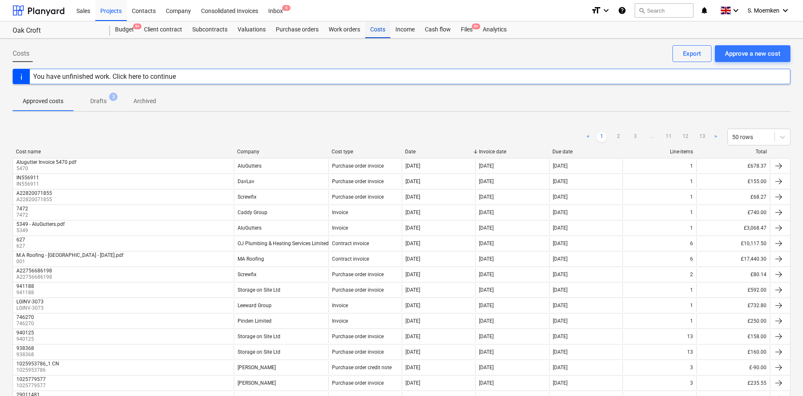
click at [377, 29] on div "Costs" at bounding box center [377, 29] width 25 height 17
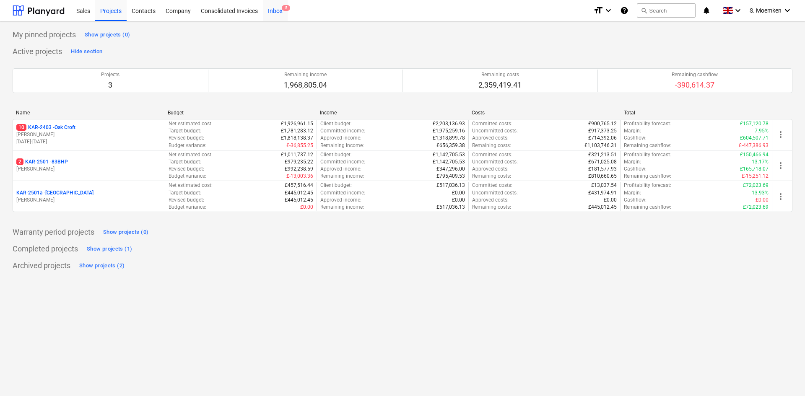
click at [277, 9] on div "Inbox 5" at bounding box center [275, 10] width 25 height 21
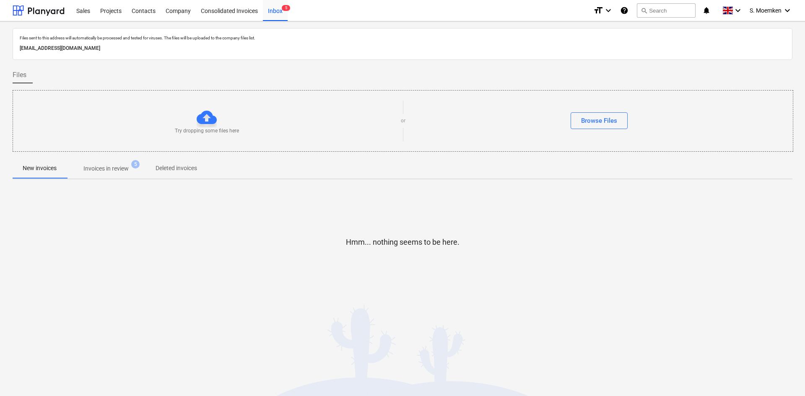
click at [125, 163] on span "Invoices in review 5" at bounding box center [106, 168] width 79 height 15
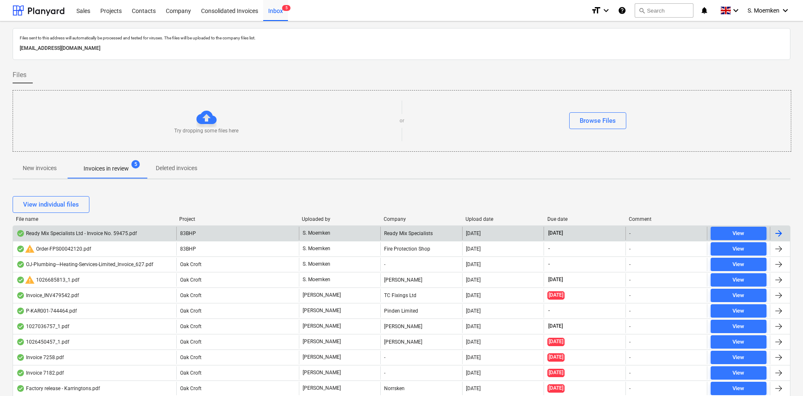
click at [71, 232] on div "Ready Mix Specialists Ltd - Invoice No. 59475.pdf" at bounding box center [76, 233] width 120 height 7
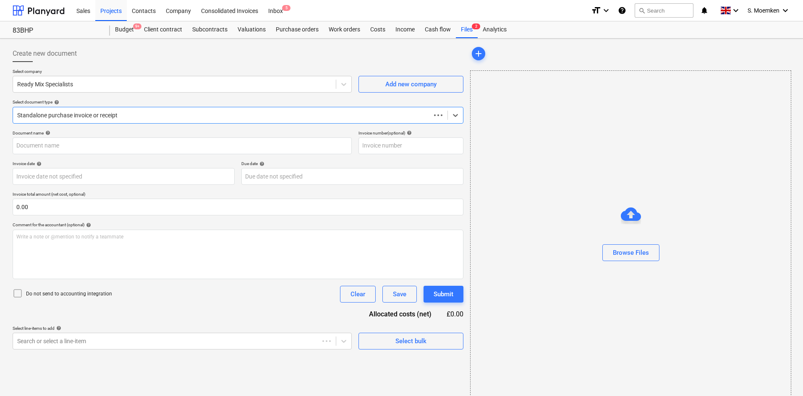
type input "59475"
type input "[DATE]"
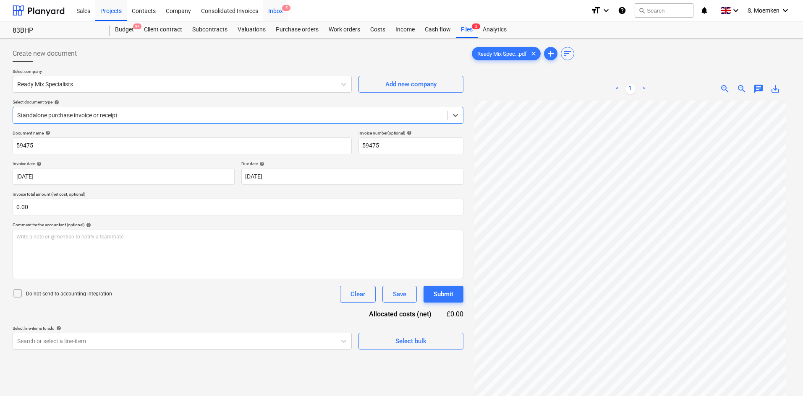
click at [280, 10] on div "Inbox 5" at bounding box center [275, 10] width 25 height 21
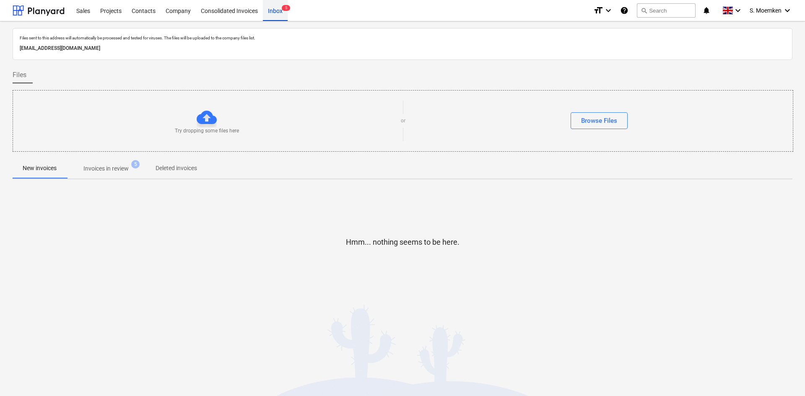
click at [276, 10] on div "Inbox 5" at bounding box center [275, 10] width 25 height 21
click at [116, 12] on div "Projects" at bounding box center [110, 10] width 31 height 21
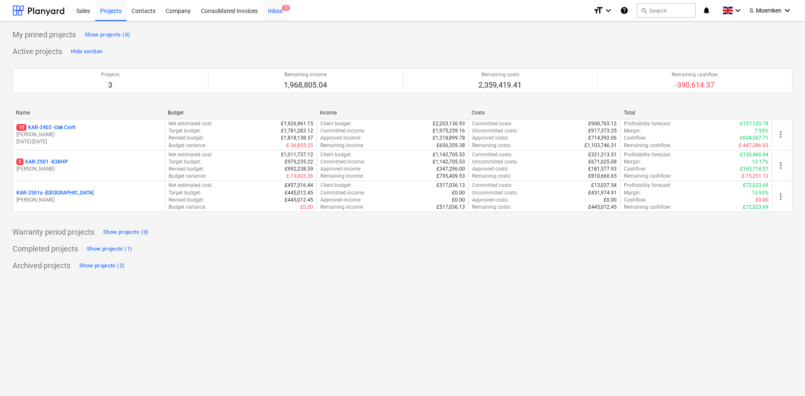
click at [276, 10] on div "Inbox 5" at bounding box center [275, 10] width 25 height 21
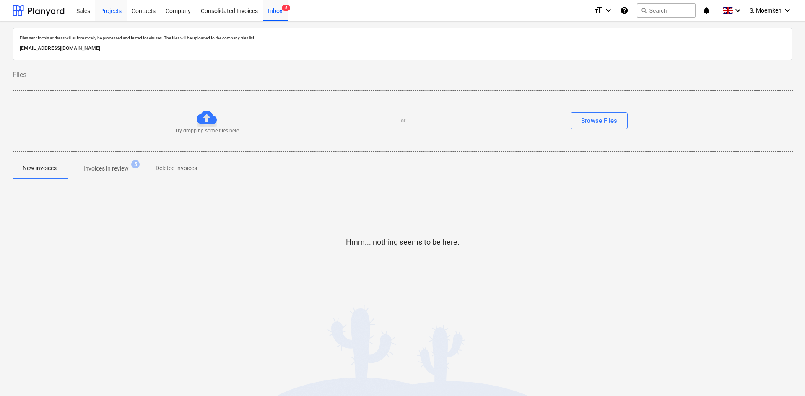
click at [109, 10] on div "Projects" at bounding box center [110, 10] width 31 height 21
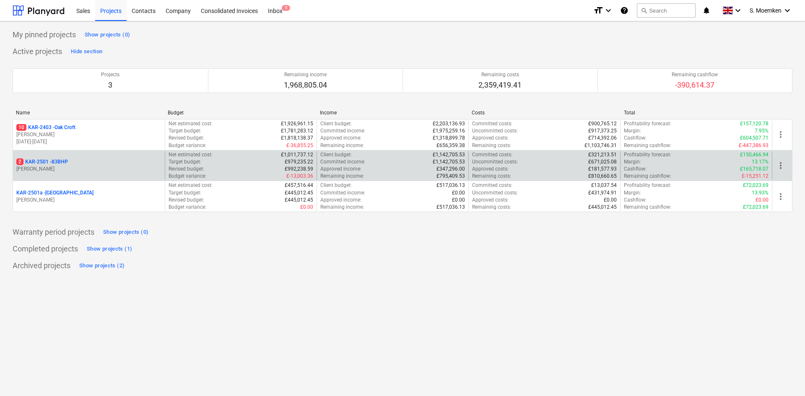
click at [63, 164] on p "2 KAR-2501 - 83BHP" at bounding box center [42, 162] width 52 height 7
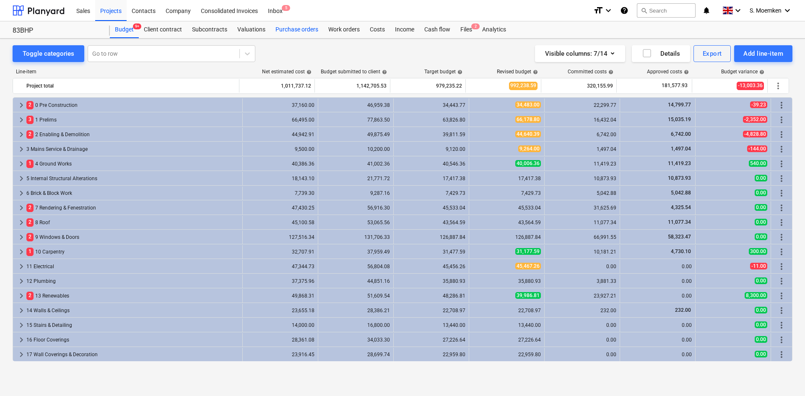
click at [291, 32] on div "Purchase orders" at bounding box center [297, 29] width 53 height 17
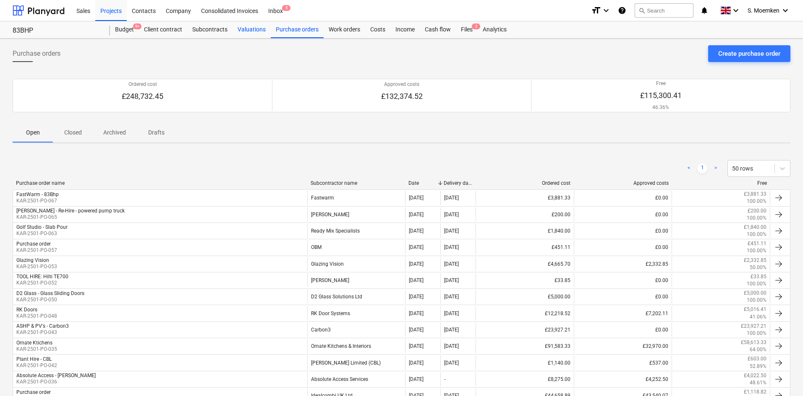
click at [249, 26] on div "Valuations" at bounding box center [251, 29] width 38 height 17
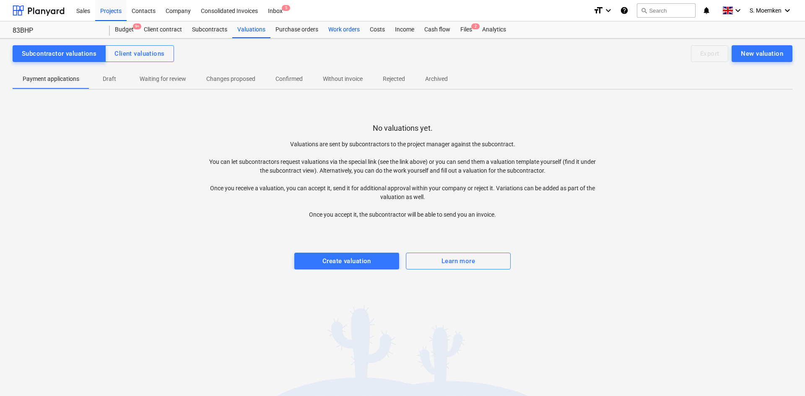
click at [342, 30] on div "Work orders" at bounding box center [344, 29] width 42 height 17
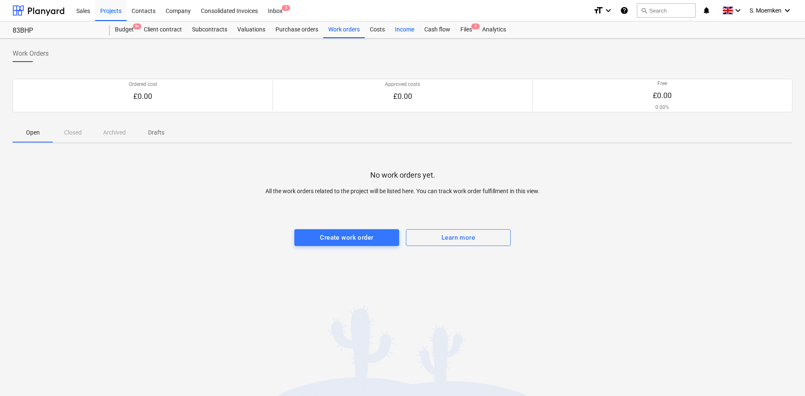
click at [390, 26] on div "Income" at bounding box center [404, 29] width 29 height 17
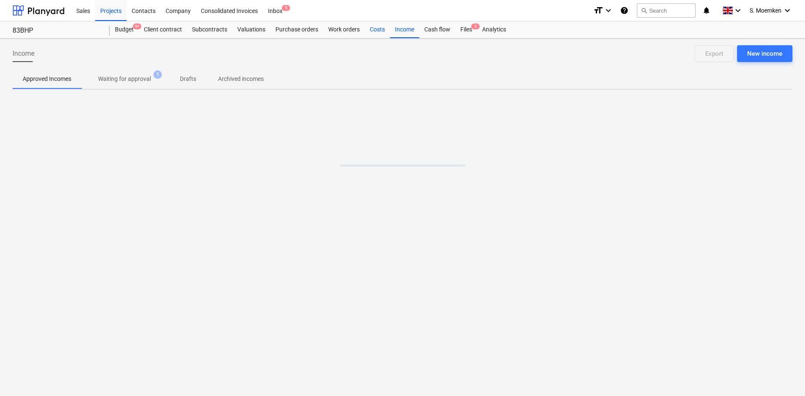
click at [373, 29] on div "Costs" at bounding box center [377, 29] width 25 height 17
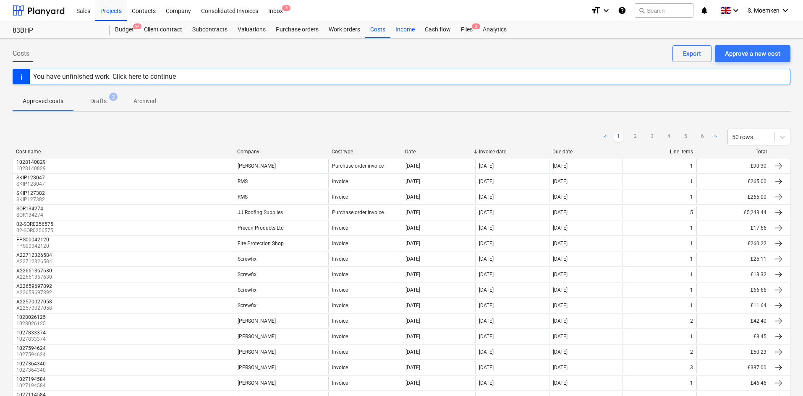
click at [407, 31] on div "Income" at bounding box center [404, 29] width 29 height 17
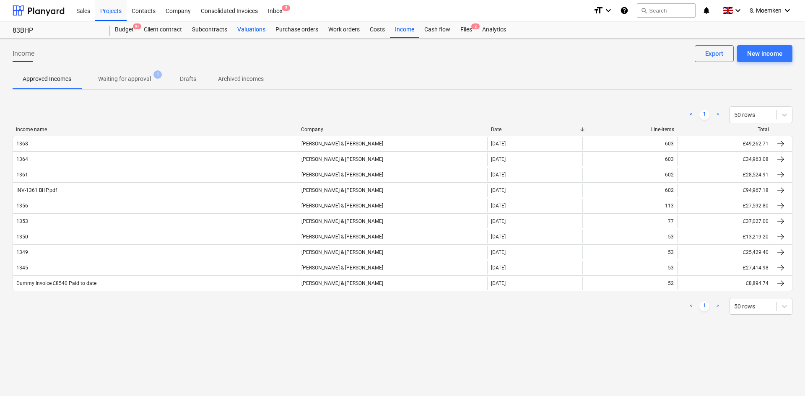
click at [244, 31] on div "Valuations" at bounding box center [251, 29] width 38 height 17
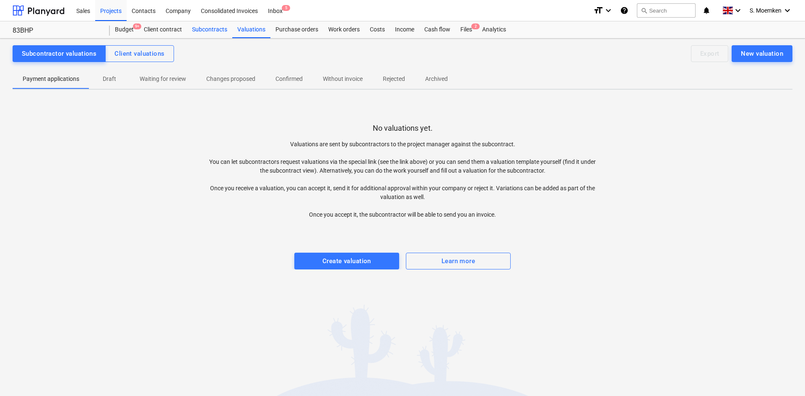
click at [206, 30] on div "Subcontracts" at bounding box center [209, 29] width 45 height 17
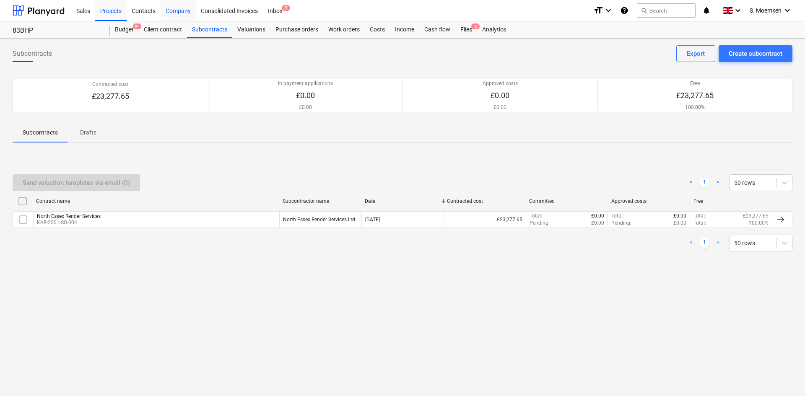
click at [180, 9] on div "Company" at bounding box center [178, 10] width 35 height 21
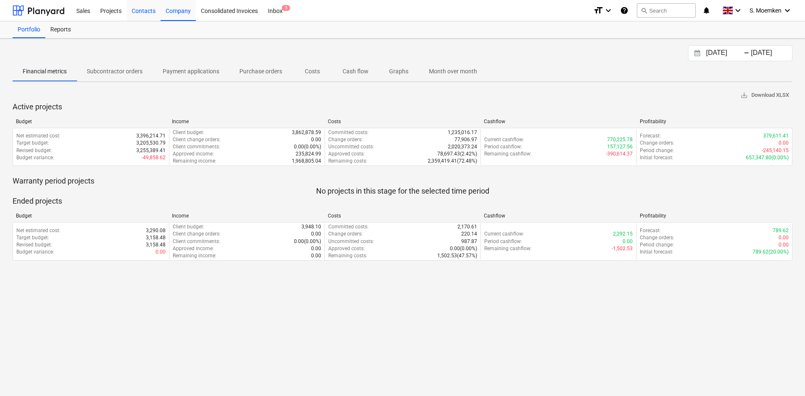
click at [155, 12] on div "Contacts" at bounding box center [144, 10] width 34 height 21
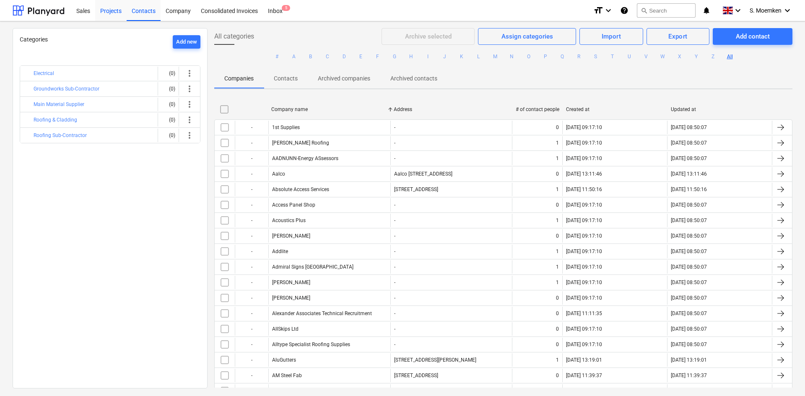
click at [107, 12] on div "Projects" at bounding box center [110, 10] width 31 height 21
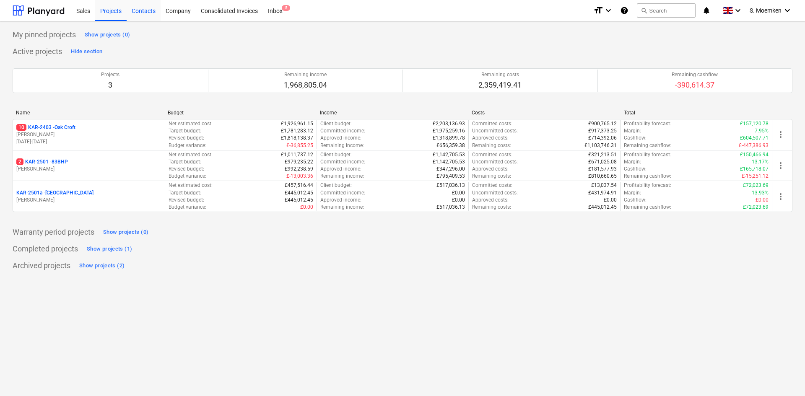
click at [145, 8] on div "Contacts" at bounding box center [144, 10] width 34 height 21
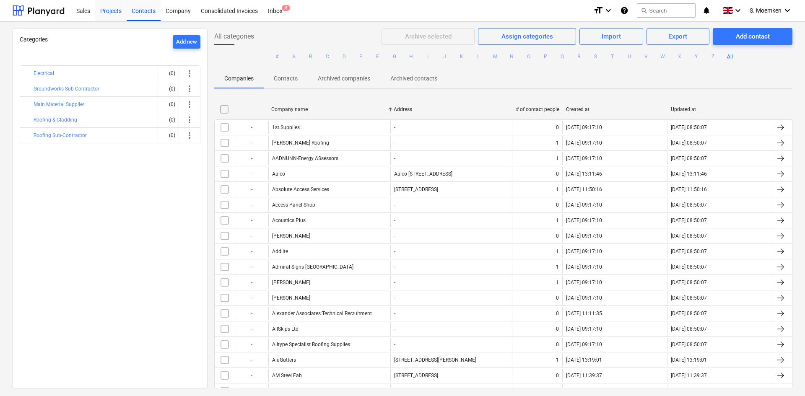
click at [115, 13] on div "Projects" at bounding box center [110, 10] width 31 height 21
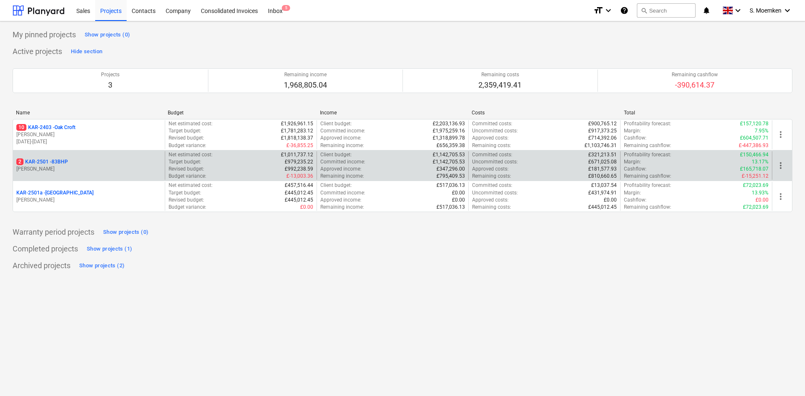
click at [62, 164] on p "2 KAR-2501 - 83BHP" at bounding box center [42, 162] width 52 height 7
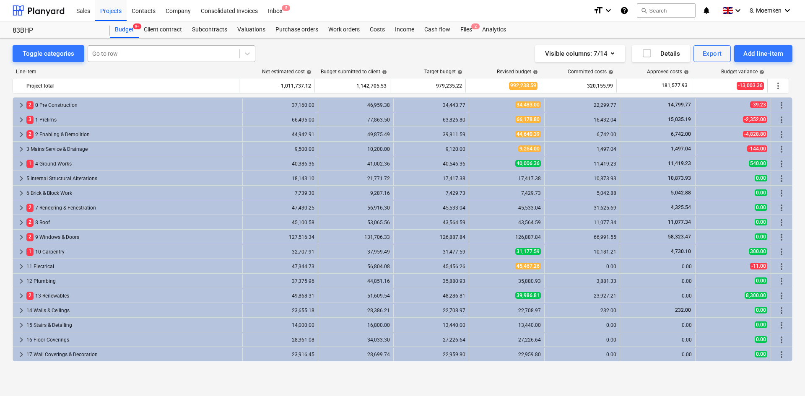
click at [119, 49] on div "Go to row" at bounding box center [163, 54] width 151 height 12
click at [131, 54] on div at bounding box center [163, 54] width 143 height 8
type input "tools"
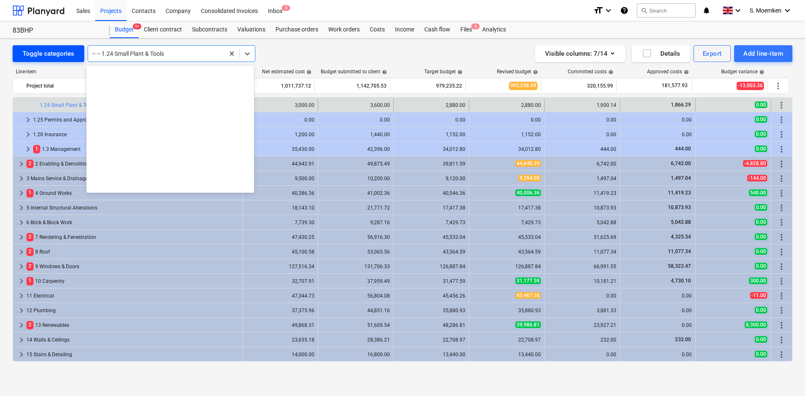
scroll to position [646, 0]
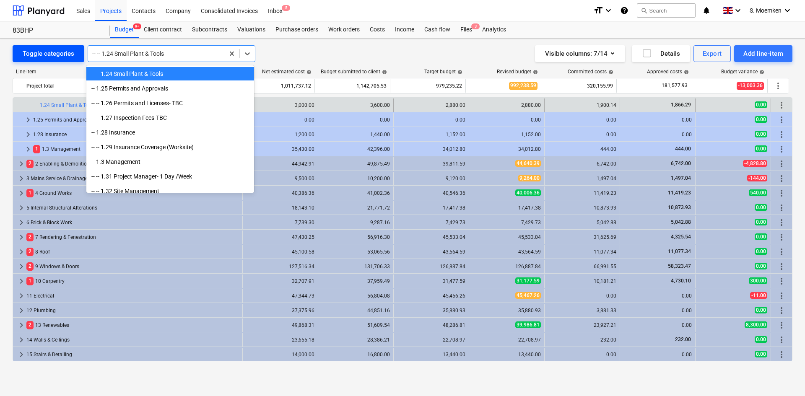
drag, startPoint x: 163, startPoint y: 54, endPoint x: 76, endPoint y: 55, distance: 87.7
click at [76, 55] on div "Toggle categories option -- -- 1.24 Small Plant & Tools selected, 45 of 750. 75…" at bounding box center [134, 53] width 243 height 17
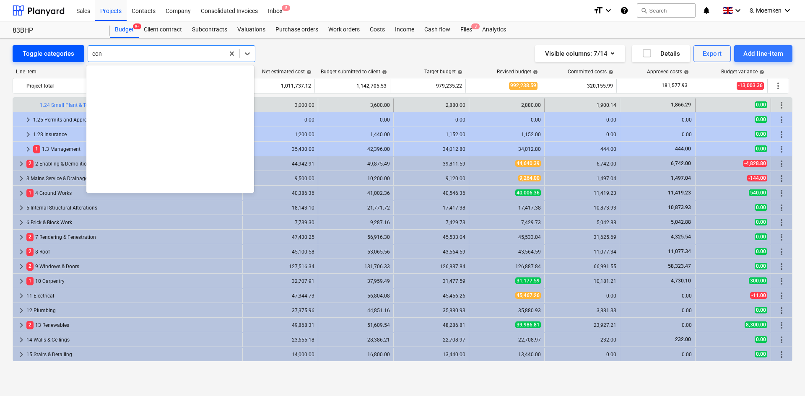
scroll to position [373, 0]
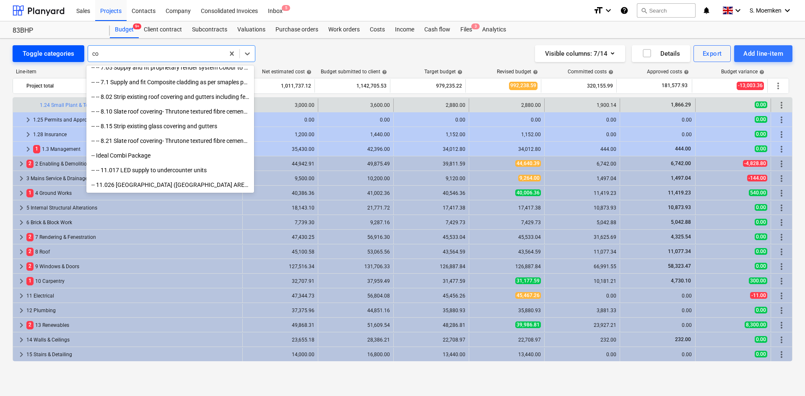
type input "c"
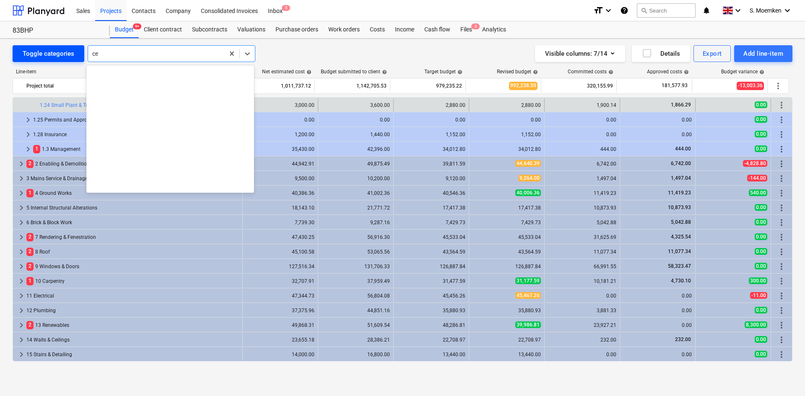
scroll to position [646, 0]
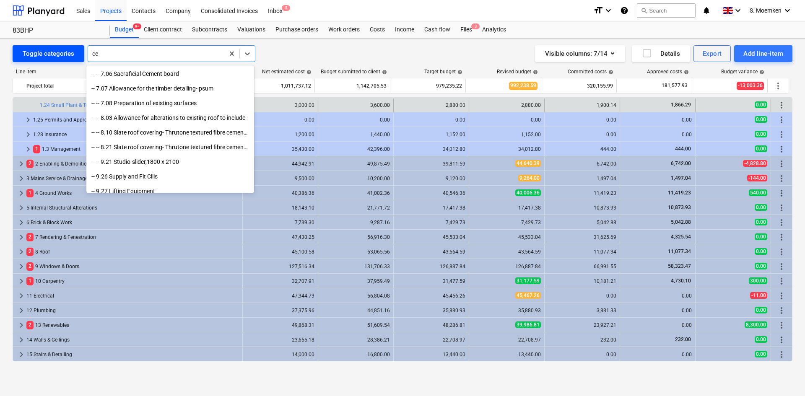
type input "c"
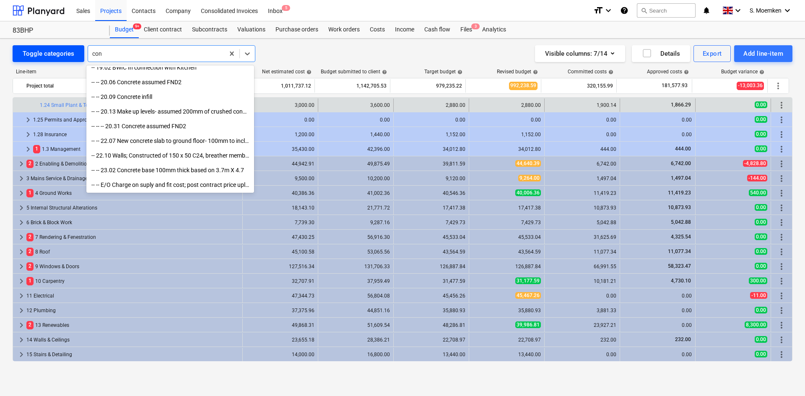
scroll to position [373, 0]
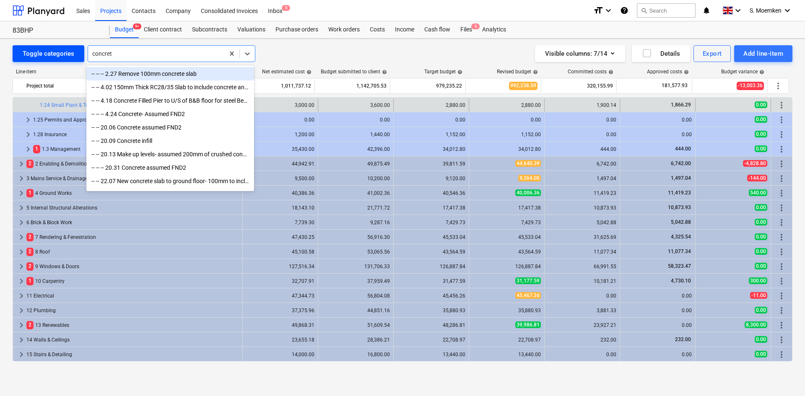
type input "concrete"
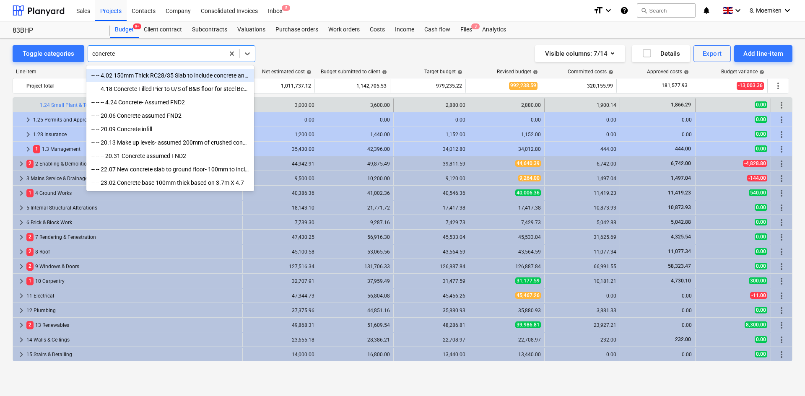
scroll to position [0, 0]
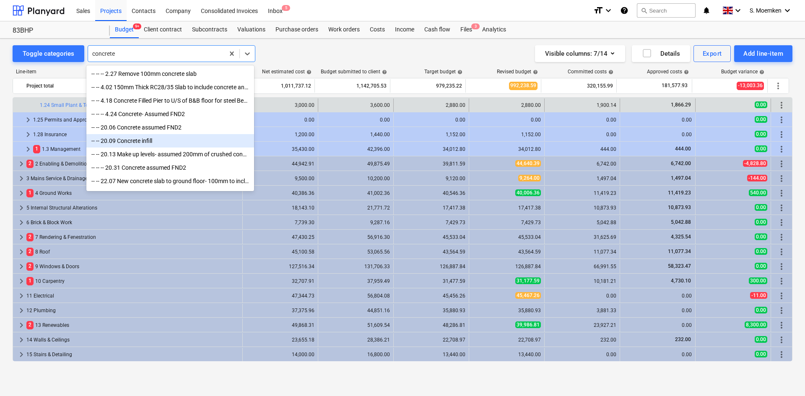
click at [160, 148] on div "-- -- 20.09 Concrete infill" at bounding box center [170, 140] width 168 height 13
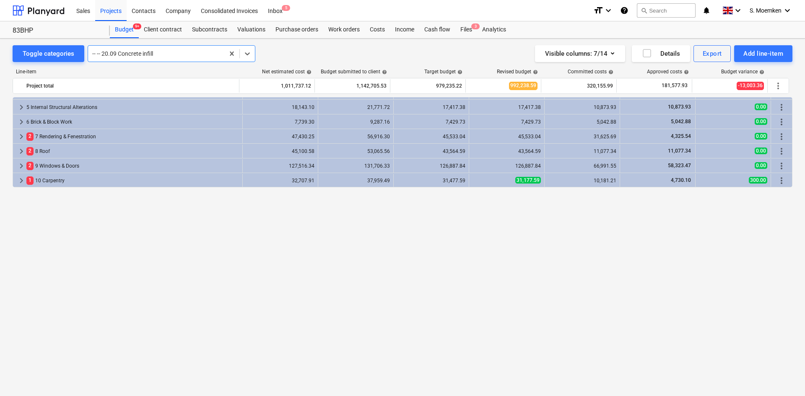
scroll to position [38, 0]
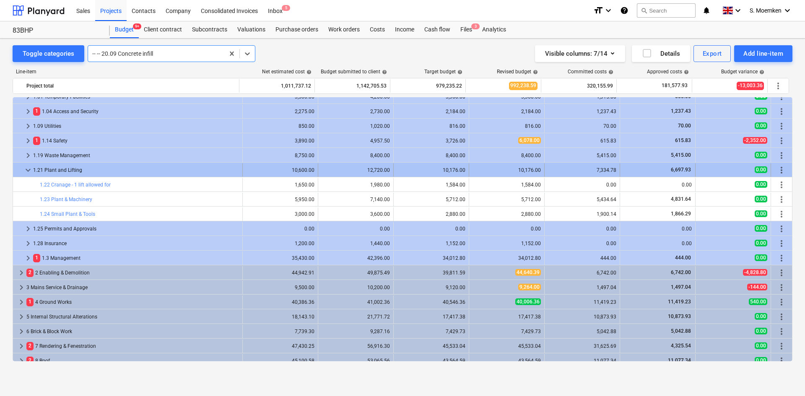
click at [26, 169] on span "keyboard_arrow_down" at bounding box center [28, 170] width 10 height 10
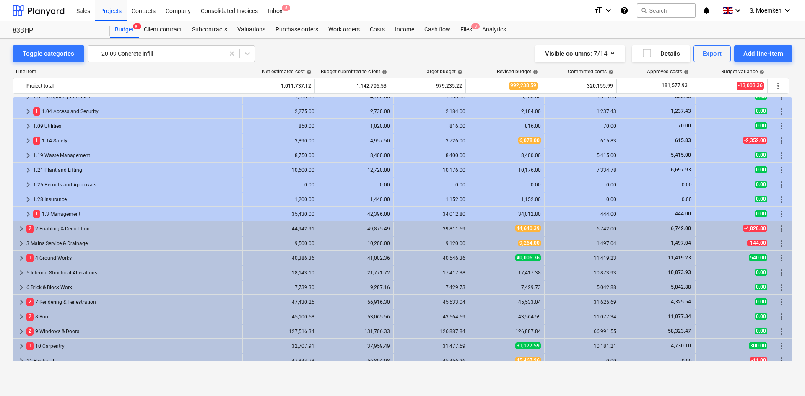
scroll to position [0, 0]
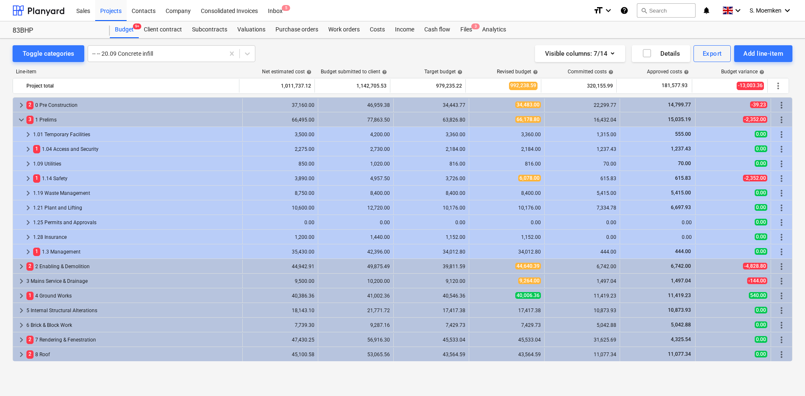
drag, startPoint x: 63, startPoint y: 322, endPoint x: 50, endPoint y: 325, distance: 13.3
click at [50, 325] on div "6 Brick & Block Work" at bounding box center [132, 325] width 213 height 13
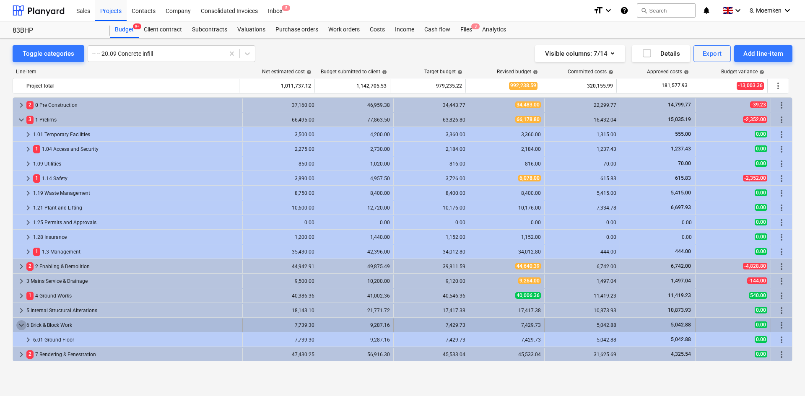
click at [21, 324] on span "keyboard_arrow_down" at bounding box center [21, 326] width 10 height 10
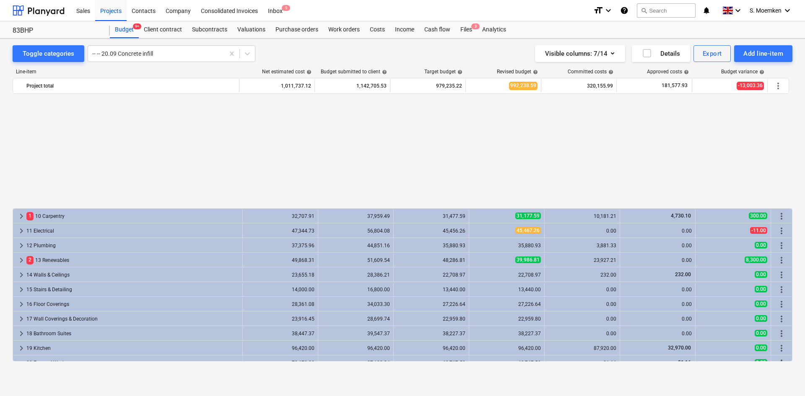
scroll to position [294, 0]
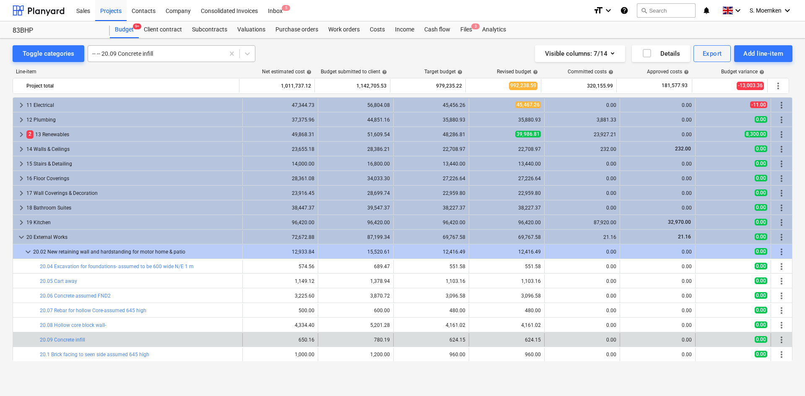
click at [167, 49] on div "-- -- 20.09 Concrete infill" at bounding box center [156, 54] width 136 height 12
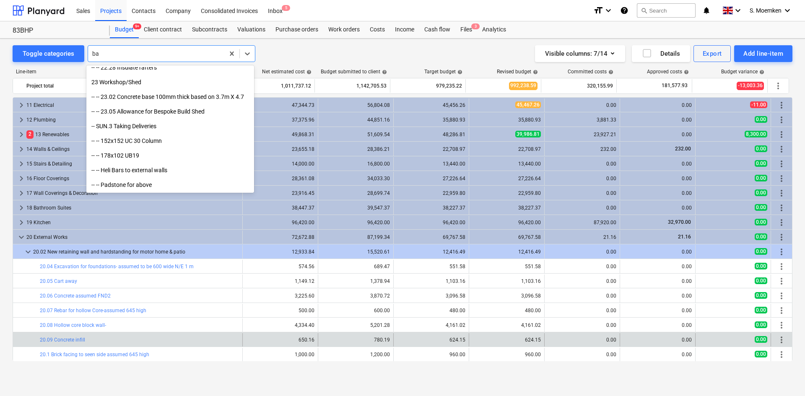
scroll to position [315, 0]
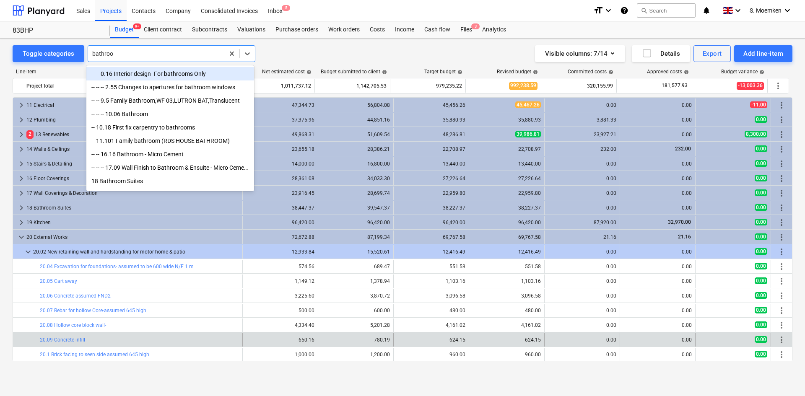
type input "bathroom"
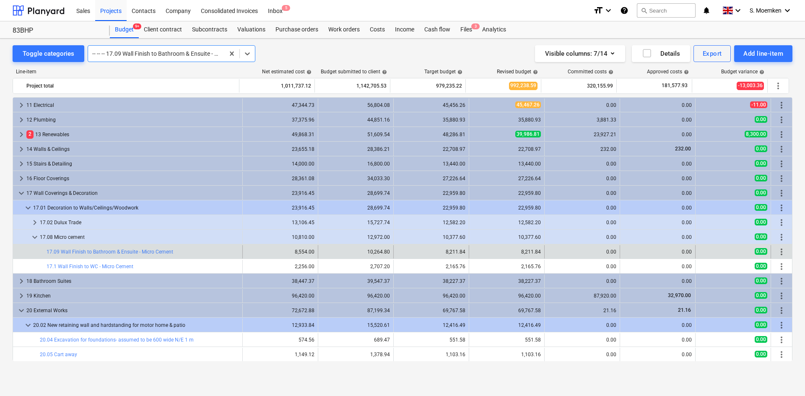
scroll to position [440, 0]
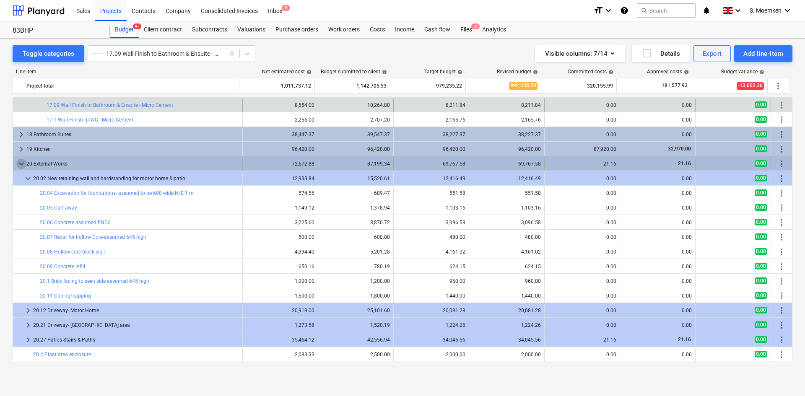
click at [21, 162] on span "keyboard_arrow_down" at bounding box center [21, 164] width 10 height 10
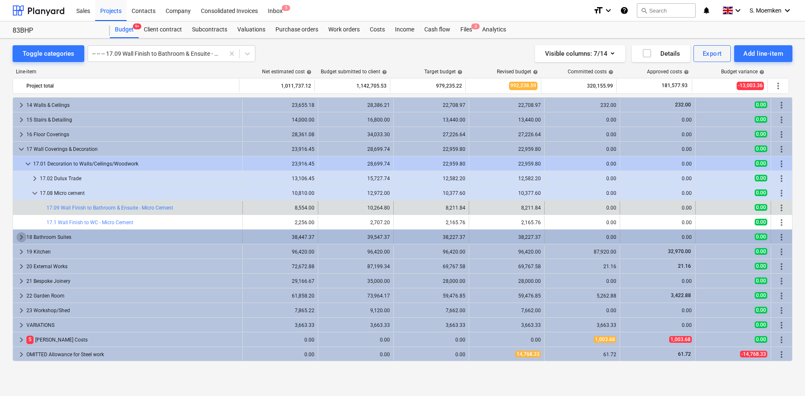
click at [18, 238] on span "keyboard_arrow_right" at bounding box center [21, 237] width 10 height 10
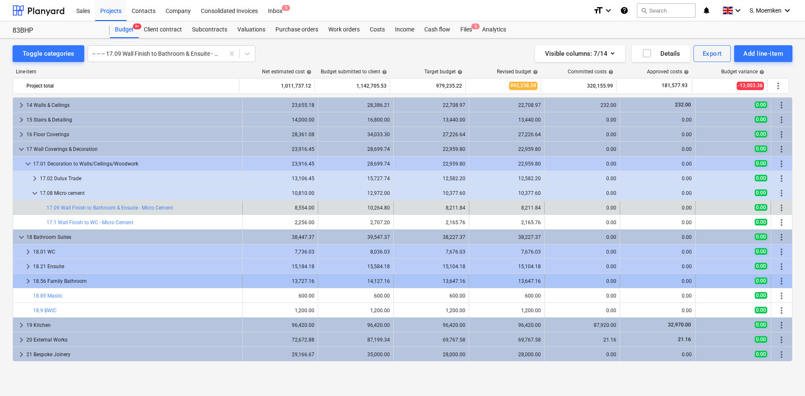
click at [59, 280] on div "18.56 Family Bathroom" at bounding box center [136, 281] width 206 height 13
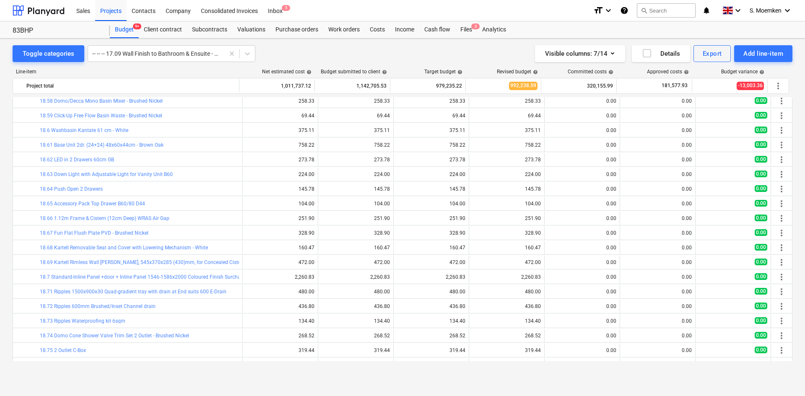
scroll to position [380, 0]
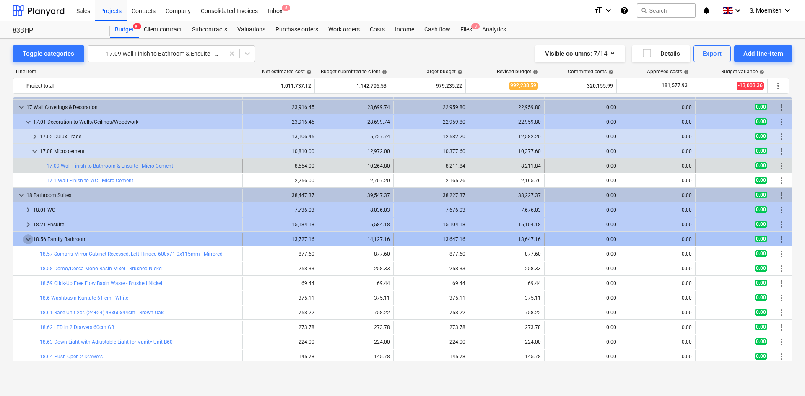
click at [26, 238] on span "keyboard_arrow_down" at bounding box center [28, 240] width 10 height 10
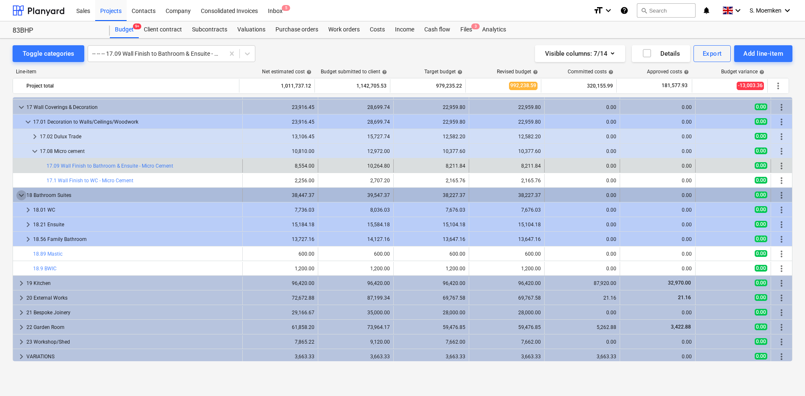
click at [20, 195] on span "keyboard_arrow_down" at bounding box center [21, 195] width 10 height 10
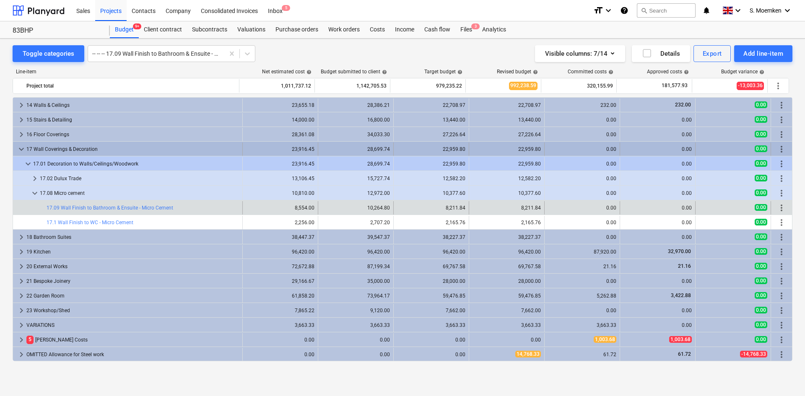
click at [21, 149] on span "keyboard_arrow_down" at bounding box center [21, 149] width 10 height 10
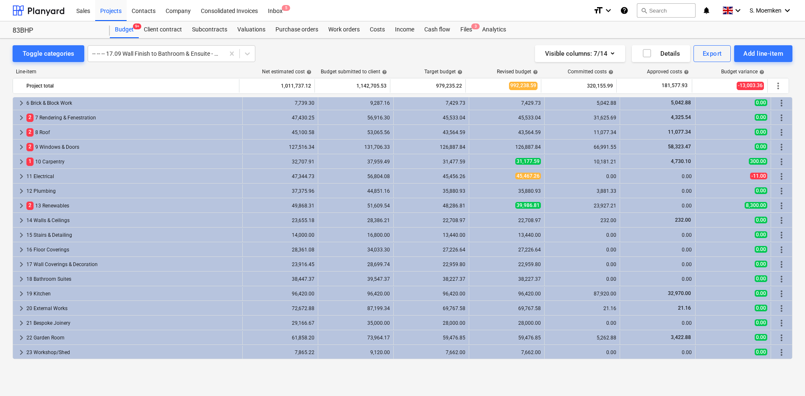
scroll to position [180, 0]
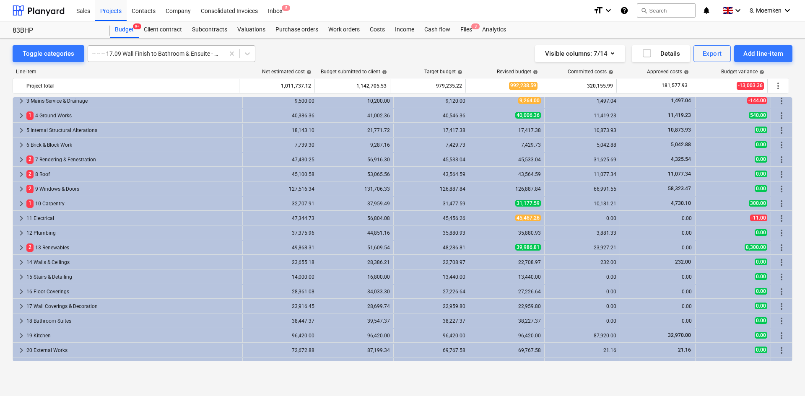
click at [170, 52] on div at bounding box center [156, 54] width 128 height 8
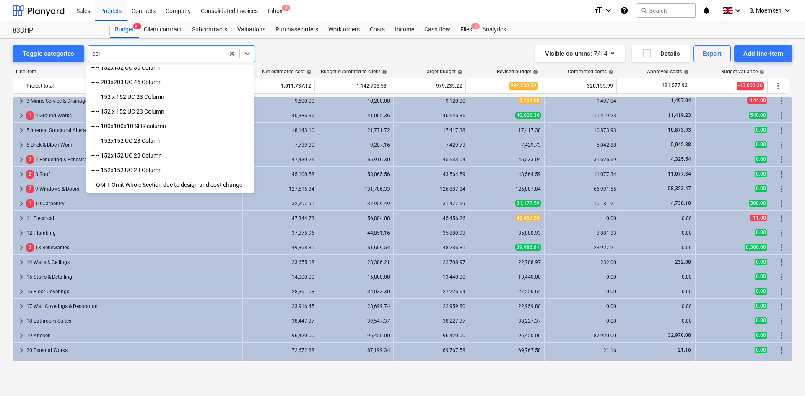
scroll to position [373, 0]
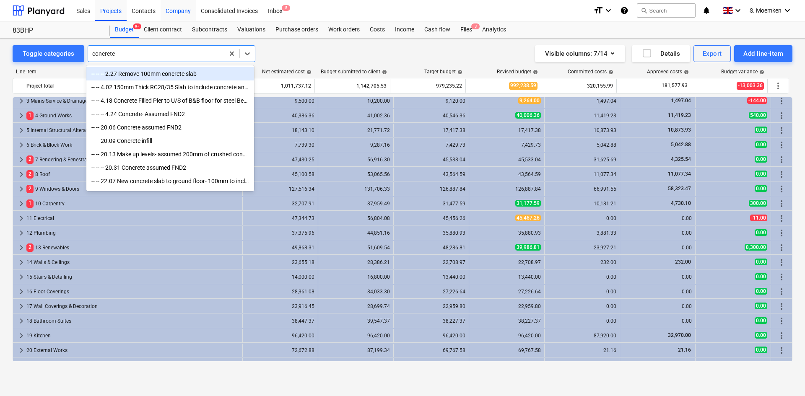
type input "concrete"
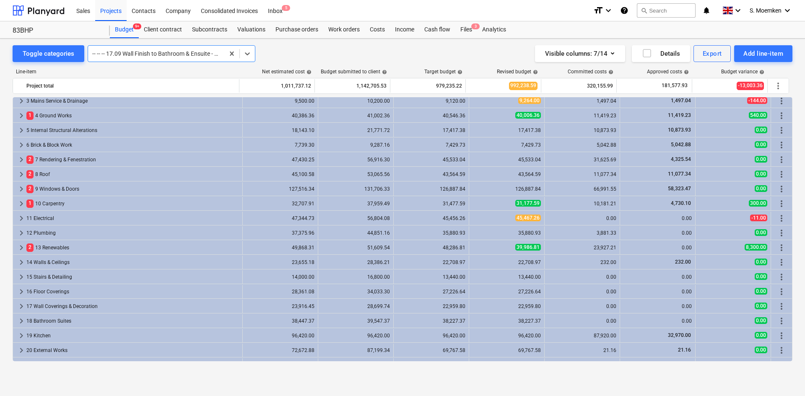
click at [200, 52] on div at bounding box center [156, 54] width 128 height 8
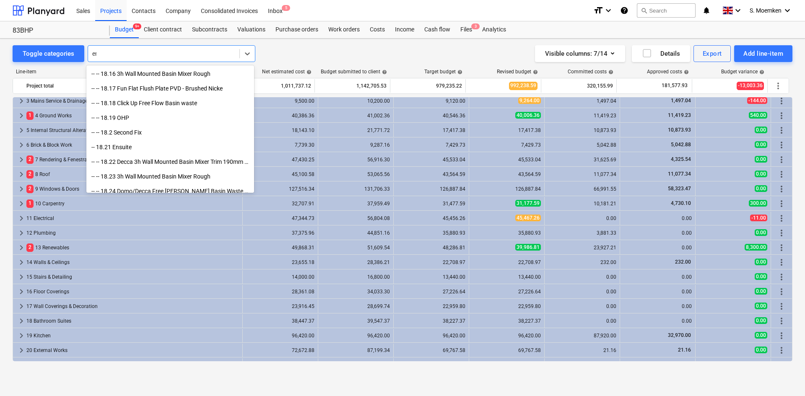
scroll to position [0, 0]
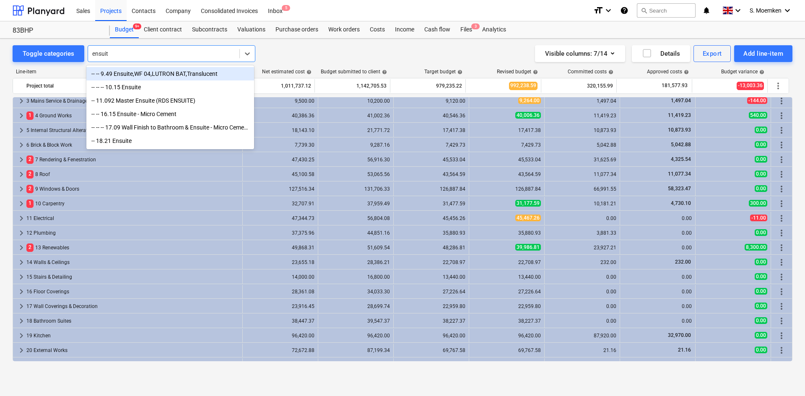
type input "ensuite"
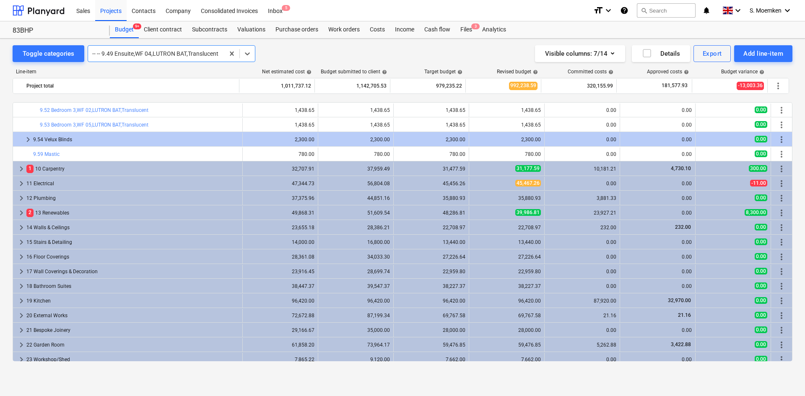
scroll to position [657, 0]
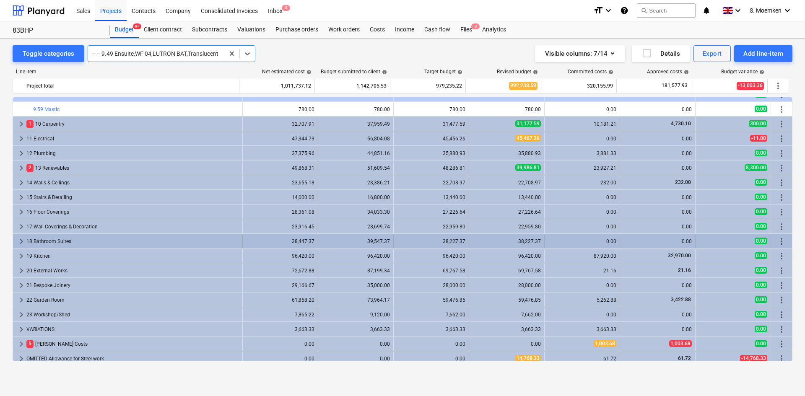
click at [42, 240] on div "18 Bathroom Suites" at bounding box center [132, 241] width 213 height 13
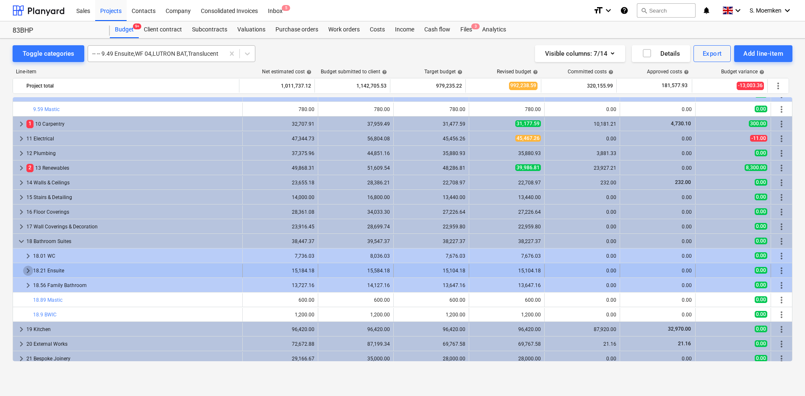
click at [29, 270] on span "keyboard_arrow_right" at bounding box center [28, 271] width 10 height 10
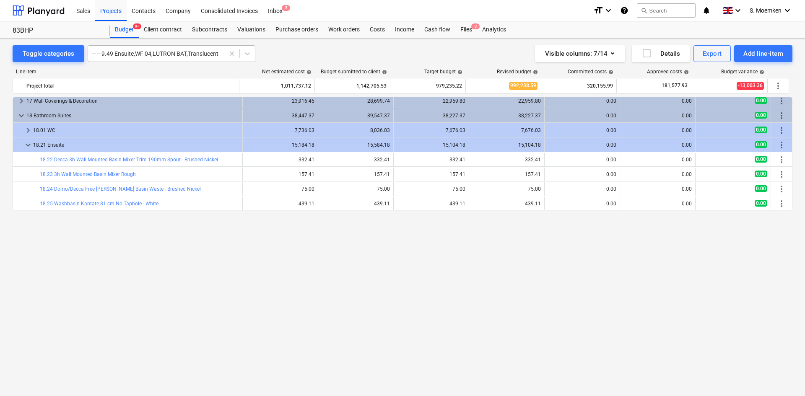
scroll to position [615, 0]
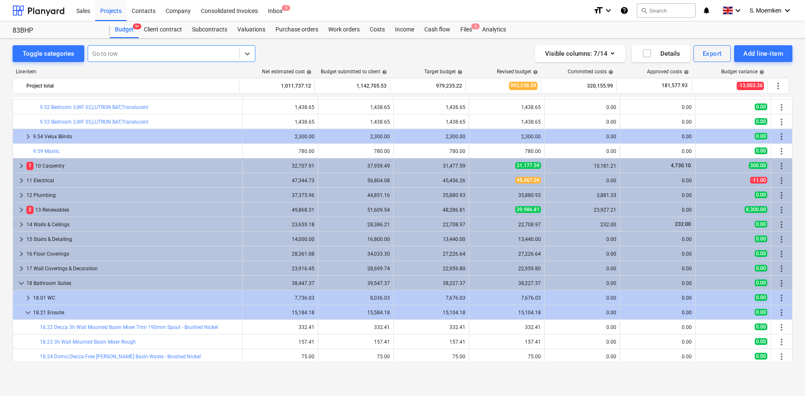
click at [160, 55] on div at bounding box center [163, 54] width 143 height 8
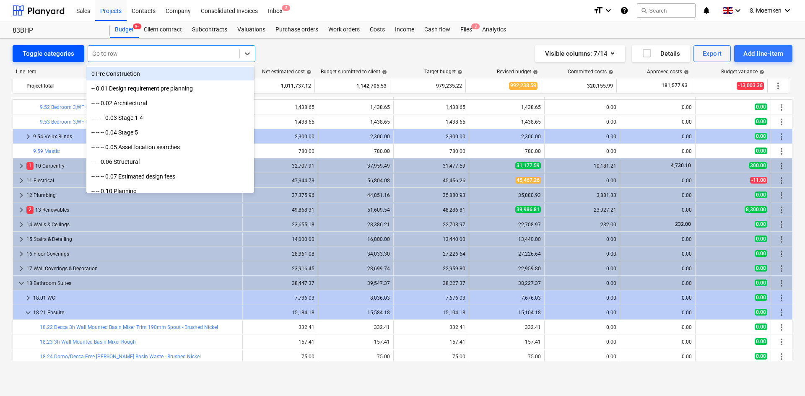
click at [60, 52] on div "Toggle categories" at bounding box center [49, 53] width 52 height 11
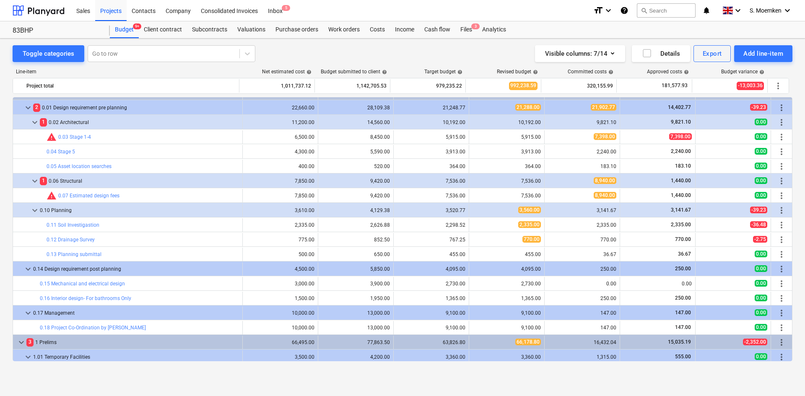
scroll to position [0, 0]
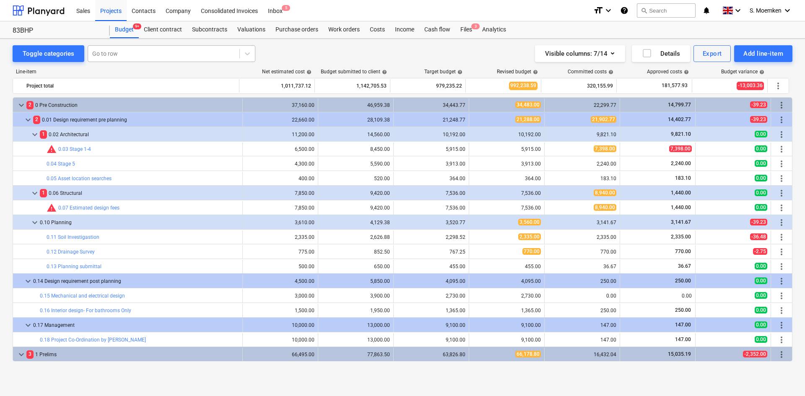
click at [141, 52] on div at bounding box center [163, 54] width 143 height 8
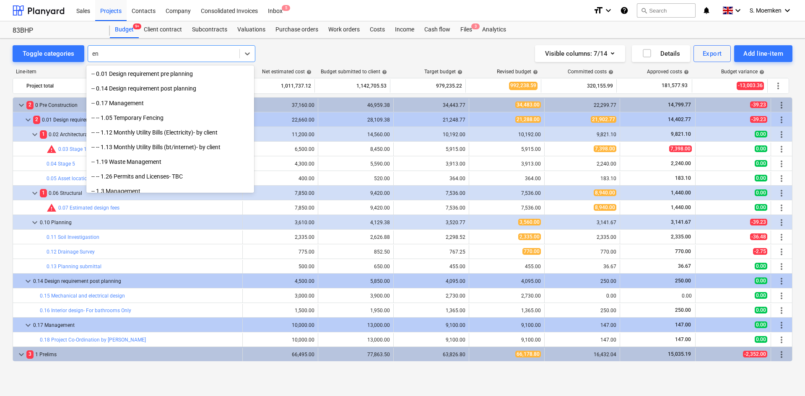
type input "e"
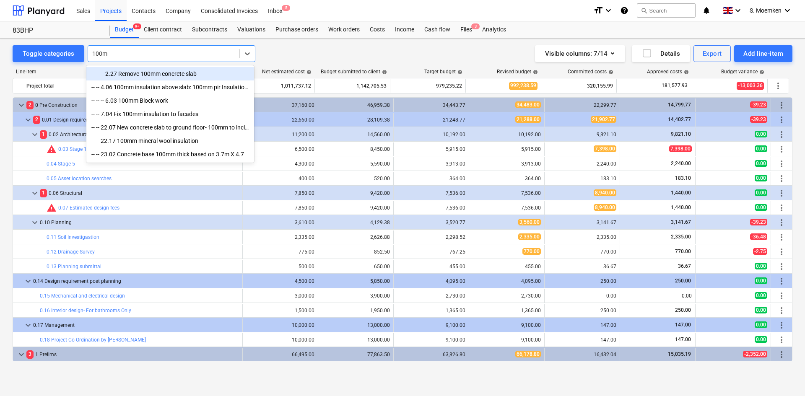
type input "100mm"
click at [136, 55] on div at bounding box center [163, 54] width 143 height 8
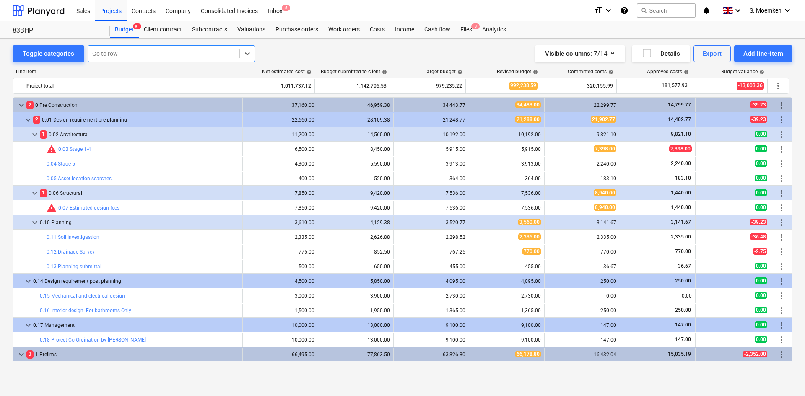
click at [136, 55] on div at bounding box center [163, 54] width 143 height 8
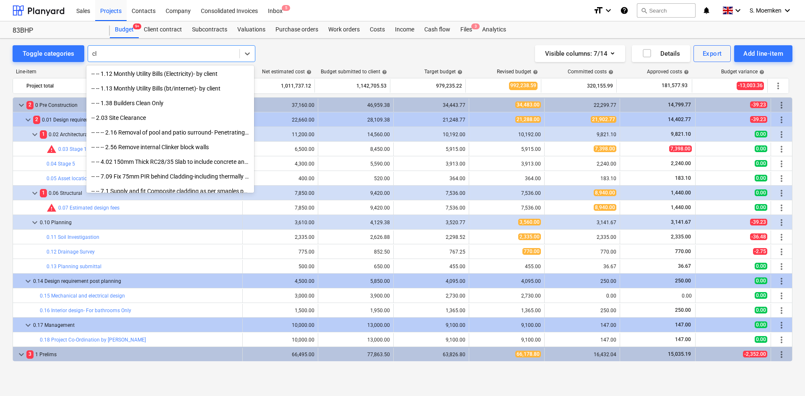
type input "c"
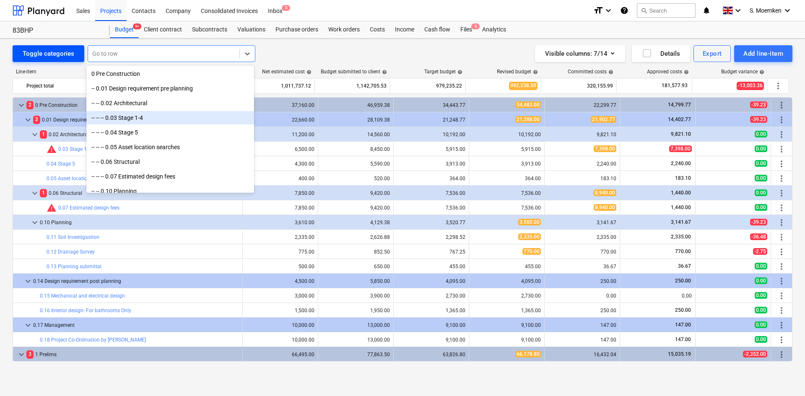
click at [57, 54] on div "Toggle categories" at bounding box center [49, 53] width 52 height 11
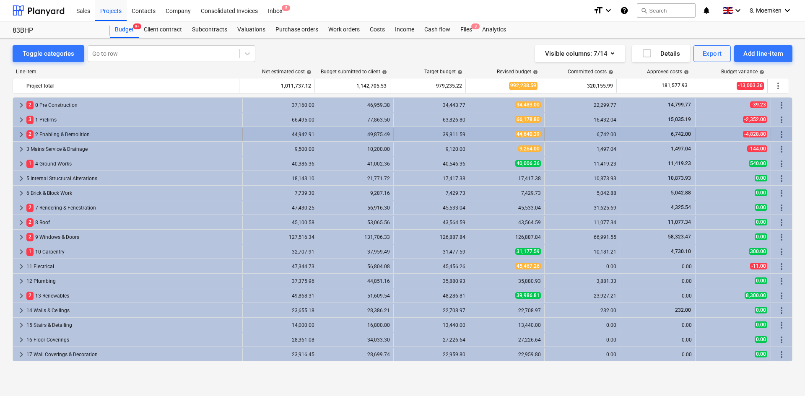
click at [22, 133] on span "keyboard_arrow_right" at bounding box center [21, 135] width 10 height 10
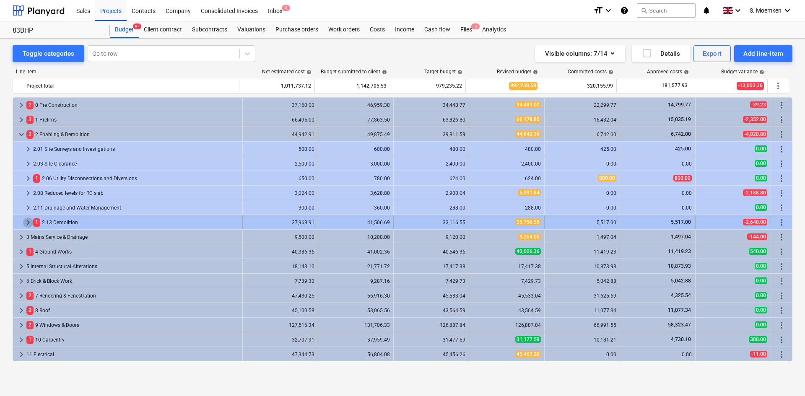
click at [29, 220] on span "keyboard_arrow_right" at bounding box center [28, 223] width 10 height 10
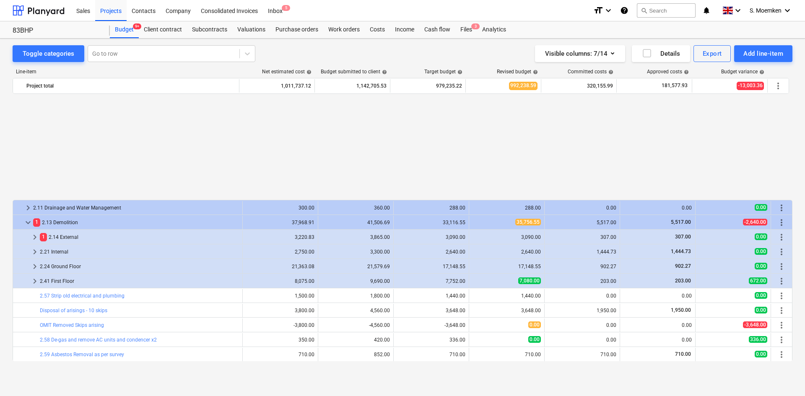
scroll to position [126, 0]
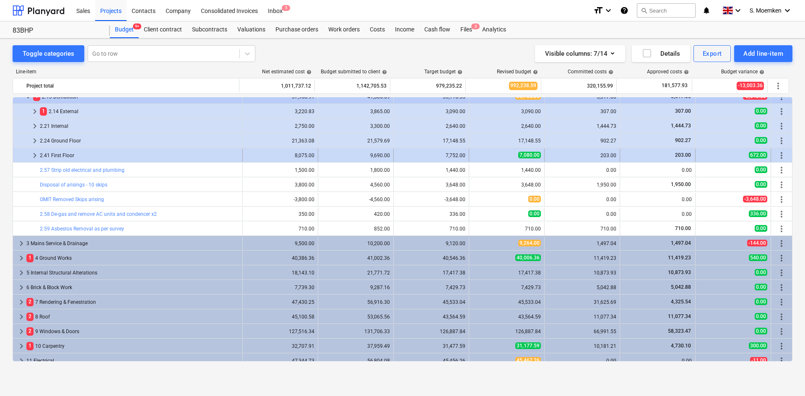
click at [34, 156] on span "keyboard_arrow_right" at bounding box center [35, 156] width 10 height 10
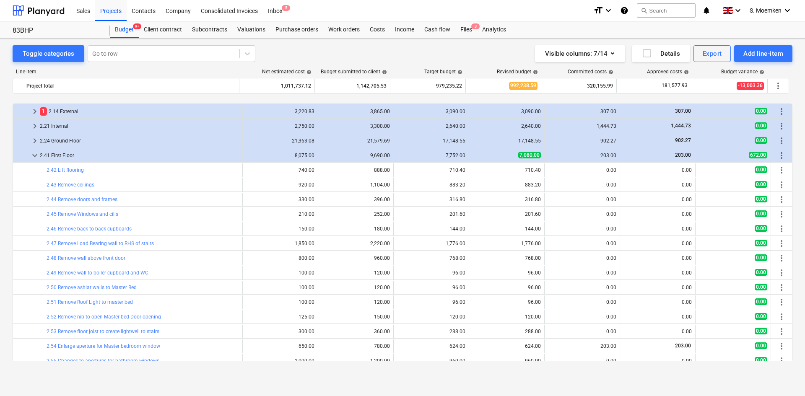
scroll to position [168, 0]
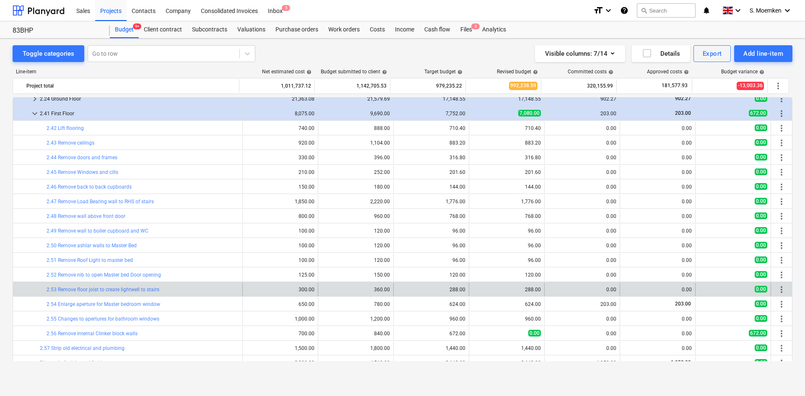
click at [241, 294] on div "bar_chart 2.53 Remove floor joist to create lightwell to stairs 300.00 edit 360…" at bounding box center [402, 289] width 779 height 13
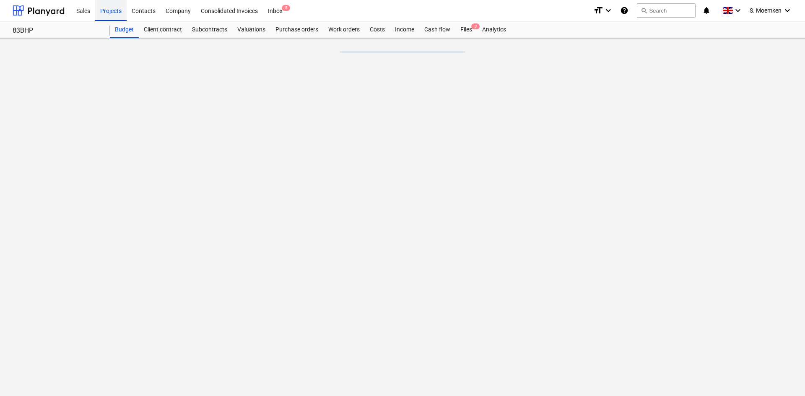
click at [109, 8] on div "Projects" at bounding box center [110, 10] width 31 height 21
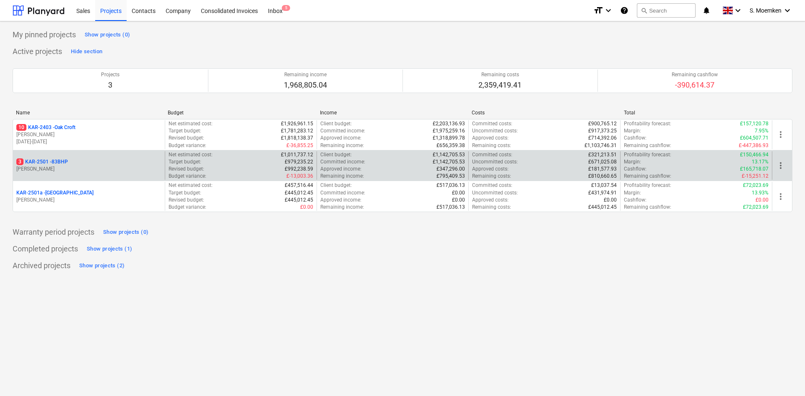
click at [75, 167] on p "[PERSON_NAME]" at bounding box center [88, 169] width 145 height 7
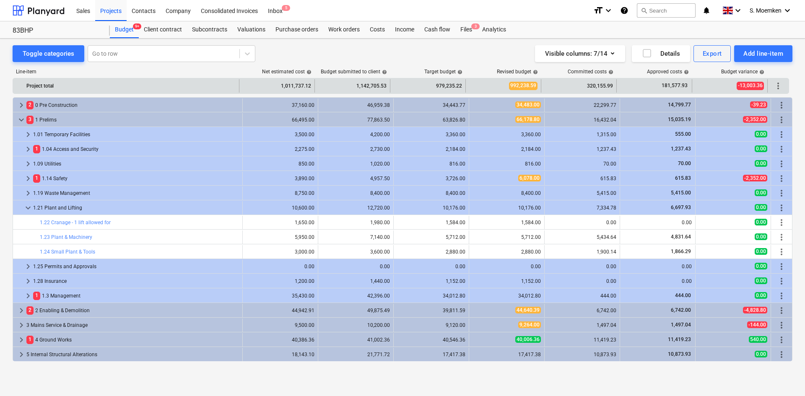
scroll to position [147, 0]
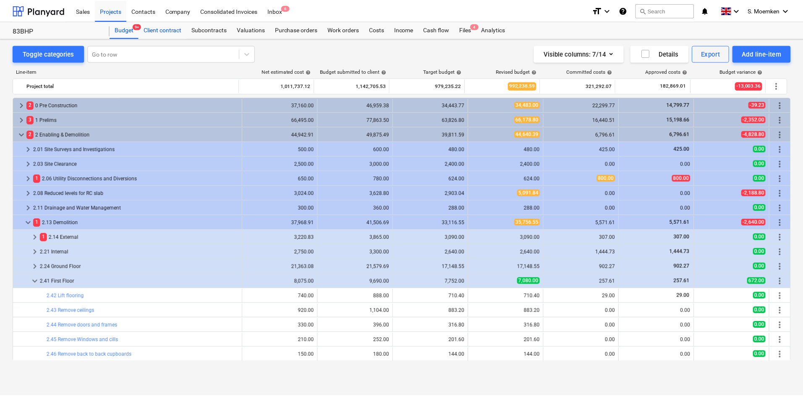
scroll to position [168, 0]
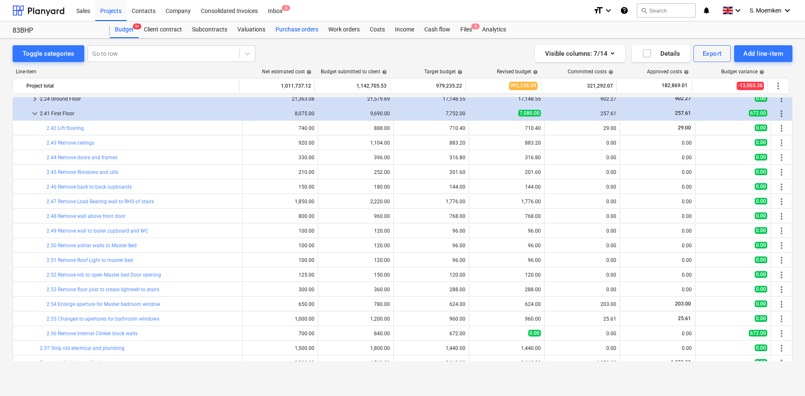
click at [304, 29] on div "Purchase orders" at bounding box center [297, 29] width 53 height 17
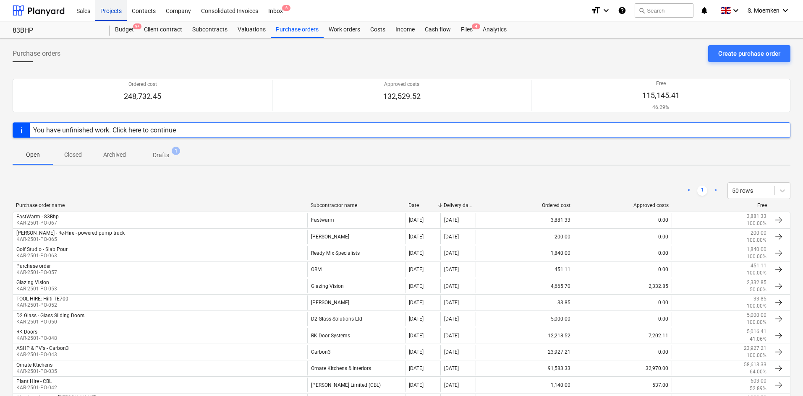
click at [116, 11] on div "Projects" at bounding box center [110, 10] width 31 height 21
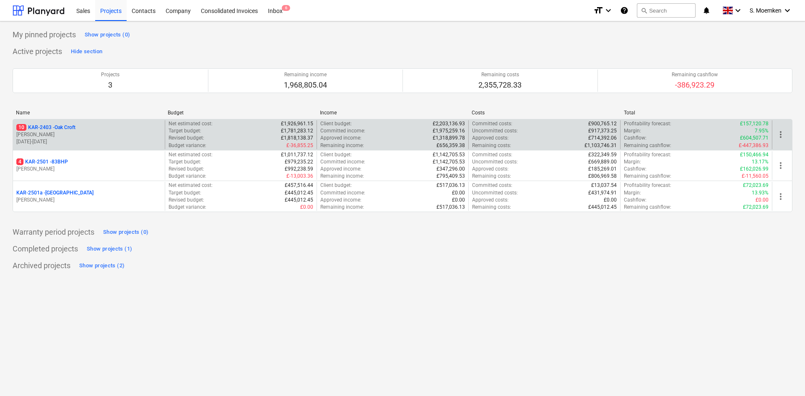
click at [95, 128] on div "10 KAR-2403 - Oak Croft" at bounding box center [88, 127] width 145 height 7
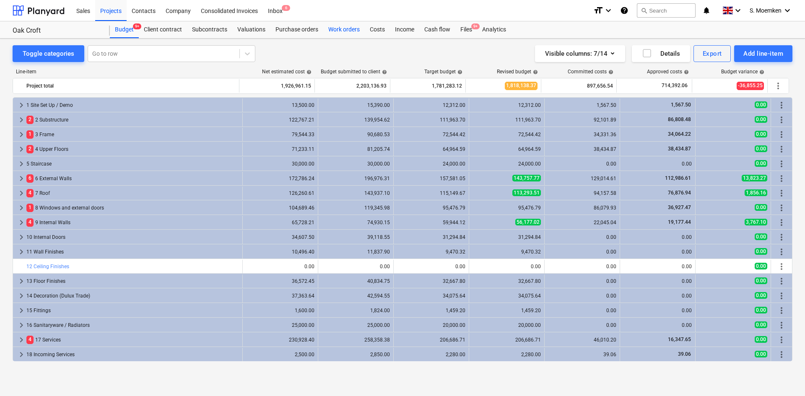
click at [343, 28] on div "Work orders" at bounding box center [344, 29] width 42 height 17
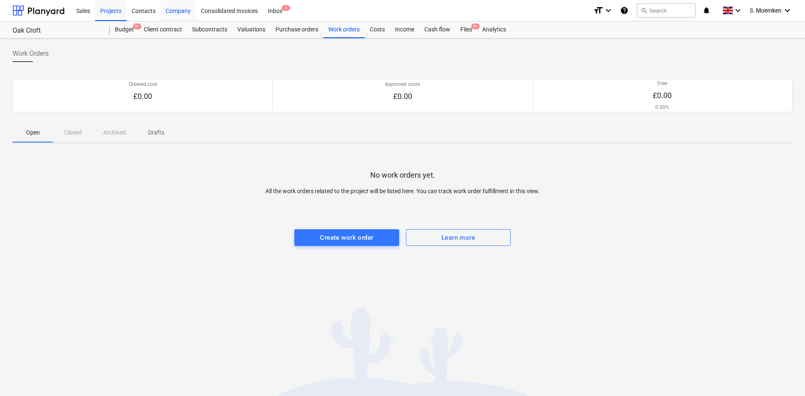
click at [177, 9] on div "Company" at bounding box center [178, 10] width 35 height 21
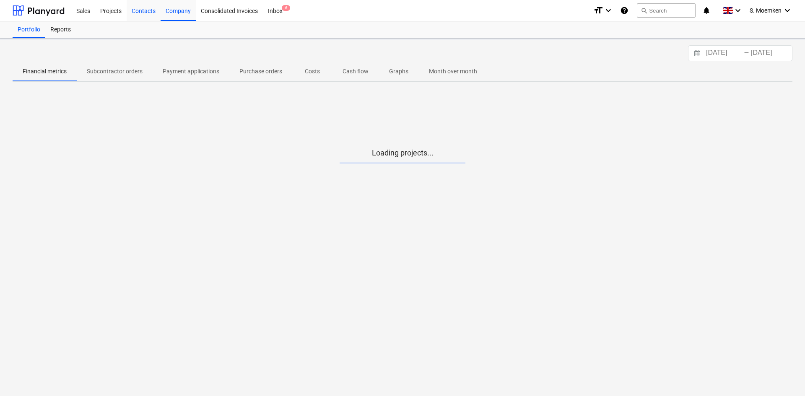
click at [136, 11] on div "Contacts" at bounding box center [144, 10] width 34 height 21
click at [107, 12] on div "Projects" at bounding box center [110, 10] width 31 height 21
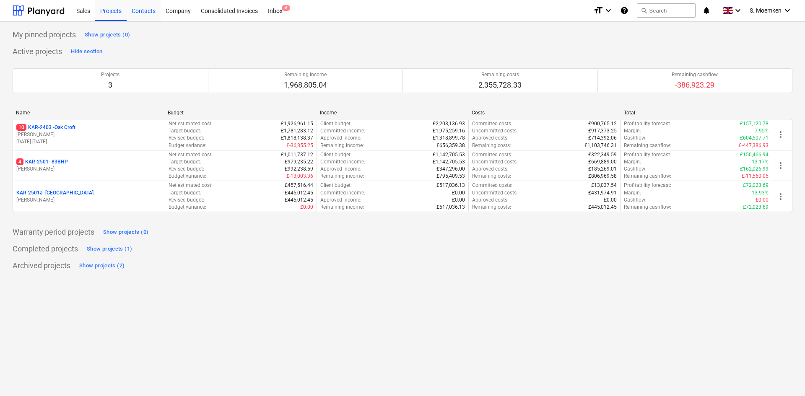
click at [150, 10] on div "Contacts" at bounding box center [144, 10] width 34 height 21
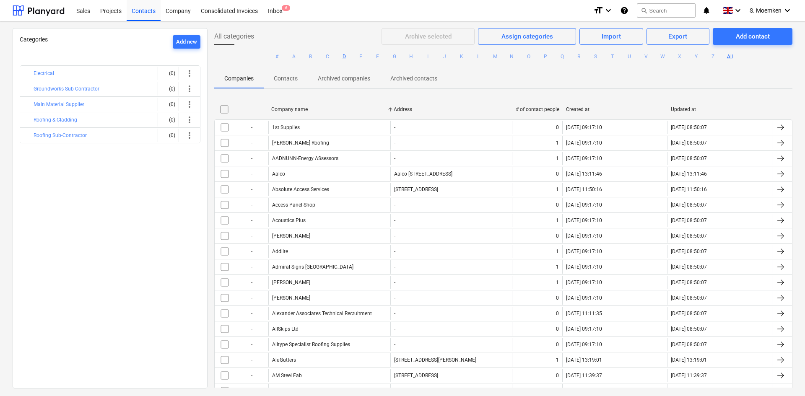
click at [342, 55] on button "D" at bounding box center [344, 57] width 10 height 10
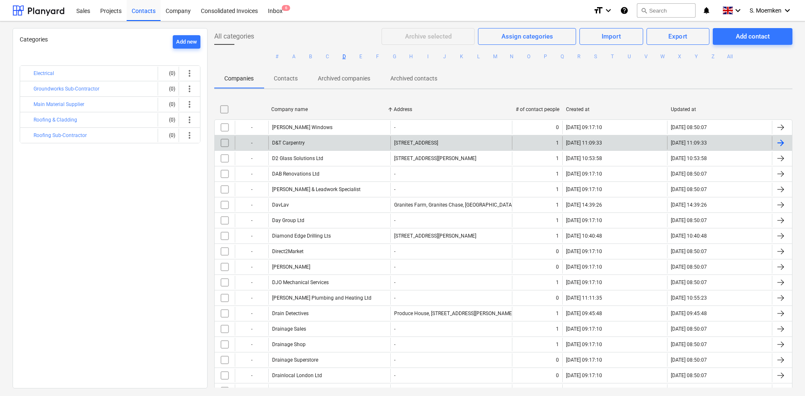
click at [315, 142] on div "D&T Carpentry" at bounding box center [329, 142] width 122 height 13
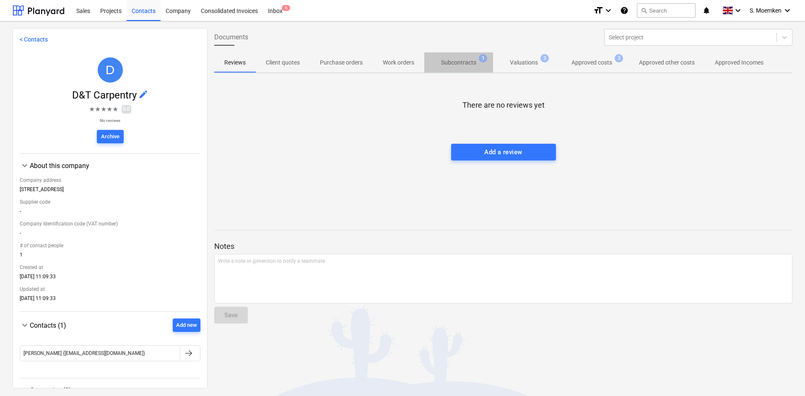
click at [465, 58] on span "Subcontracts 1" at bounding box center [459, 62] width 69 height 15
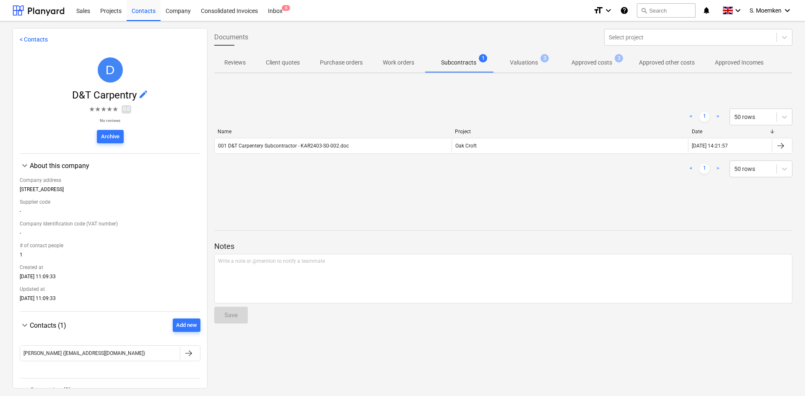
click at [521, 60] on p "Valuations" at bounding box center [524, 62] width 28 height 9
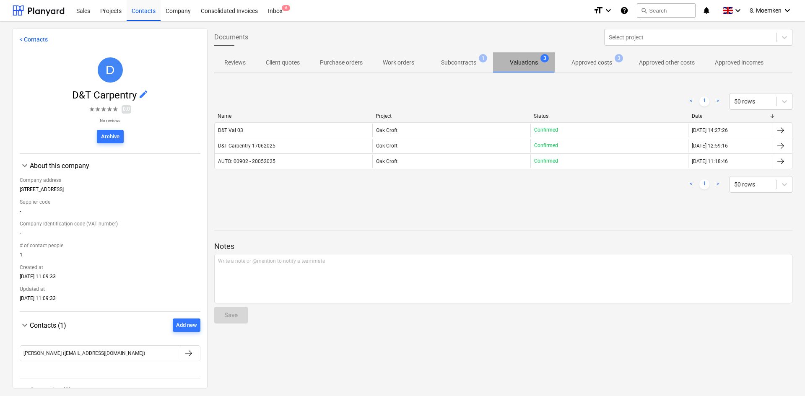
click at [521, 60] on p "Valuations" at bounding box center [524, 62] width 28 height 9
click at [589, 58] on p "Approved costs" at bounding box center [592, 62] width 41 height 9
click at [516, 61] on p "Valuations" at bounding box center [524, 62] width 28 height 9
click at [456, 61] on p "Subcontracts" at bounding box center [458, 62] width 35 height 9
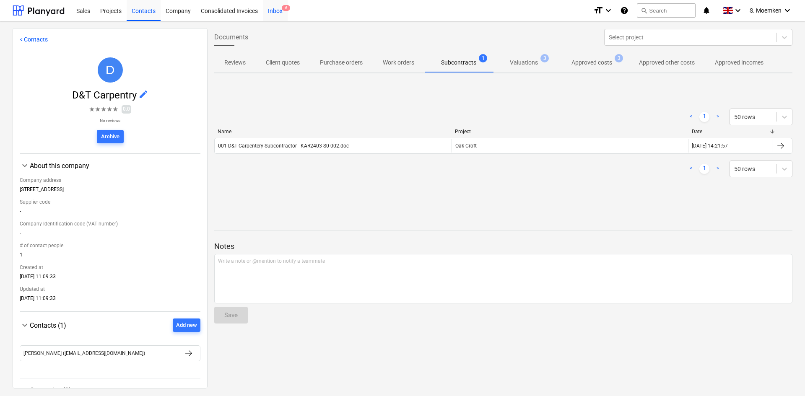
click at [281, 9] on div "Inbox 6" at bounding box center [275, 10] width 25 height 21
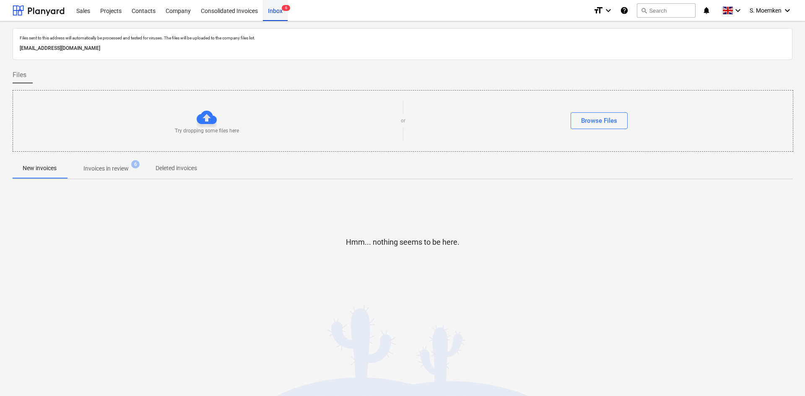
click at [281, 9] on div "Inbox 6" at bounding box center [275, 10] width 25 height 21
click at [141, 9] on div "Contacts" at bounding box center [144, 10] width 34 height 21
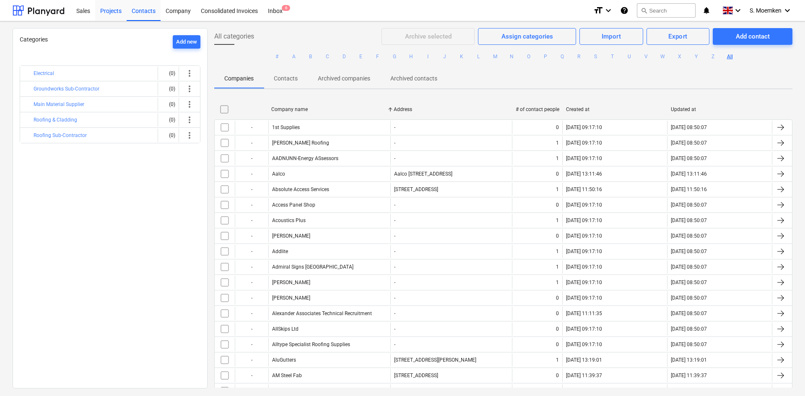
click at [117, 8] on div "Projects" at bounding box center [110, 10] width 31 height 21
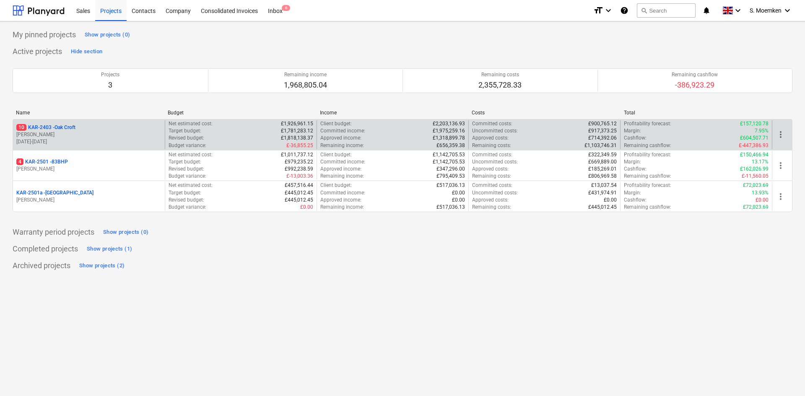
click at [99, 137] on p "[PERSON_NAME]" at bounding box center [88, 134] width 145 height 7
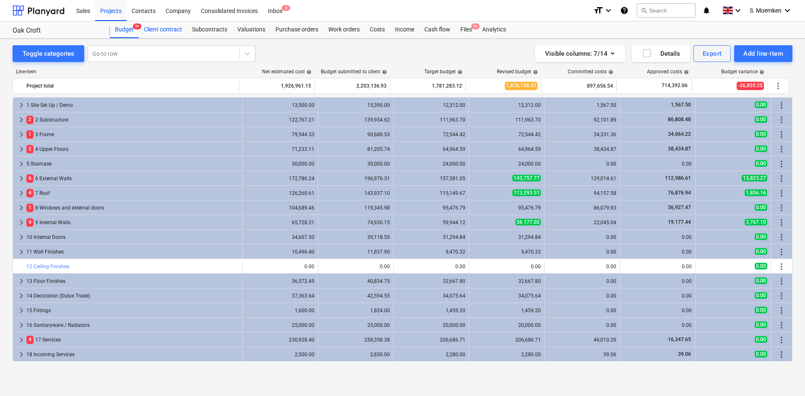
click at [174, 29] on div "Client contract" at bounding box center [163, 29] width 48 height 17
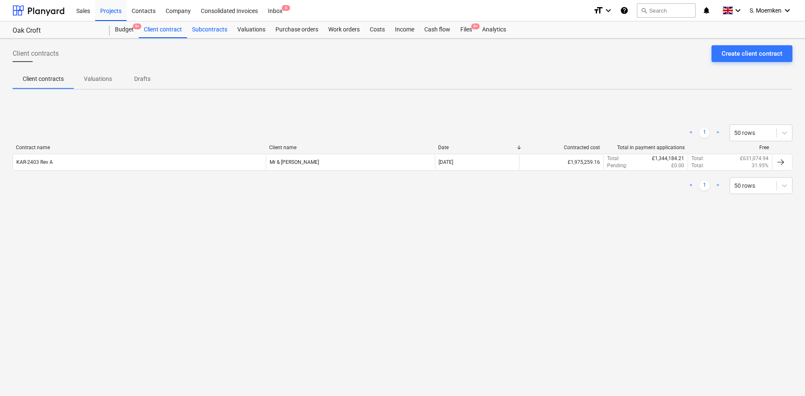
click at [217, 29] on div "Subcontracts" at bounding box center [209, 29] width 45 height 17
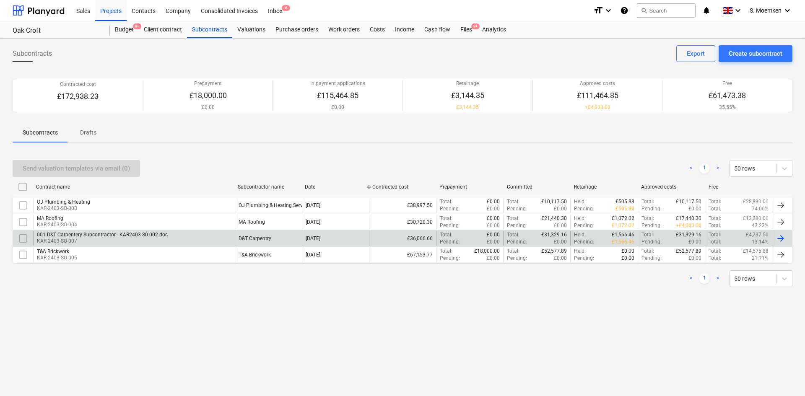
click at [235, 235] on div "D&T Carpentry" at bounding box center [268, 239] width 67 height 14
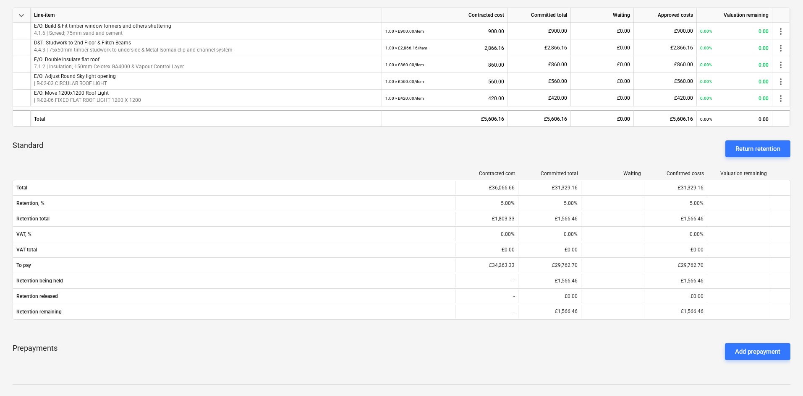
scroll to position [420, 0]
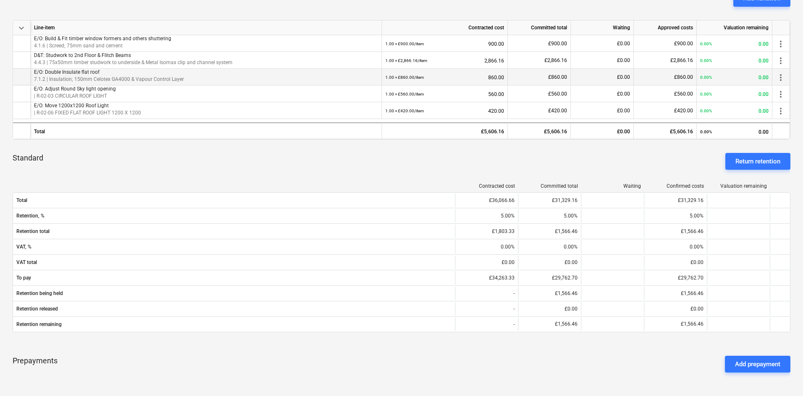
click at [481, 76] on div "1.00 × £860.00 / item 860.00" at bounding box center [444, 77] width 119 height 17
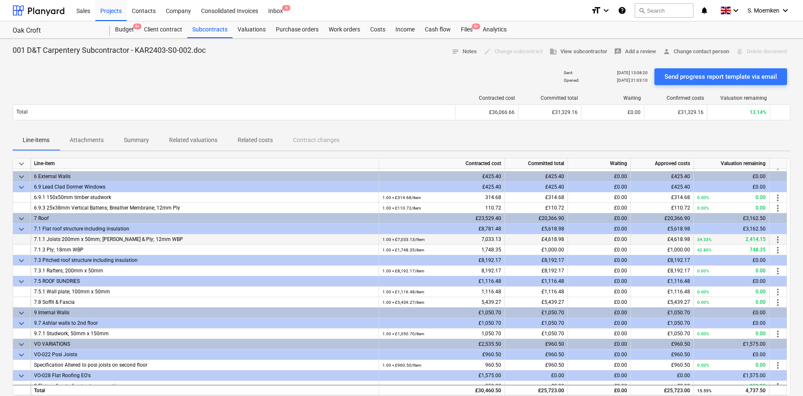
scroll to position [42, 0]
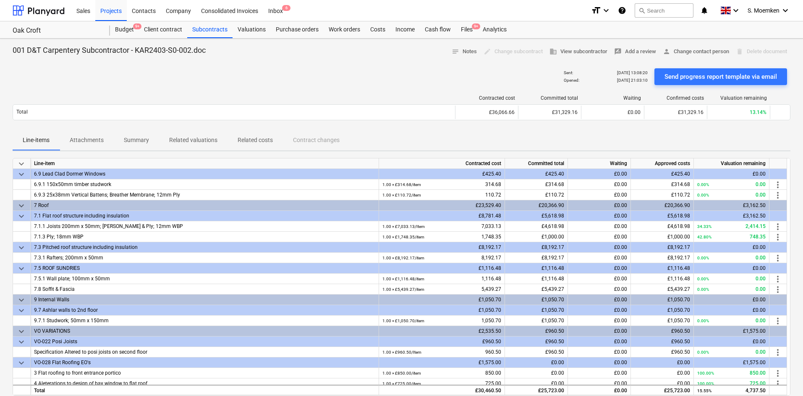
click at [544, 31] on div "Budget 9+ Client contract Subcontracts Valuations Purchase orders Work orders C…" at bounding box center [450, 29] width 680 height 17
click at [377, 29] on div "Costs" at bounding box center [377, 29] width 25 height 17
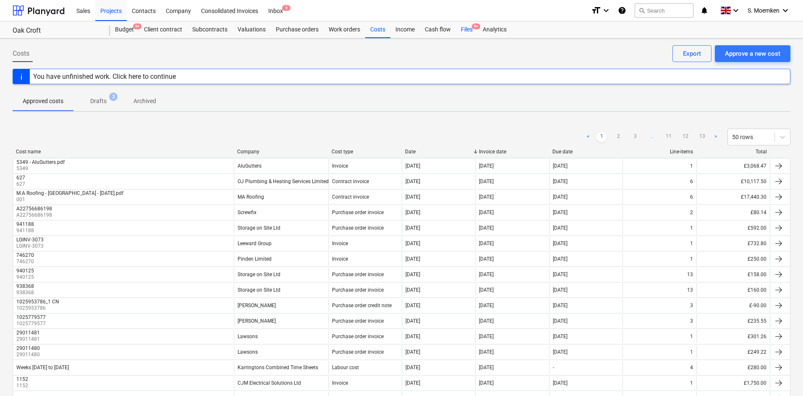
click at [465, 29] on div "Files 9+" at bounding box center [467, 29] width 22 height 17
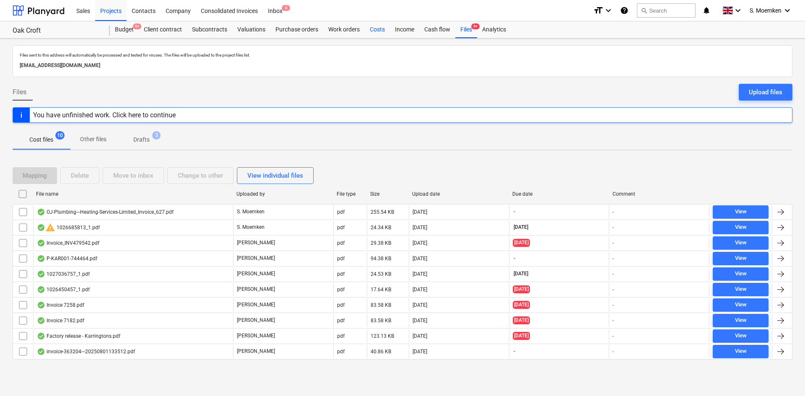
click at [372, 30] on div "Costs" at bounding box center [377, 29] width 25 height 17
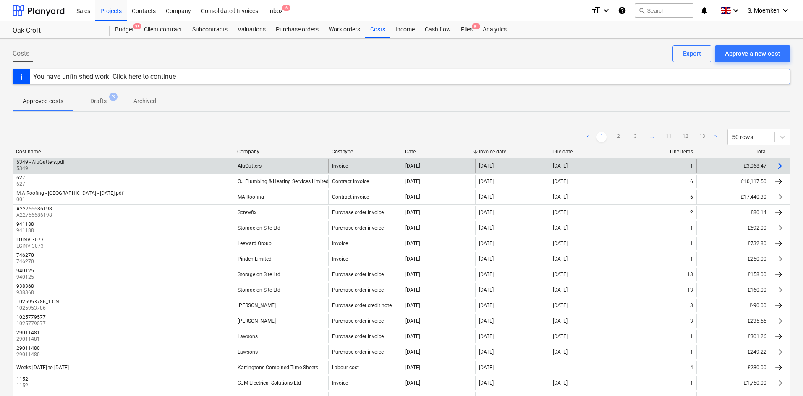
click at [259, 162] on div "AluGutters" at bounding box center [281, 165] width 94 height 13
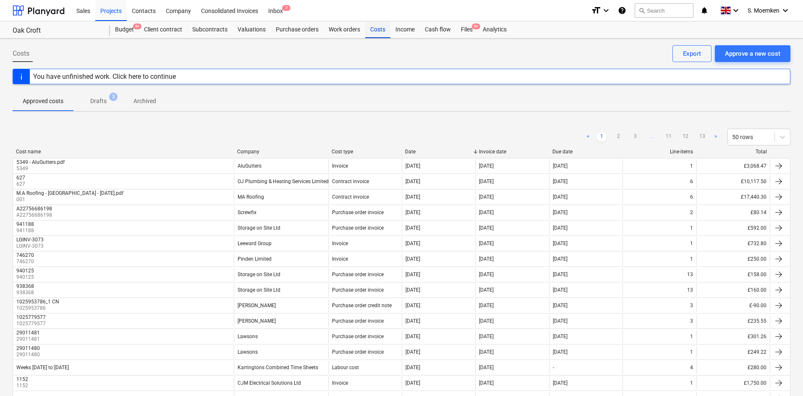
click at [372, 26] on div "Costs" at bounding box center [377, 29] width 25 height 17
click at [216, 31] on div "Subcontracts" at bounding box center [209, 29] width 45 height 17
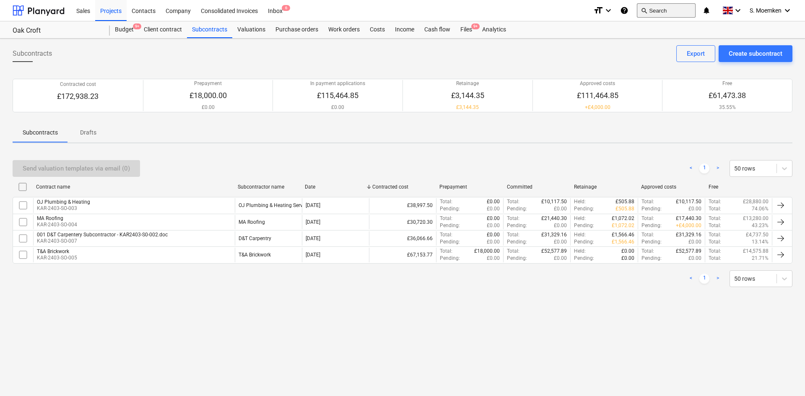
click at [666, 12] on button "search Search" at bounding box center [666, 10] width 59 height 14
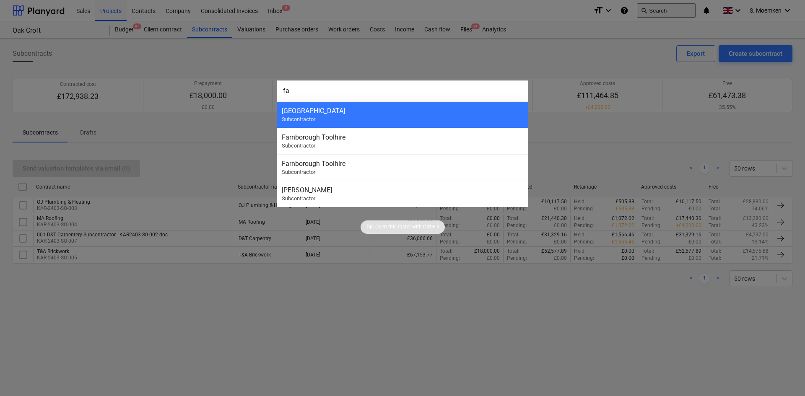
type input "f"
click at [131, 55] on div at bounding box center [402, 198] width 805 height 396
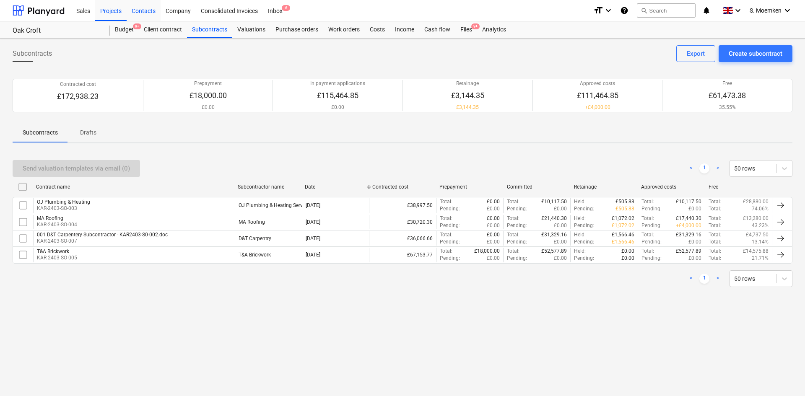
click at [150, 11] on div "Contacts" at bounding box center [144, 10] width 34 height 21
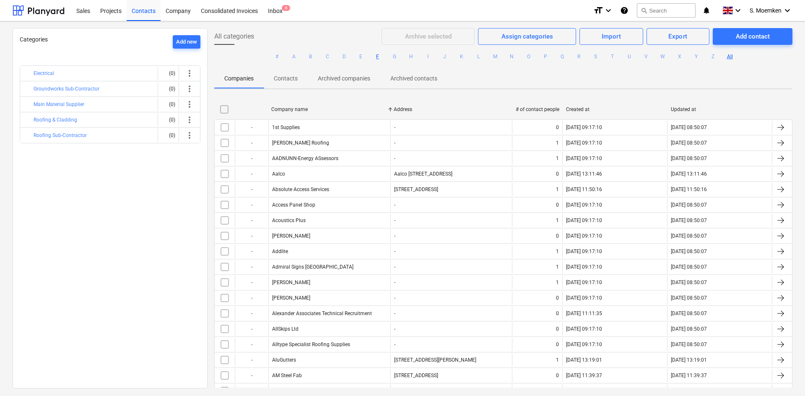
click at [377, 56] on button "F" at bounding box center [378, 57] width 10 height 10
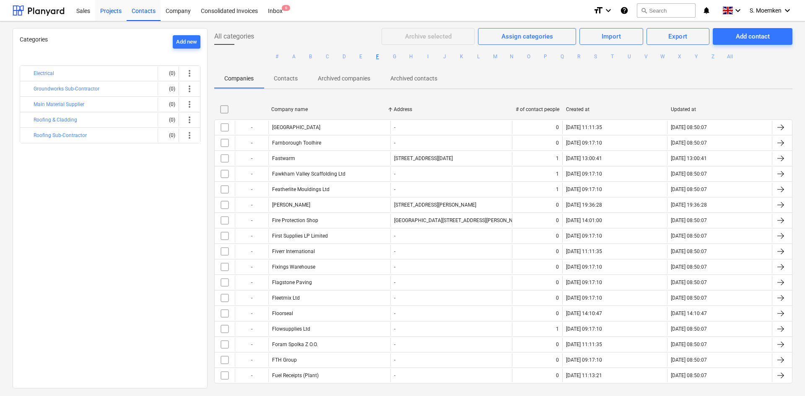
click at [107, 13] on div "Projects" at bounding box center [110, 10] width 31 height 21
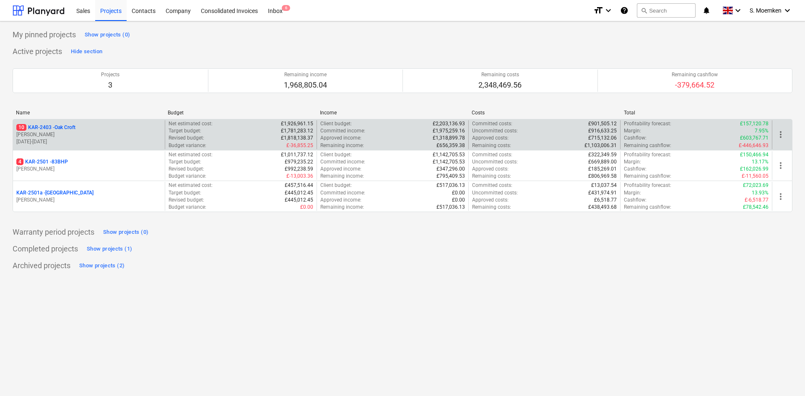
click at [92, 135] on p "G. Eastwood" at bounding box center [88, 134] width 145 height 7
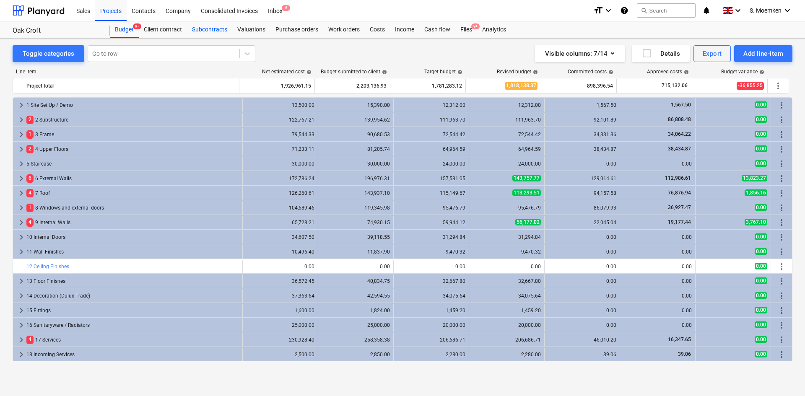
click at [200, 31] on div "Subcontracts" at bounding box center [209, 29] width 45 height 17
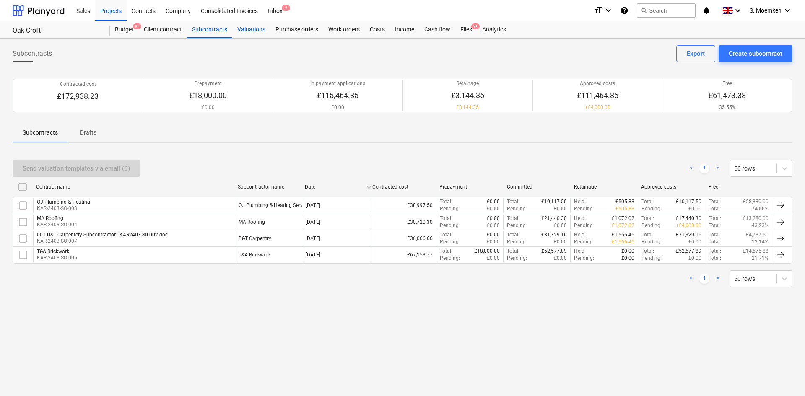
click at [247, 26] on div "Valuations" at bounding box center [251, 29] width 38 height 17
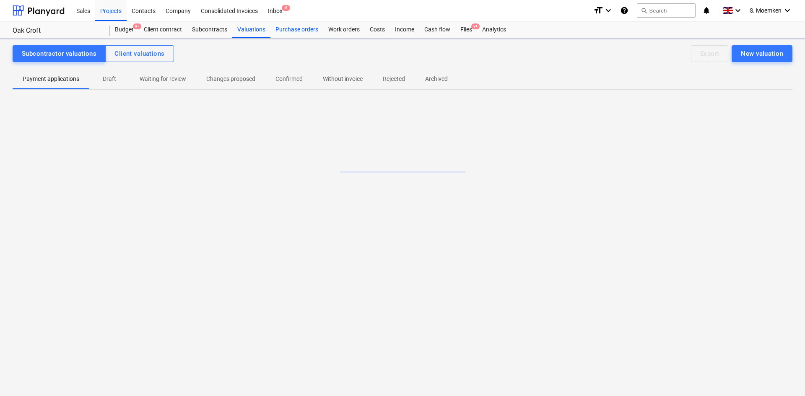
click at [299, 30] on div "Purchase orders" at bounding box center [297, 29] width 53 height 17
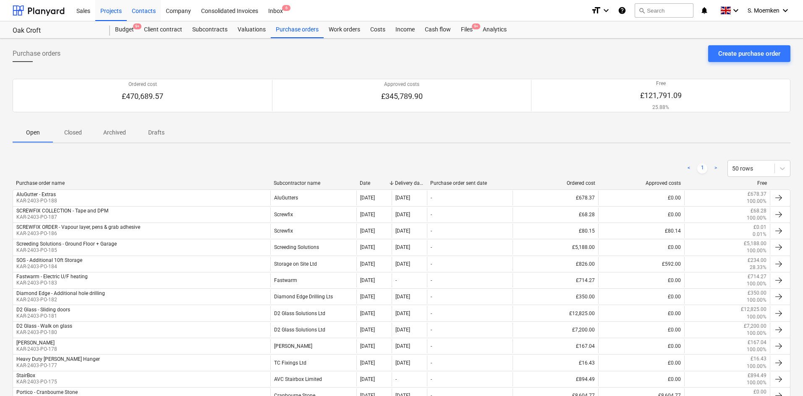
click at [145, 9] on div "Contacts" at bounding box center [144, 10] width 34 height 21
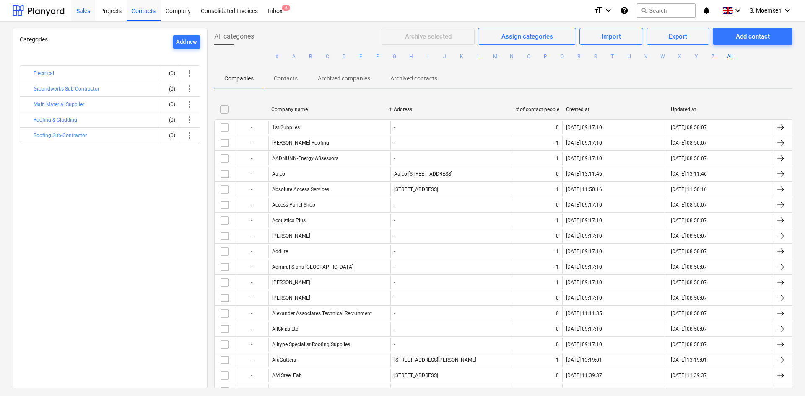
click at [80, 10] on div "Sales" at bounding box center [83, 10] width 24 height 21
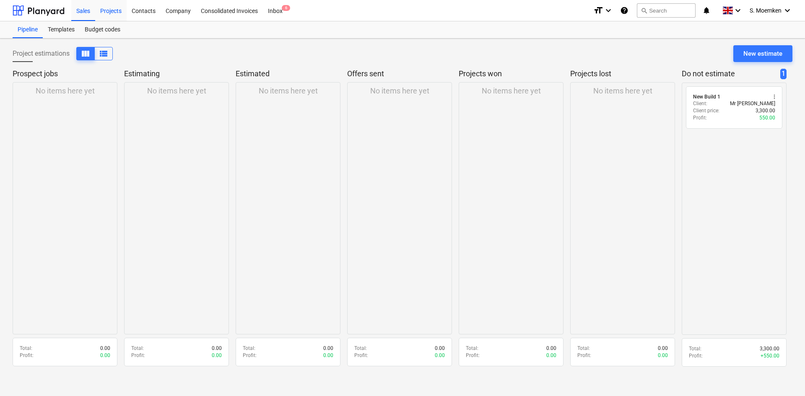
click at [115, 9] on div "Projects" at bounding box center [110, 10] width 31 height 21
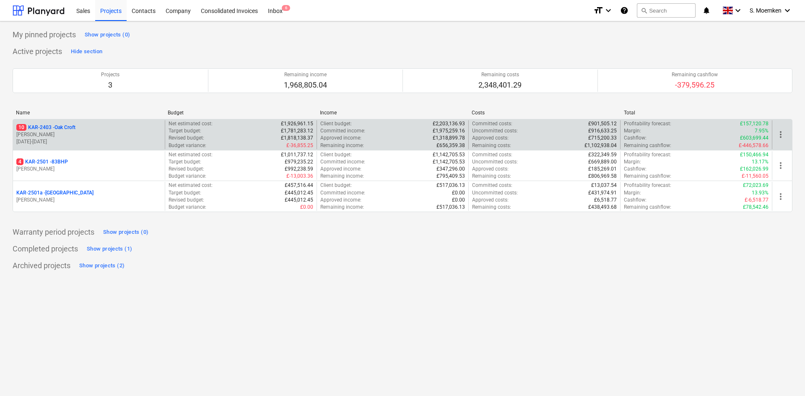
click at [91, 135] on p "G. Eastwood" at bounding box center [88, 134] width 145 height 7
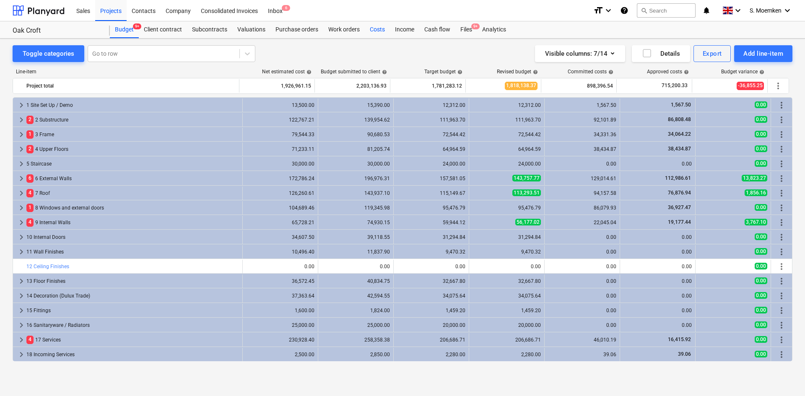
click at [374, 29] on div "Costs" at bounding box center [377, 29] width 25 height 17
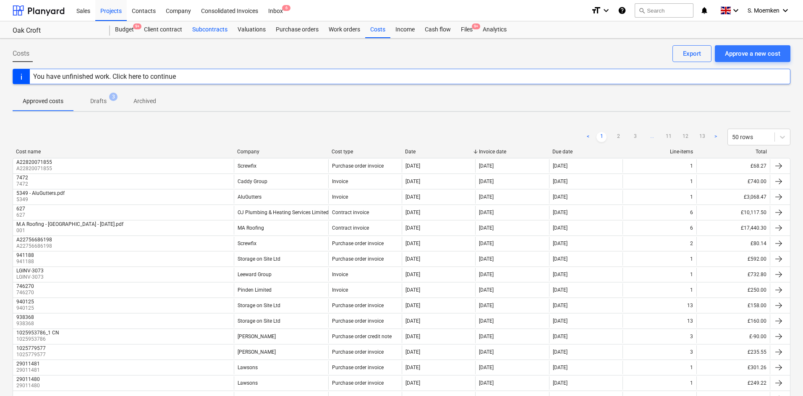
click at [210, 28] on div "Subcontracts" at bounding box center [209, 29] width 45 height 17
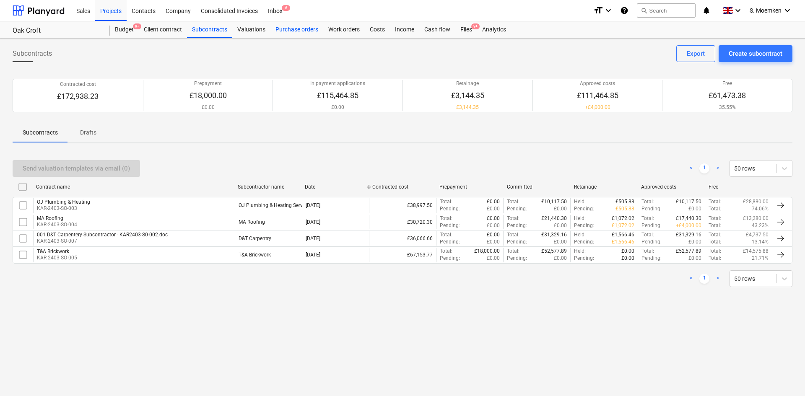
click at [297, 30] on div "Purchase orders" at bounding box center [297, 29] width 53 height 17
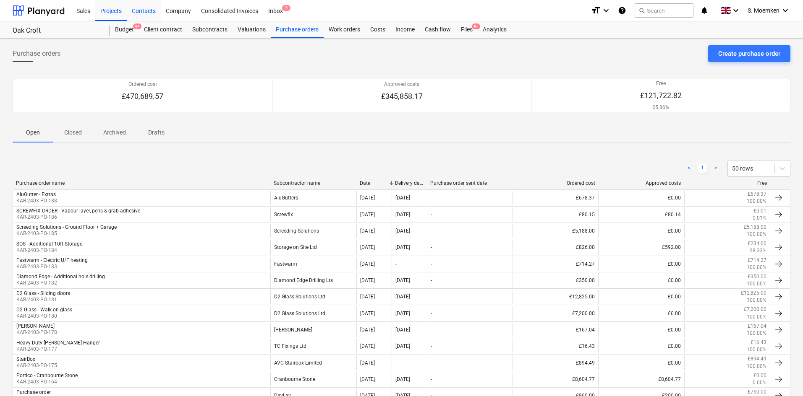
click at [149, 10] on div "Contacts" at bounding box center [144, 10] width 34 height 21
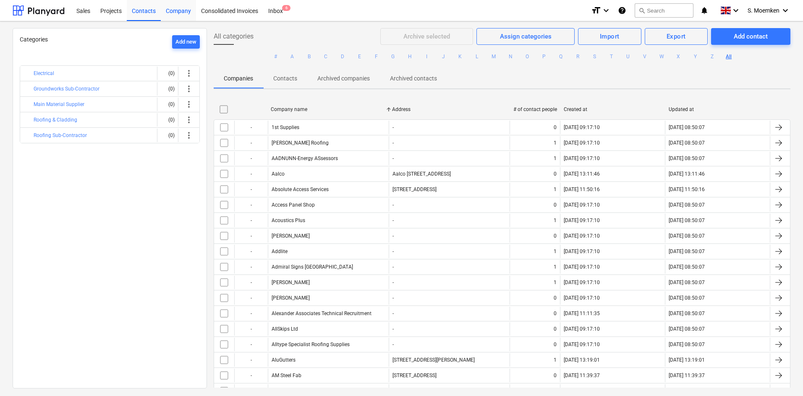
click at [173, 9] on div "Company" at bounding box center [178, 10] width 35 height 21
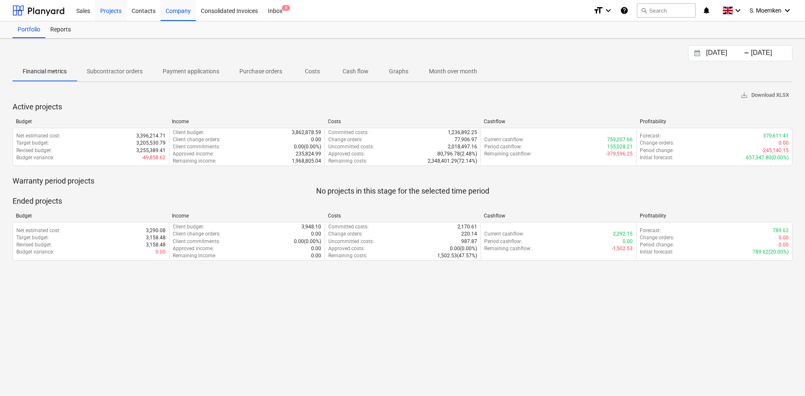
click at [108, 9] on div "Projects" at bounding box center [110, 10] width 31 height 21
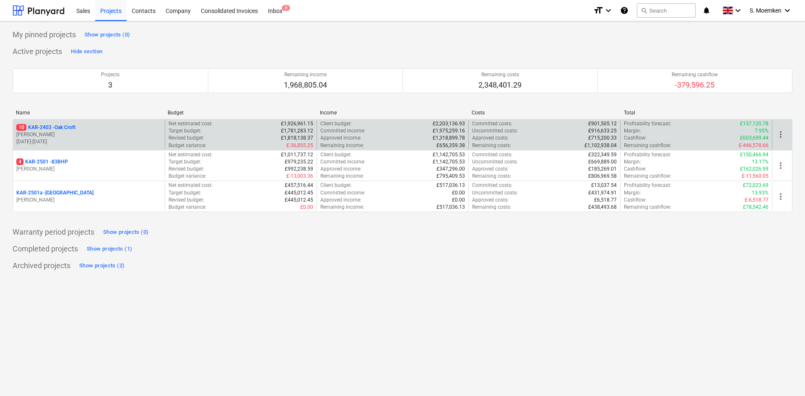
click at [95, 137] on p "G. Eastwood" at bounding box center [88, 134] width 145 height 7
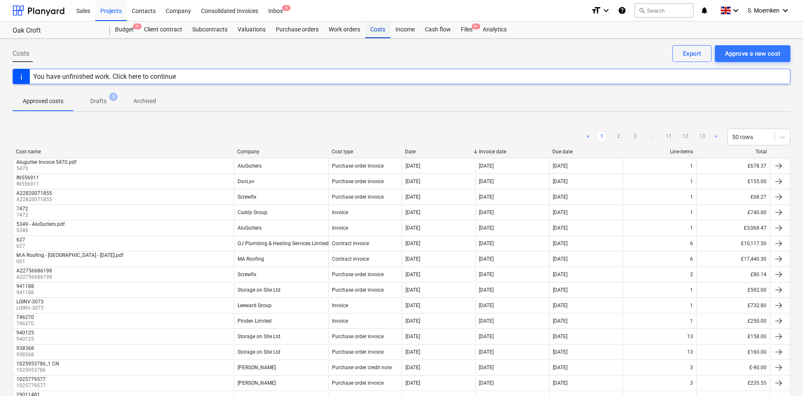
click at [374, 28] on div "Costs" at bounding box center [377, 29] width 25 height 17
click at [659, 12] on button "search Search" at bounding box center [663, 10] width 59 height 14
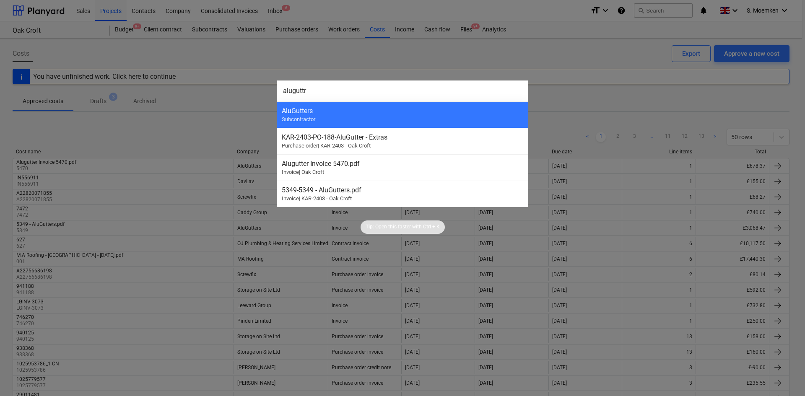
type input "aluguttr"
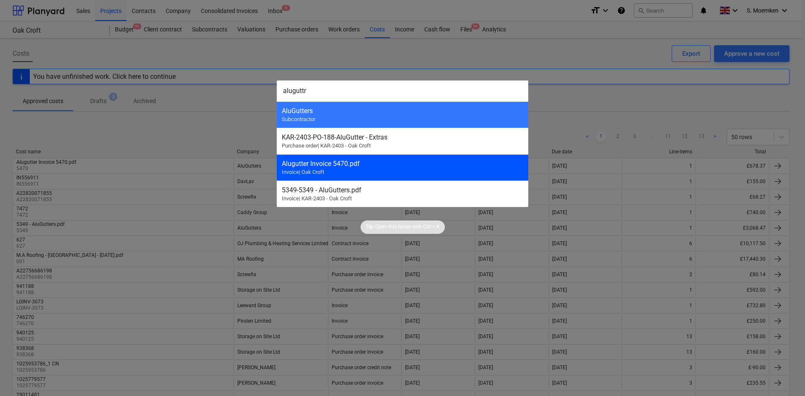
click at [349, 165] on div "Alugutter Invoice 5470.pdf" at bounding box center [403, 164] width 242 height 8
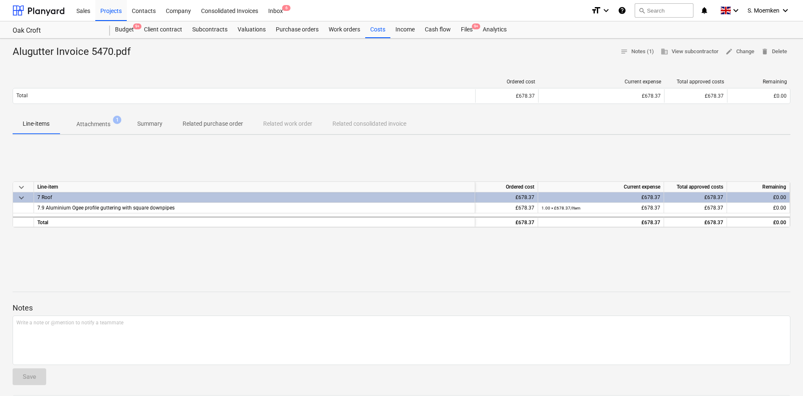
click at [149, 130] on span "Summary" at bounding box center [149, 124] width 45 height 14
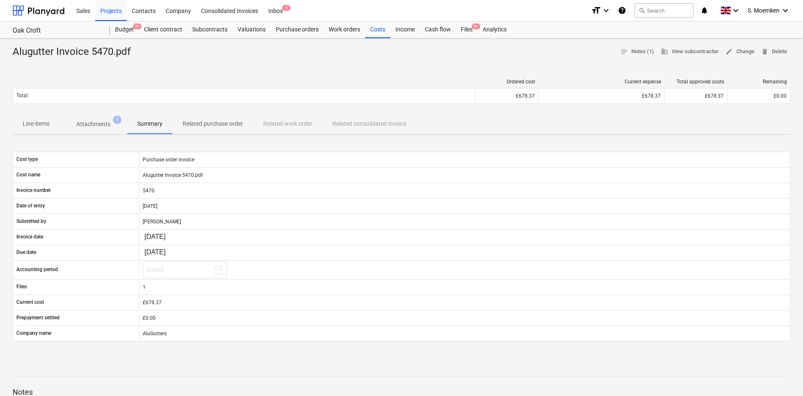
click at [207, 126] on p "Related purchase order" at bounding box center [212, 124] width 60 height 9
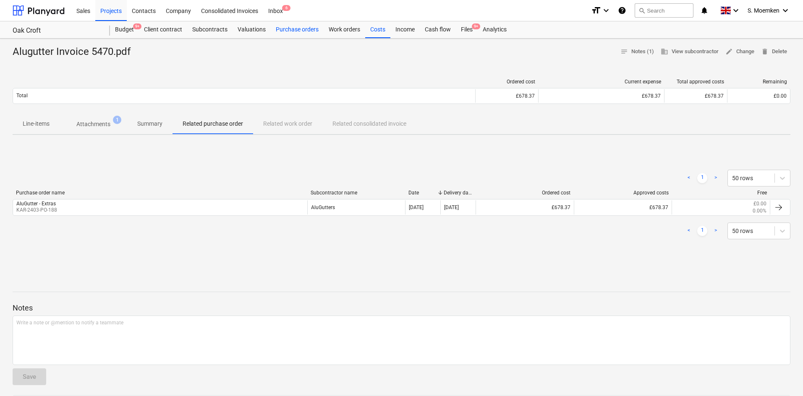
click at [294, 29] on div "Purchase orders" at bounding box center [297, 29] width 53 height 17
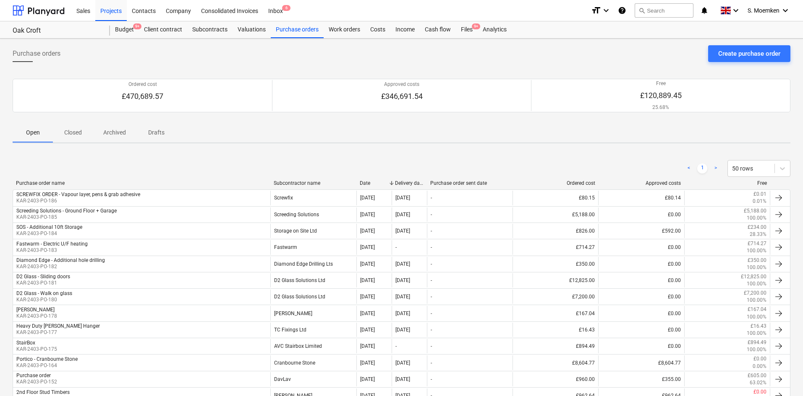
drag, startPoint x: 168, startPoint y: 178, endPoint x: 141, endPoint y: 149, distance: 39.2
click at [308, 180] on div "Subcontractor name" at bounding box center [313, 183] width 79 height 6
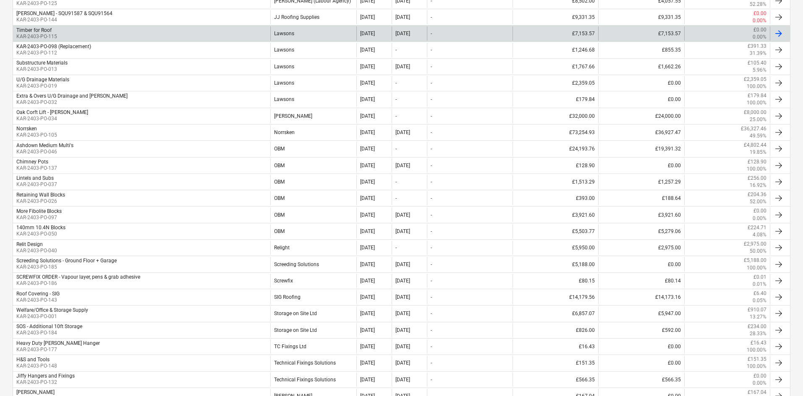
scroll to position [378, 0]
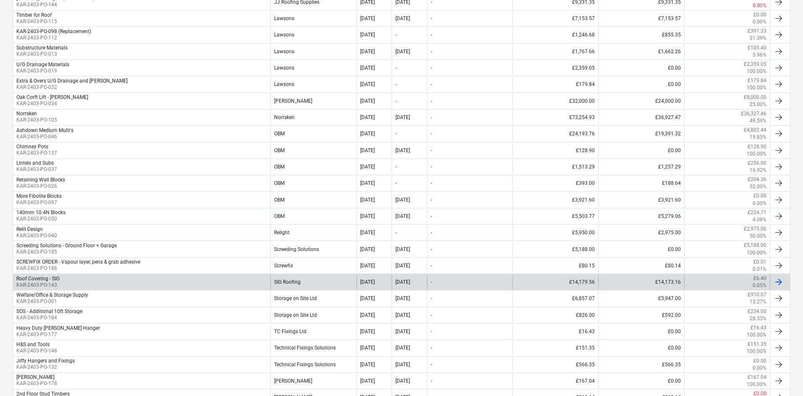
click at [250, 286] on div "Roof Covering - SIG KAR-2403-PO-143" at bounding box center [141, 282] width 257 height 14
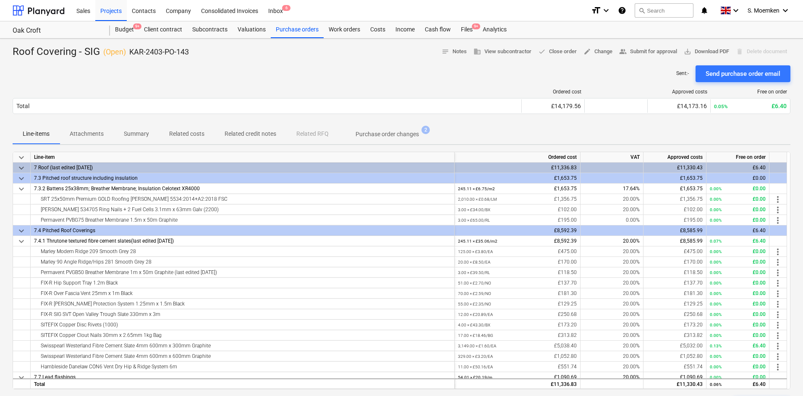
click at [352, 63] on div at bounding box center [401, 62] width 777 height 7
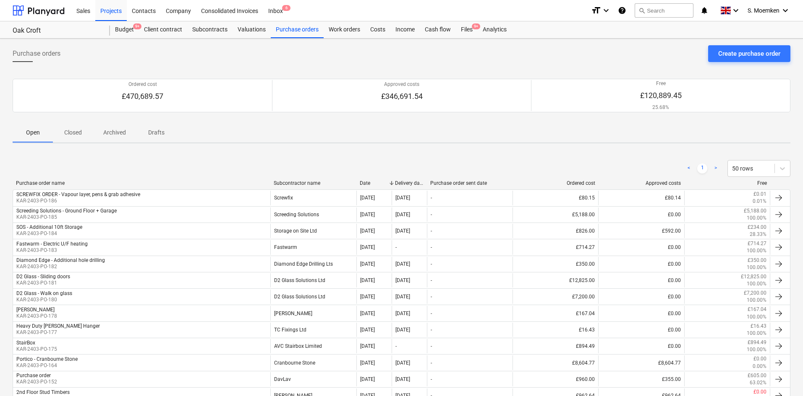
click at [302, 180] on div "Subcontractor name" at bounding box center [313, 183] width 79 height 6
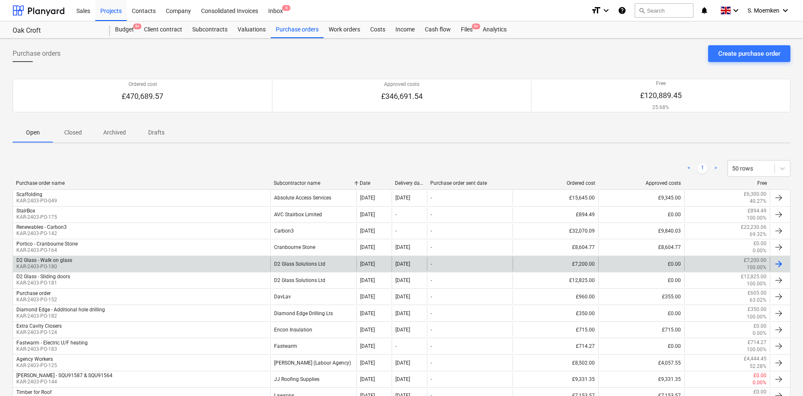
scroll to position [42, 0]
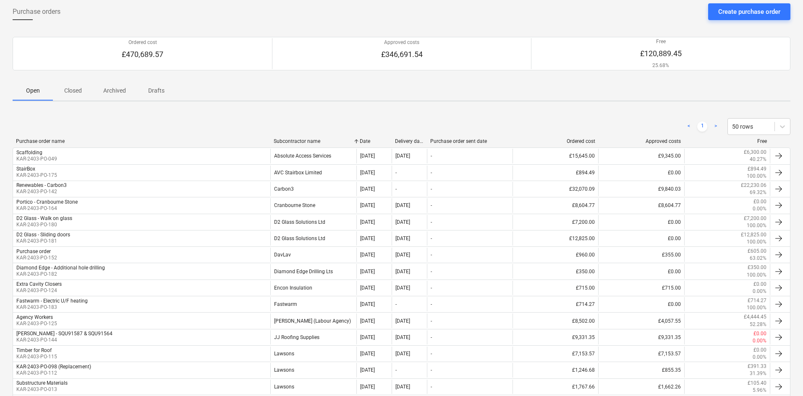
click at [73, 92] on p "Closed" at bounding box center [73, 90] width 20 height 9
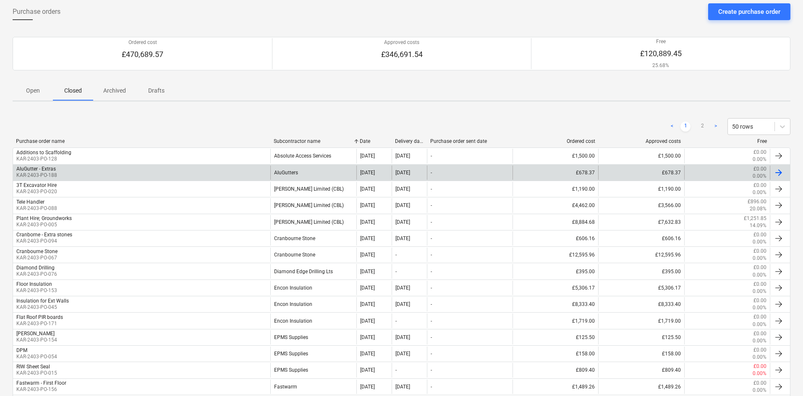
click at [218, 173] on div "AluGutter - Extras KAR-2403-PO-188" at bounding box center [141, 173] width 257 height 14
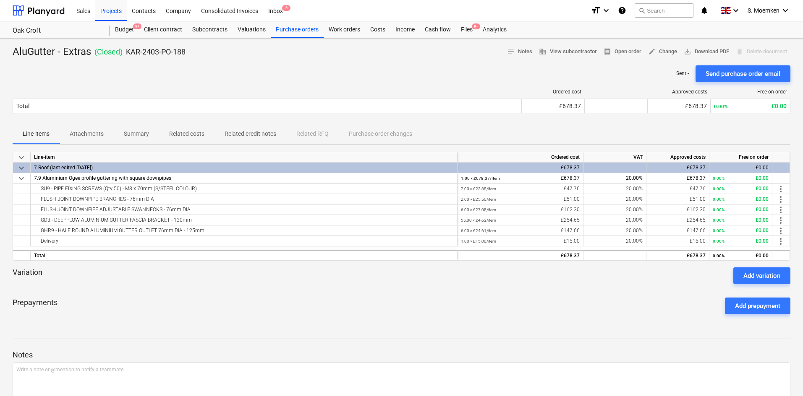
click at [84, 130] on p "Attachments" at bounding box center [87, 134] width 34 height 9
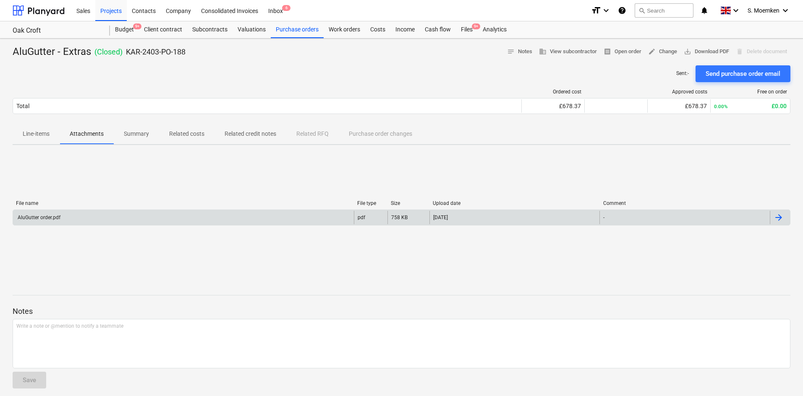
click at [106, 216] on div "AluGutter order.pdf" at bounding box center [183, 217] width 341 height 13
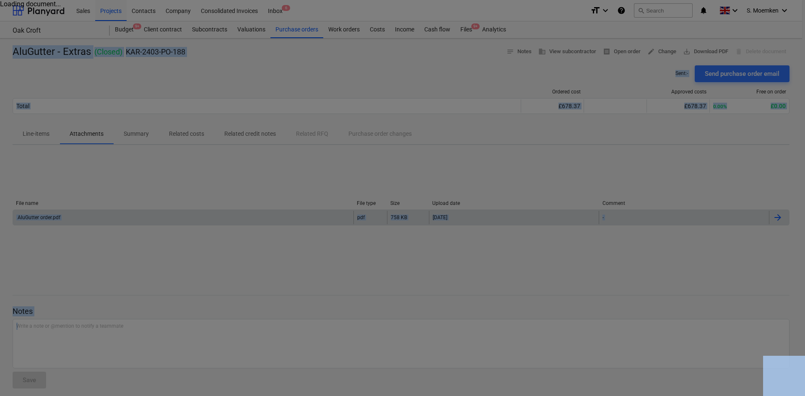
click at [106, 216] on div at bounding box center [402, 198] width 805 height 396
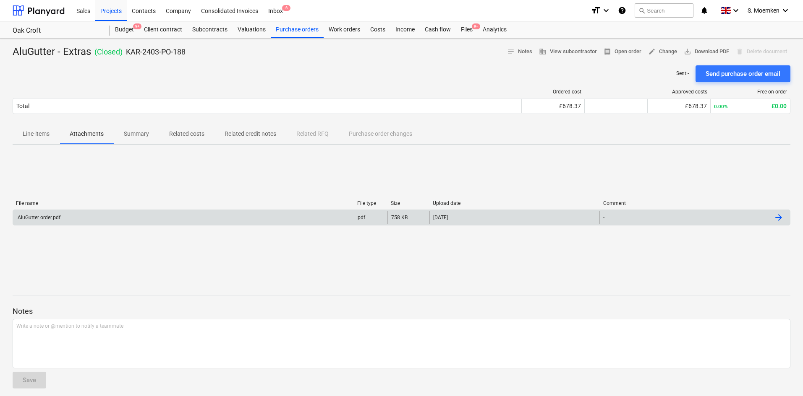
click at [81, 219] on div "AluGutter order.pdf" at bounding box center [183, 217] width 341 height 13
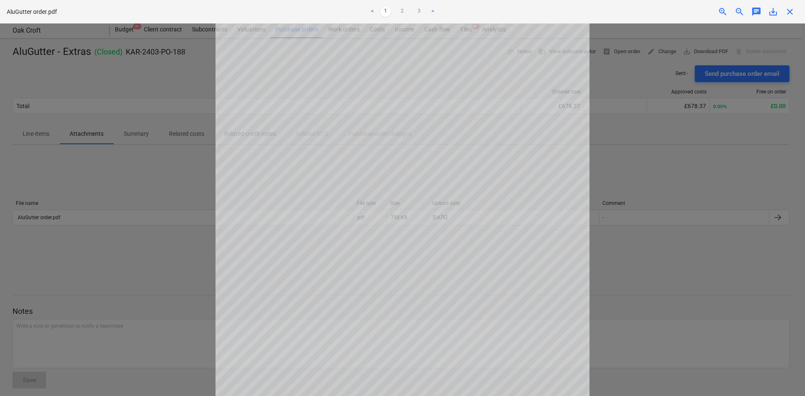
click at [432, 9] on link ">" at bounding box center [433, 12] width 10 height 10
click at [432, 10] on link ">" at bounding box center [433, 12] width 10 height 10
click at [790, 14] on span "close" at bounding box center [790, 12] width 10 height 10
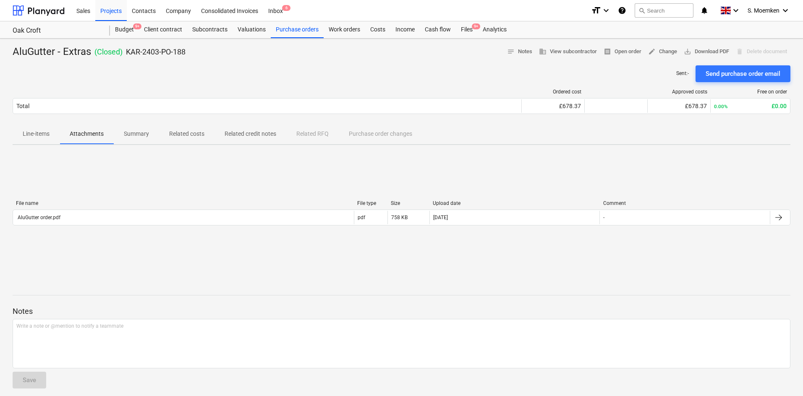
click at [127, 131] on p "Summary" at bounding box center [136, 134] width 25 height 9
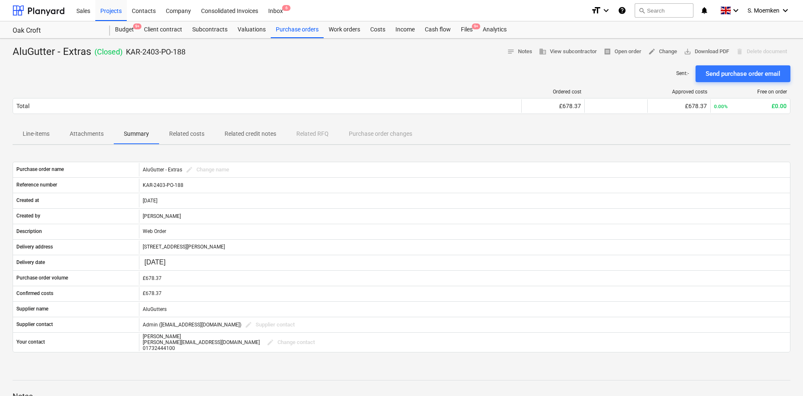
click at [189, 136] on p "Related costs" at bounding box center [186, 134] width 35 height 9
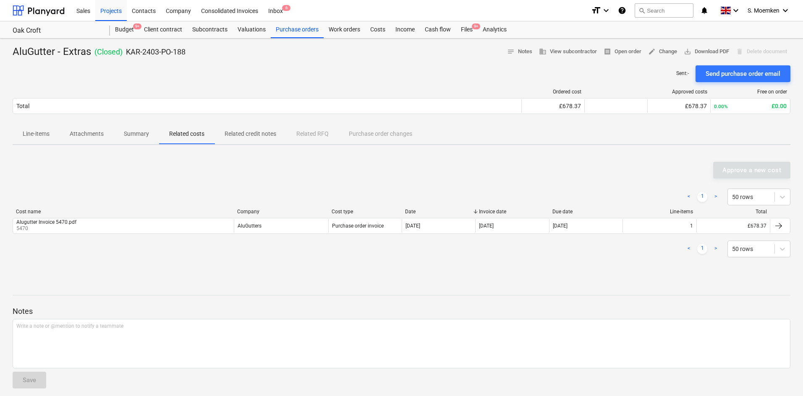
click at [182, 51] on p "KAR-2403-PO-188" at bounding box center [156, 52] width 60 height 10
click at [117, 9] on div "Projects" at bounding box center [110, 10] width 31 height 21
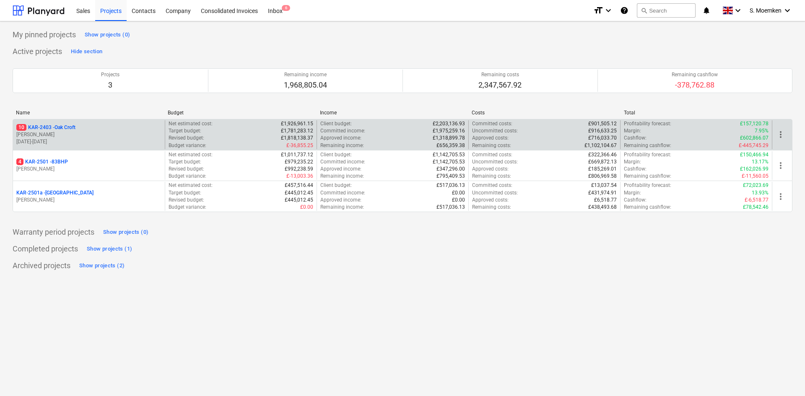
click at [70, 135] on p "[PERSON_NAME]" at bounding box center [88, 134] width 145 height 7
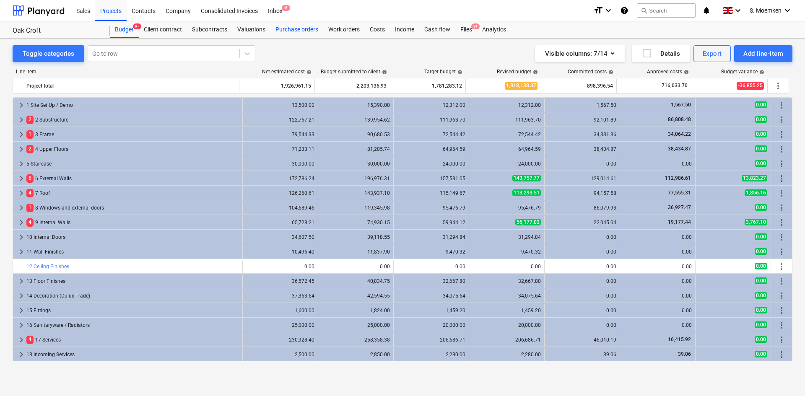
click at [308, 30] on div "Purchase orders" at bounding box center [297, 29] width 53 height 17
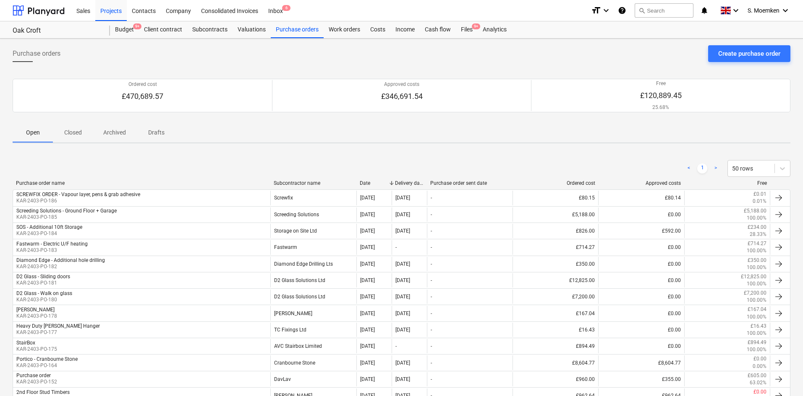
click at [42, 34] on div "Oak Croft" at bounding box center [56, 30] width 87 height 9
click at [46, 29] on div "Oak Croft" at bounding box center [56, 30] width 87 height 9
click at [78, 29] on div "Oak Croft" at bounding box center [56, 30] width 87 height 9
click at [44, 31] on div "Oak Croft" at bounding box center [56, 30] width 87 height 9
click at [41, 21] on div "Oak Croft Oak Croft" at bounding box center [61, 29] width 97 height 17
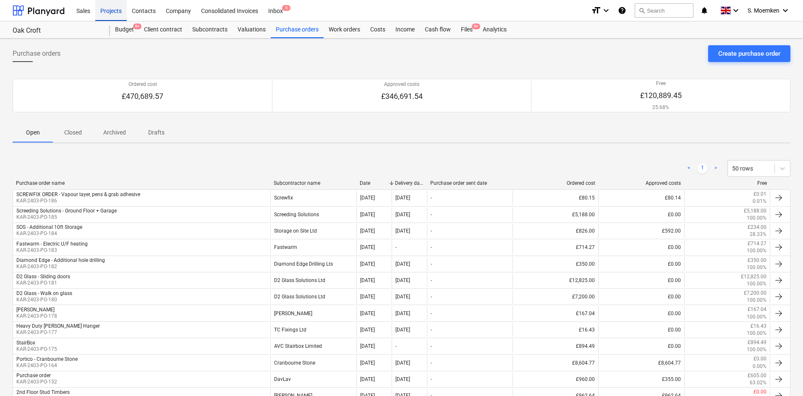
click at [116, 12] on div "Projects" at bounding box center [110, 10] width 31 height 21
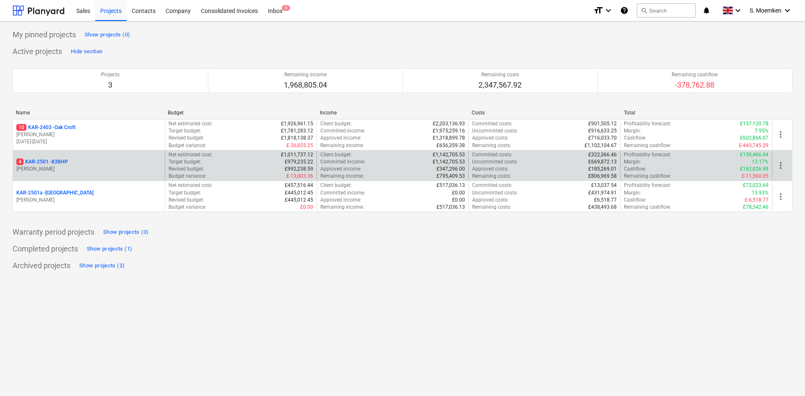
click at [63, 162] on p "4 KAR-2501 - 83BHP" at bounding box center [42, 162] width 52 height 7
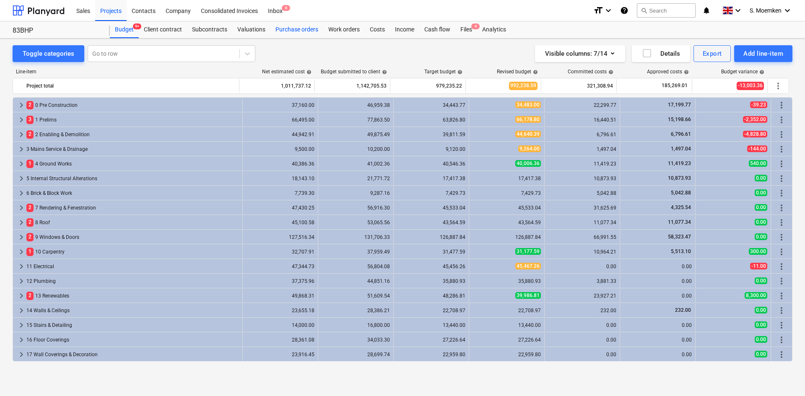
click at [288, 27] on div "Purchase orders" at bounding box center [297, 29] width 53 height 17
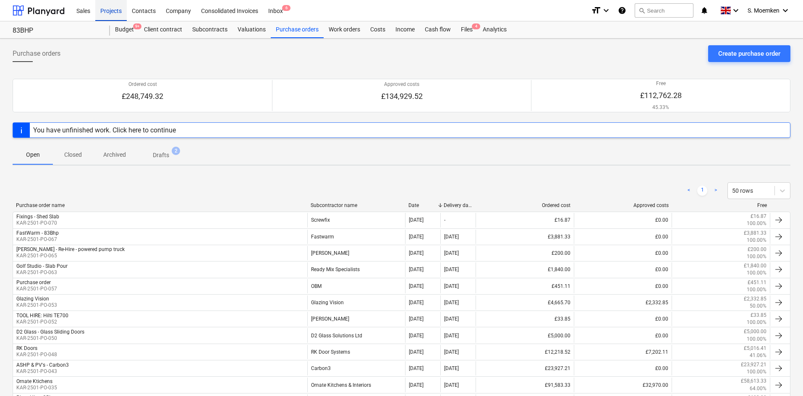
click at [120, 6] on div "Projects" at bounding box center [110, 10] width 31 height 21
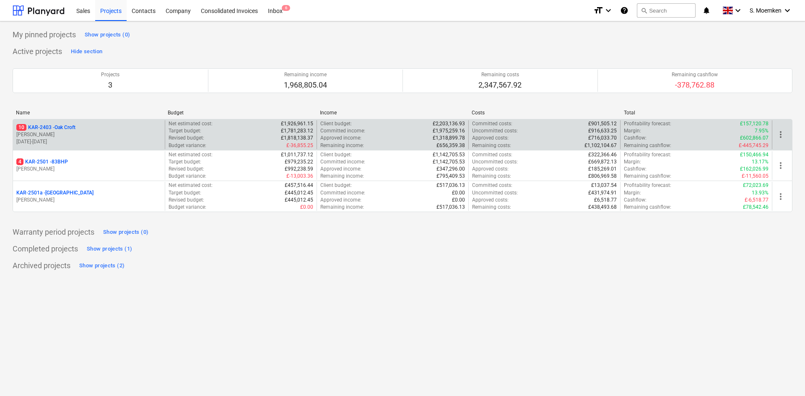
click at [67, 143] on p "05.08.2024 - 26.09.2025" at bounding box center [88, 141] width 145 height 7
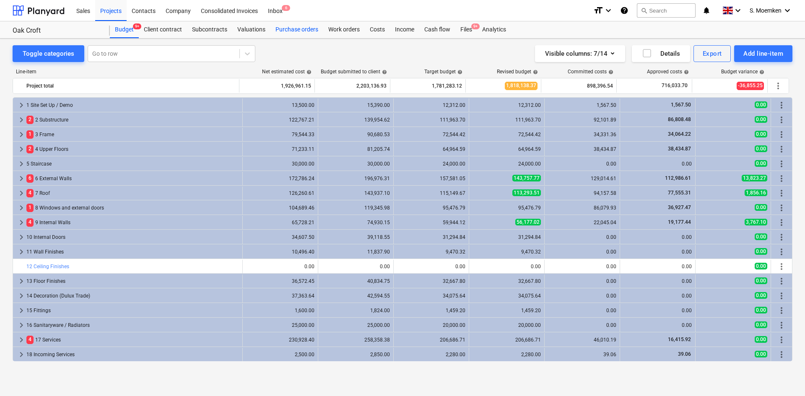
click at [298, 29] on div "Purchase orders" at bounding box center [297, 29] width 53 height 17
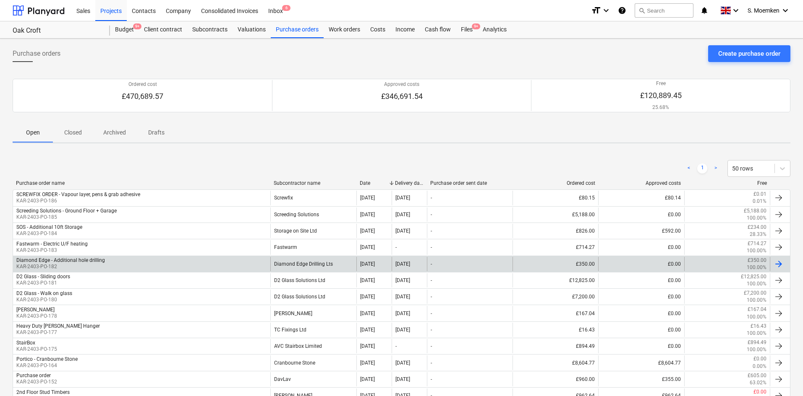
click at [64, 263] on div "Diamond Edge - Additional hole drilling" at bounding box center [60, 261] width 89 height 6
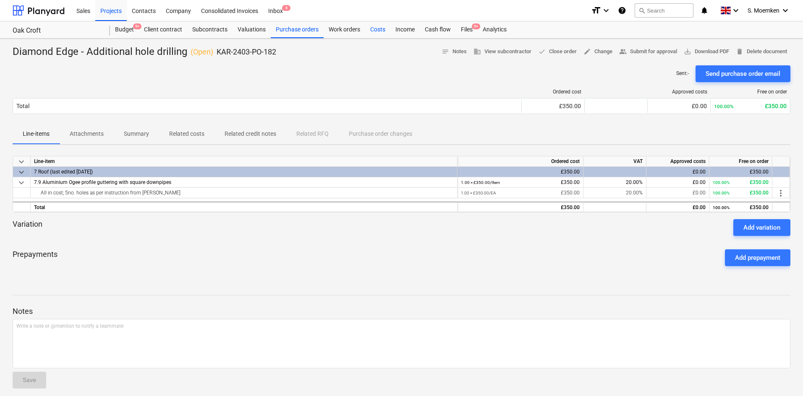
click at [376, 28] on div "Costs" at bounding box center [377, 29] width 25 height 17
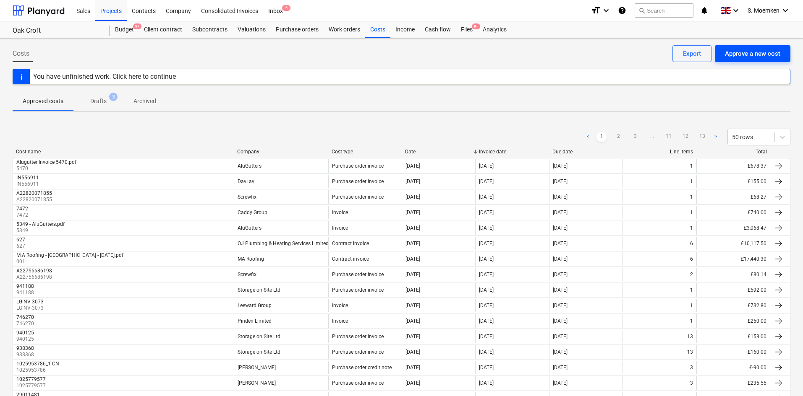
click at [734, 51] on div "Approve a new cost" at bounding box center [751, 53] width 55 height 11
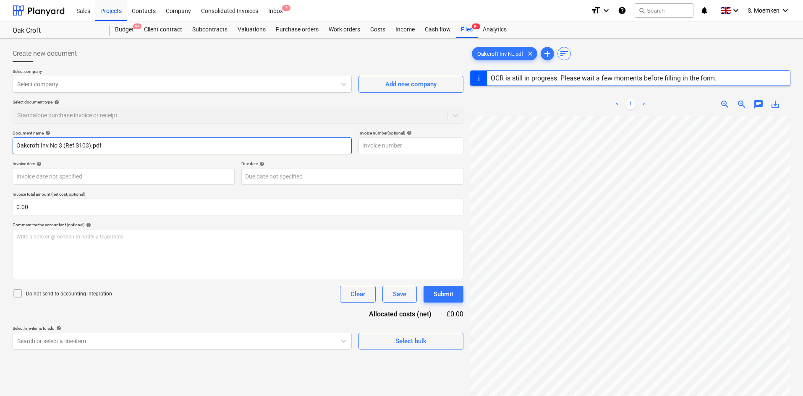
drag, startPoint x: 61, startPoint y: 143, endPoint x: 46, endPoint y: 145, distance: 15.6
click at [46, 145] on input "Oakcroft Inv No 3 (Ref S103).pdf" at bounding box center [182, 146] width 339 height 17
type input "KAR-2403-PO-182"
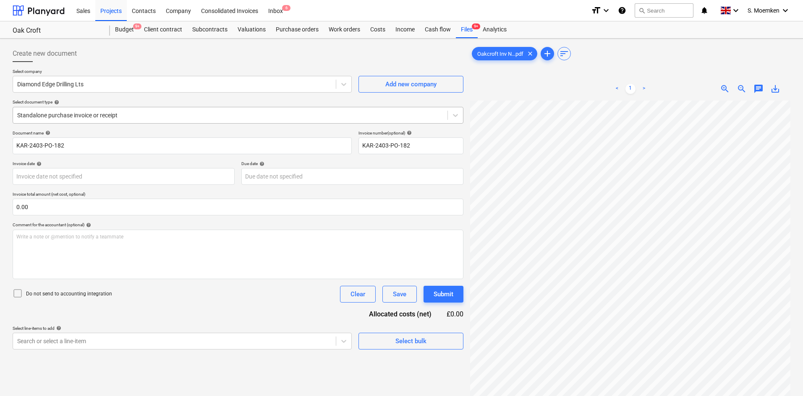
click at [128, 118] on div at bounding box center [230, 115] width 426 height 8
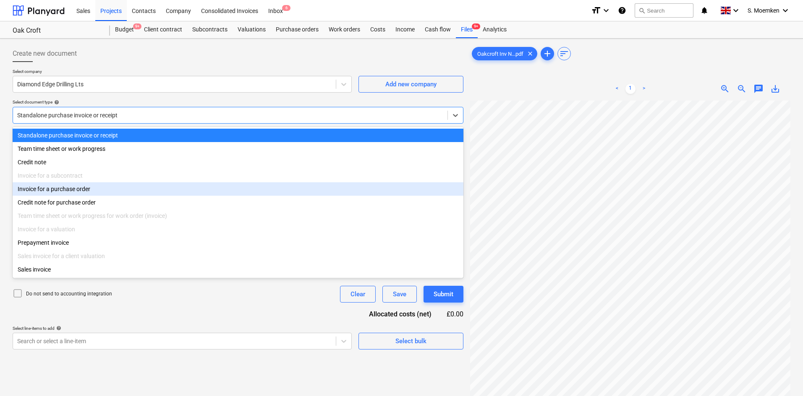
click at [60, 192] on div "Invoice for a purchase order" at bounding box center [238, 188] width 451 height 13
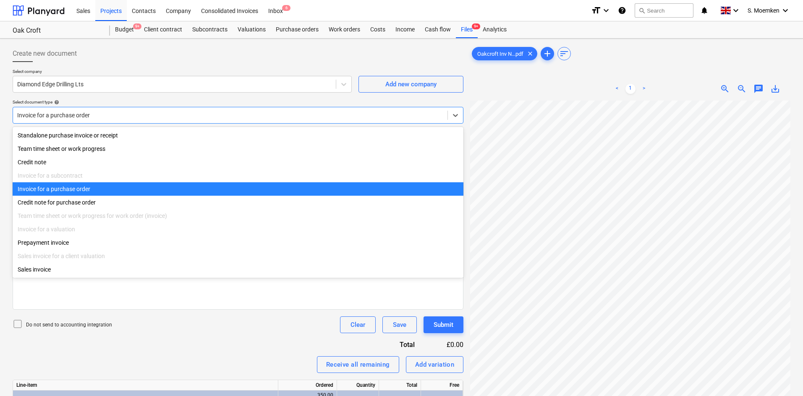
click at [174, 109] on div "Invoice for a purchase order" at bounding box center [238, 115] width 451 height 17
click at [98, 194] on div "Invoice for a purchase order" at bounding box center [238, 188] width 451 height 13
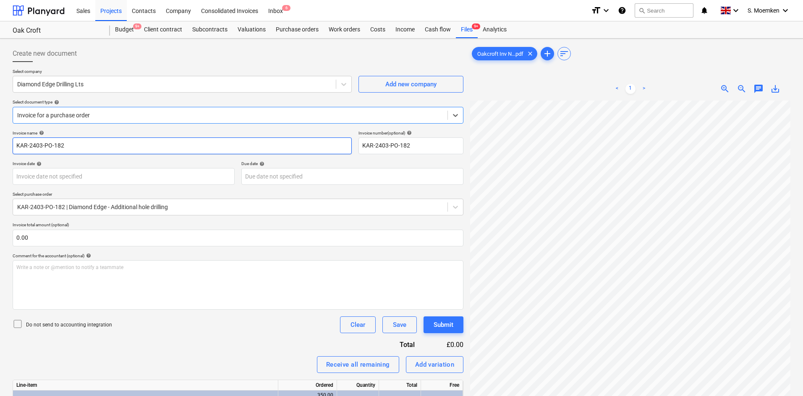
click at [122, 140] on input "KAR-2403-PO-182" at bounding box center [182, 146] width 339 height 17
drag, startPoint x: 113, startPoint y: 145, endPoint x: 13, endPoint y: 148, distance: 99.9
click at [13, 151] on input "KAR-2403-PO-182" at bounding box center [182, 146] width 339 height 17
drag, startPoint x: 83, startPoint y: 147, endPoint x: 3, endPoint y: 148, distance: 80.6
click at [3, 148] on div "Create new document Select company Diamond Edge Drilling Lts Add new company Se…" at bounding box center [401, 260] width 803 height 442
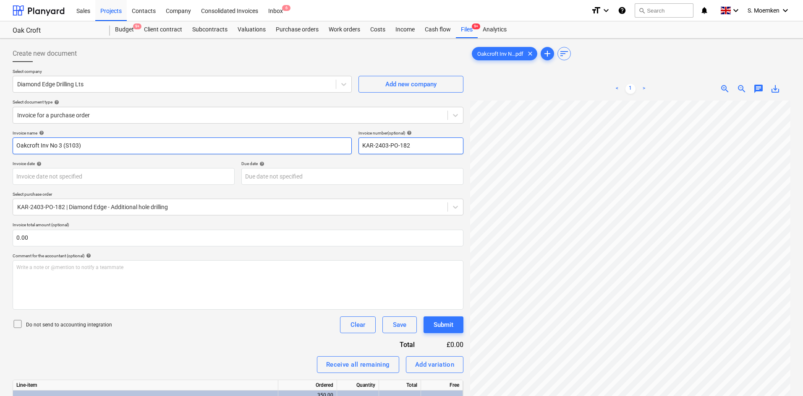
type input "Oakcroft Inv No 3 (S103)"
drag, startPoint x: 420, startPoint y: 145, endPoint x: 352, endPoint y: 143, distance: 67.6
click at [352, 143] on div "Invoice name help Oakcroft Inv No 3 (S103) Invoice number (optional) help KAR-2…" at bounding box center [238, 142] width 451 height 24
paste input "Oakcroft Inv No 3 (S103)"
type input "Oakcroft Inv No 3 (S103)"
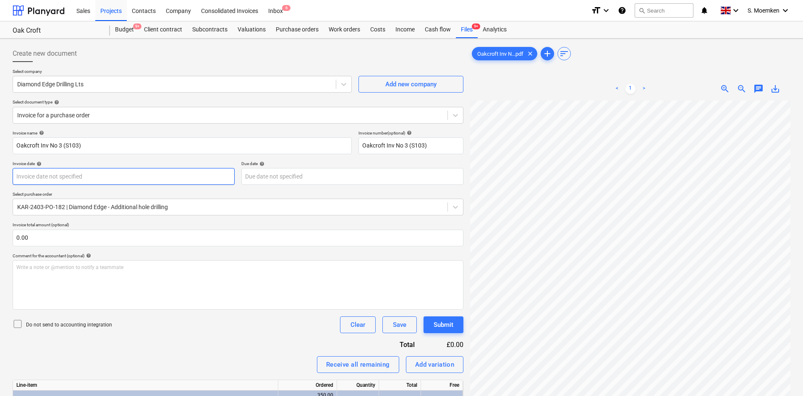
click at [153, 174] on body "Sales Projects Contacts Company Consolidated Invoices Inbox 6 format_size keybo…" at bounding box center [401, 198] width 803 height 396
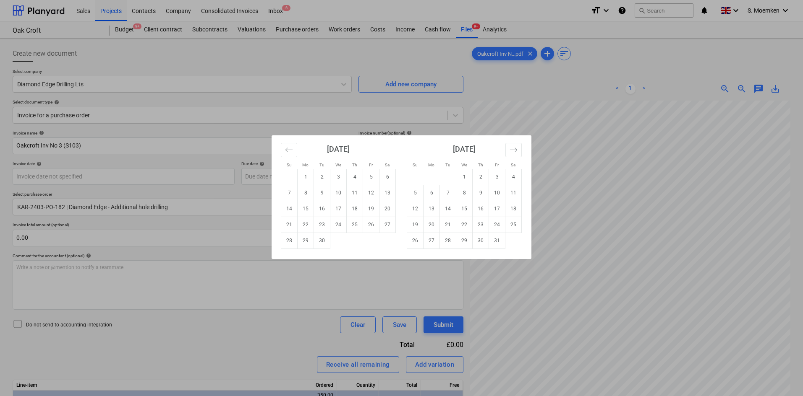
click at [151, 179] on div "Su Mo Tu We Th Fr Sa Su Mo Tu We Th Fr Sa [DATE] 1 2 3 4 5 6 7 8 9 10 11 12 13 …" at bounding box center [401, 198] width 803 height 396
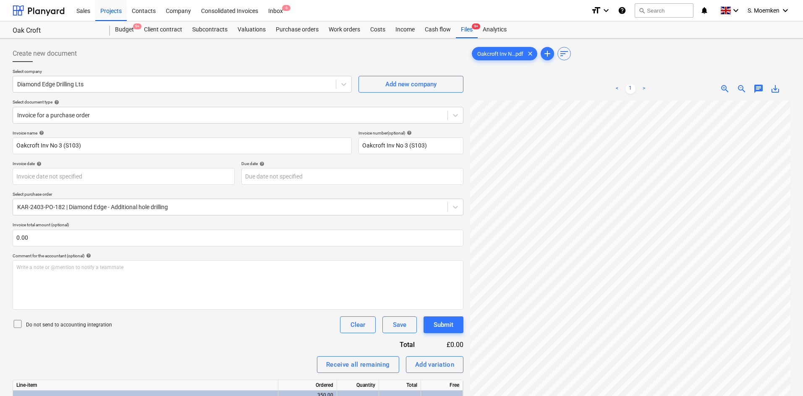
click at [12, 322] on div "Create new document Select company Diamond Edge Drilling Lts Add new company Se…" at bounding box center [237, 259] width 457 height 435
click at [18, 322] on icon at bounding box center [18, 324] width 10 height 10
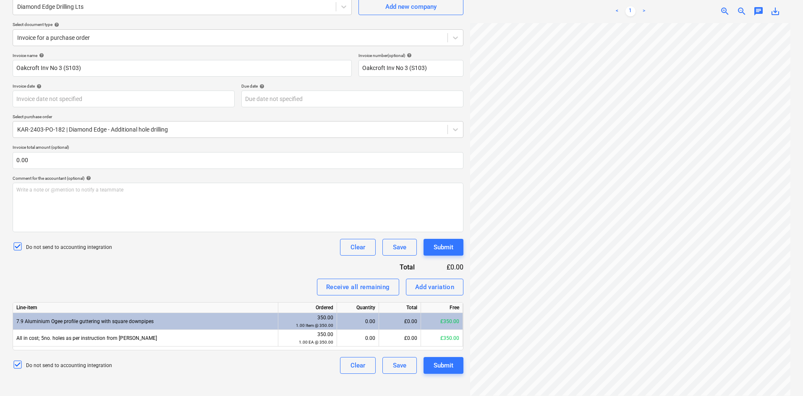
scroll to position [84, 0]
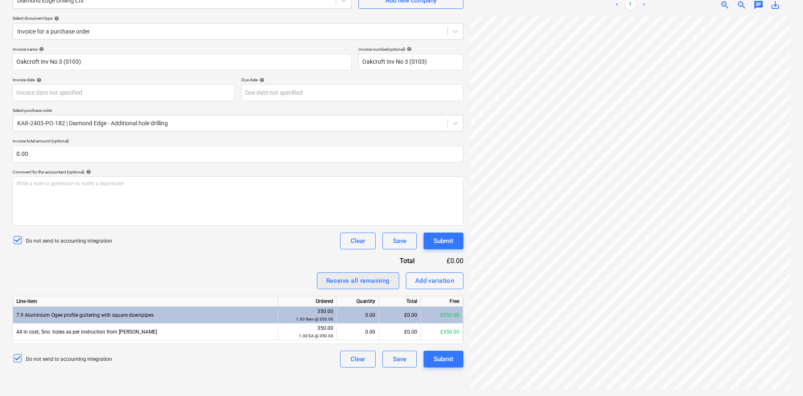
click at [347, 284] on div "Receive all remaining" at bounding box center [358, 281] width 64 height 11
click at [737, 3] on span "zoom_out" at bounding box center [741, 5] width 10 height 10
click at [395, 357] on div "Save" at bounding box center [399, 359] width 13 height 11
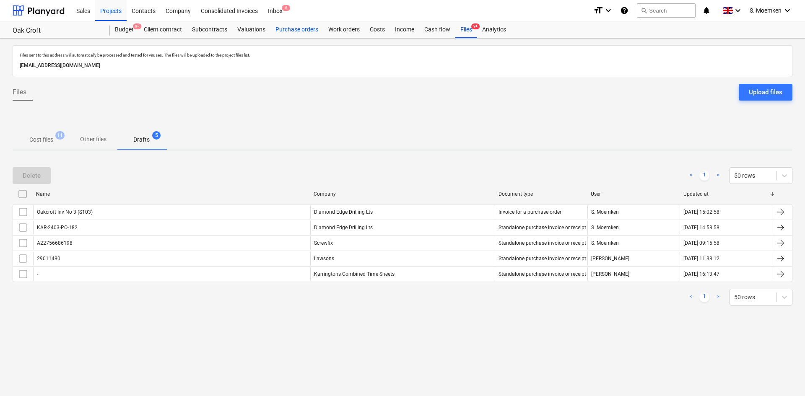
click at [300, 30] on div "Purchase orders" at bounding box center [297, 29] width 53 height 17
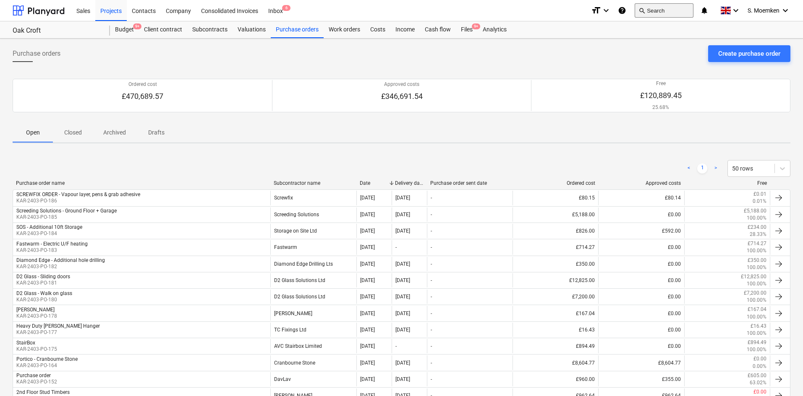
click at [643, 11] on span "search" at bounding box center [641, 10] width 7 height 7
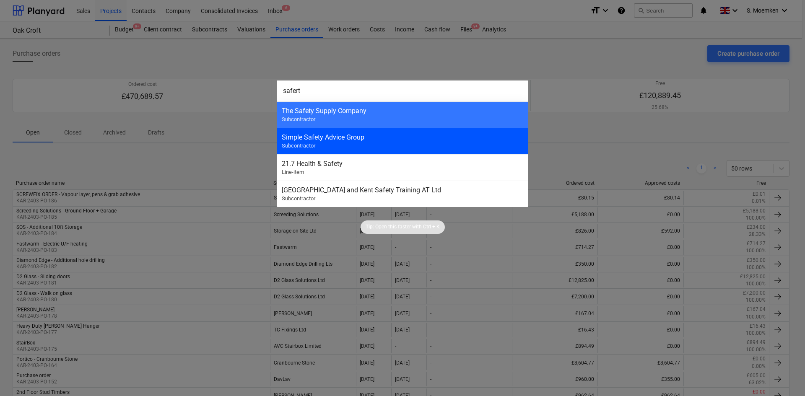
type input "safert"
click at [318, 143] on div "Simple Safety Advice Group Subcontractor" at bounding box center [403, 141] width 252 height 26
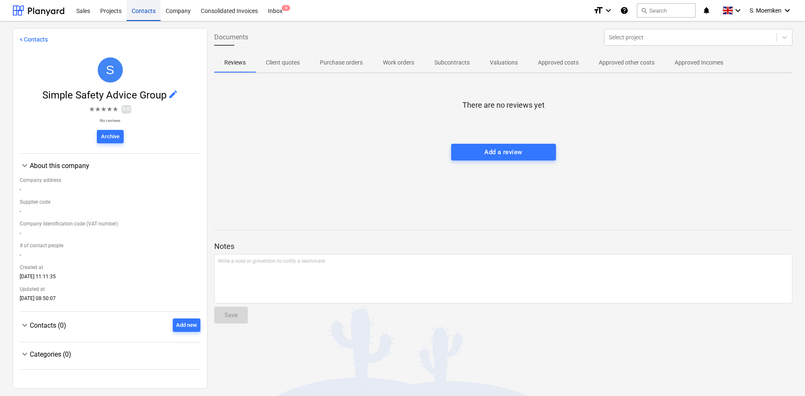
click at [147, 10] on div "Contacts" at bounding box center [144, 10] width 34 height 21
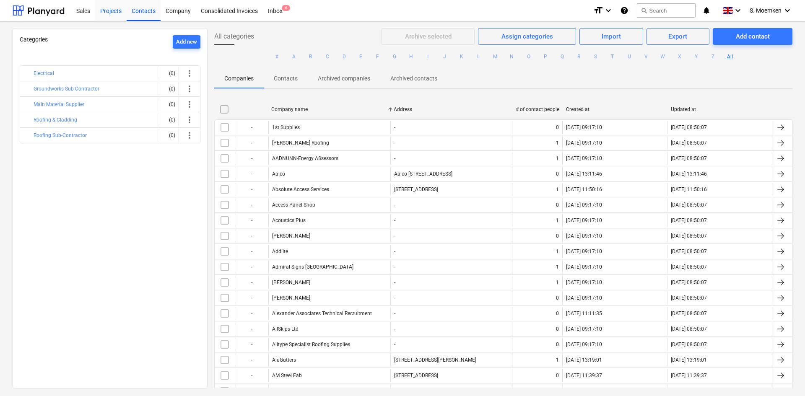
click at [115, 13] on div "Projects" at bounding box center [110, 10] width 31 height 21
